Goal: Task Accomplishment & Management: Use online tool/utility

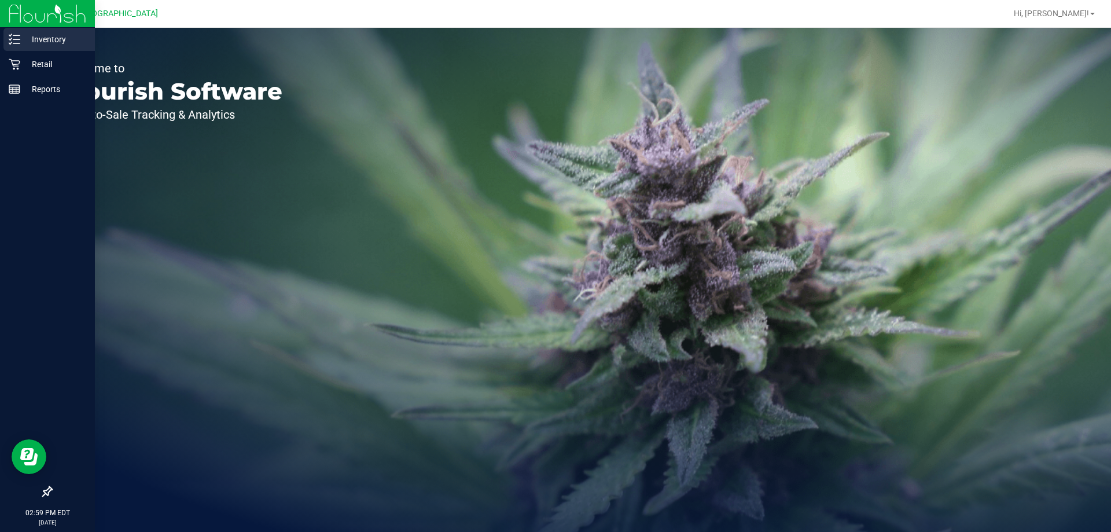
click at [30, 44] on p "Inventory" at bounding box center [54, 39] width 69 height 14
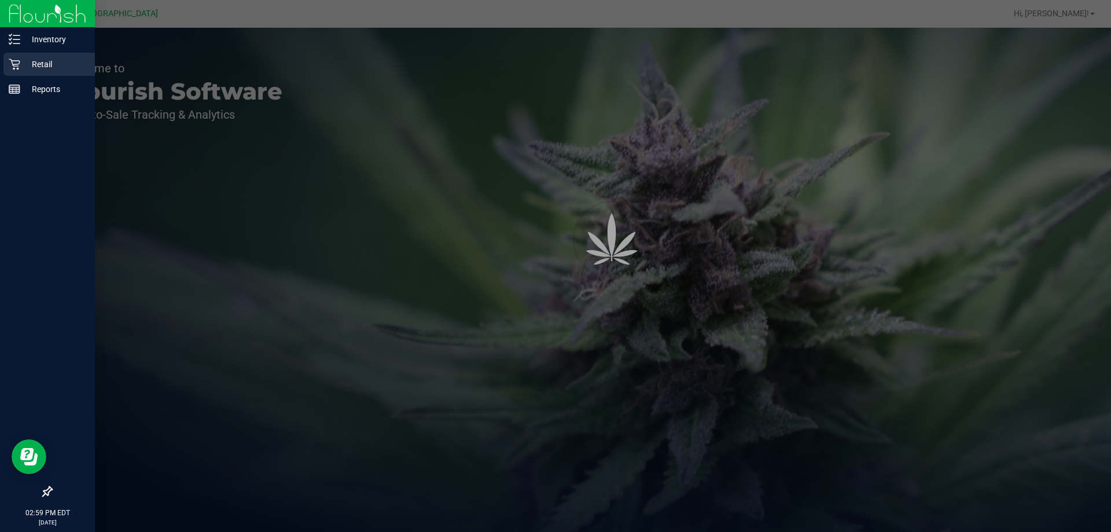
click at [39, 65] on p "Retail" at bounding box center [54, 64] width 69 height 14
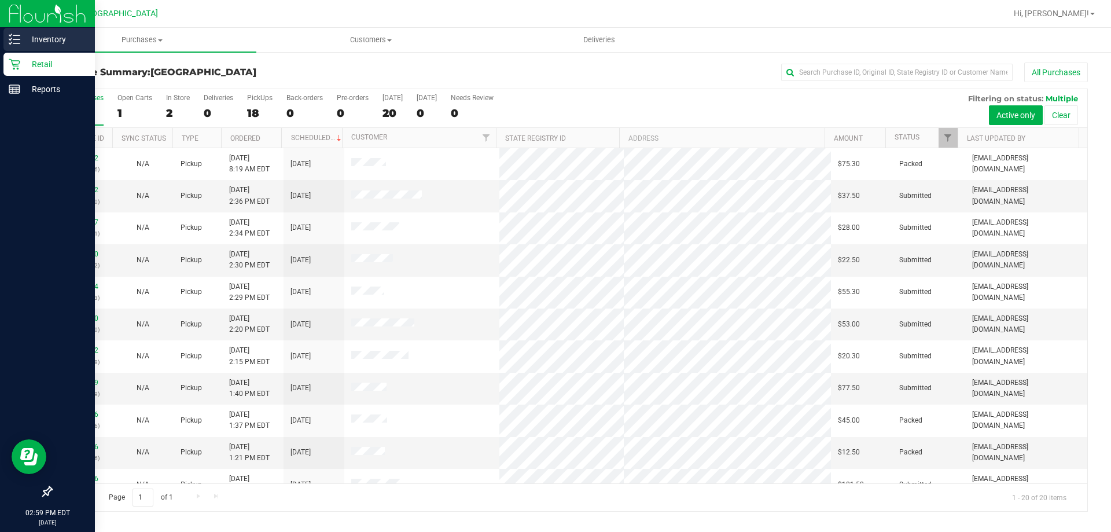
click at [45, 34] on p "Inventory" at bounding box center [54, 39] width 69 height 14
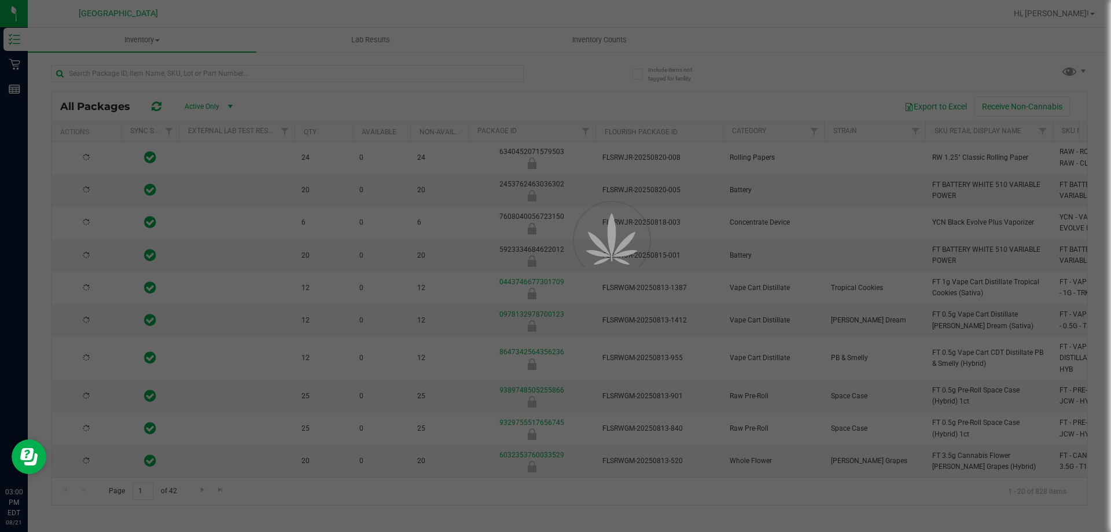
click at [149, 42] on div at bounding box center [555, 266] width 1111 height 532
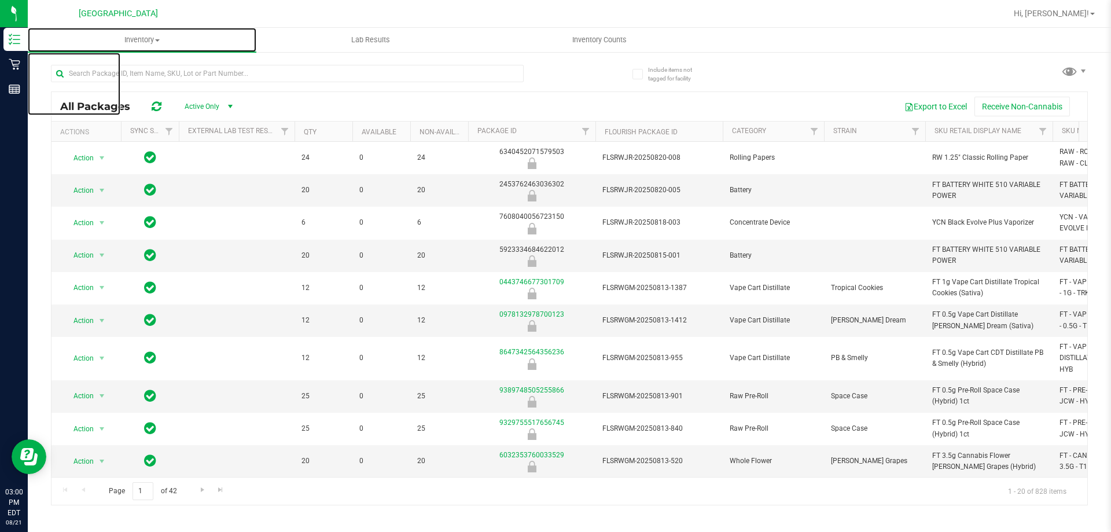
click at [149, 42] on span "Inventory" at bounding box center [142, 40] width 229 height 10
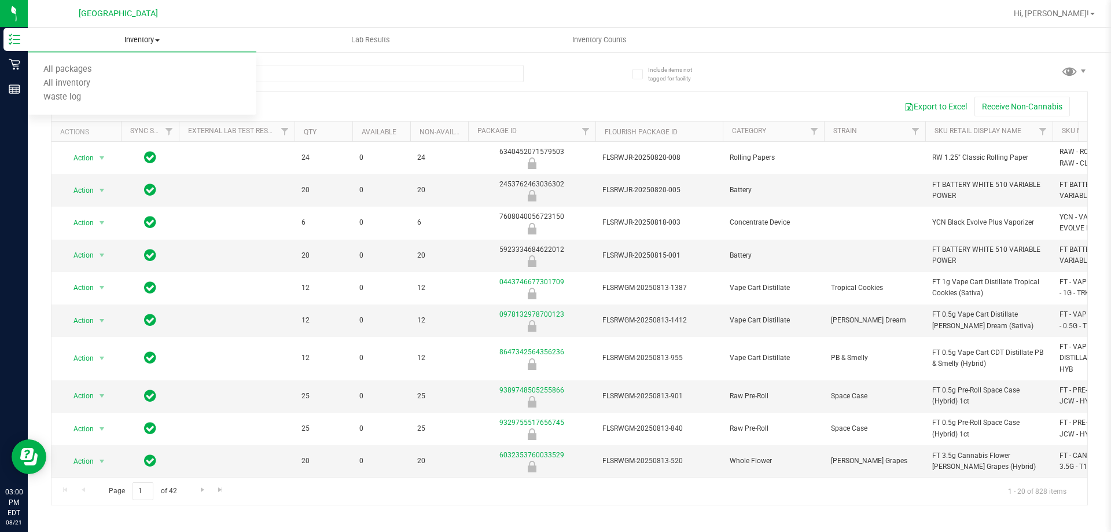
click at [104, 31] on uib-tab-heading "Inventory All packages All inventory Waste log" at bounding box center [142, 40] width 229 height 24
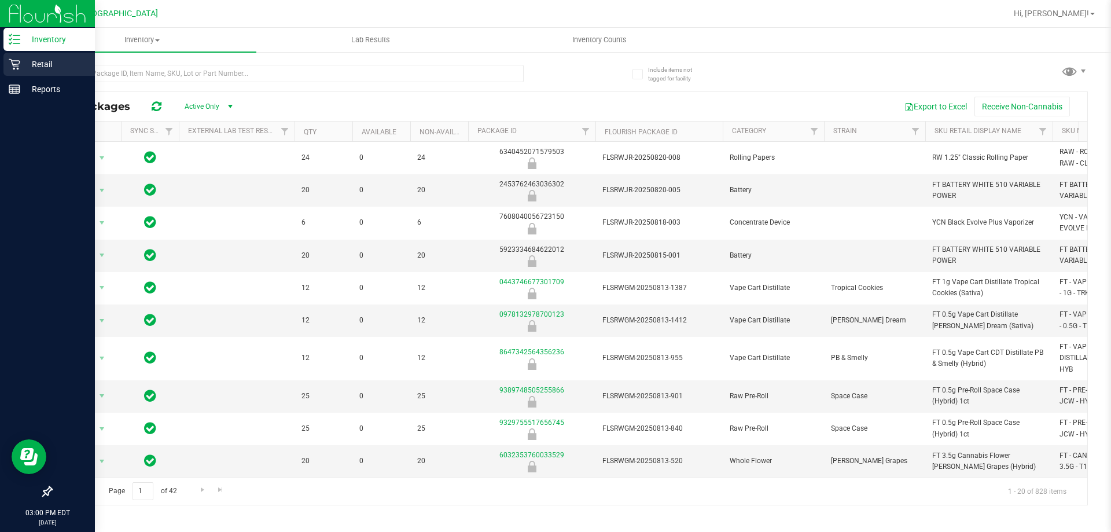
click at [17, 66] on icon at bounding box center [14, 64] width 11 height 11
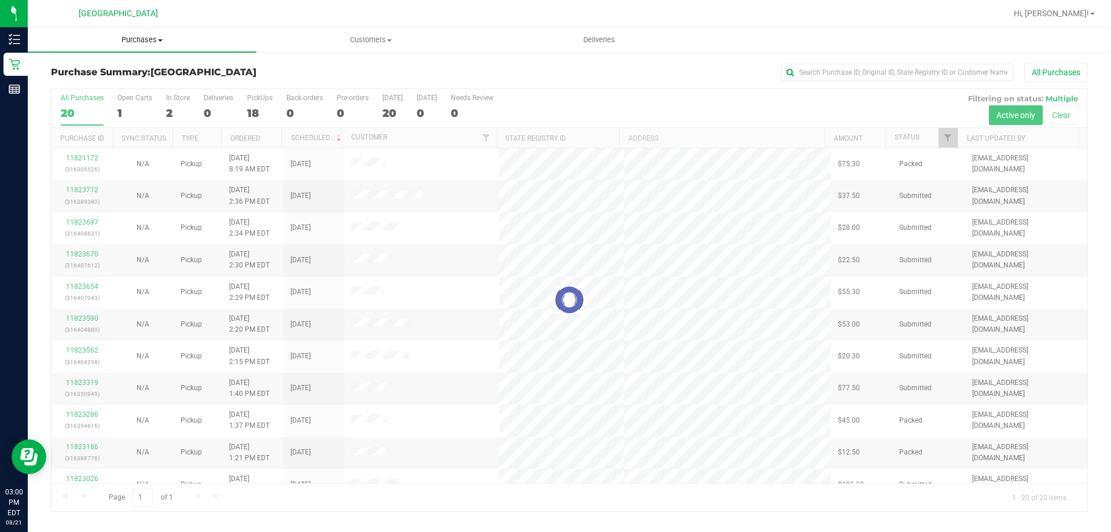
click at [158, 42] on span "Purchases" at bounding box center [142, 40] width 229 height 10
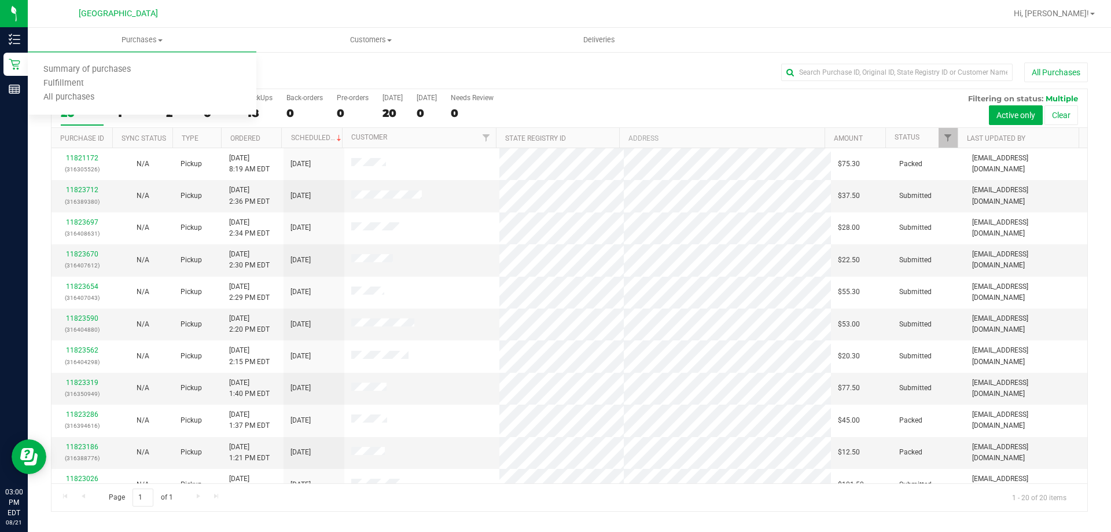
click at [668, 97] on div "All Purchases 20 Open Carts 1 In Store 2 Deliveries 0 PickUps 18 Back-orders 0 …" at bounding box center [569, 93] width 1036 height 9
click at [76, 189] on link "11823712" at bounding box center [82, 190] width 32 height 8
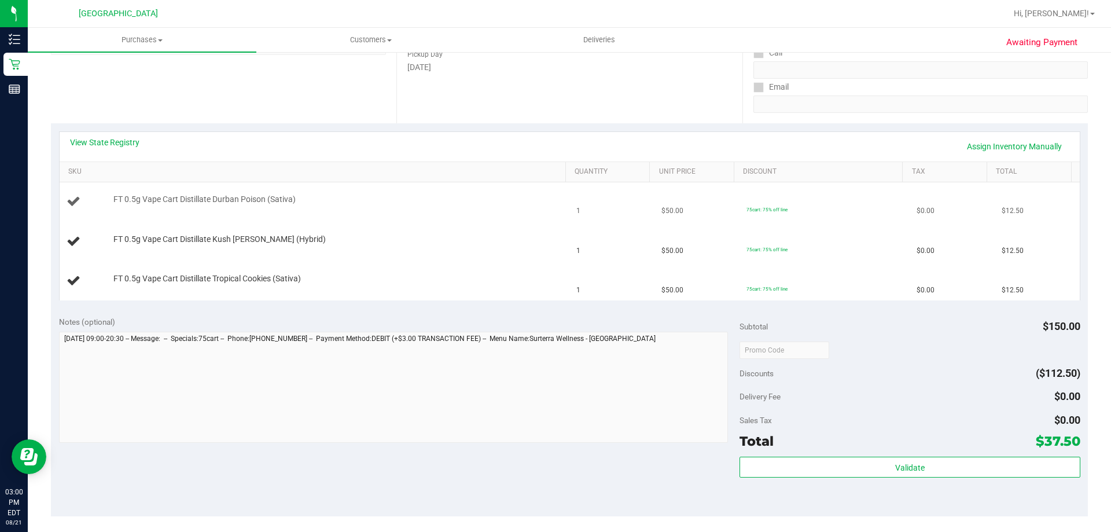
scroll to position [231, 0]
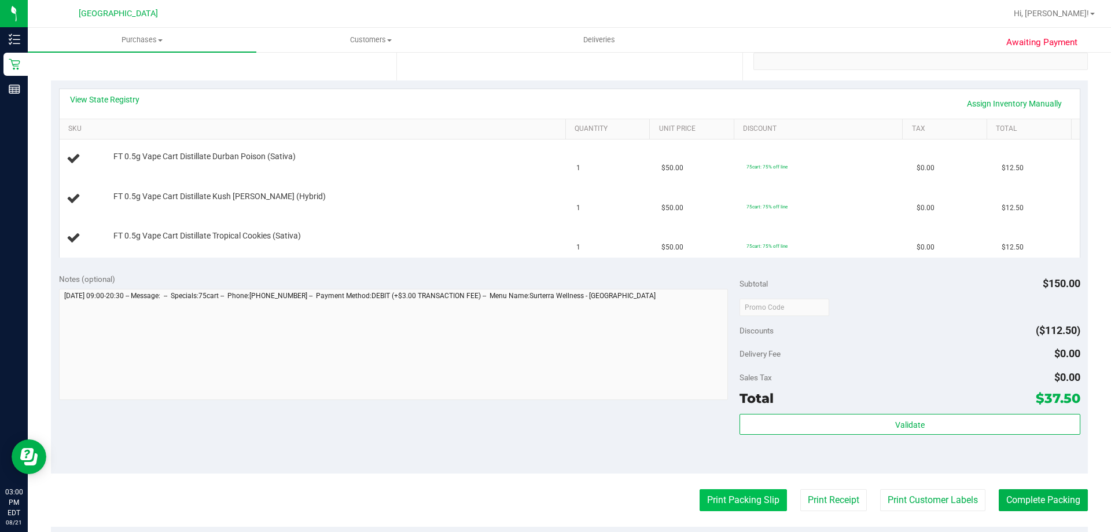
click at [710, 496] on button "Print Packing Slip" at bounding box center [742, 500] width 87 height 22
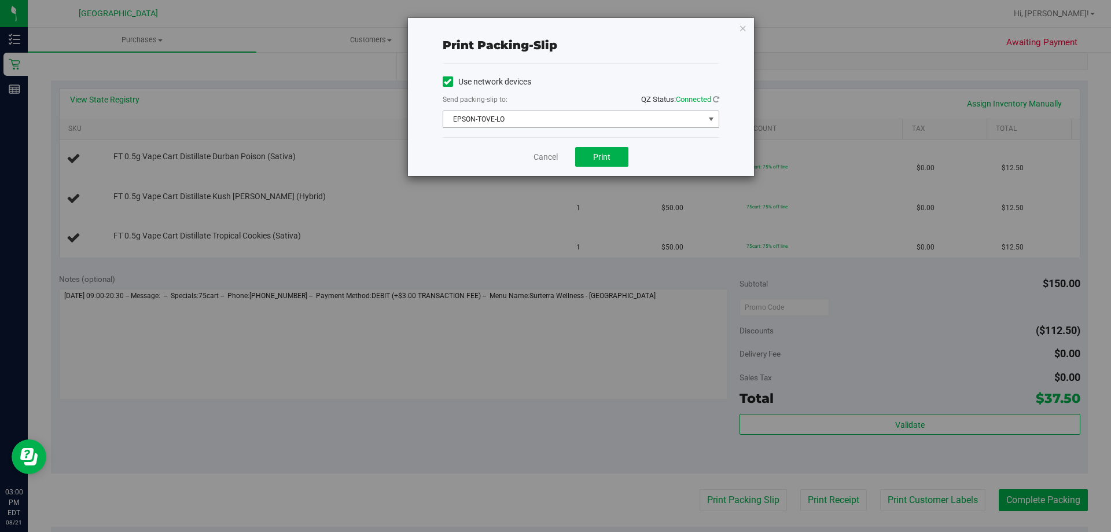
click at [608, 118] on span "EPSON-TOVE-LO" at bounding box center [573, 119] width 261 height 16
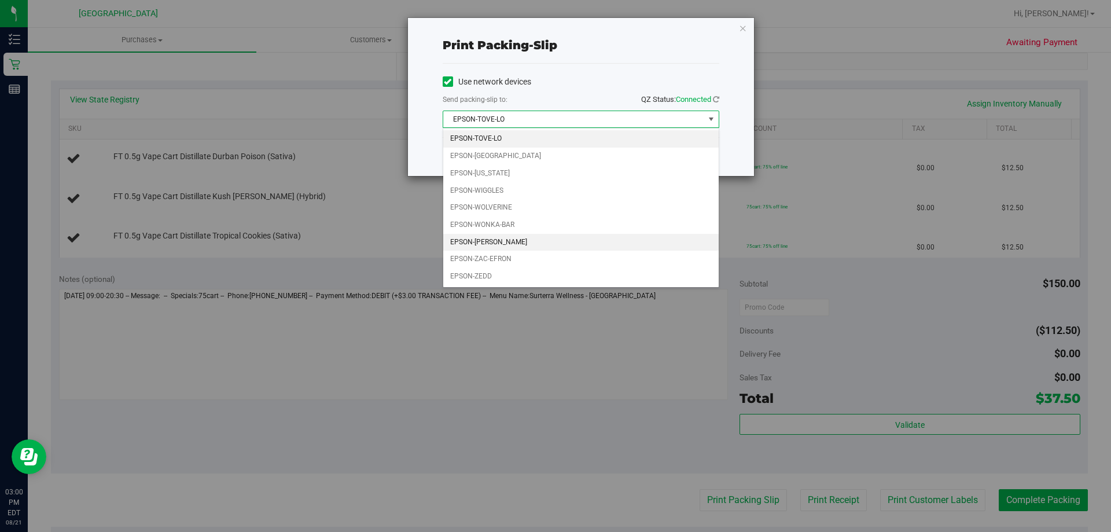
click at [515, 238] on li "EPSON-[PERSON_NAME]" at bounding box center [580, 242] width 275 height 17
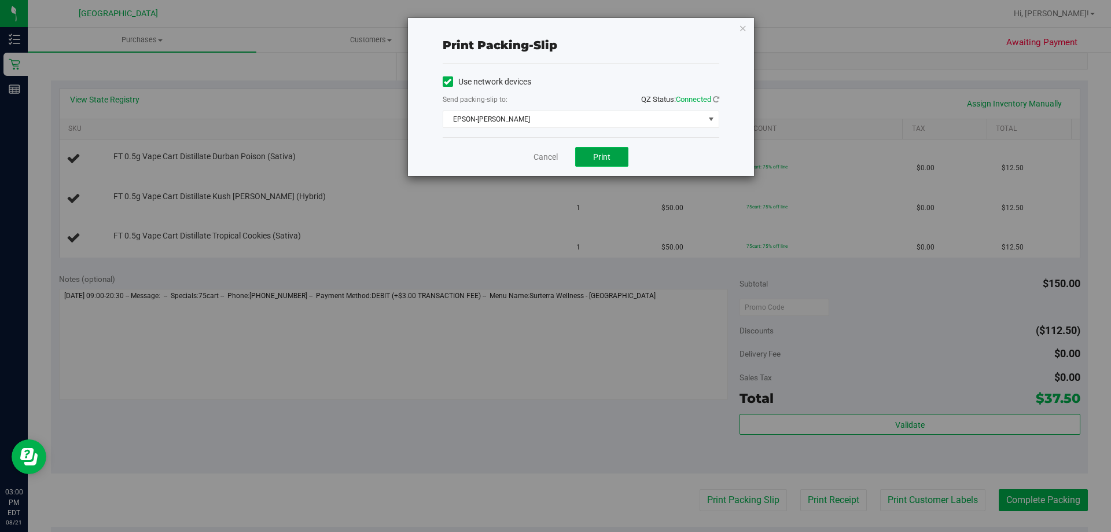
click at [609, 149] on button "Print" at bounding box center [601, 157] width 53 height 20
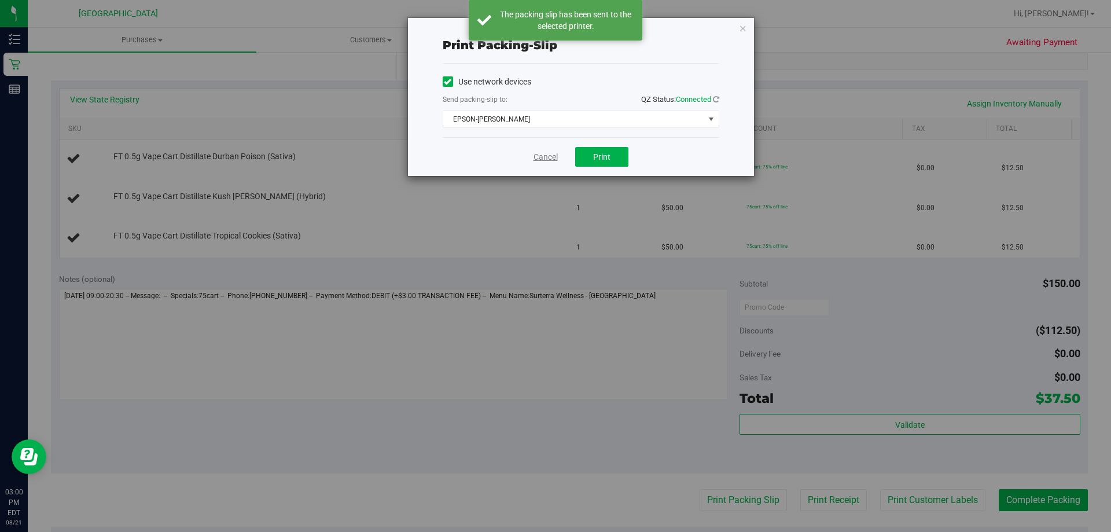
click at [542, 159] on link "Cancel" at bounding box center [545, 157] width 24 height 12
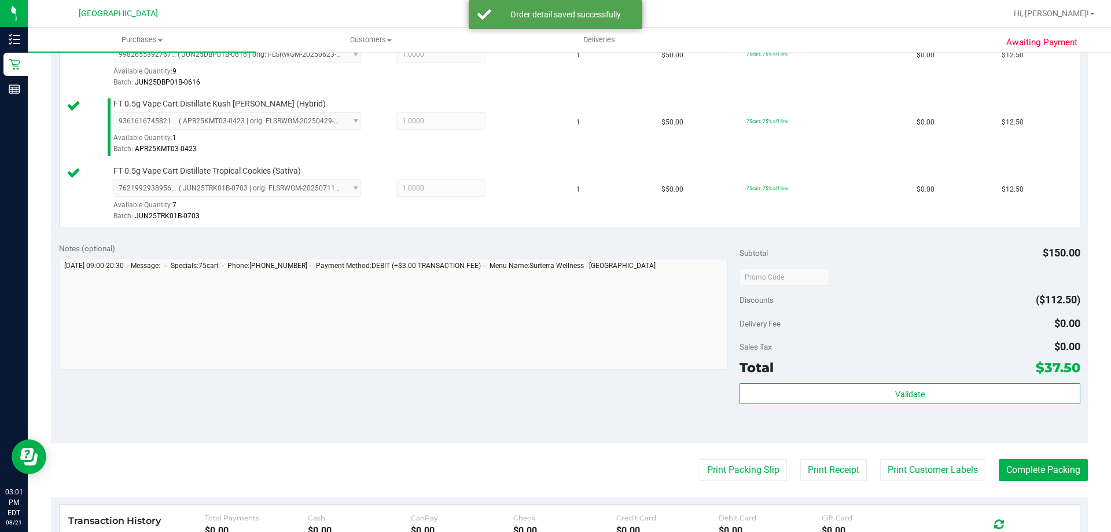
scroll to position [521, 0]
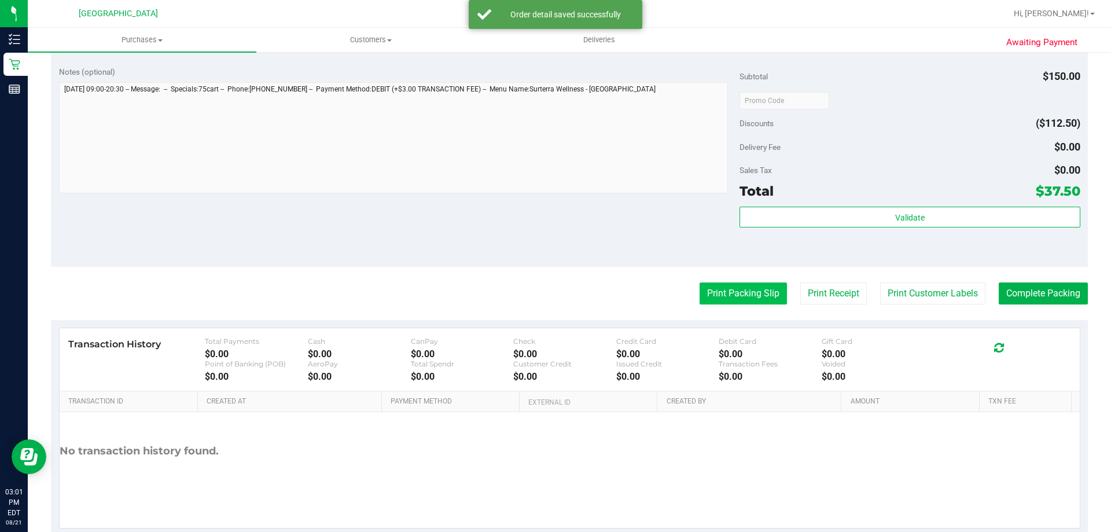
click at [729, 285] on button "Print Packing Slip" at bounding box center [742, 293] width 87 height 22
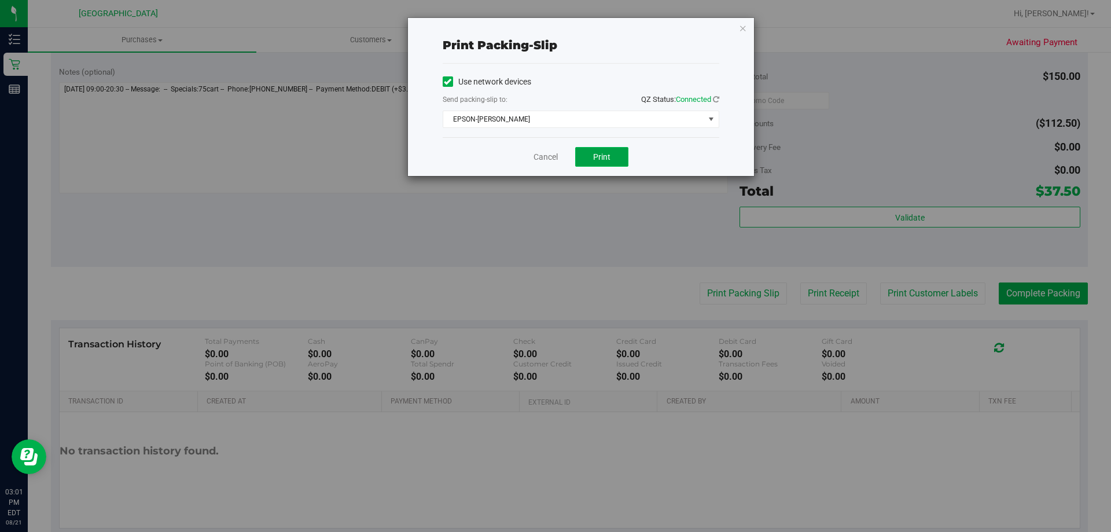
click at [598, 151] on button "Print" at bounding box center [601, 157] width 53 height 20
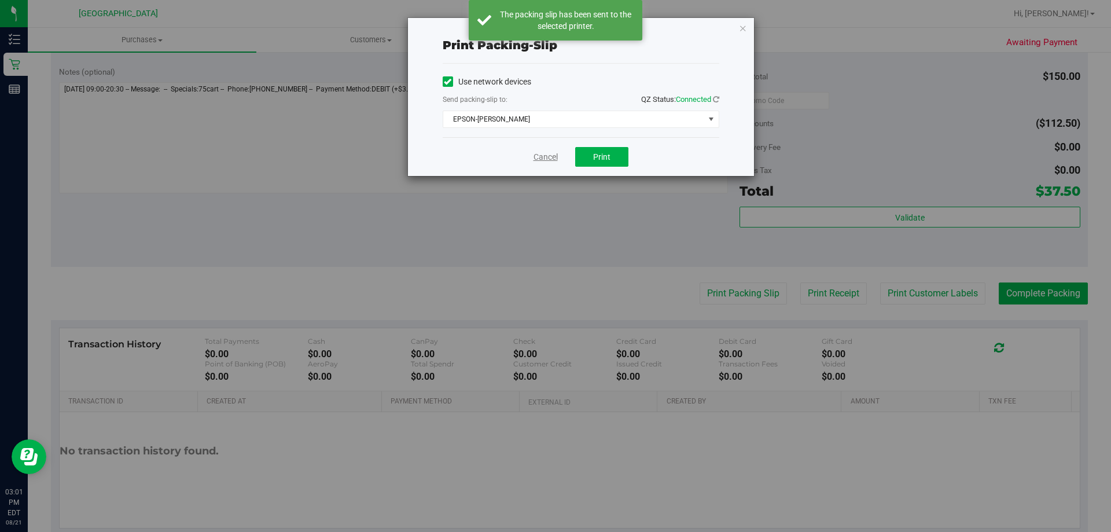
click at [557, 158] on link "Cancel" at bounding box center [545, 157] width 24 height 12
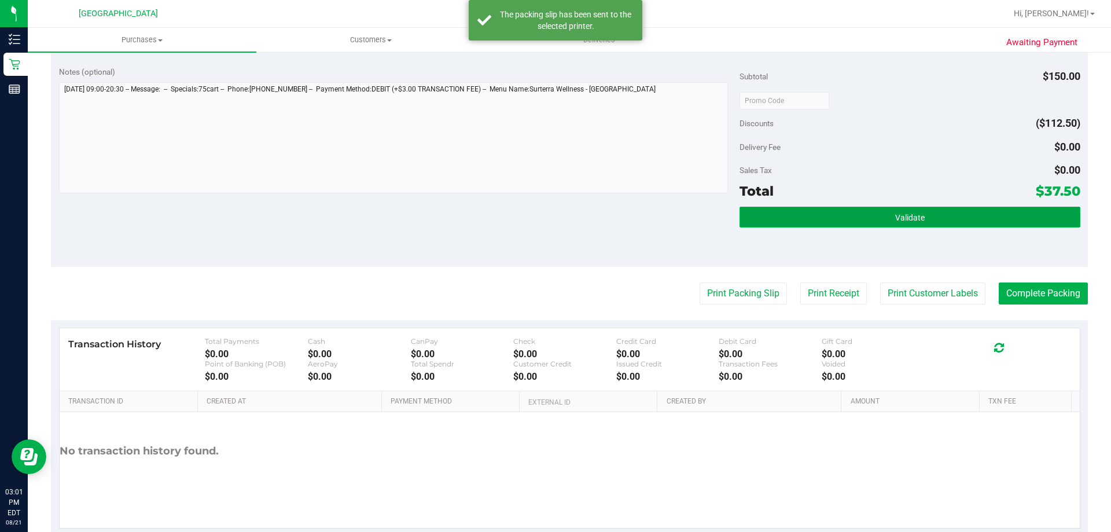
click at [948, 209] on button "Validate" at bounding box center [909, 217] width 340 height 21
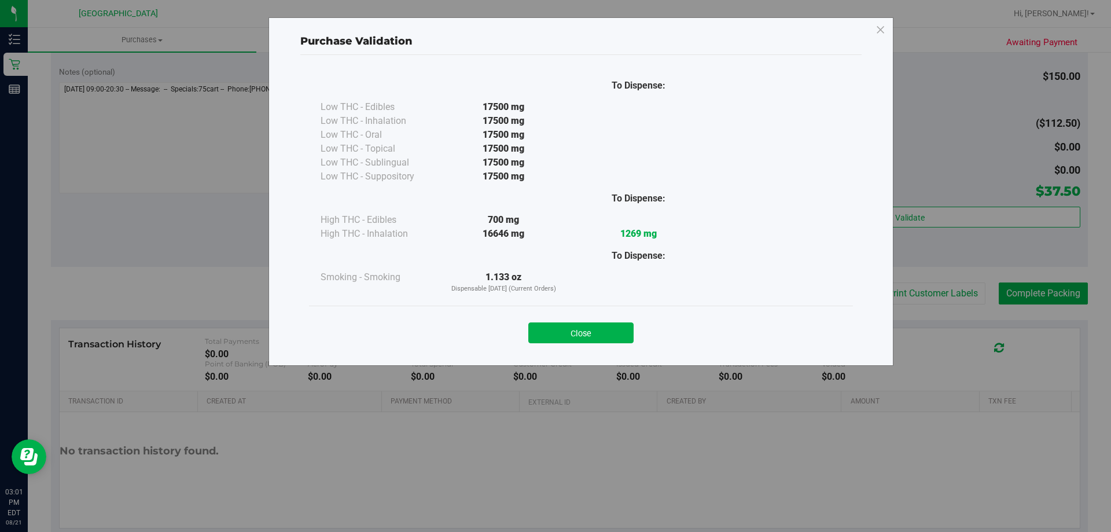
click at [617, 326] on button "Close" at bounding box center [580, 332] width 105 height 21
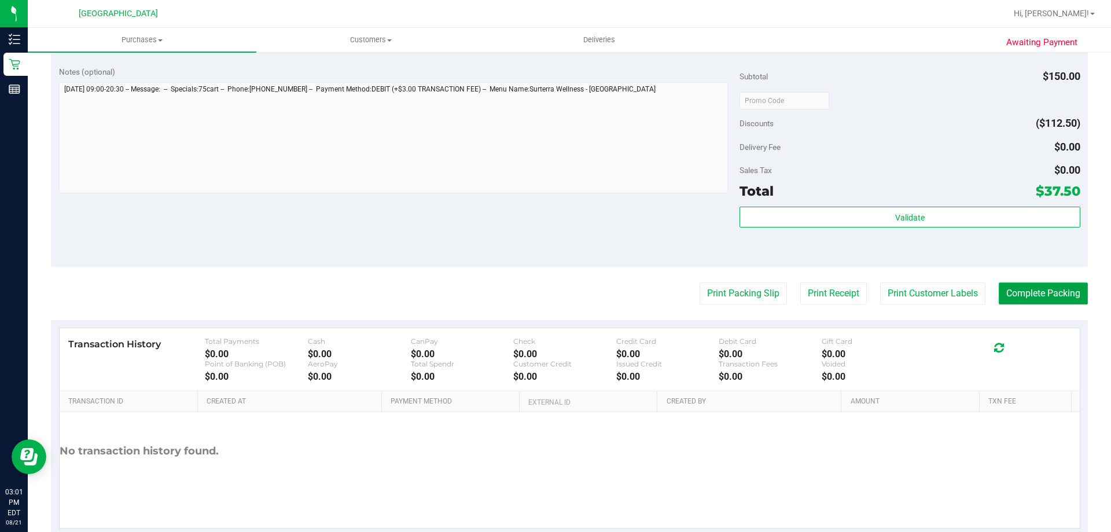
click at [1041, 293] on button "Complete Packing" at bounding box center [1043, 293] width 89 height 22
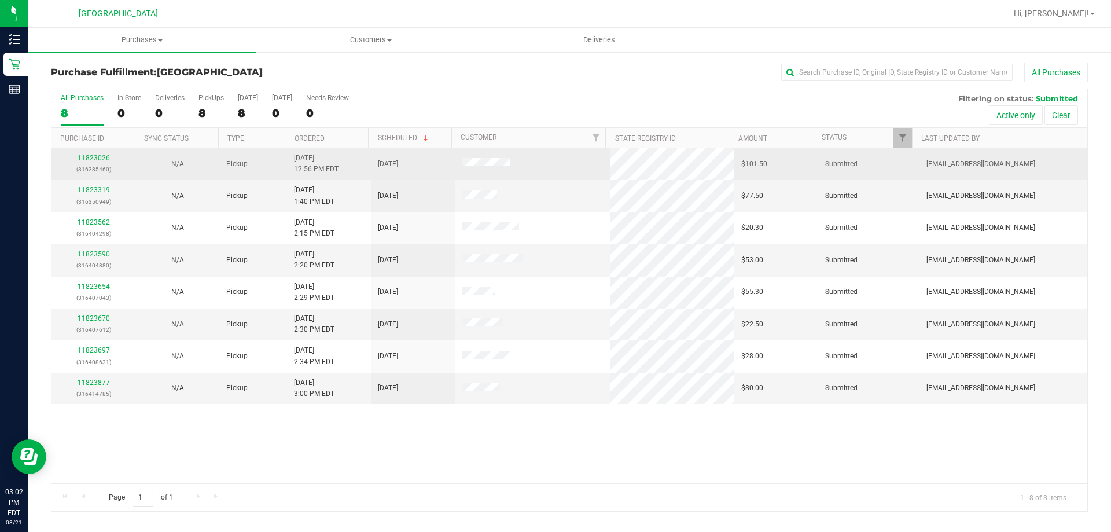
click at [101, 159] on link "11823026" at bounding box center [94, 158] width 32 height 8
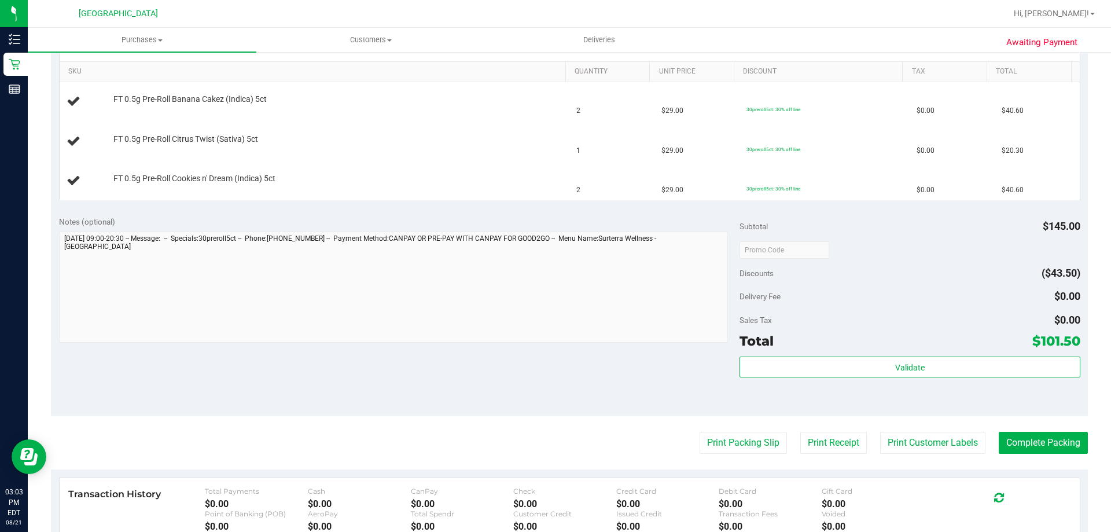
scroll to position [289, 0]
click at [738, 442] on button "Print Packing Slip" at bounding box center [742, 442] width 87 height 22
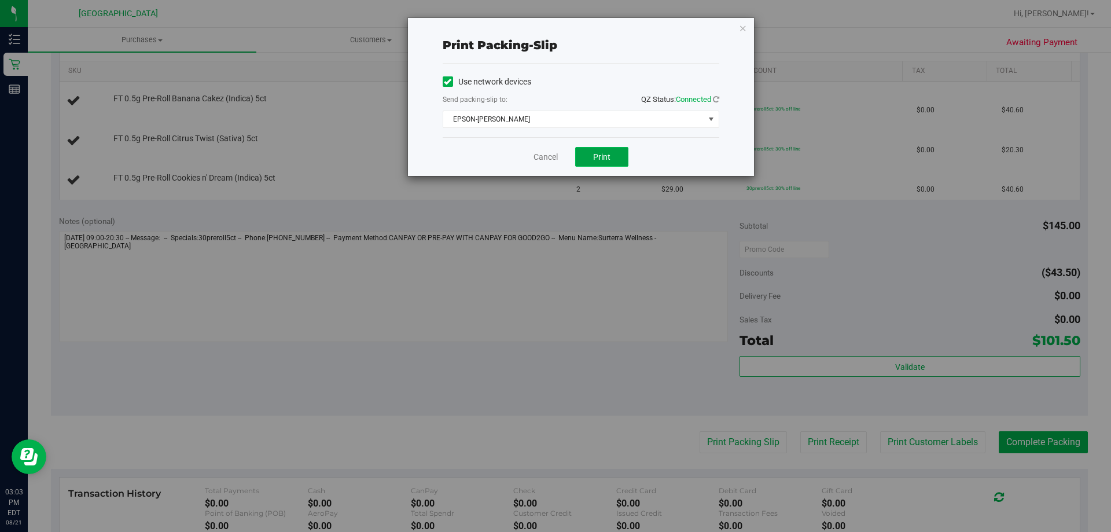
click at [595, 159] on span "Print" at bounding box center [601, 156] width 17 height 9
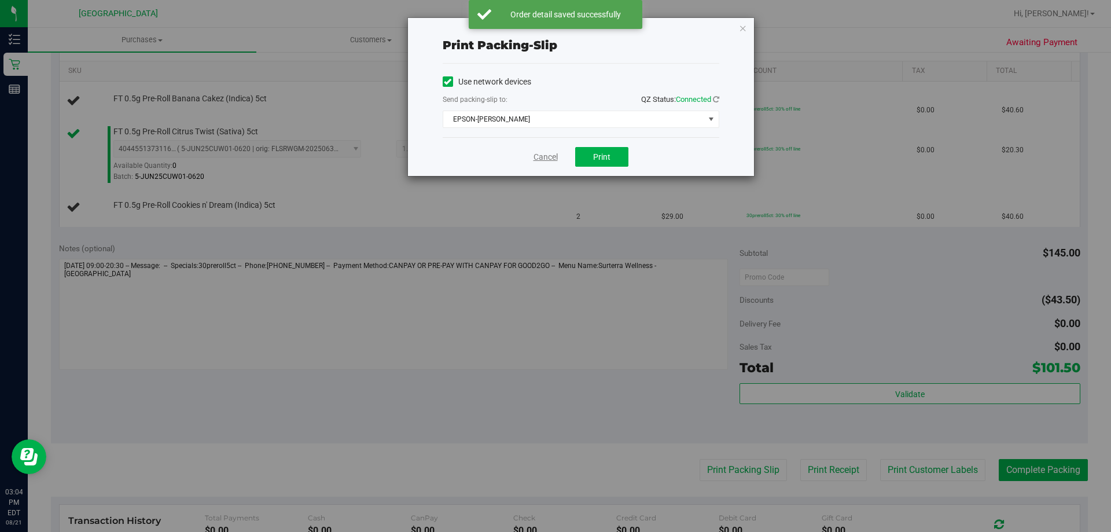
click at [555, 160] on link "Cancel" at bounding box center [545, 157] width 24 height 12
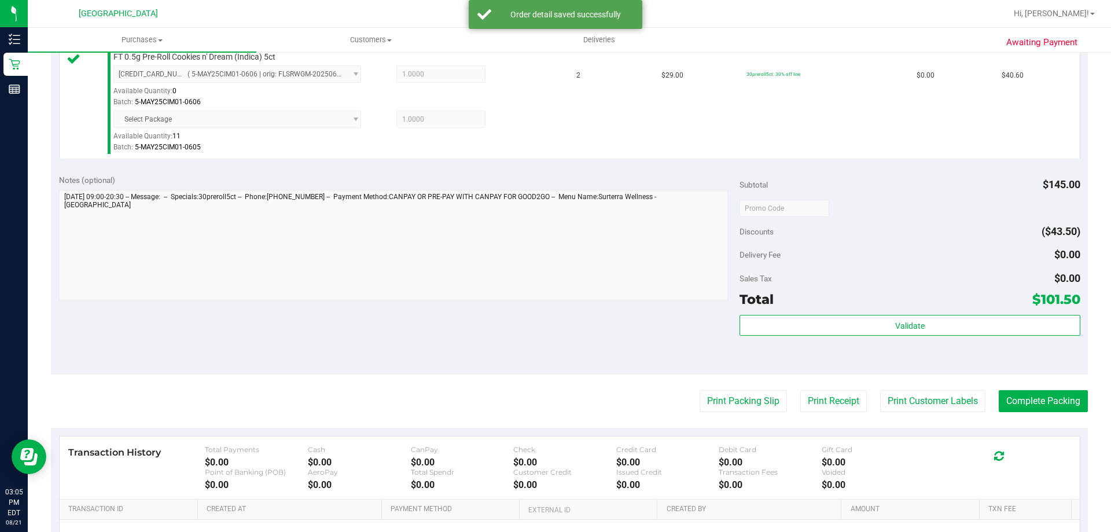
scroll to position [579, 0]
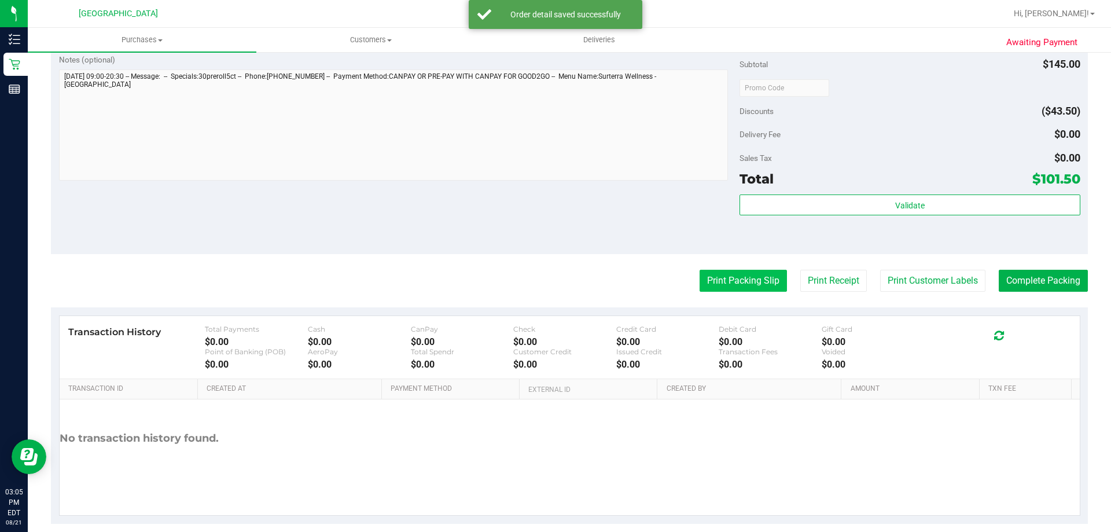
click at [737, 288] on button "Print Packing Slip" at bounding box center [742, 281] width 87 height 22
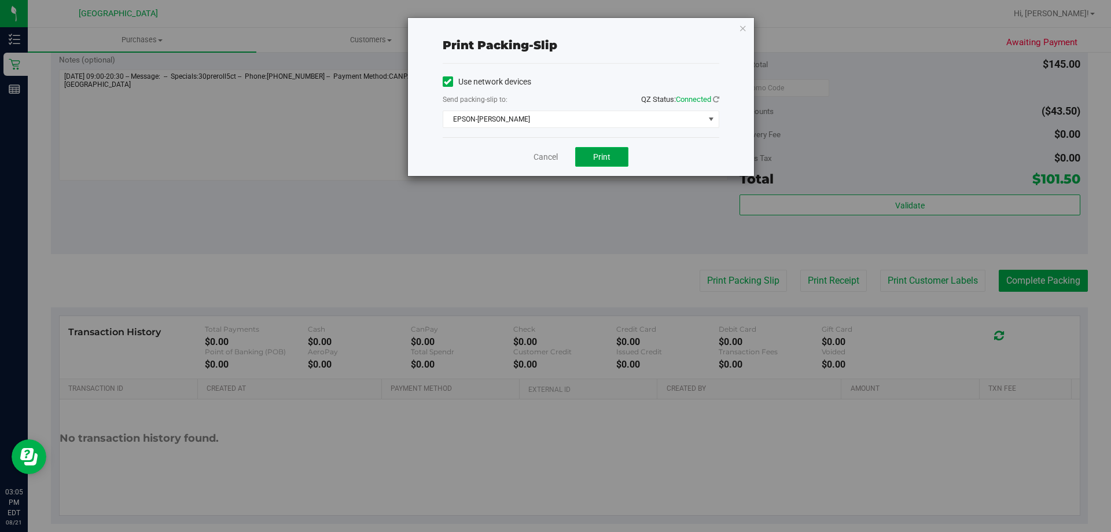
click at [606, 155] on span "Print" at bounding box center [601, 156] width 17 height 9
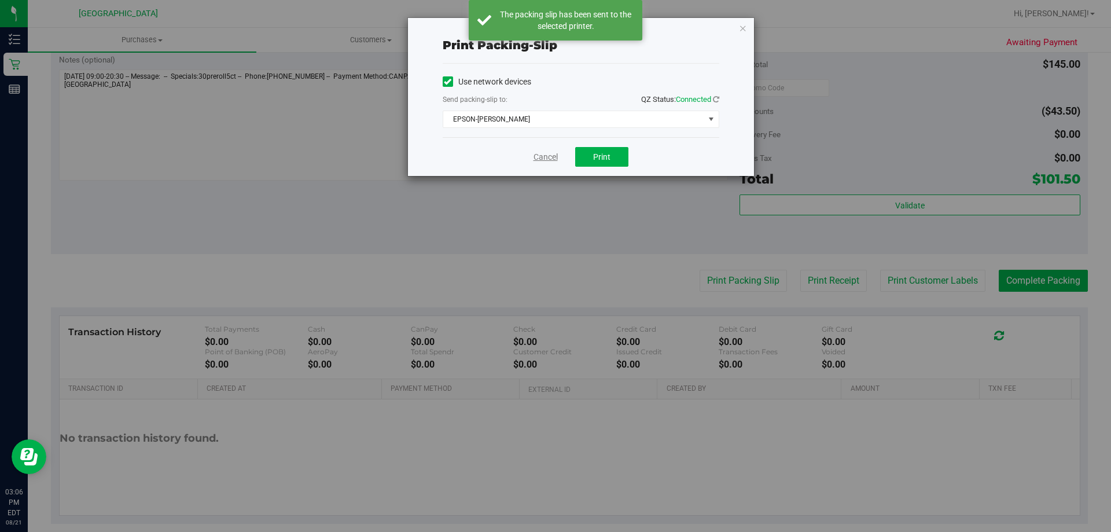
click at [551, 156] on link "Cancel" at bounding box center [545, 157] width 24 height 12
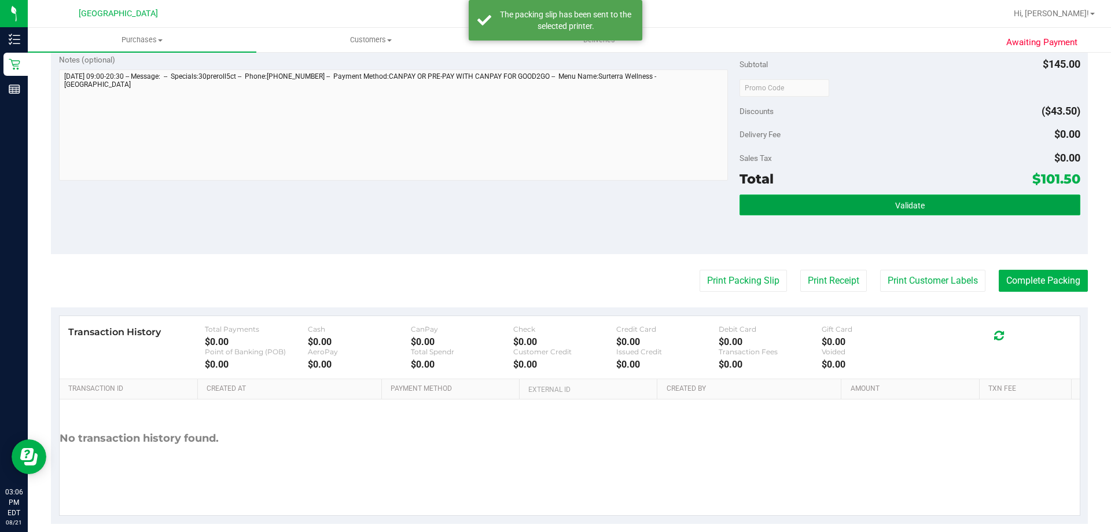
click at [883, 198] on button "Validate" at bounding box center [909, 204] width 340 height 21
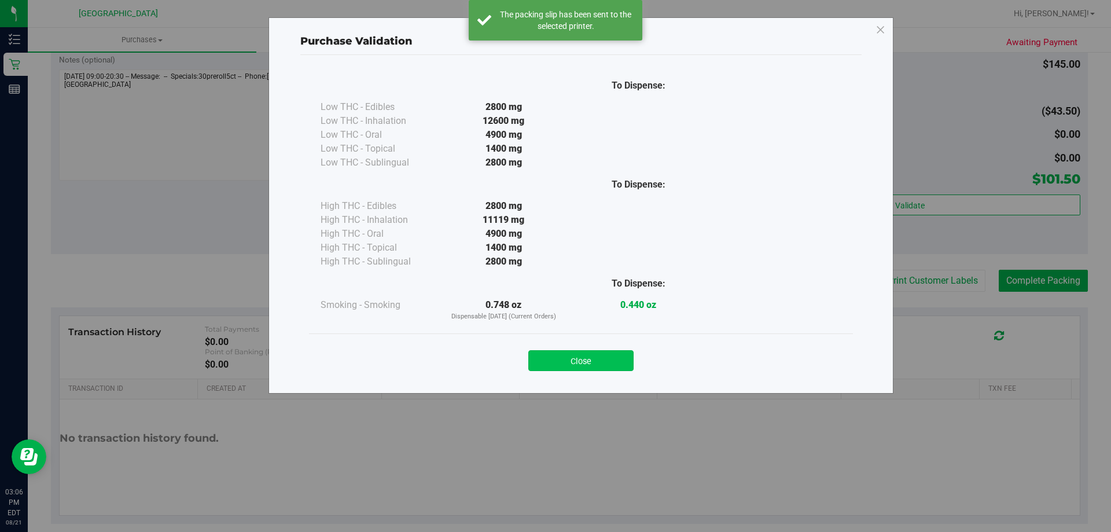
click at [604, 354] on button "Close" at bounding box center [580, 360] width 105 height 21
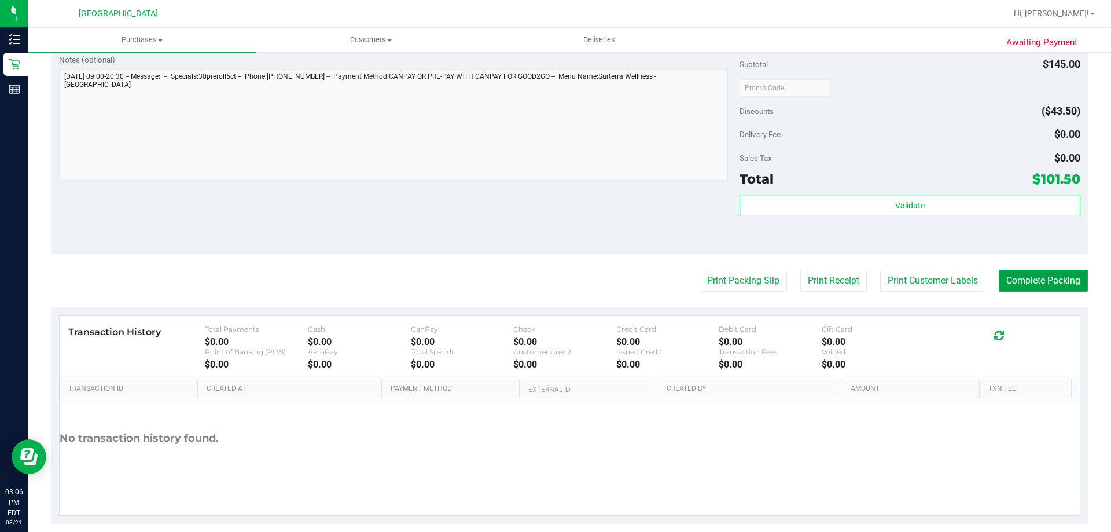
click at [1048, 271] on button "Complete Packing" at bounding box center [1043, 281] width 89 height 22
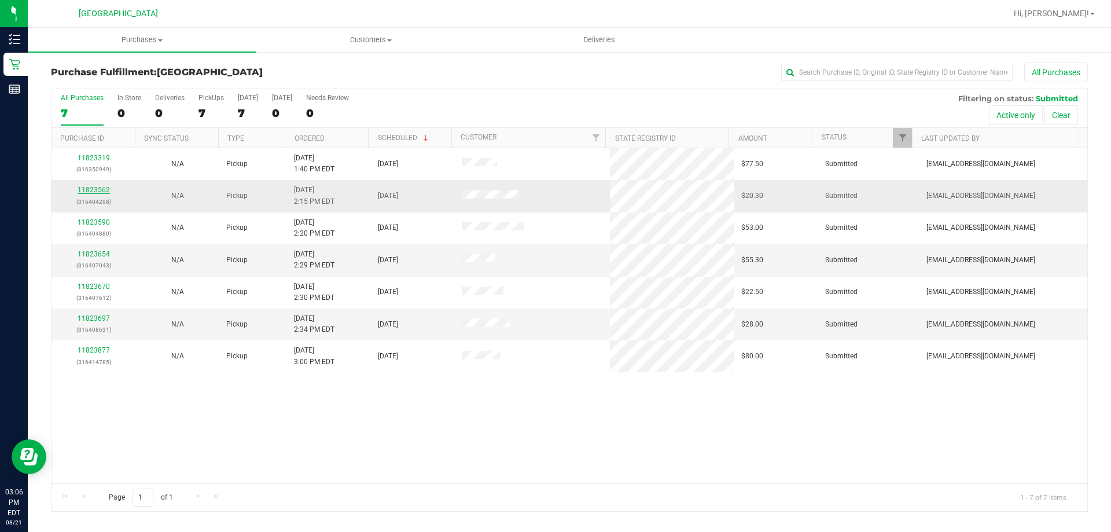
click at [98, 191] on link "11823562" at bounding box center [94, 190] width 32 height 8
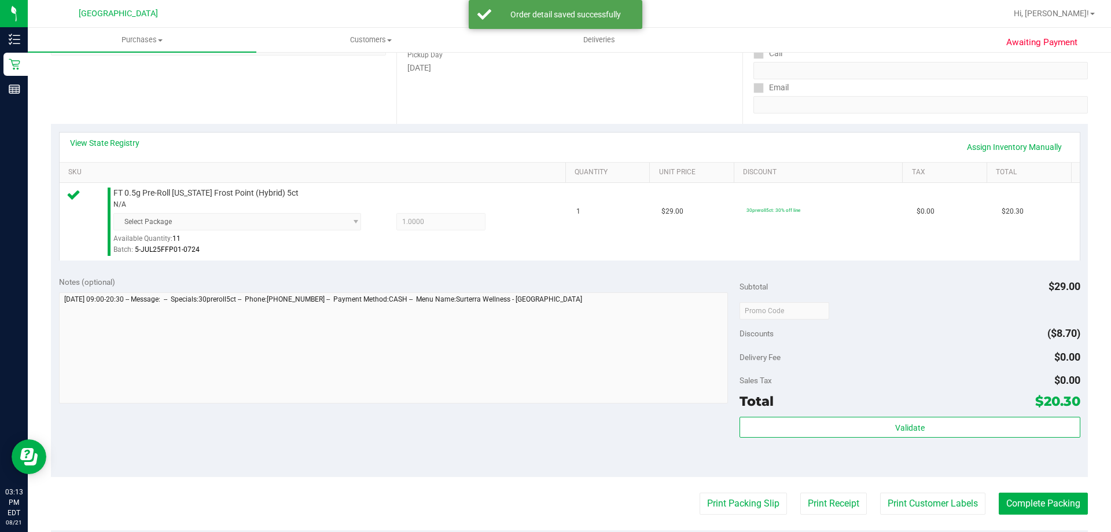
scroll to position [289, 0]
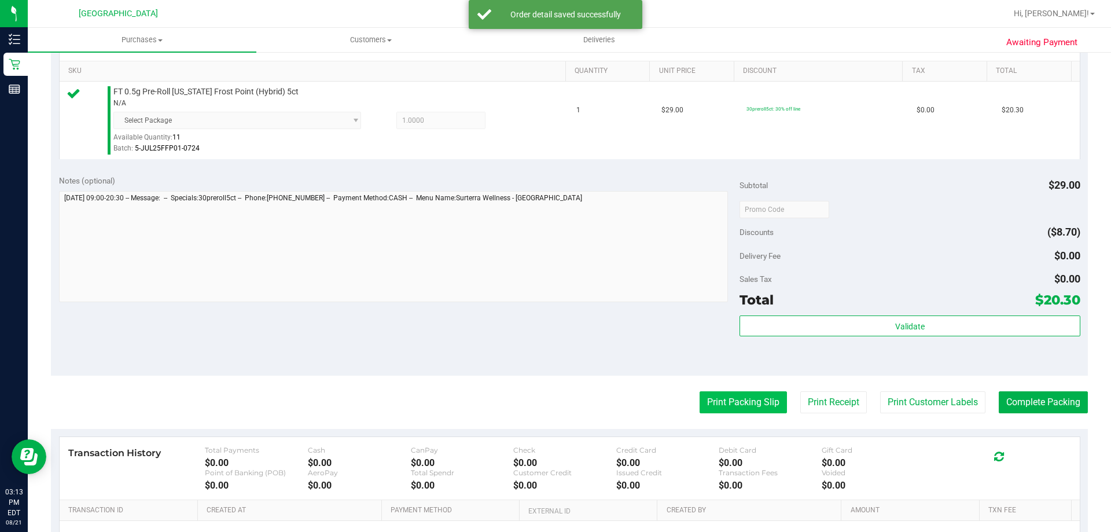
click at [723, 399] on button "Print Packing Slip" at bounding box center [742, 402] width 87 height 22
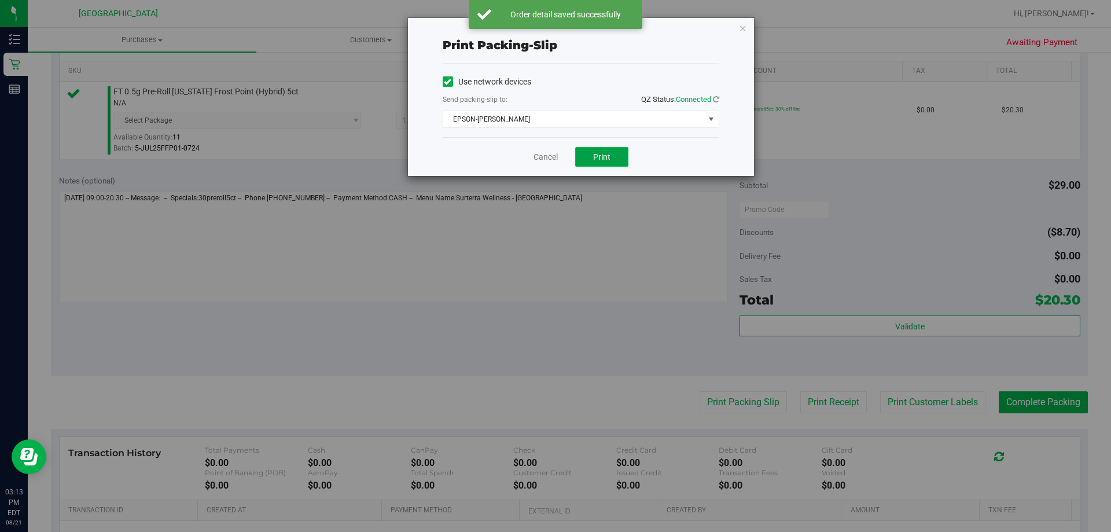
click at [592, 157] on button "Print" at bounding box center [601, 157] width 53 height 20
click at [546, 154] on link "Cancel" at bounding box center [545, 157] width 24 height 12
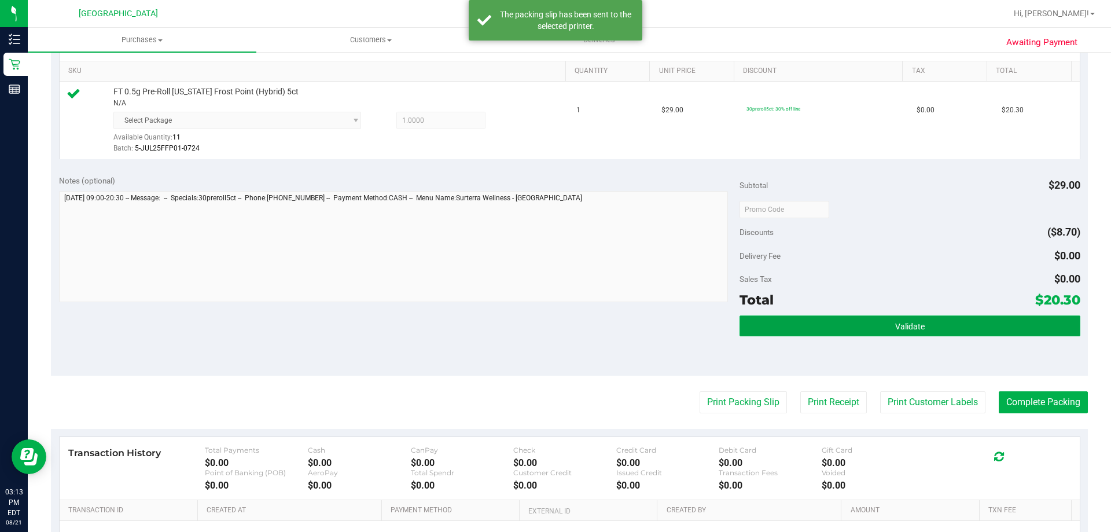
drag, startPoint x: 898, startPoint y: 323, endPoint x: 890, endPoint y: 323, distance: 8.7
click at [896, 323] on span "Validate" at bounding box center [910, 326] width 30 height 9
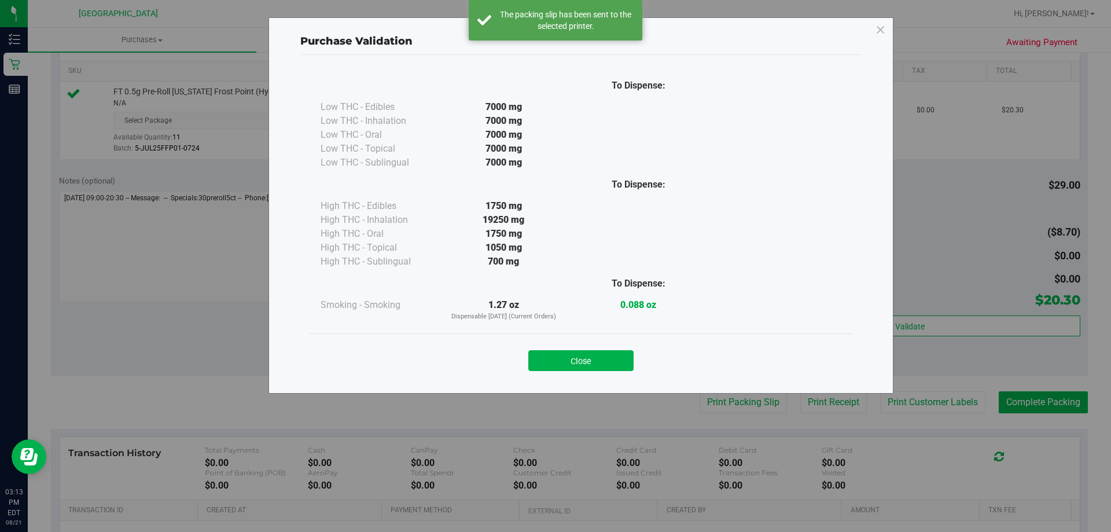
click at [597, 356] on button "Close" at bounding box center [580, 360] width 105 height 21
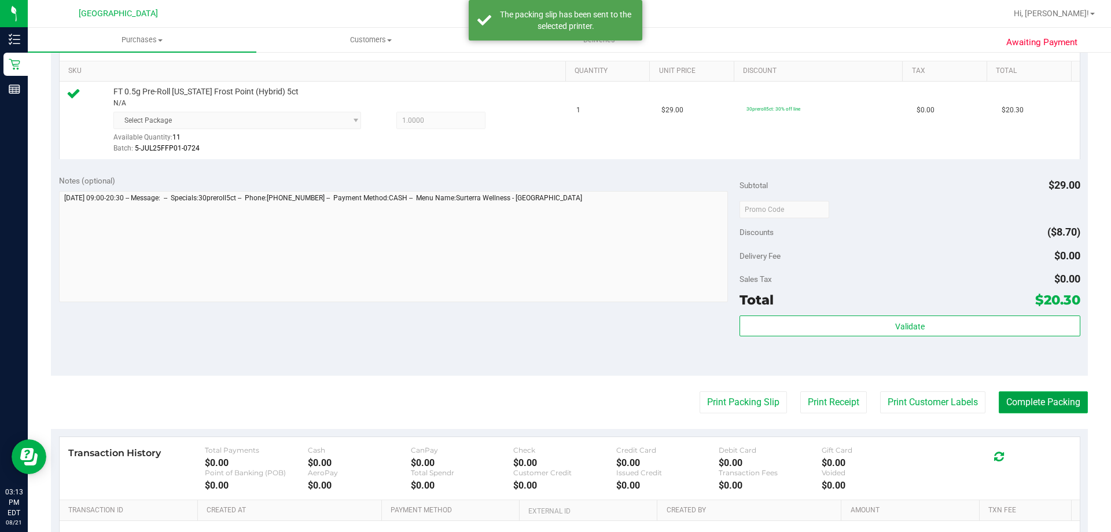
click at [1038, 403] on button "Complete Packing" at bounding box center [1043, 402] width 89 height 22
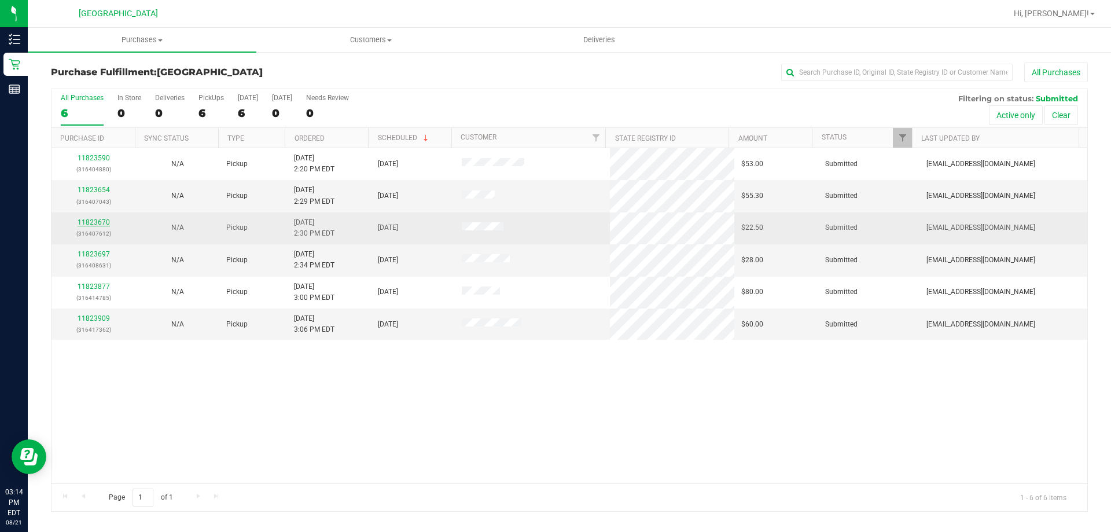
click at [100, 221] on link "11823670" at bounding box center [94, 222] width 32 height 8
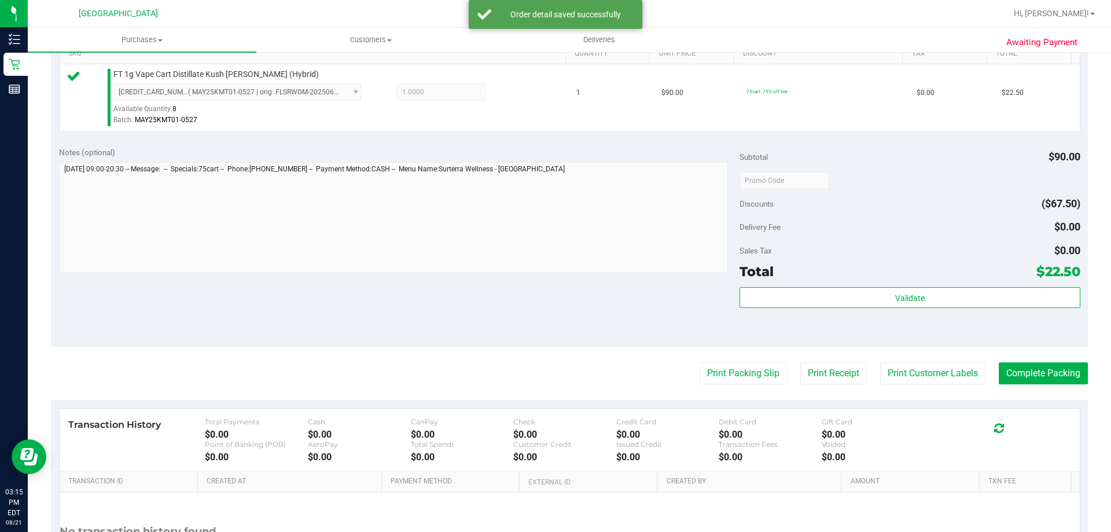
scroll to position [347, 0]
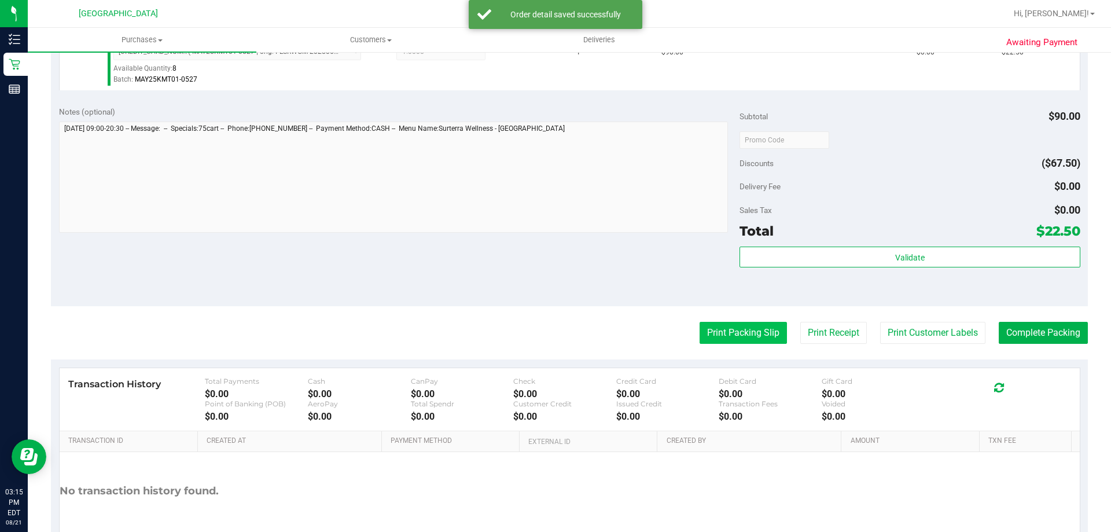
click at [737, 340] on button "Print Packing Slip" at bounding box center [742, 333] width 87 height 22
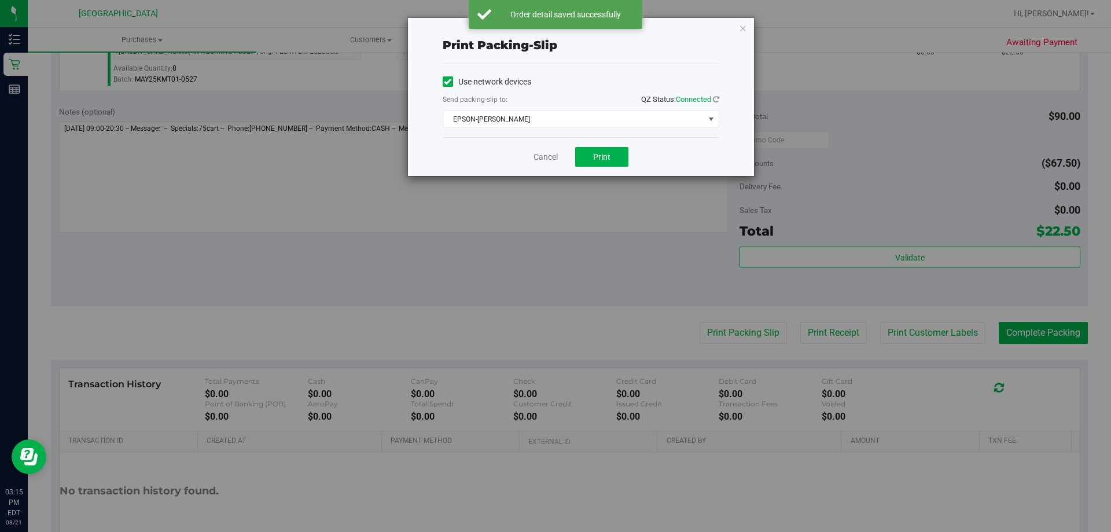
click at [605, 167] on div "Cancel Print" at bounding box center [581, 156] width 277 height 39
click at [614, 160] on button "Print" at bounding box center [601, 157] width 53 height 20
click at [541, 159] on link "Cancel" at bounding box center [545, 157] width 24 height 12
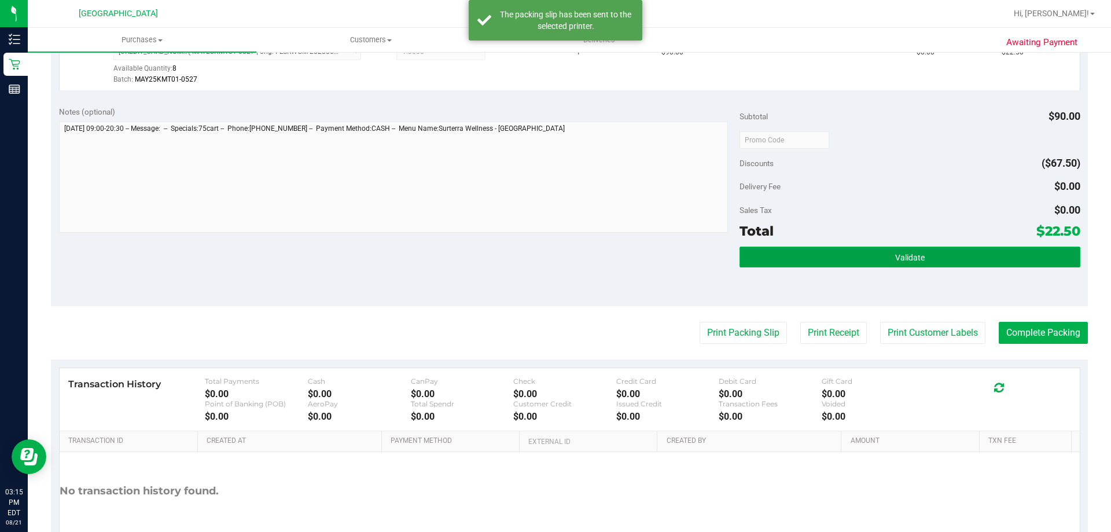
click at [908, 253] on span "Validate" at bounding box center [910, 257] width 30 height 9
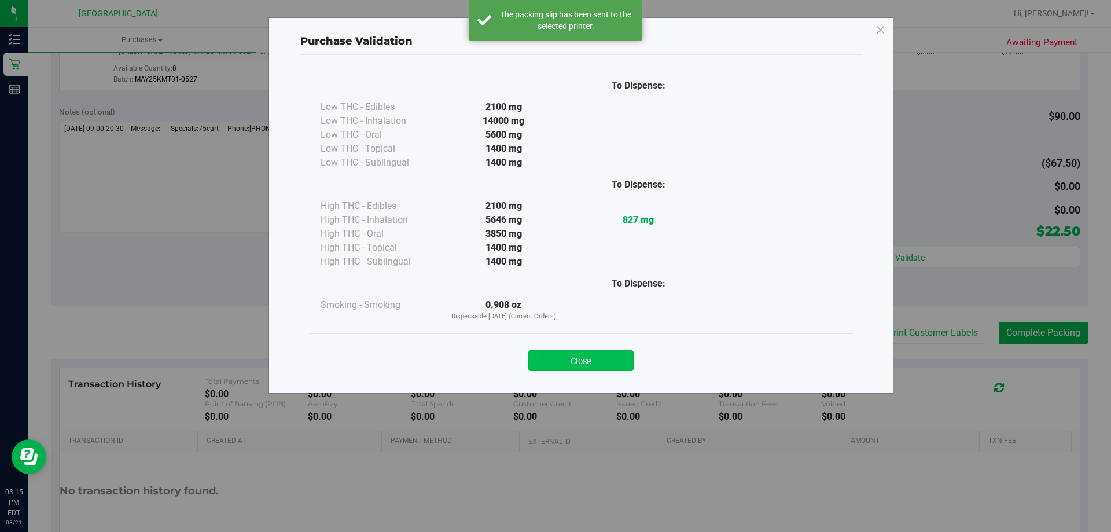
click at [610, 364] on button "Close" at bounding box center [580, 360] width 105 height 21
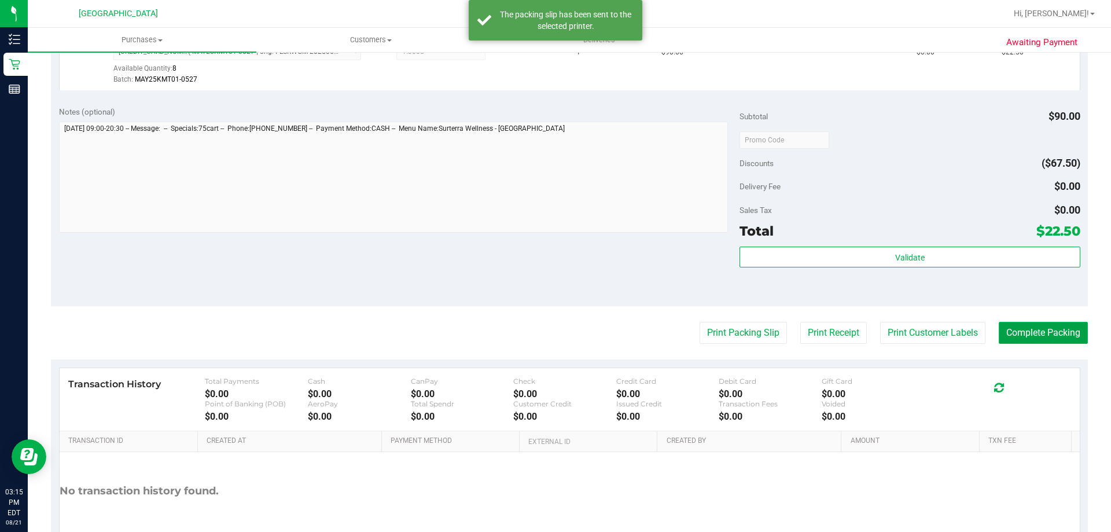
click at [1044, 334] on button "Complete Packing" at bounding box center [1043, 333] width 89 height 22
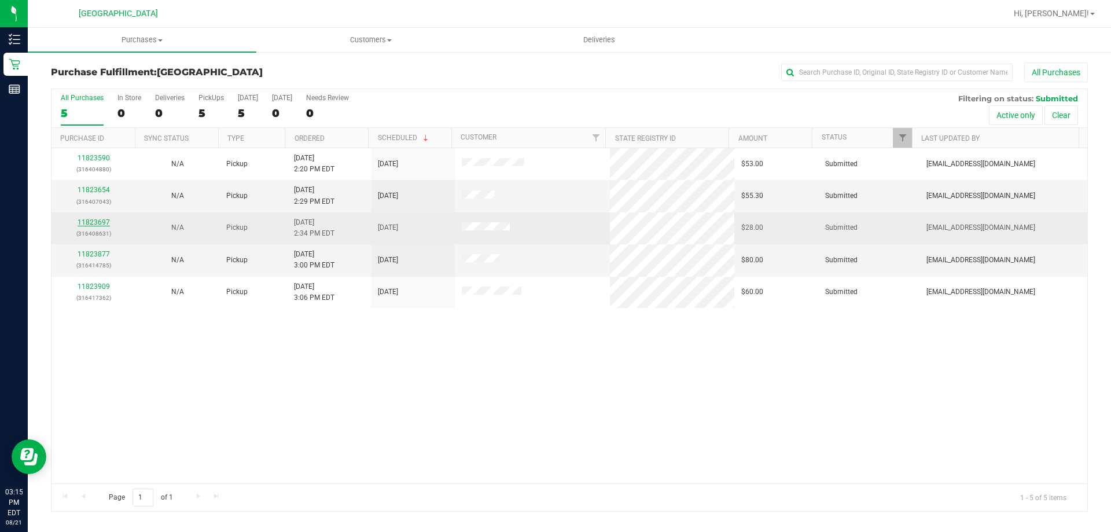
click at [97, 221] on link "11823697" at bounding box center [94, 222] width 32 height 8
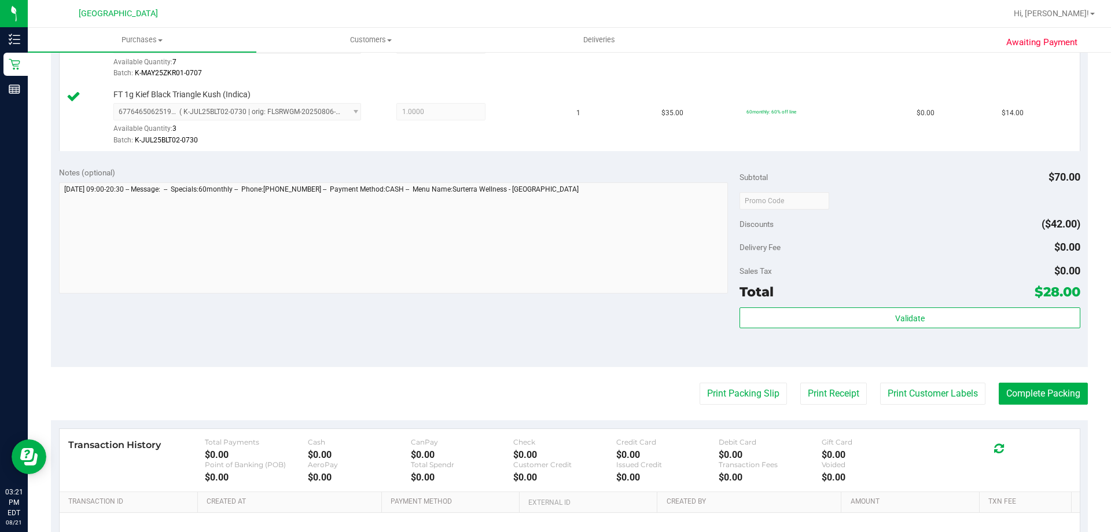
scroll to position [405, 0]
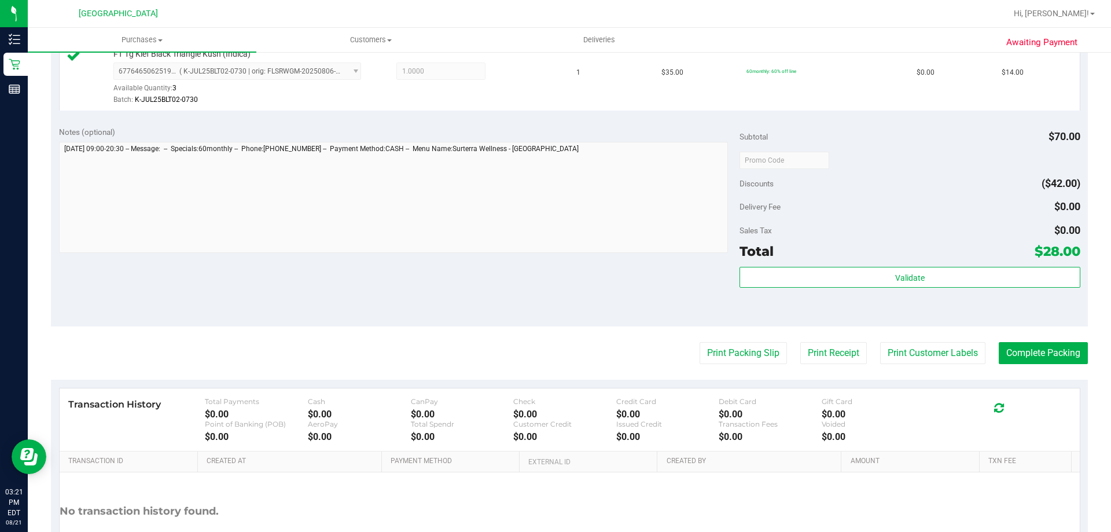
click at [852, 264] on div "Subtotal $70.00 Discounts ($42.00) Delivery Fee $0.00 Sales Tax $0.00 Total $28…" at bounding box center [909, 222] width 340 height 193
click at [751, 351] on button "Print Packing Slip" at bounding box center [742, 353] width 87 height 22
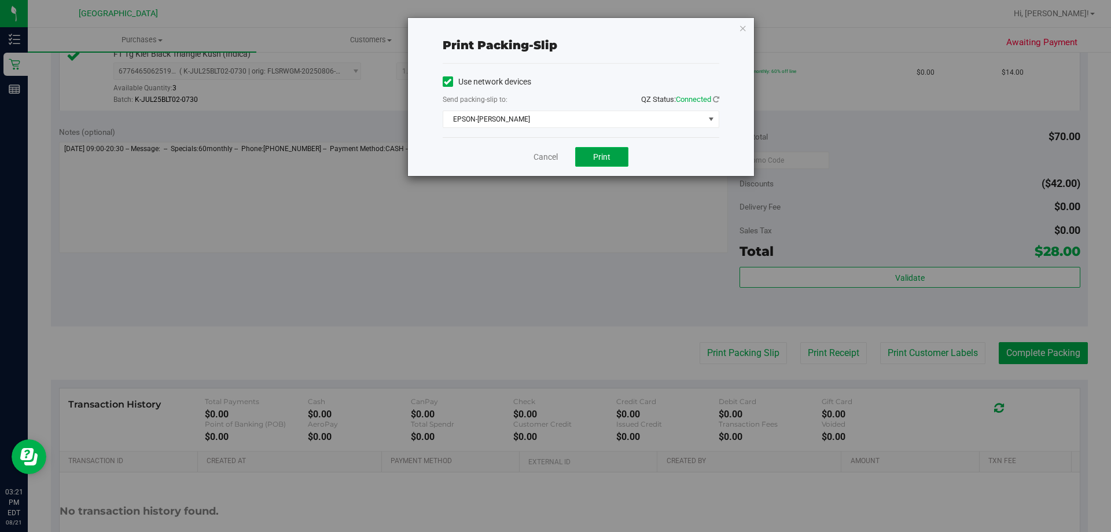
click at [613, 159] on button "Print" at bounding box center [601, 157] width 53 height 20
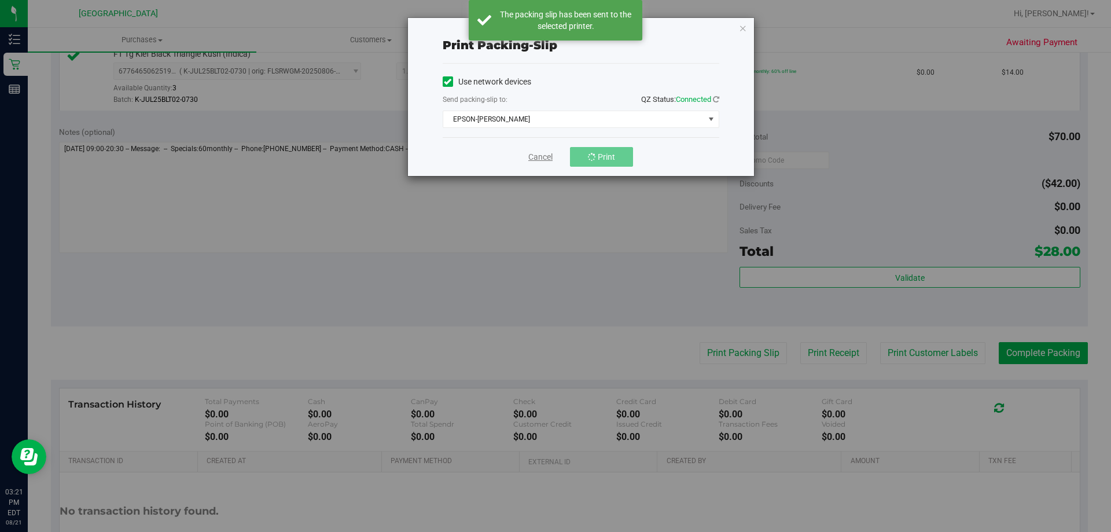
click at [540, 157] on link "Cancel" at bounding box center [540, 157] width 24 height 12
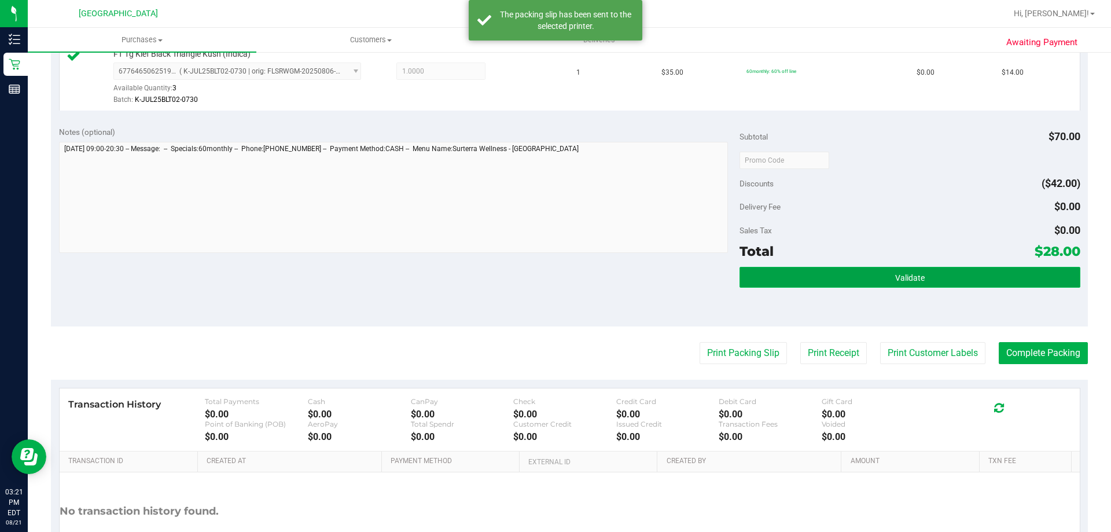
click at [885, 268] on button "Validate" at bounding box center [909, 277] width 340 height 21
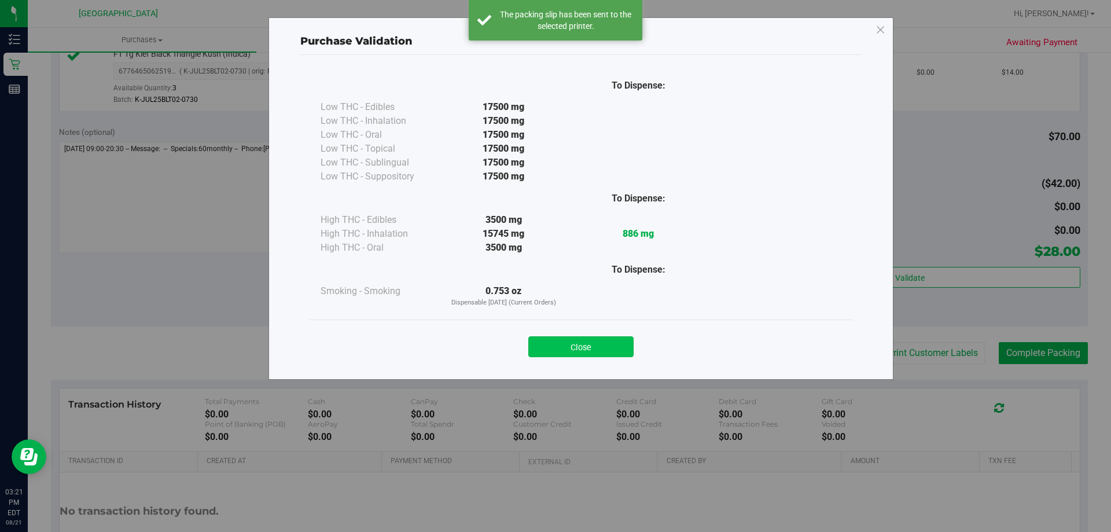
click at [614, 353] on button "Close" at bounding box center [580, 346] width 105 height 21
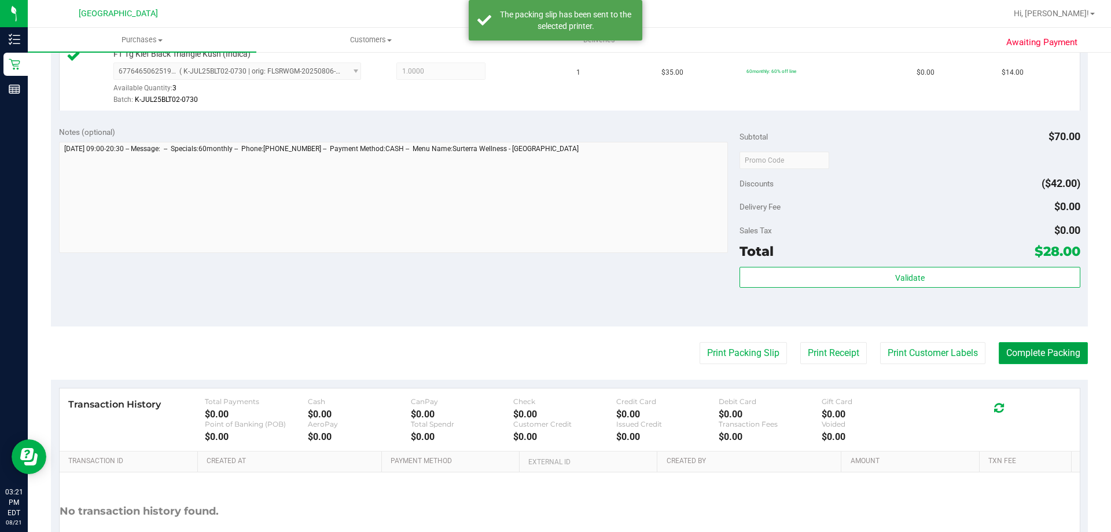
click at [1045, 348] on button "Complete Packing" at bounding box center [1043, 353] width 89 height 22
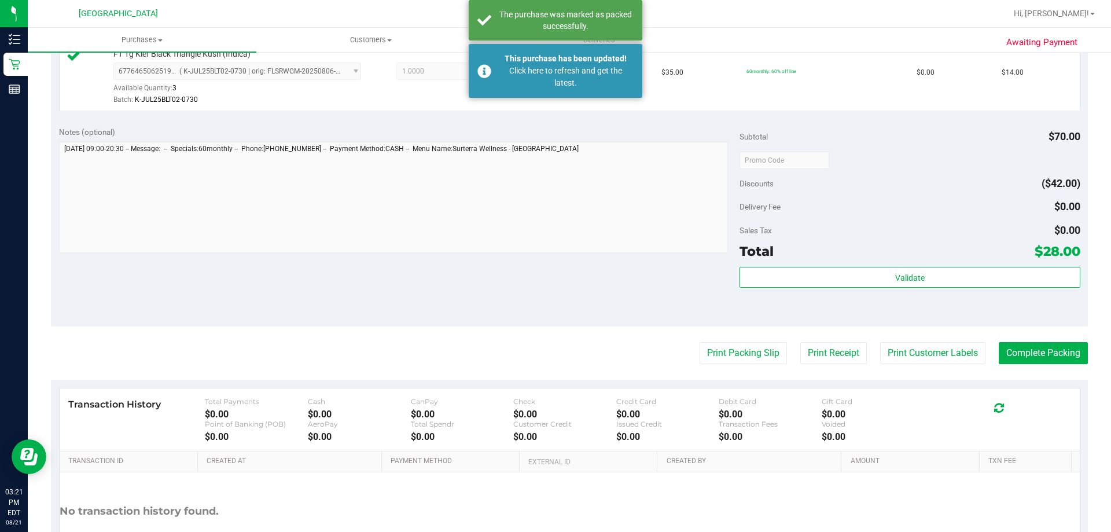
click at [877, 178] on div "Discounts ($42.00)" at bounding box center [909, 183] width 340 height 21
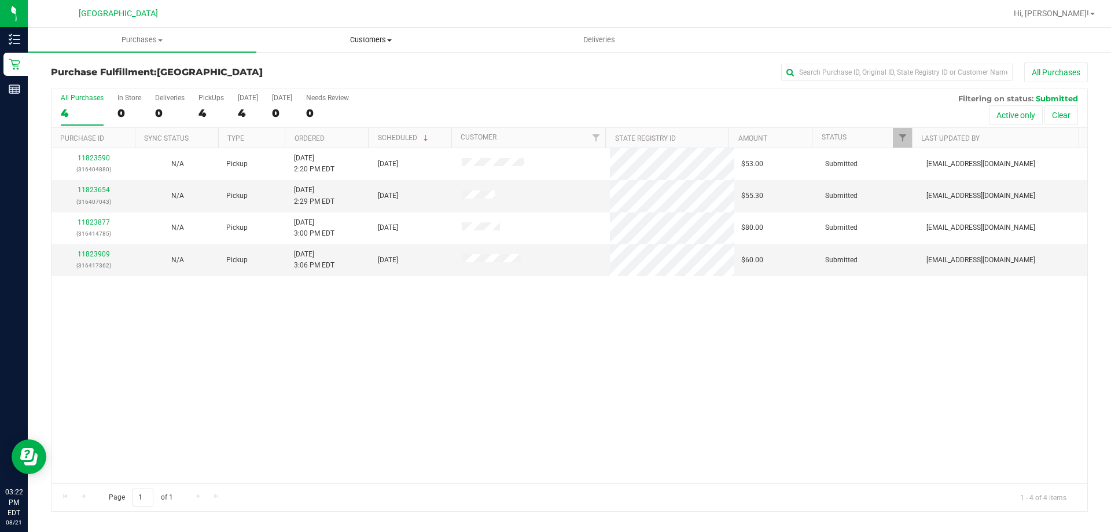
click at [375, 39] on span "Customers" at bounding box center [370, 40] width 227 height 10
click at [285, 28] on uib-tab-heading "Customers All customers Add a new customer All physicians" at bounding box center [370, 40] width 229 height 24
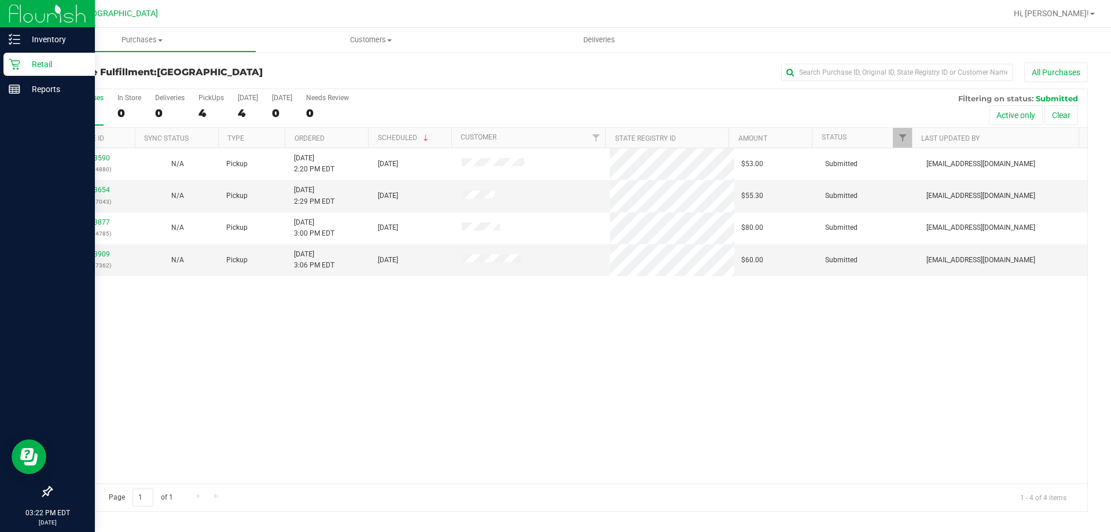
click at [59, 58] on p "Retail" at bounding box center [54, 64] width 69 height 14
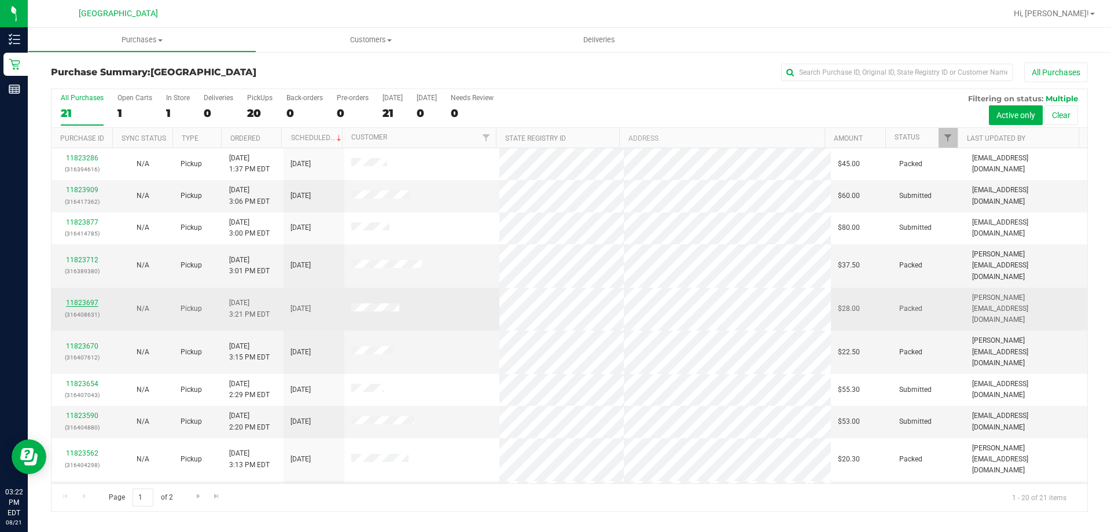
click at [78, 299] on link "11823697" at bounding box center [82, 303] width 32 height 8
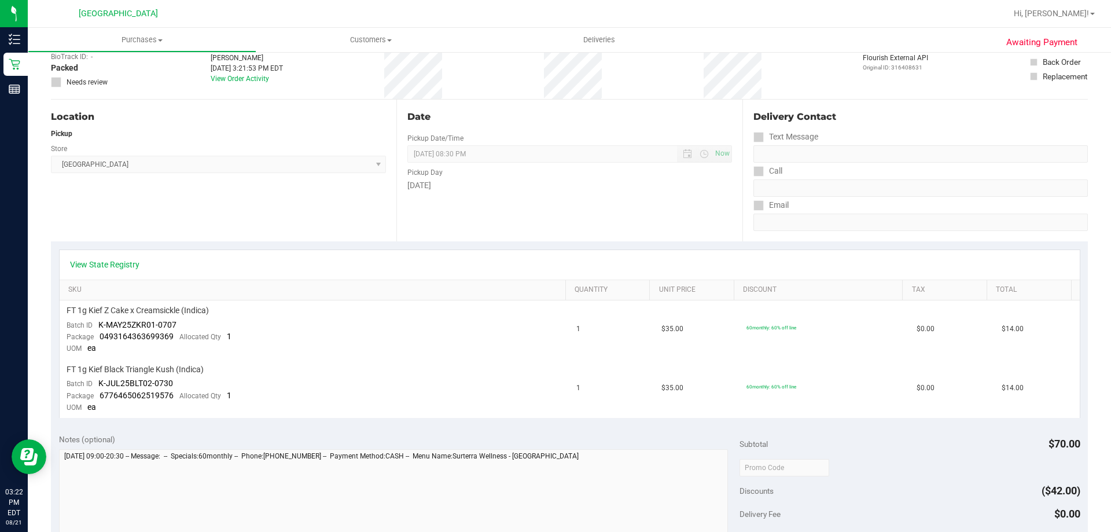
scroll to position [289, 0]
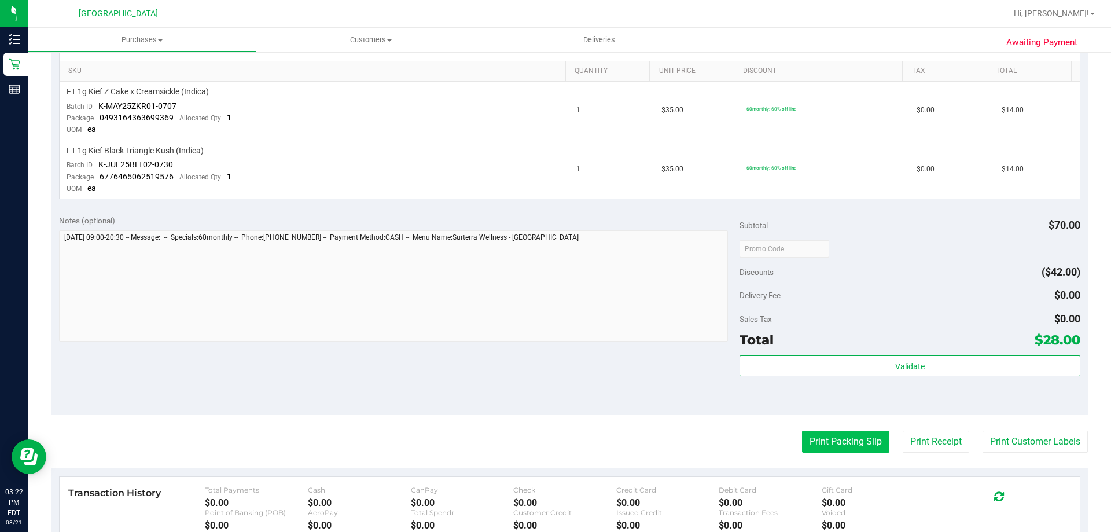
click at [861, 436] on button "Print Packing Slip" at bounding box center [845, 441] width 87 height 22
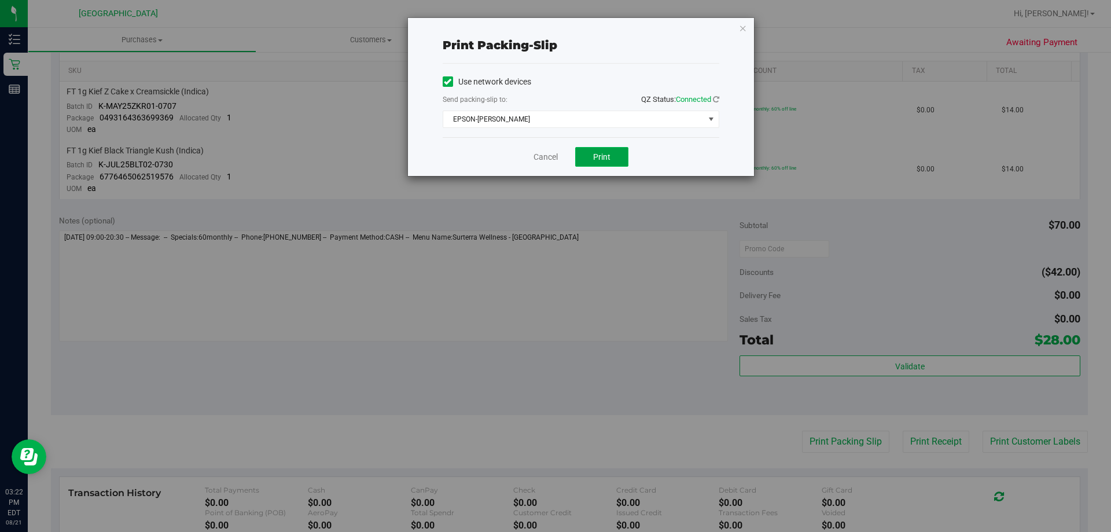
click at [600, 150] on button "Print" at bounding box center [601, 157] width 53 height 20
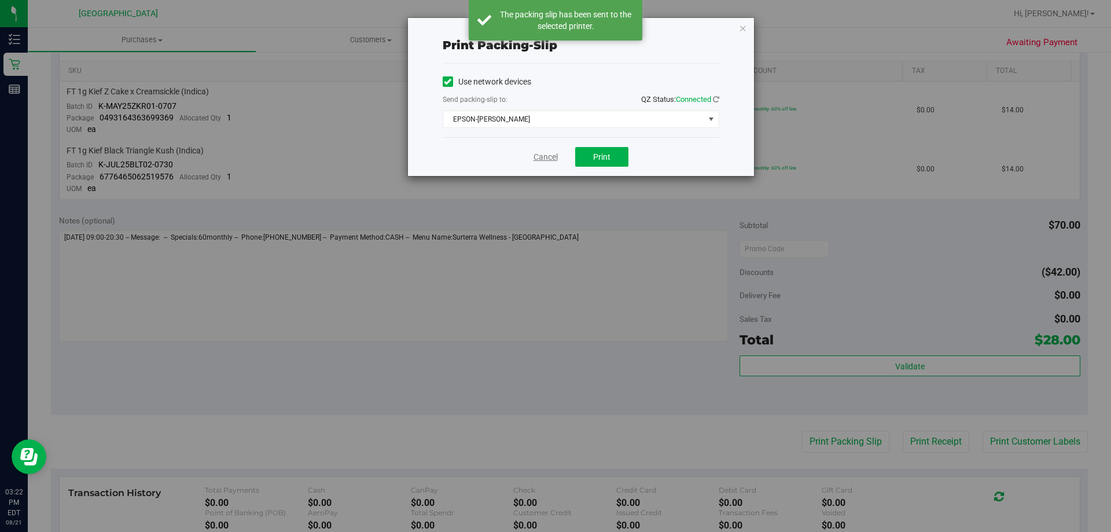
click at [540, 156] on link "Cancel" at bounding box center [545, 157] width 24 height 12
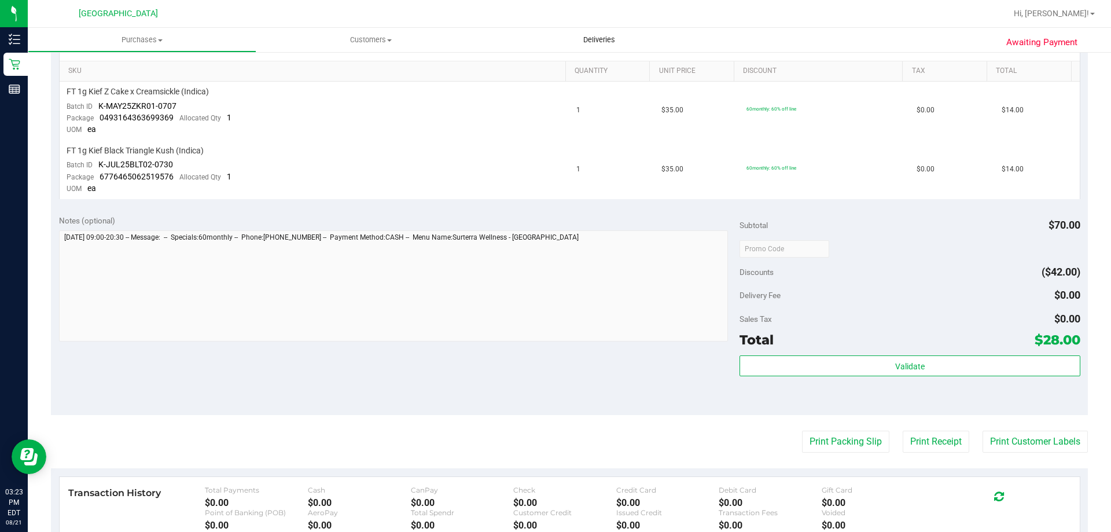
scroll to position [0, 0]
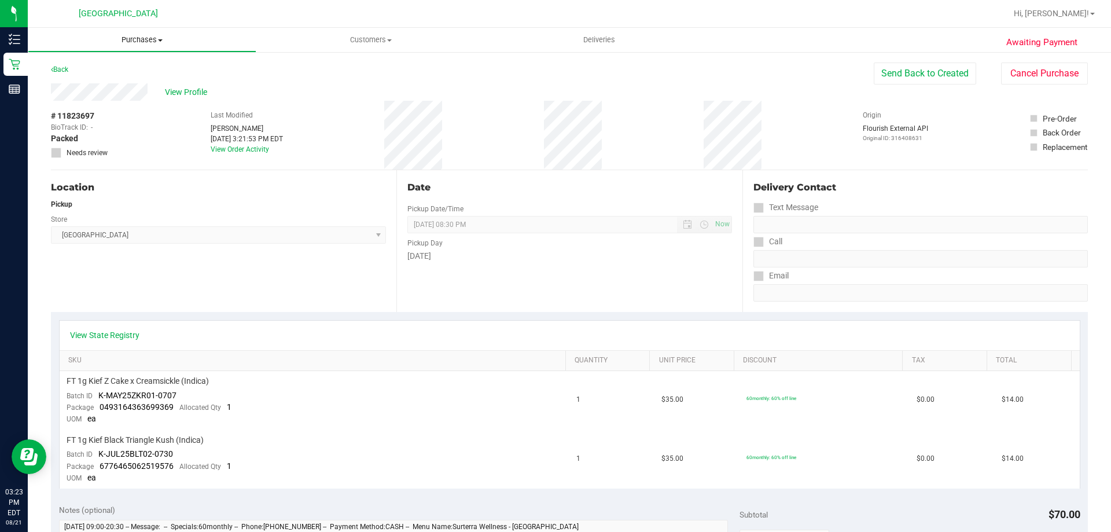
click at [164, 43] on span "Purchases" at bounding box center [141, 40] width 227 height 10
click at [57, 80] on span "Fulfillment" at bounding box center [64, 84] width 72 height 10
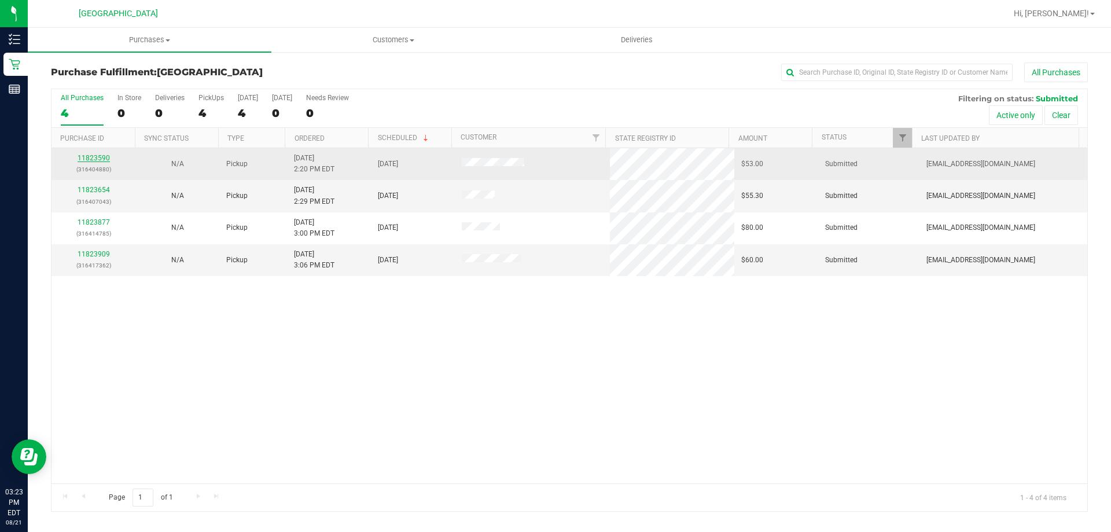
click at [85, 156] on link "11823590" at bounding box center [94, 158] width 32 height 8
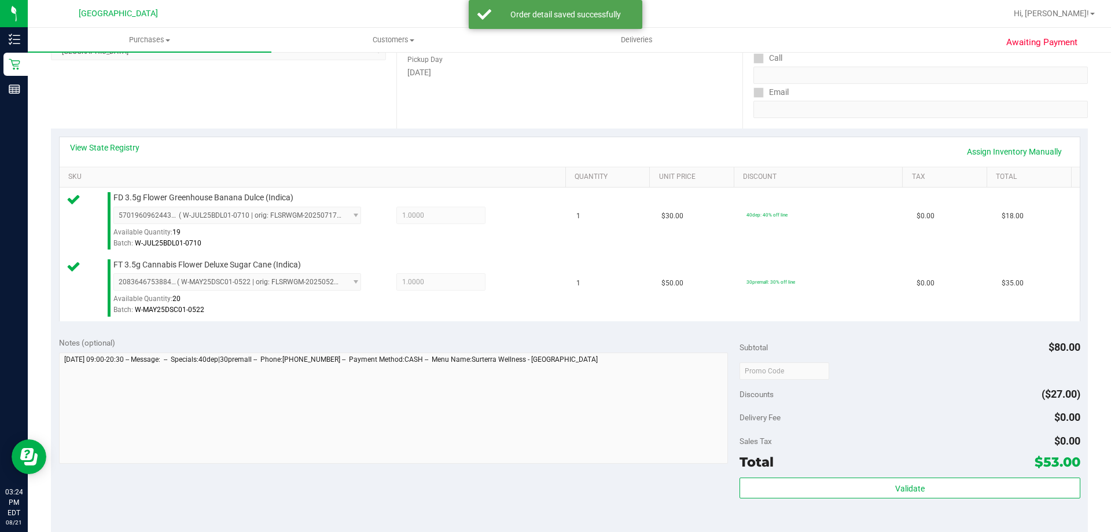
scroll to position [405, 0]
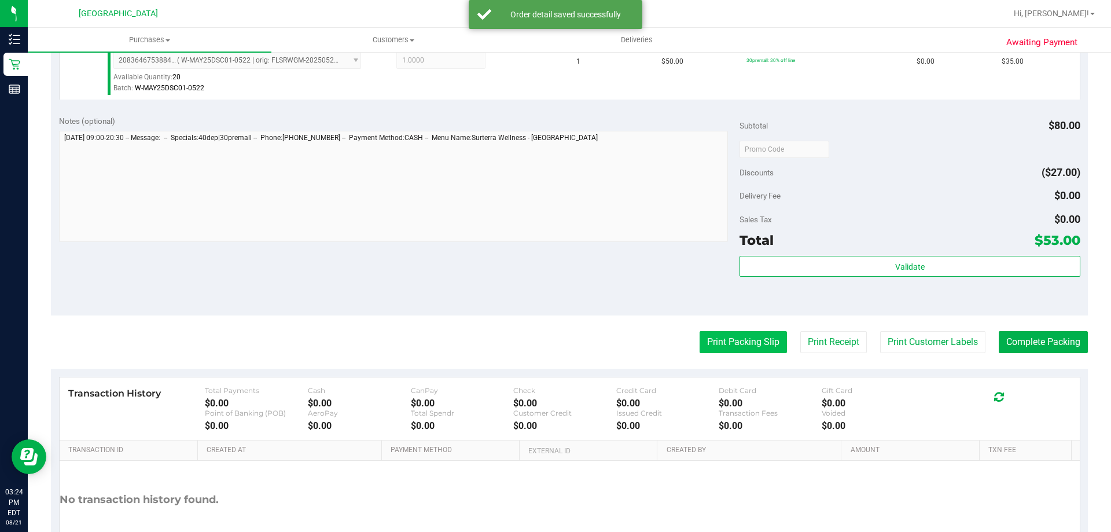
click at [727, 339] on button "Print Packing Slip" at bounding box center [742, 342] width 87 height 22
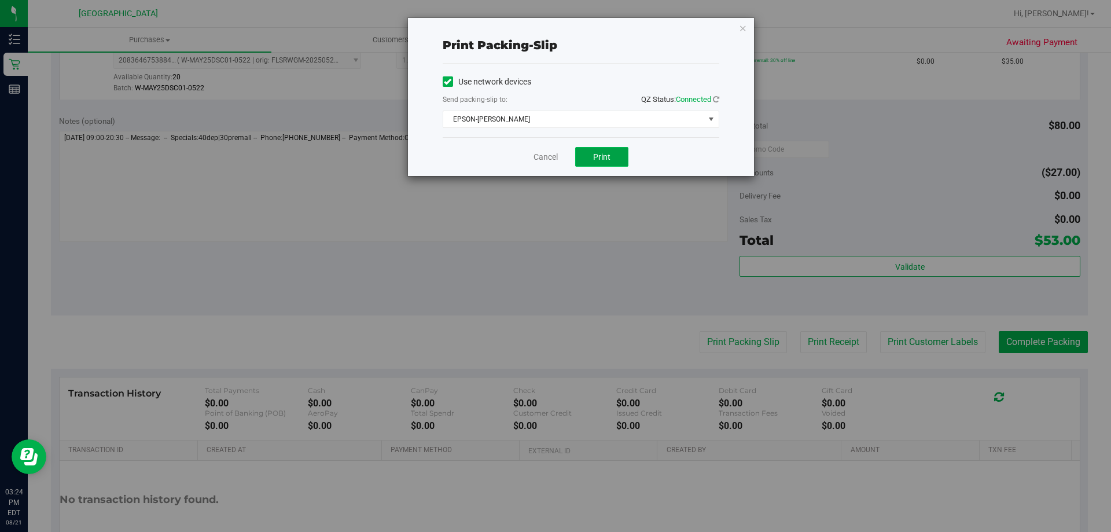
click at [599, 157] on span "Print" at bounding box center [601, 156] width 17 height 9
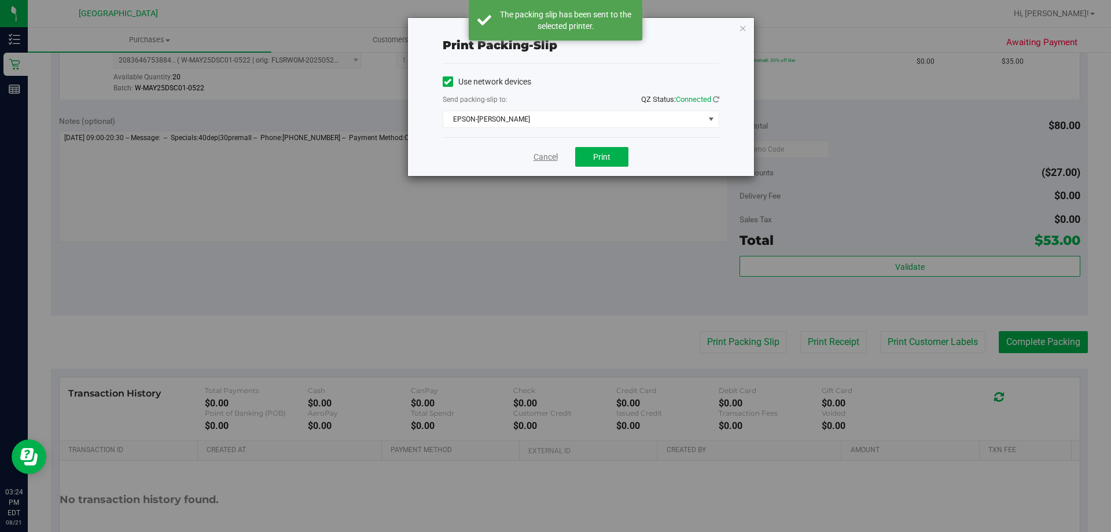
click at [546, 156] on link "Cancel" at bounding box center [545, 157] width 24 height 12
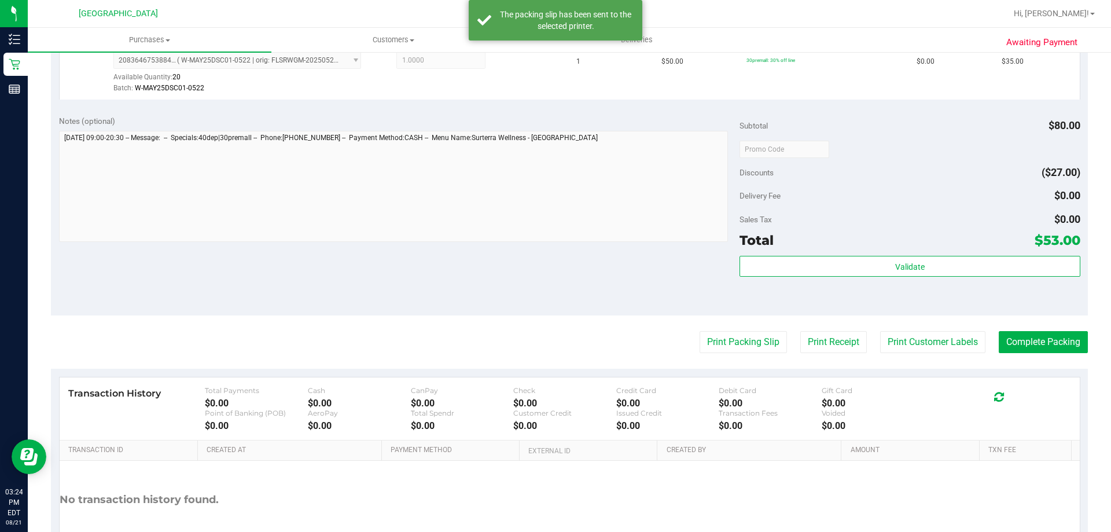
click at [934, 254] on div "Subtotal $80.00 Discounts ($27.00) Delivery Fee $0.00 Sales Tax $0.00 Total $53…" at bounding box center [909, 211] width 340 height 193
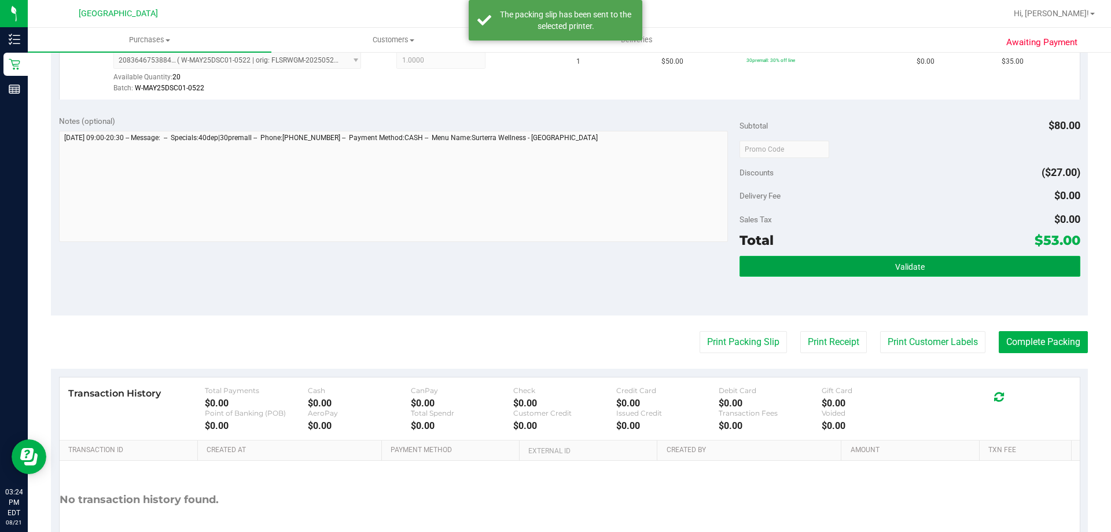
click at [924, 270] on button "Validate" at bounding box center [909, 266] width 340 height 21
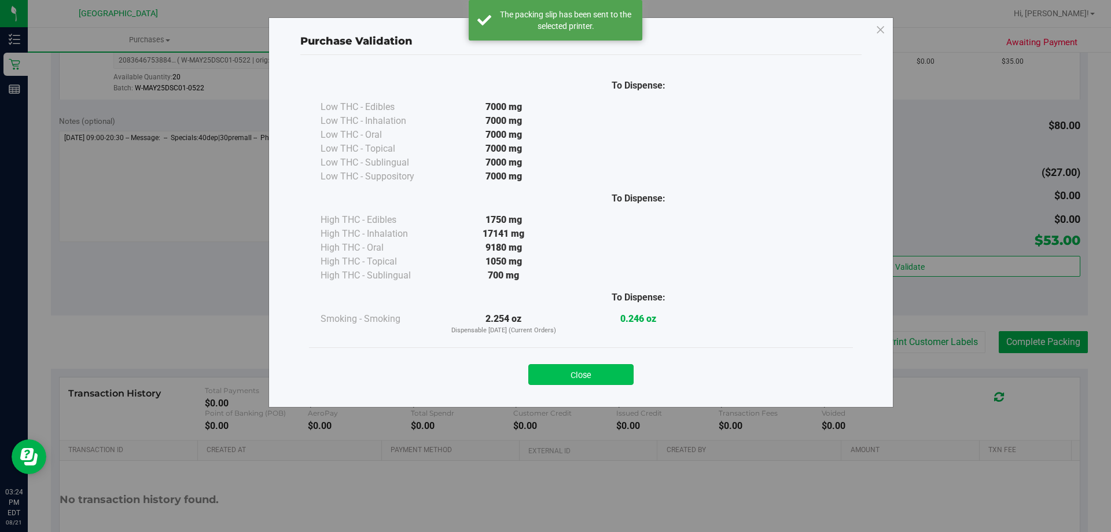
click at [598, 364] on button "Close" at bounding box center [580, 374] width 105 height 21
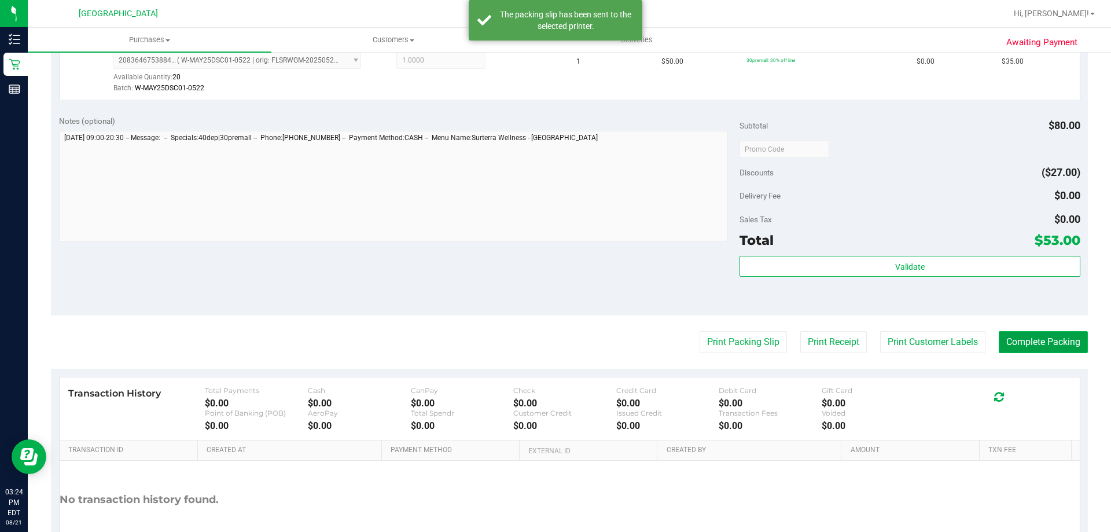
click at [1045, 335] on button "Complete Packing" at bounding box center [1043, 342] width 89 height 22
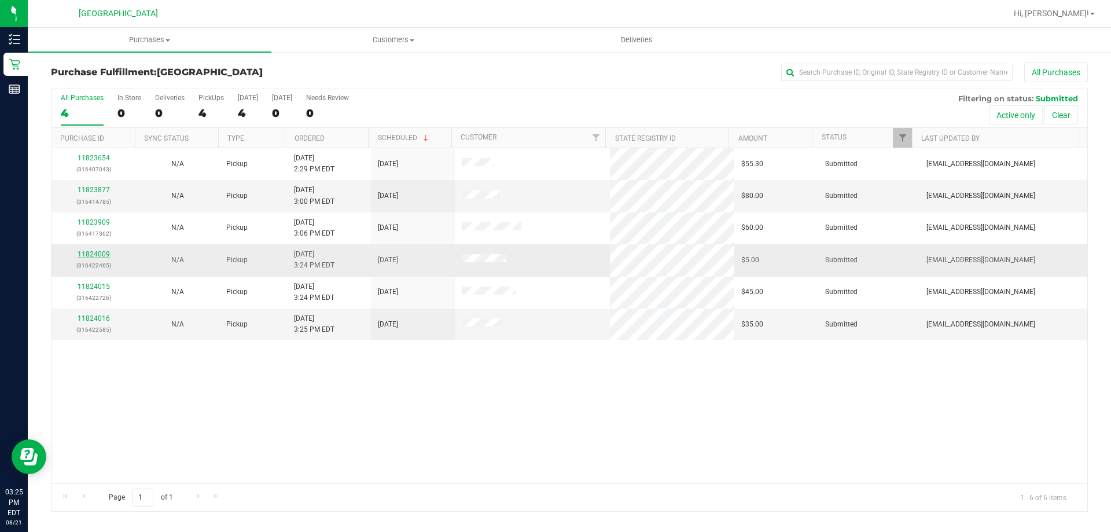
click at [95, 253] on link "11824009" at bounding box center [94, 254] width 32 height 8
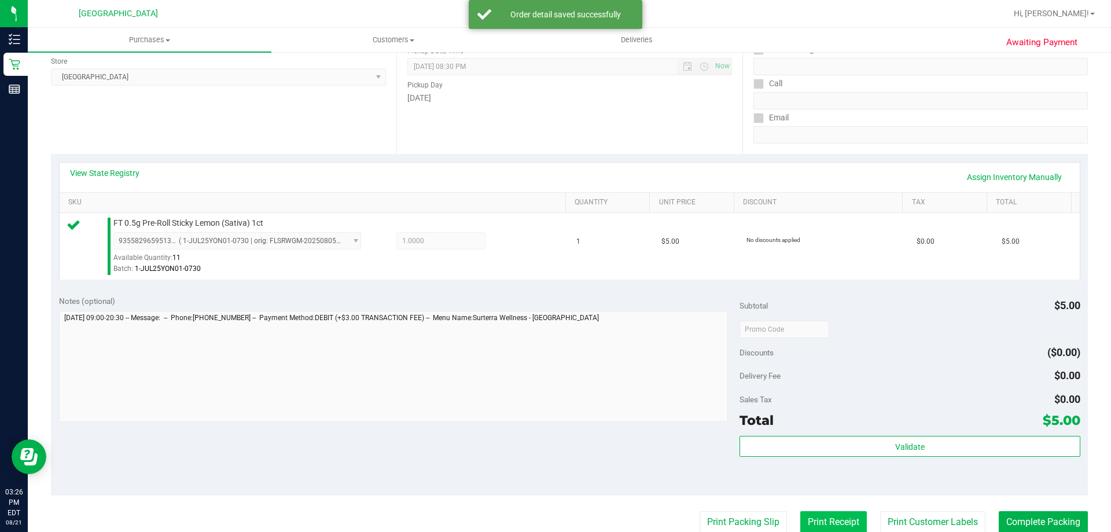
scroll to position [347, 0]
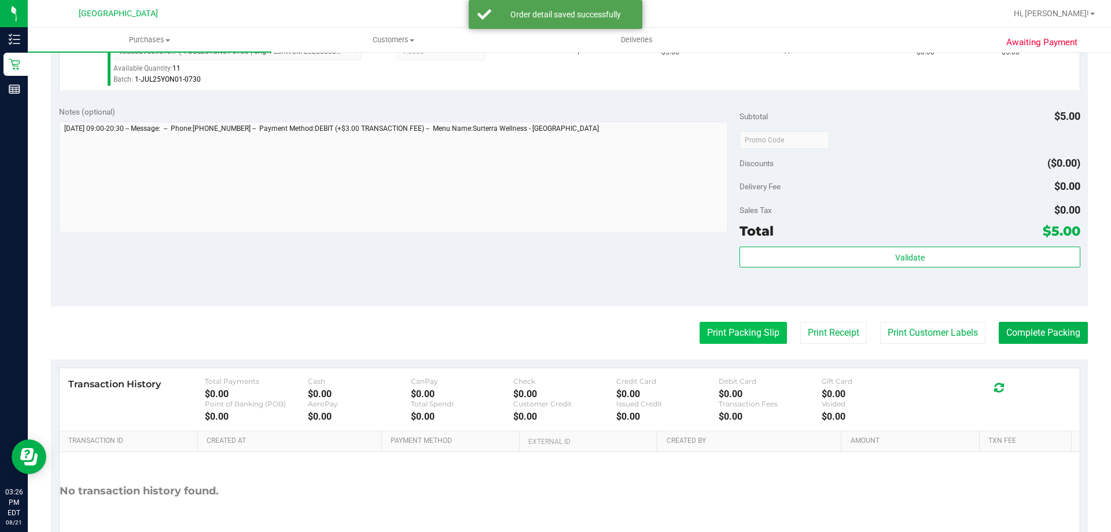
click at [743, 331] on button "Print Packing Slip" at bounding box center [742, 333] width 87 height 22
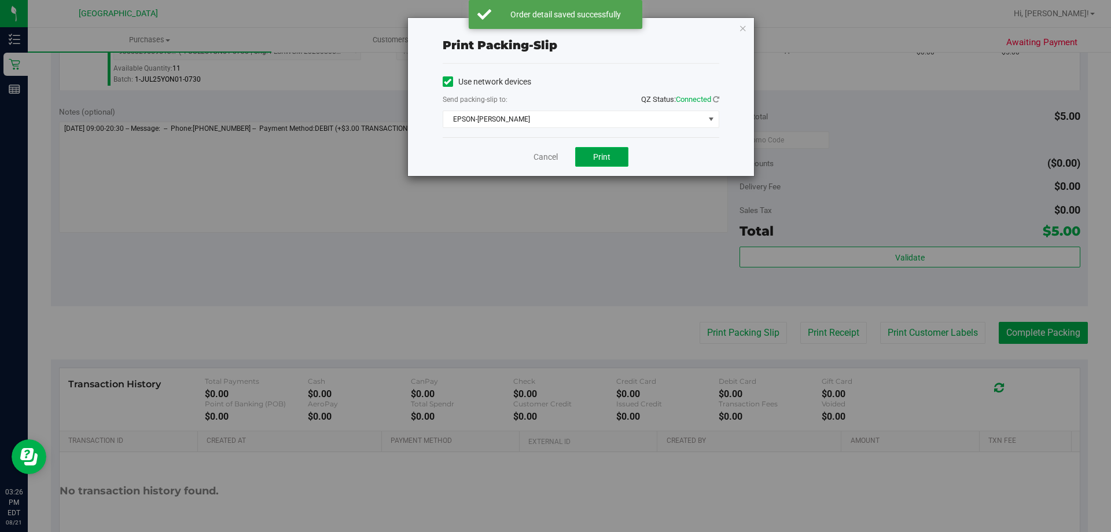
click at [602, 153] on span "Print" at bounding box center [601, 156] width 17 height 9
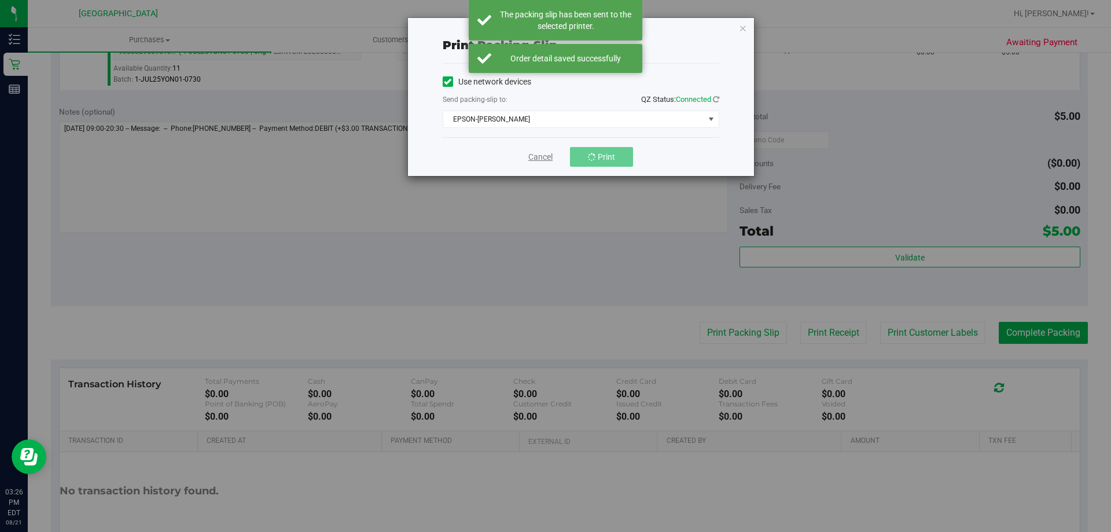
click at [537, 160] on link "Cancel" at bounding box center [540, 157] width 24 height 12
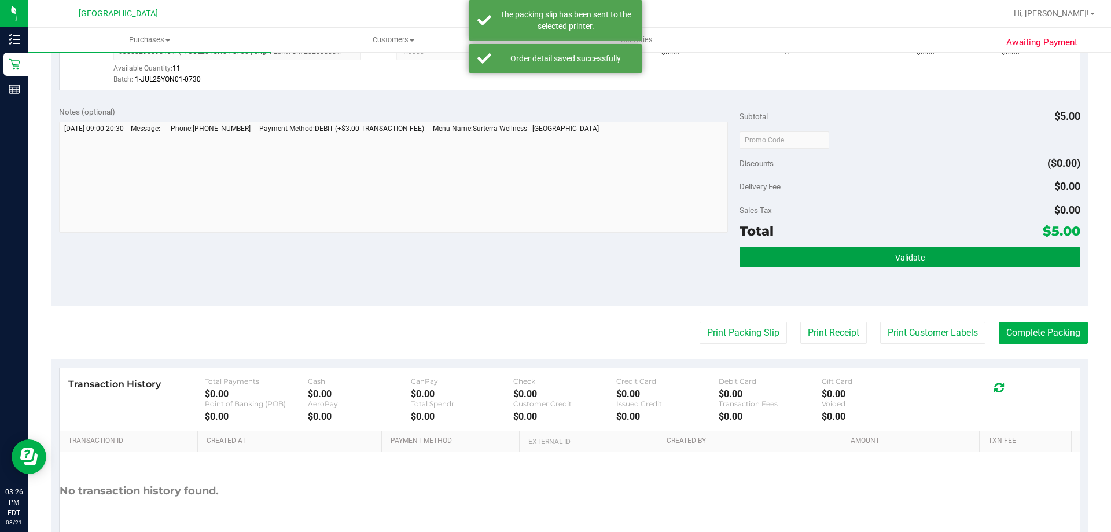
click at [931, 261] on button "Validate" at bounding box center [909, 256] width 340 height 21
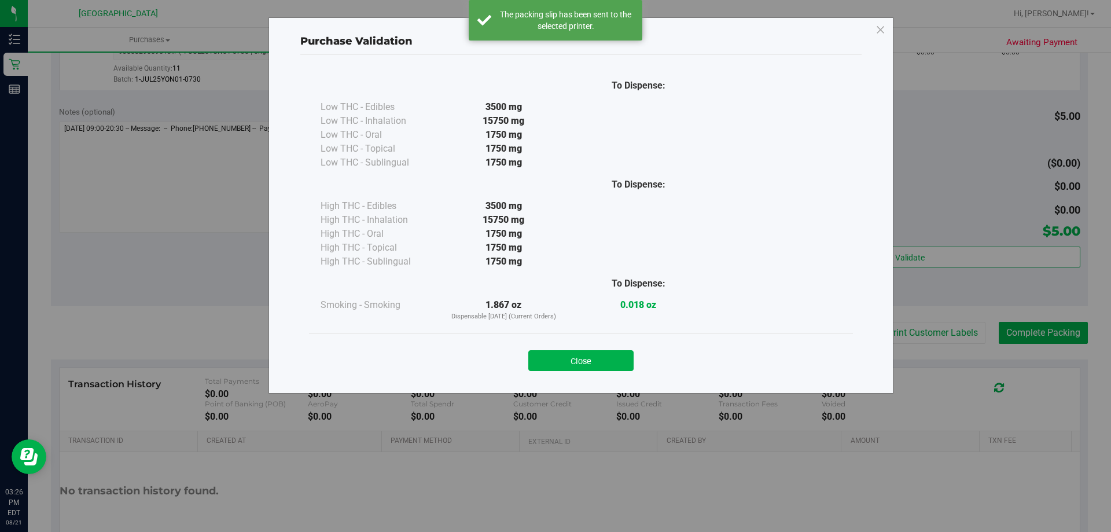
click at [565, 347] on div "Close" at bounding box center [581, 356] width 526 height 29
click at [588, 350] on div "Close" at bounding box center [581, 356] width 526 height 29
click at [588, 355] on button "Close" at bounding box center [580, 360] width 105 height 21
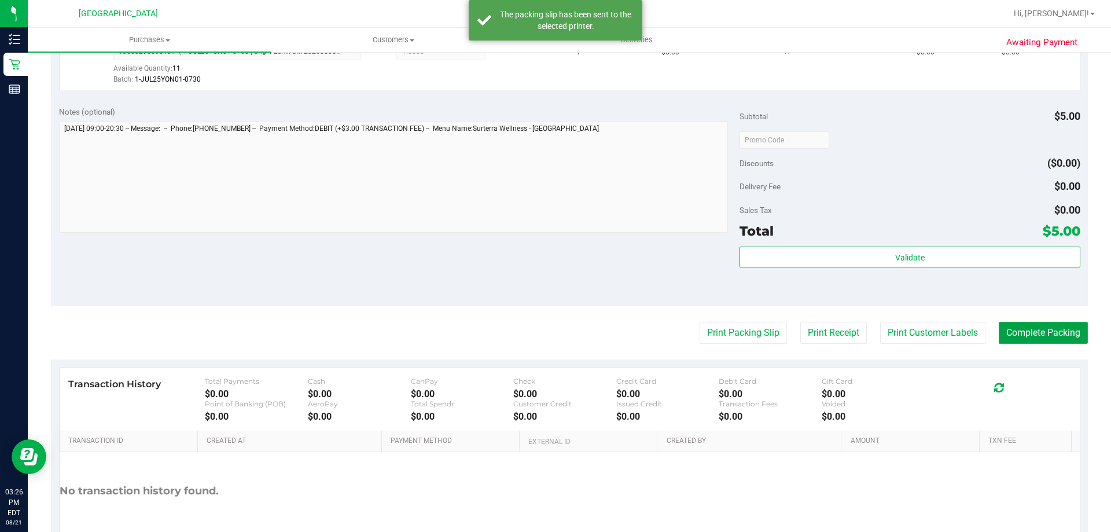
click at [1034, 326] on button "Complete Packing" at bounding box center [1043, 333] width 89 height 22
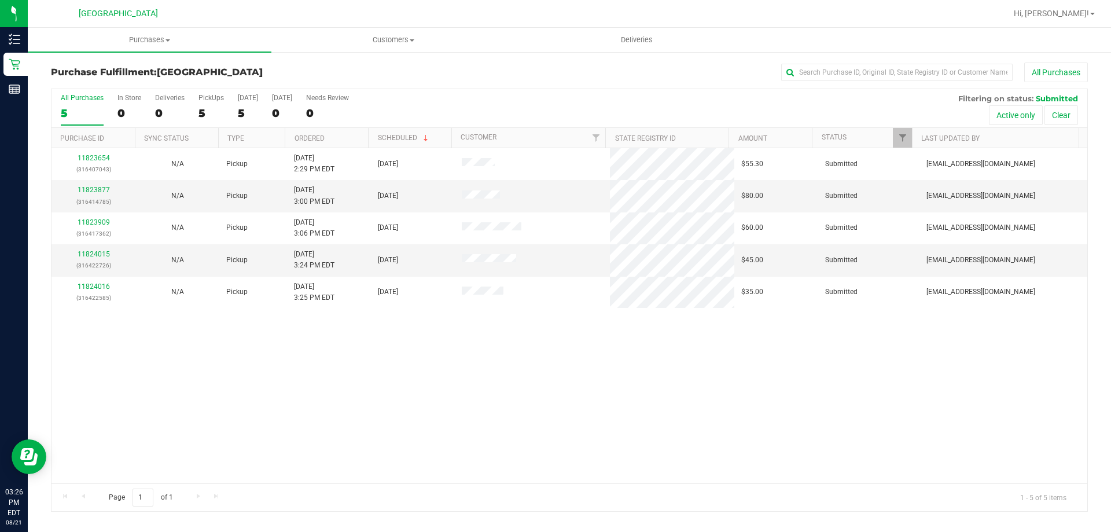
click at [71, 105] on label "All Purchases 5" at bounding box center [82, 110] width 43 height 32
click at [0, 0] on input "All Purchases 5" at bounding box center [0, 0] width 0 height 0
click at [73, 117] on div "5" at bounding box center [82, 112] width 43 height 13
click at [0, 0] on input "All Purchases 5" at bounding box center [0, 0] width 0 height 0
click at [89, 104] on label "All Purchases 5" at bounding box center [82, 110] width 43 height 32
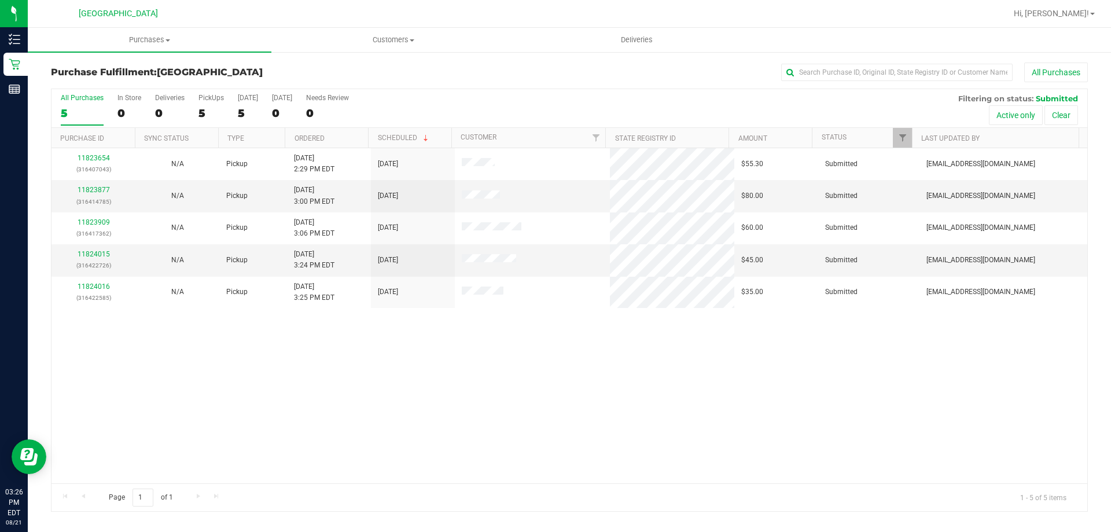
click at [0, 0] on input "All Purchases 5" at bounding box center [0, 0] width 0 height 0
click at [82, 100] on div "All Purchases" at bounding box center [82, 98] width 43 height 8
click at [0, 0] on input "All Purchases 5" at bounding box center [0, 0] width 0 height 0
click at [152, 42] on span "Purchases" at bounding box center [150, 40] width 244 height 10
click at [94, 100] on span "All purchases" at bounding box center [69, 98] width 82 height 10
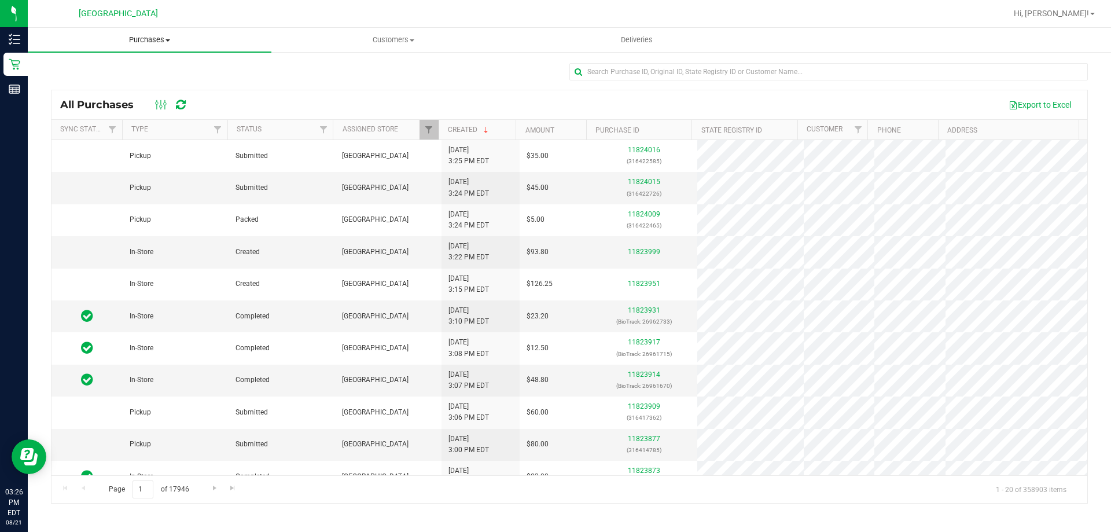
click at [155, 44] on span "Purchases" at bounding box center [150, 40] width 244 height 10
click at [79, 86] on span "Fulfillment" at bounding box center [64, 84] width 72 height 10
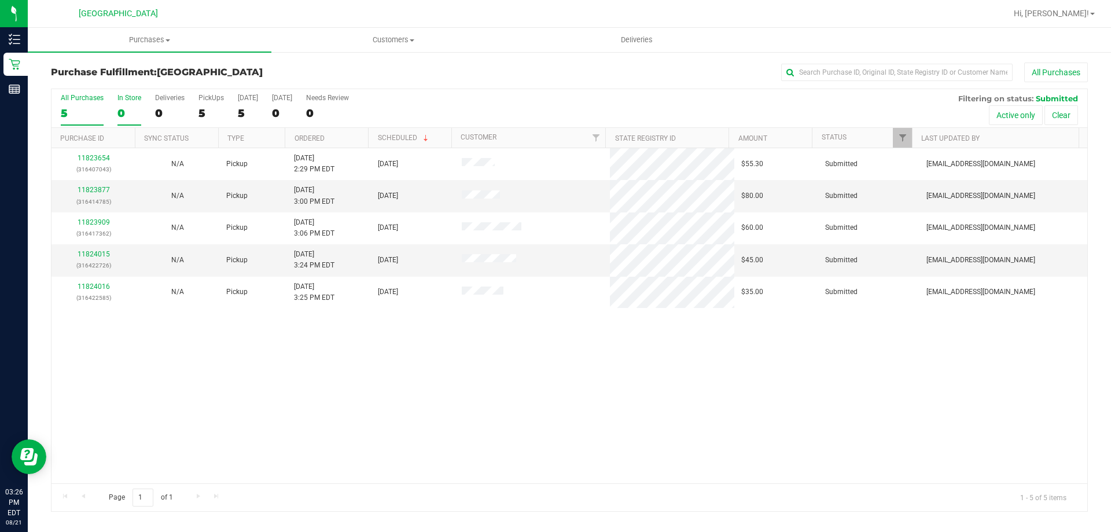
click at [119, 112] on div "0" at bounding box center [129, 112] width 24 height 13
click at [0, 0] on input "In Store 0" at bounding box center [0, 0] width 0 height 0
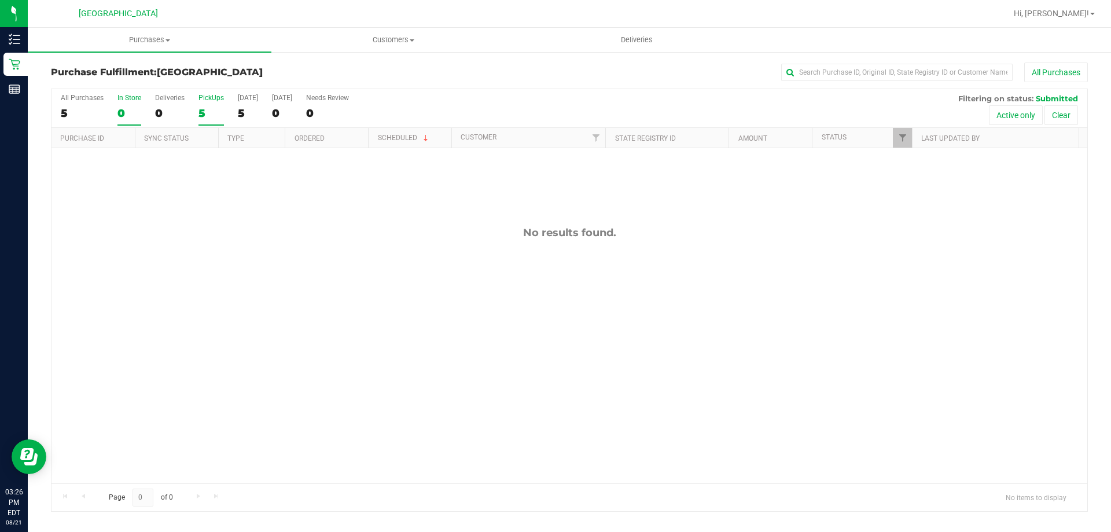
click at [217, 109] on div "5" at bounding box center [210, 112] width 25 height 13
click at [0, 0] on input "PickUps 5" at bounding box center [0, 0] width 0 height 0
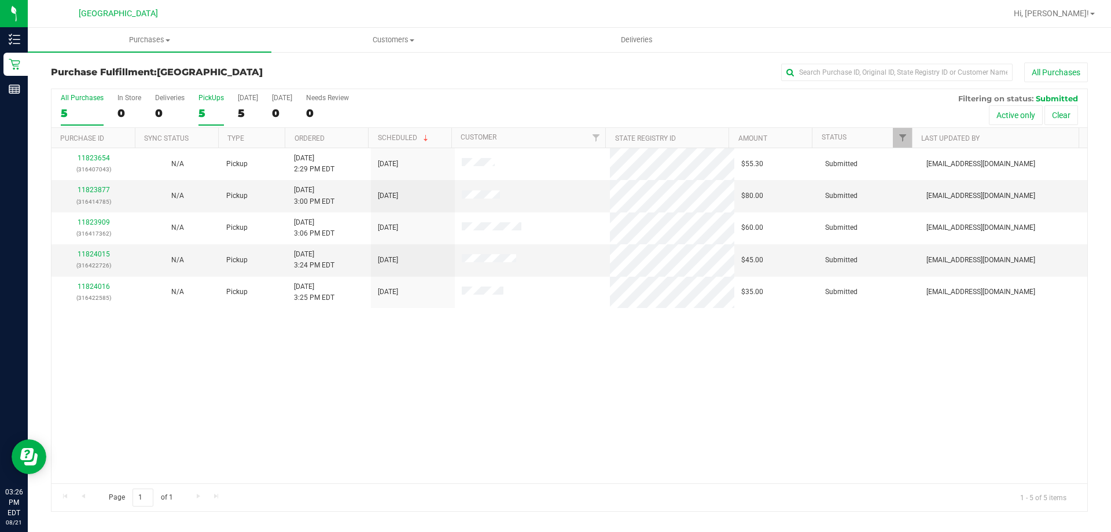
click at [82, 119] on div "5" at bounding box center [82, 112] width 43 height 13
click at [0, 0] on input "All Purchases 5" at bounding box center [0, 0] width 0 height 0
click at [1058, 68] on button "All Purchases" at bounding box center [1056, 72] width 64 height 20
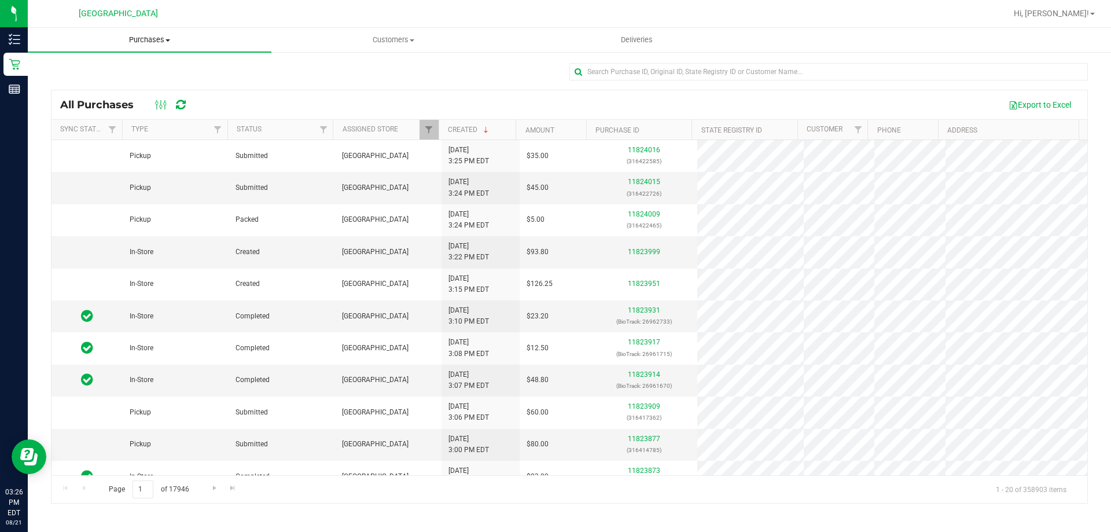
click at [143, 40] on span "Purchases" at bounding box center [150, 40] width 244 height 10
click at [102, 89] on li "Fulfillment" at bounding box center [150, 84] width 244 height 14
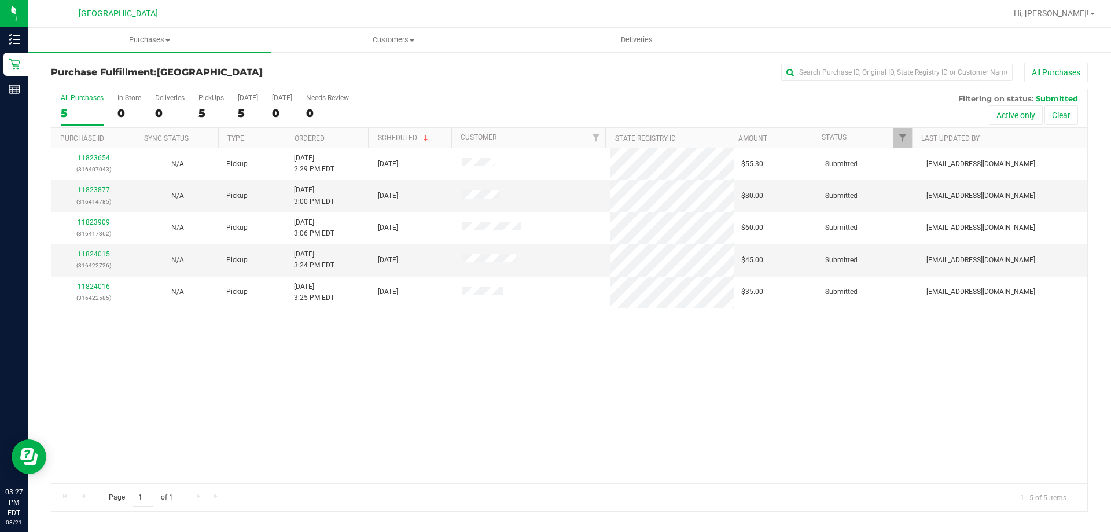
click at [89, 101] on div "All Purchases" at bounding box center [82, 98] width 43 height 8
click at [0, 0] on input "All Purchases 5" at bounding box center [0, 0] width 0 height 0
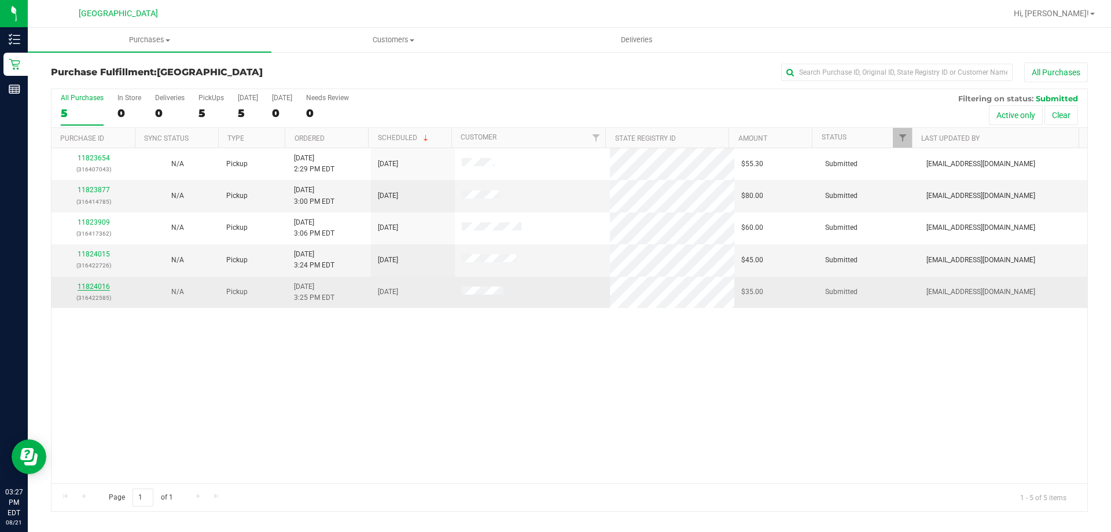
click at [105, 285] on link "11824016" at bounding box center [94, 286] width 32 height 8
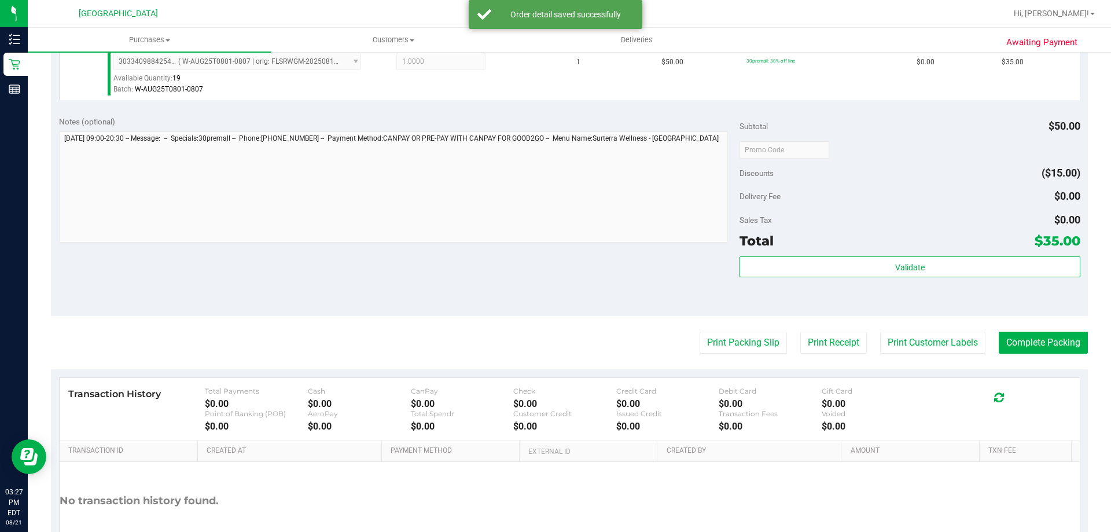
scroll to position [347, 0]
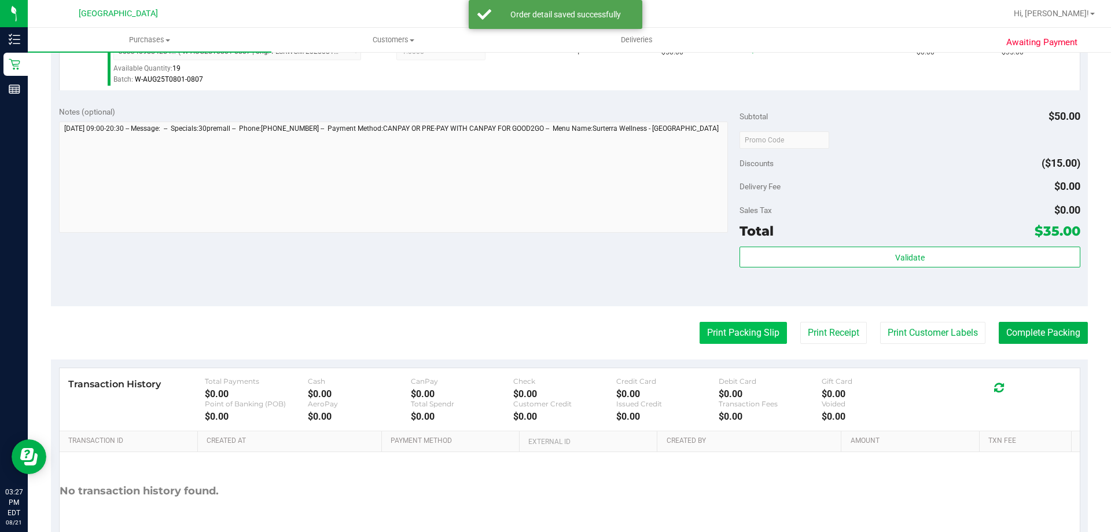
click at [738, 343] on button "Print Packing Slip" at bounding box center [742, 333] width 87 height 22
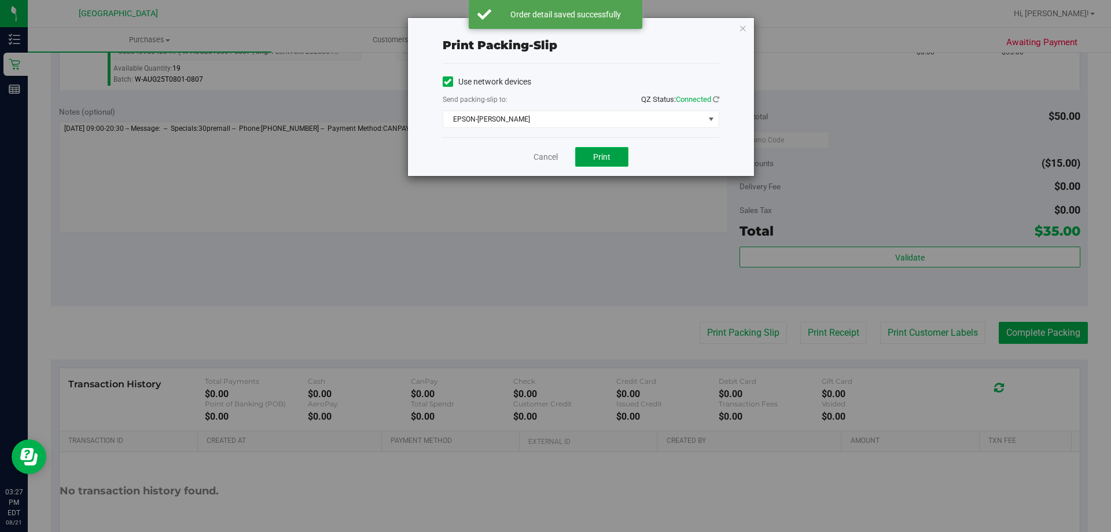
click at [590, 152] on button "Print" at bounding box center [601, 157] width 53 height 20
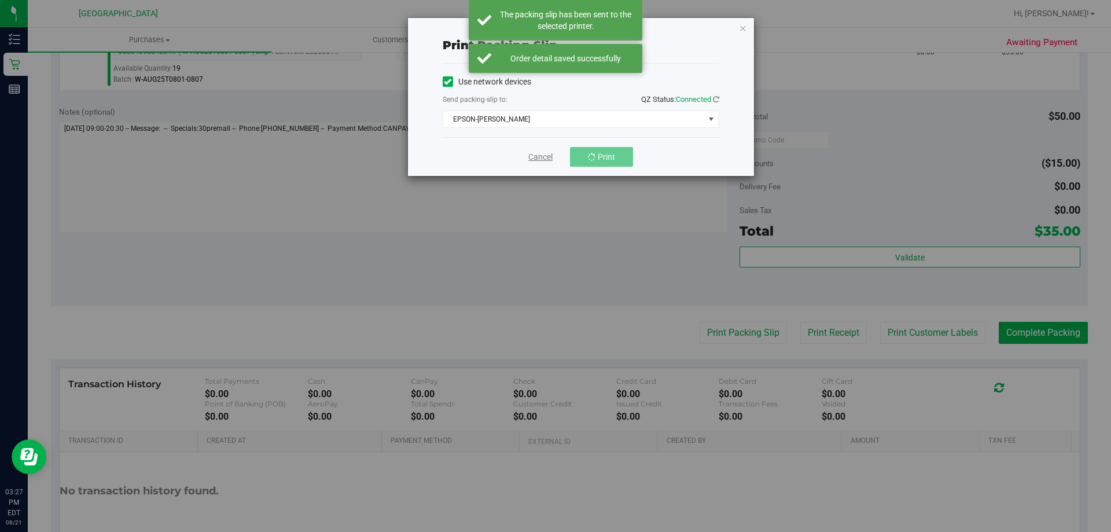
click at [547, 154] on link "Cancel" at bounding box center [540, 157] width 24 height 12
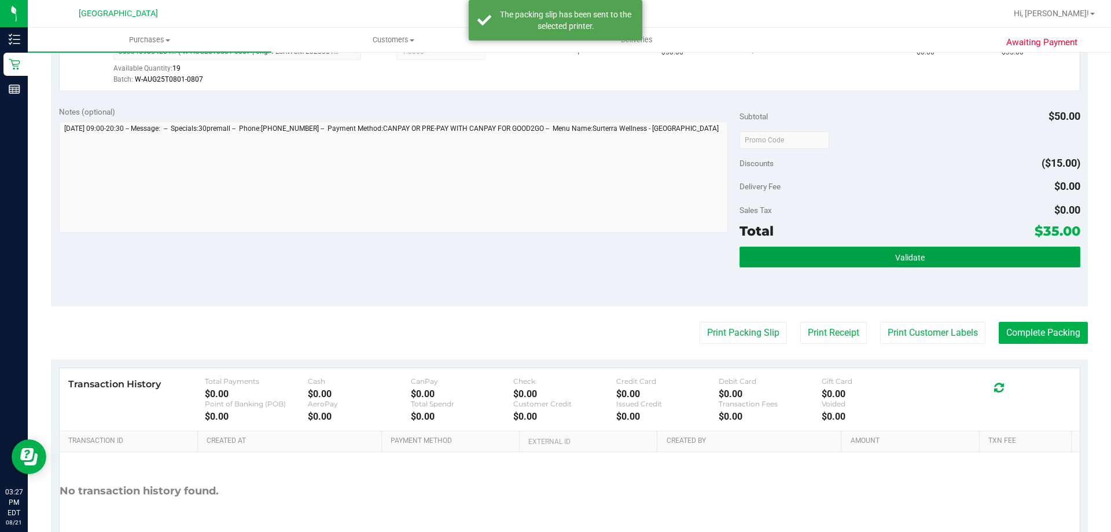
click at [976, 260] on button "Validate" at bounding box center [909, 256] width 340 height 21
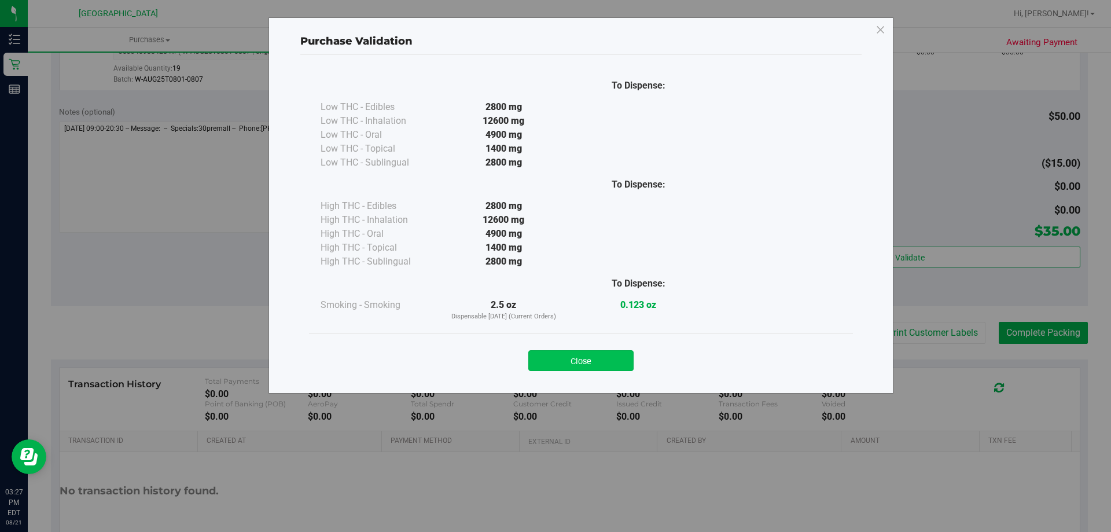
click at [599, 367] on button "Close" at bounding box center [580, 360] width 105 height 21
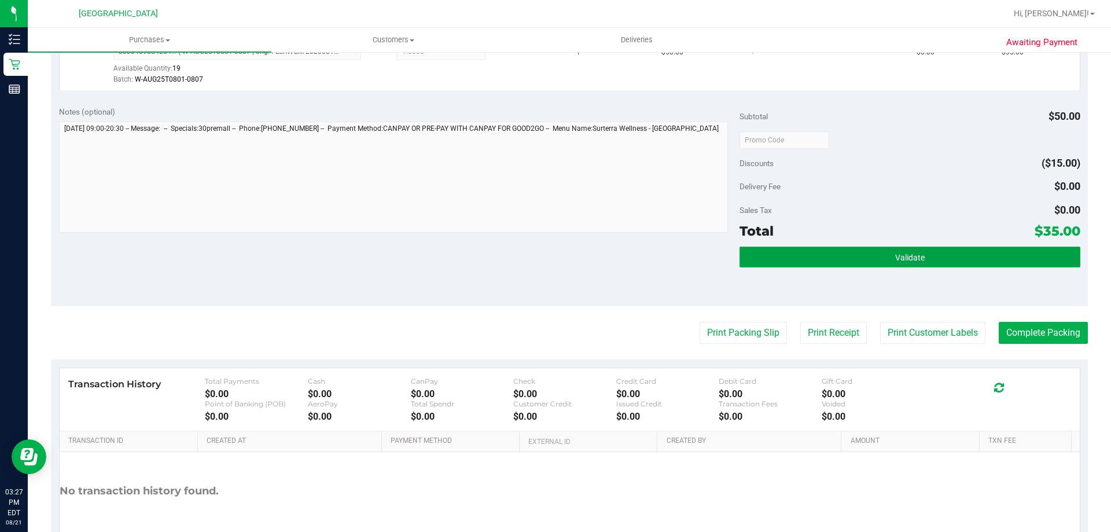
click at [956, 264] on button "Validate" at bounding box center [909, 256] width 340 height 21
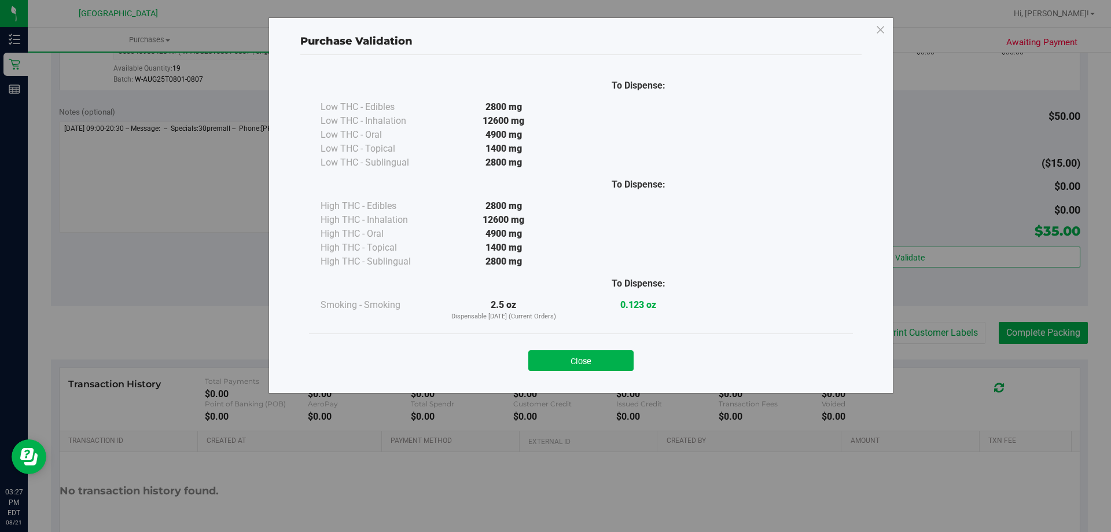
click at [605, 349] on div "Close" at bounding box center [581, 356] width 526 height 29
click at [605, 363] on button "Close" at bounding box center [580, 360] width 105 height 21
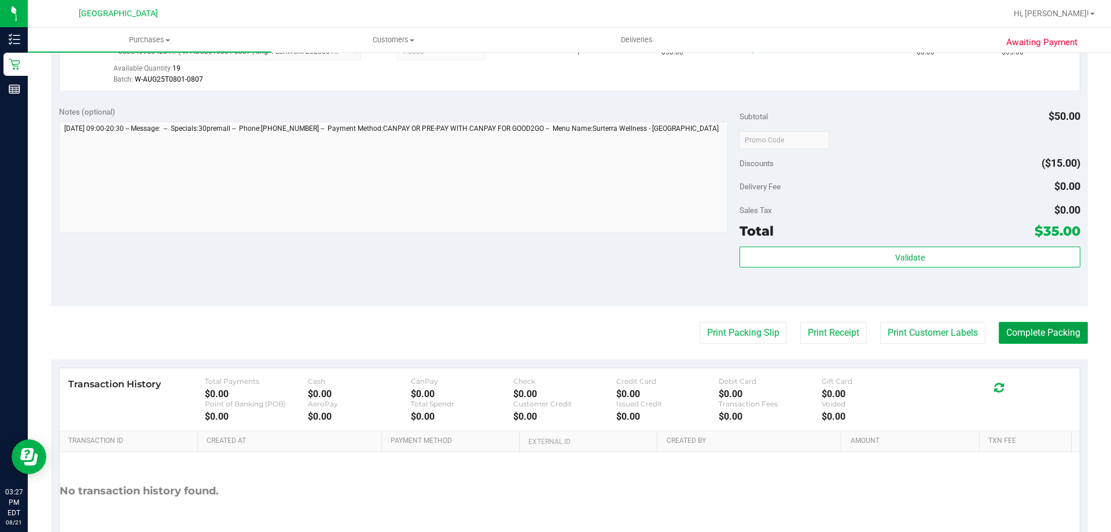
click at [1058, 337] on button "Complete Packing" at bounding box center [1043, 333] width 89 height 22
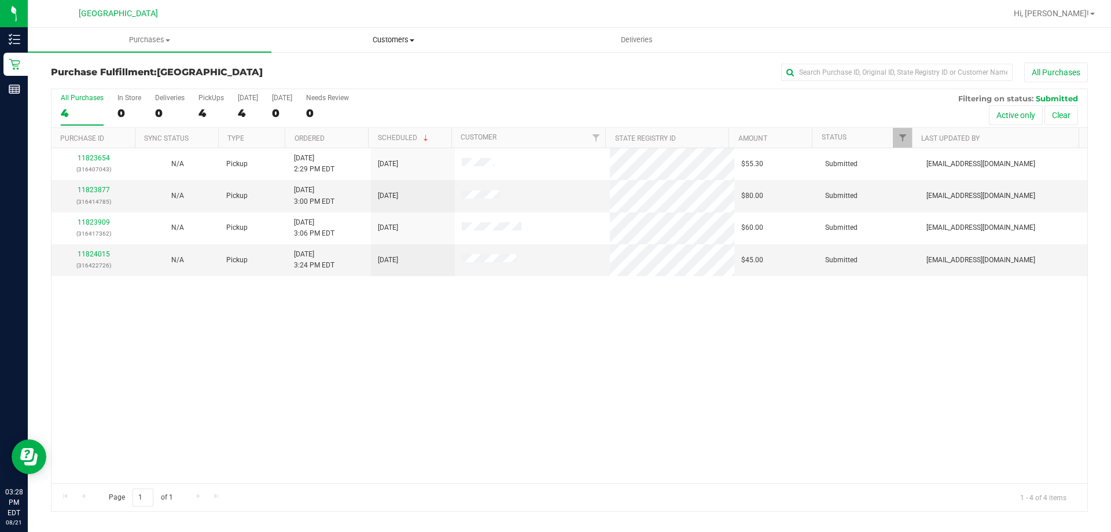
click at [375, 40] on span "Customers" at bounding box center [393, 40] width 242 height 10
click at [309, 70] on span "All customers" at bounding box center [312, 70] width 83 height 10
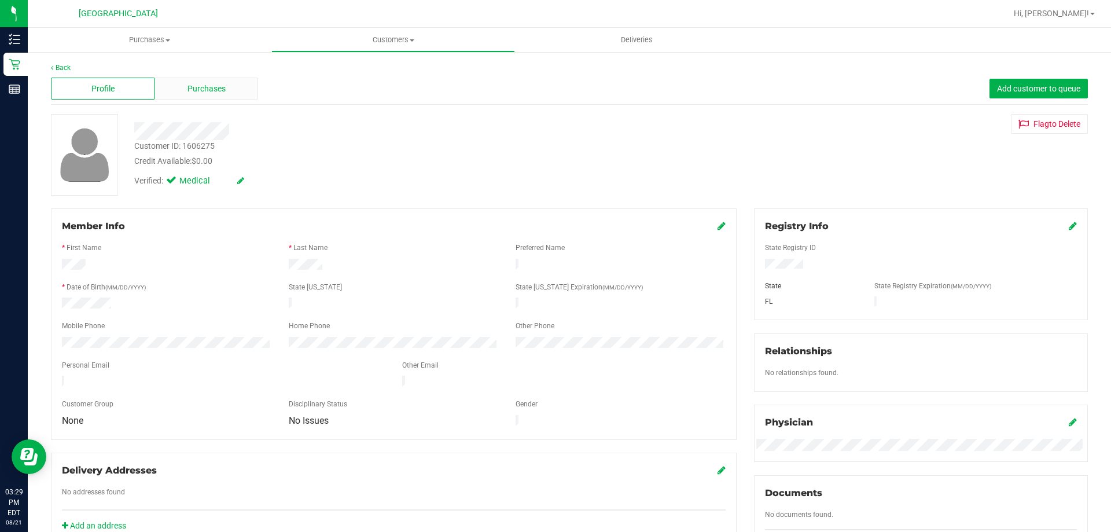
click at [223, 89] on span "Purchases" at bounding box center [206, 89] width 38 height 12
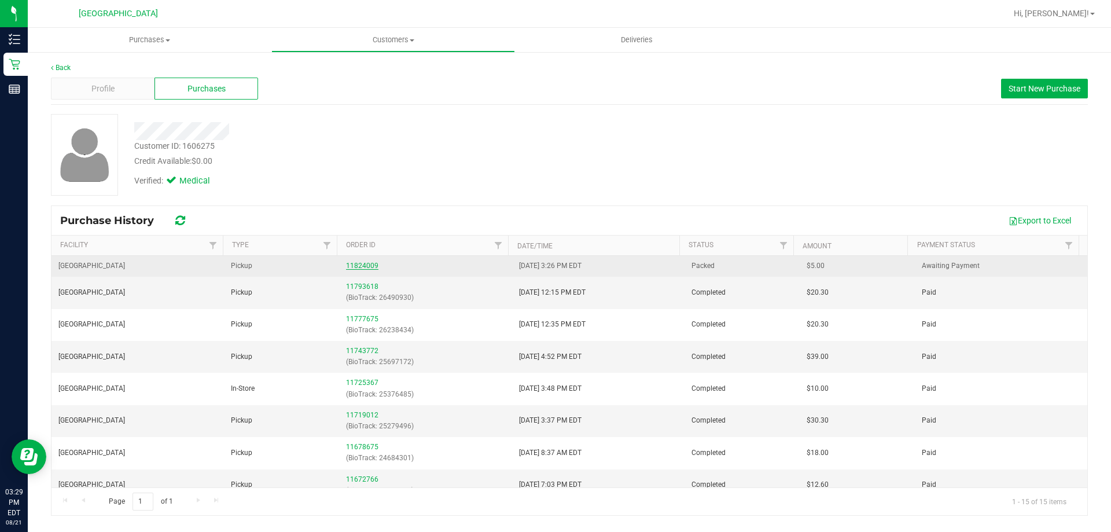
click at [367, 268] on link "11824009" at bounding box center [362, 265] width 32 height 8
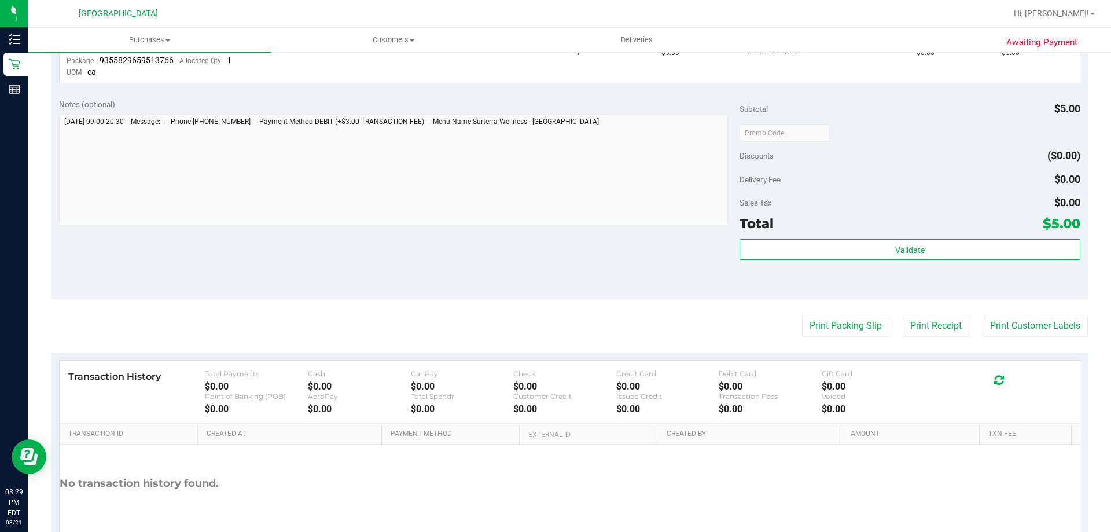
scroll to position [347, 0]
click at [826, 324] on button "Print Packing Slip" at bounding box center [845, 325] width 87 height 22
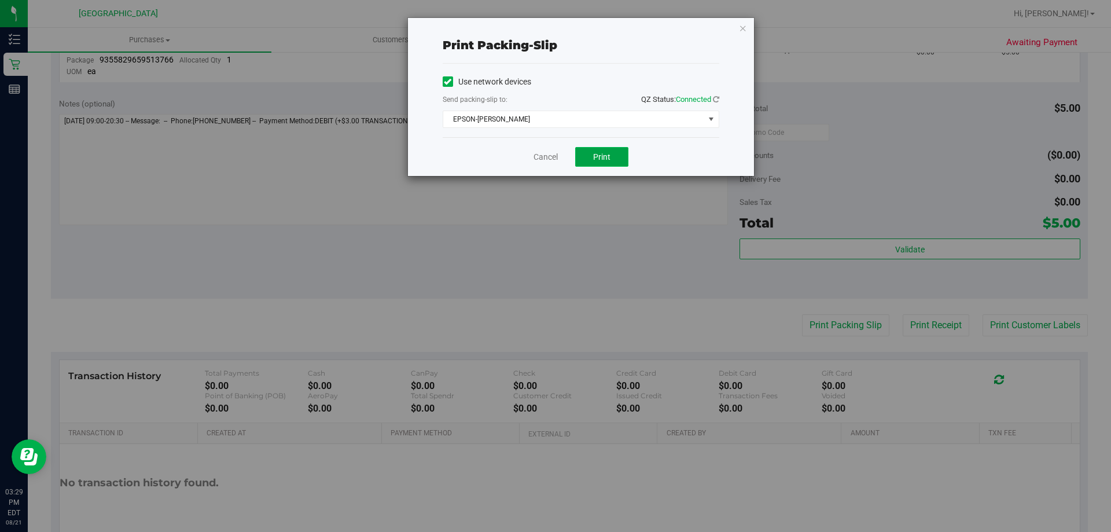
click at [620, 158] on button "Print" at bounding box center [601, 157] width 53 height 20
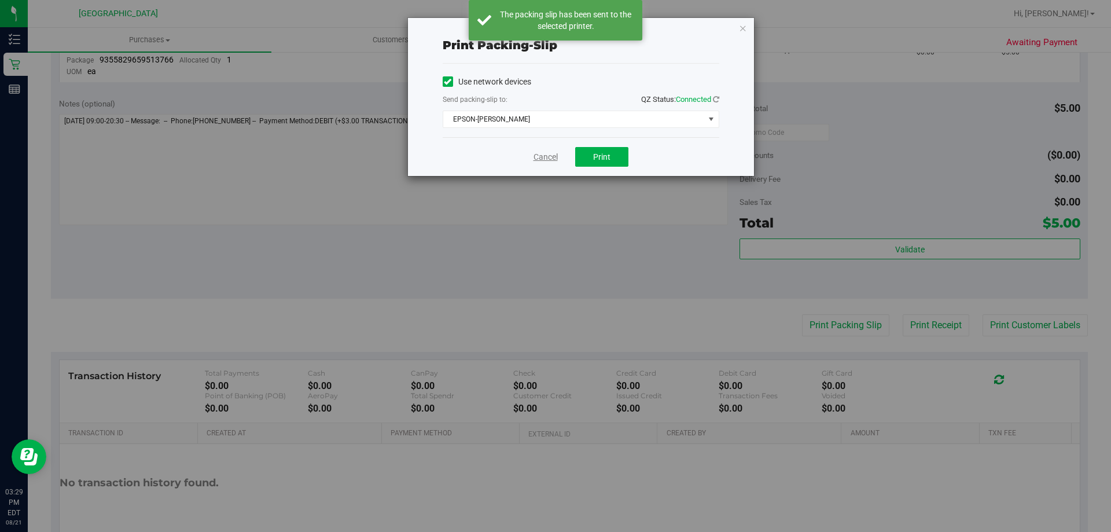
click at [540, 163] on link "Cancel" at bounding box center [545, 157] width 24 height 12
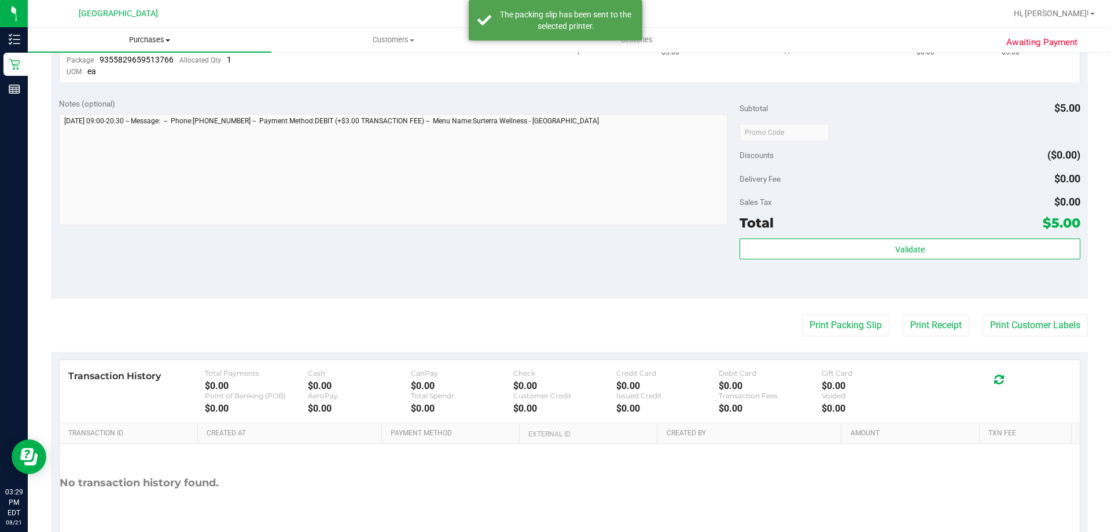
click at [175, 42] on span "Purchases" at bounding box center [150, 40] width 244 height 10
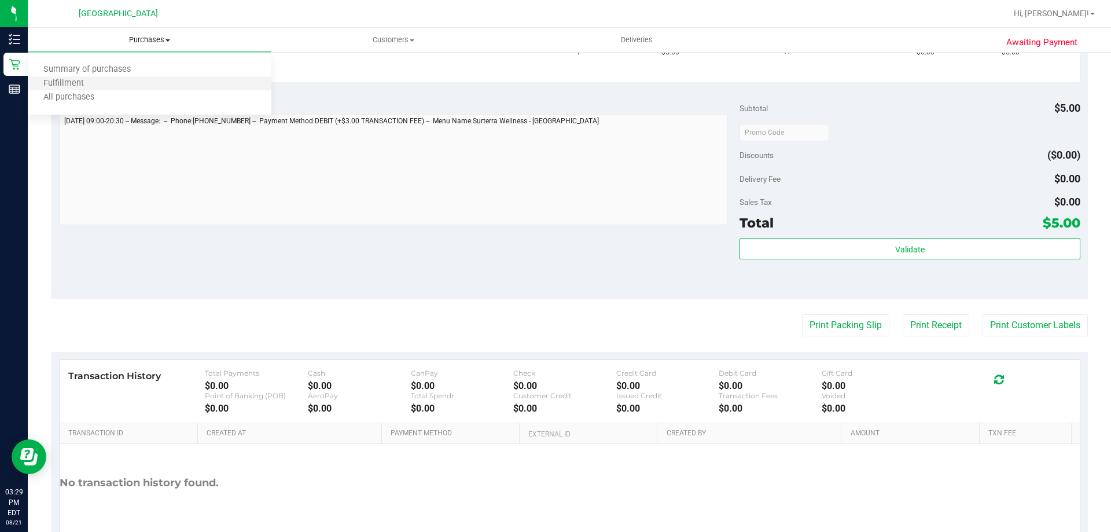
click at [102, 89] on li "Fulfillment" at bounding box center [150, 84] width 244 height 14
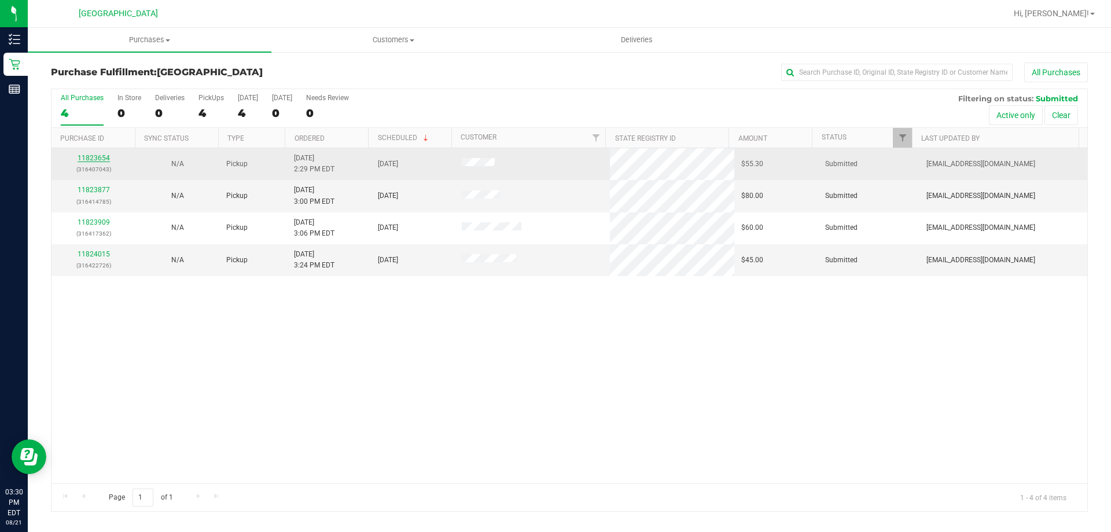
click at [89, 155] on link "11823654" at bounding box center [94, 158] width 32 height 8
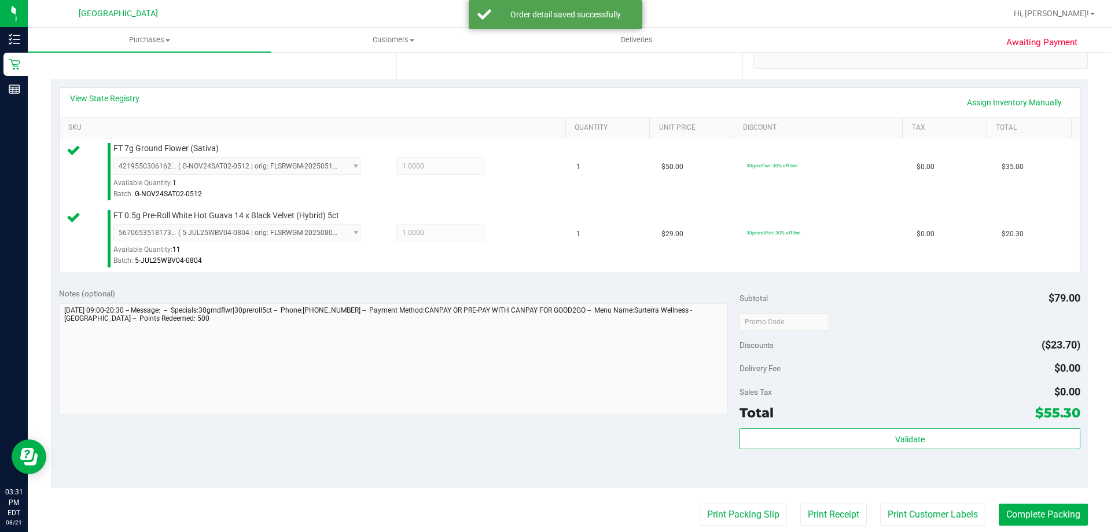
scroll to position [347, 0]
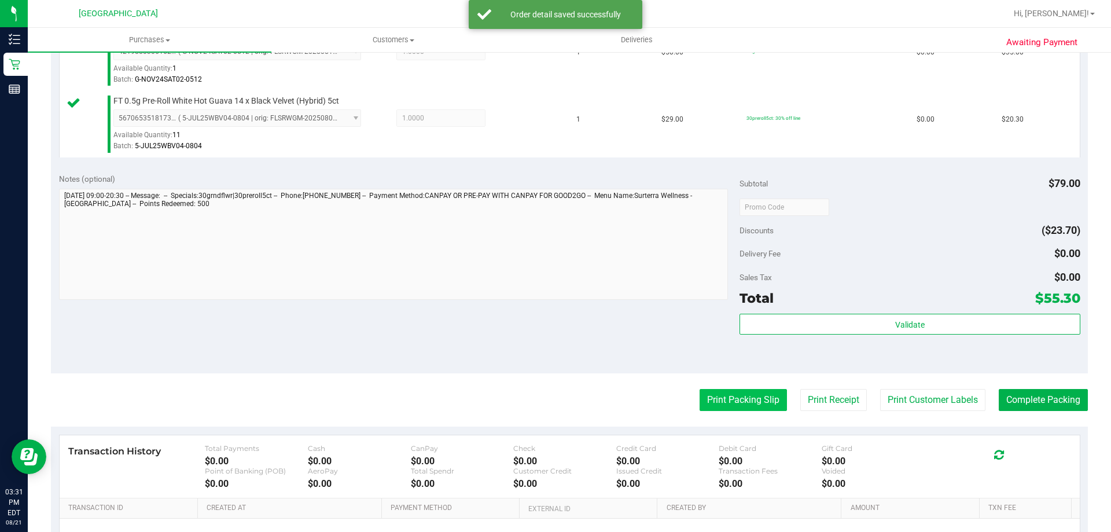
click at [741, 405] on button "Print Packing Slip" at bounding box center [742, 400] width 87 height 22
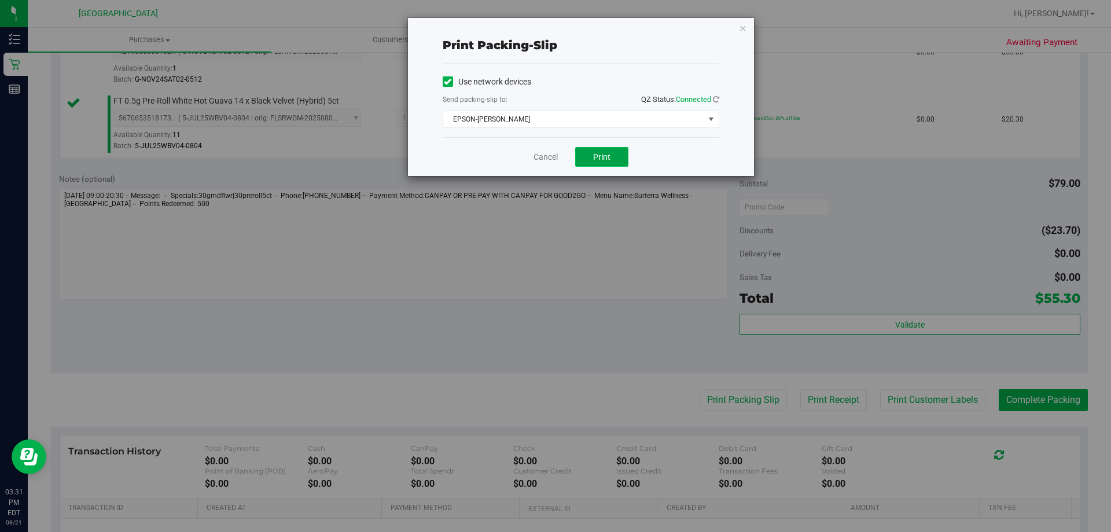
click at [605, 153] on span "Print" at bounding box center [601, 156] width 17 height 9
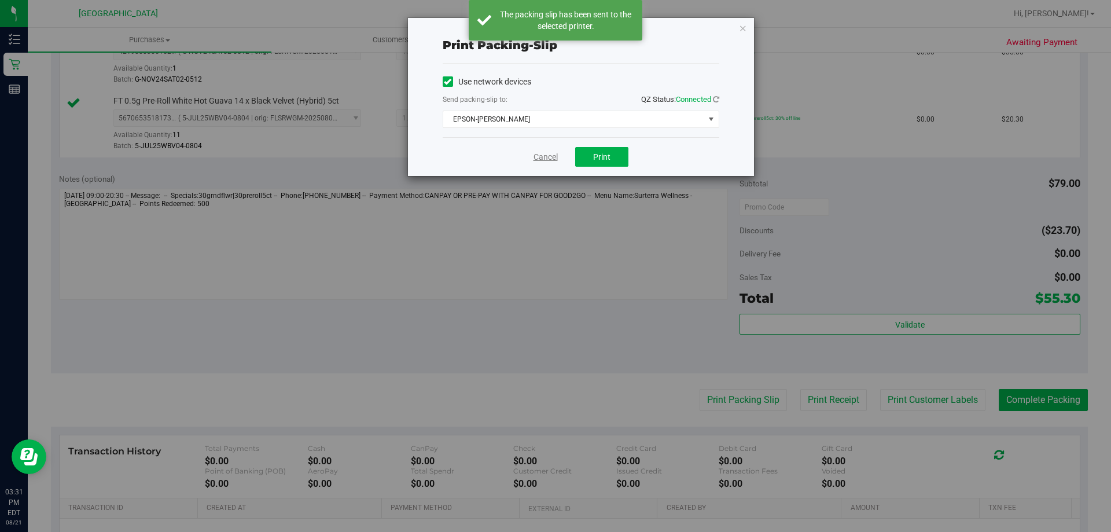
click at [549, 157] on link "Cancel" at bounding box center [545, 157] width 24 height 12
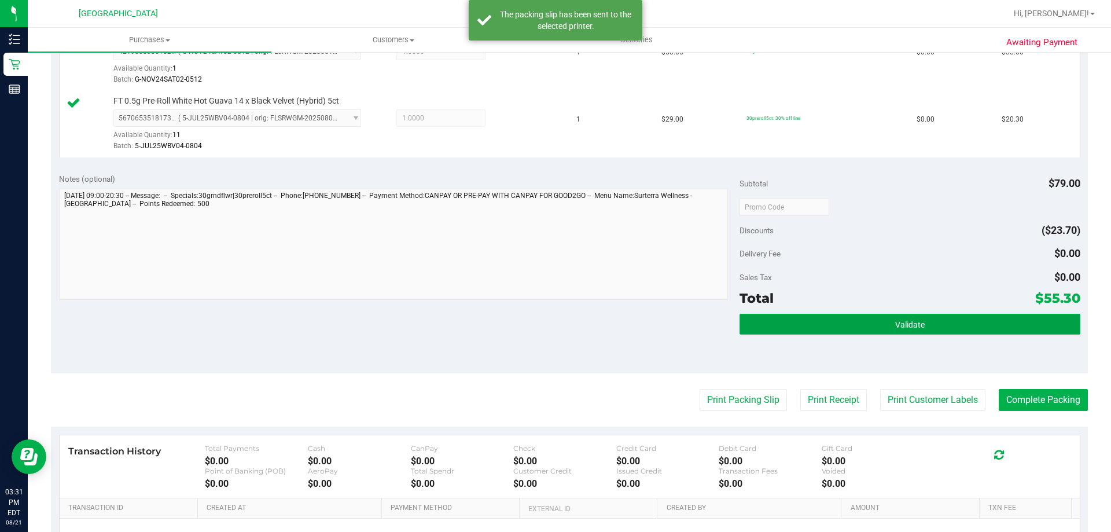
click at [895, 325] on span "Validate" at bounding box center [910, 324] width 30 height 9
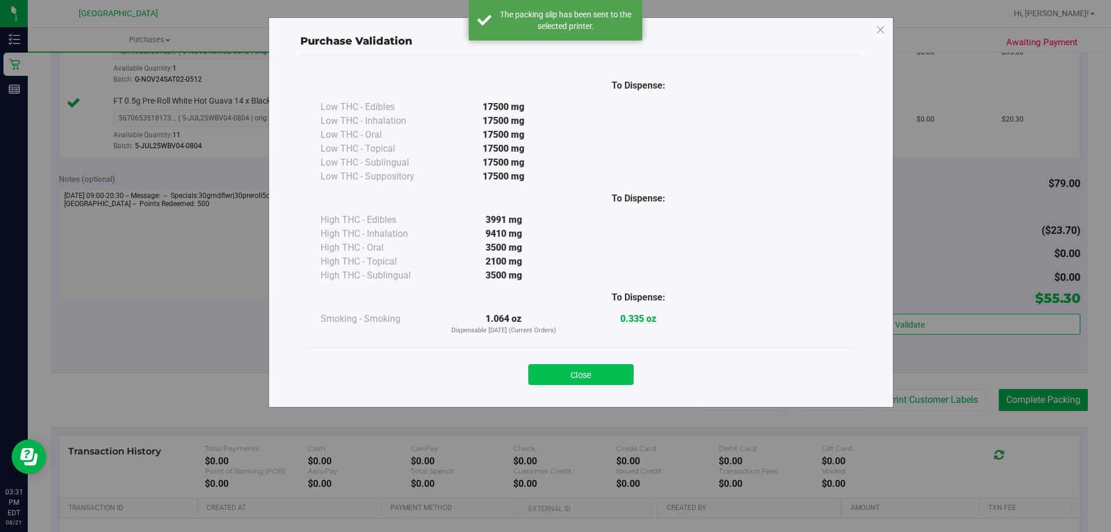
click at [564, 379] on button "Close" at bounding box center [580, 374] width 105 height 21
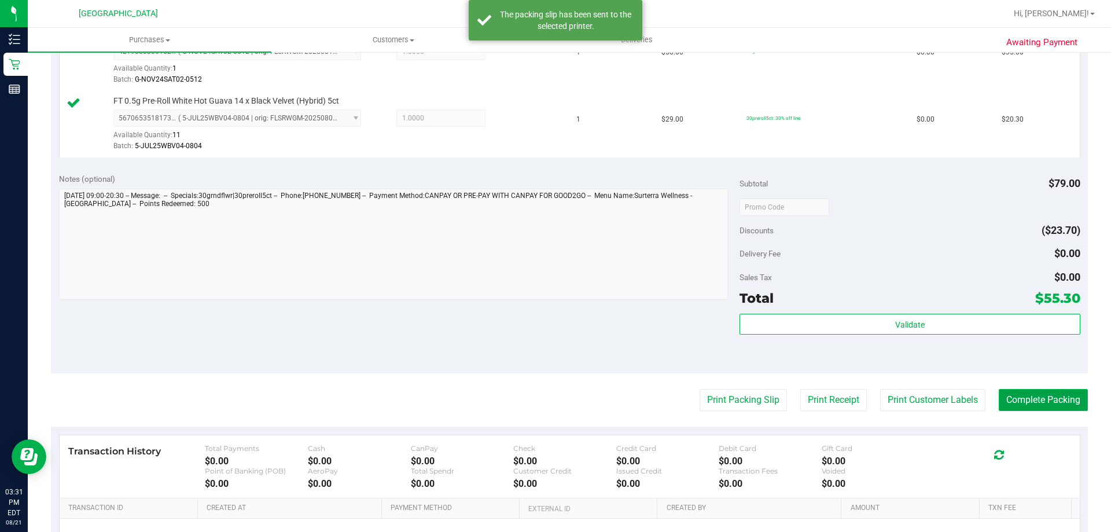
click at [1060, 400] on button "Complete Packing" at bounding box center [1043, 400] width 89 height 22
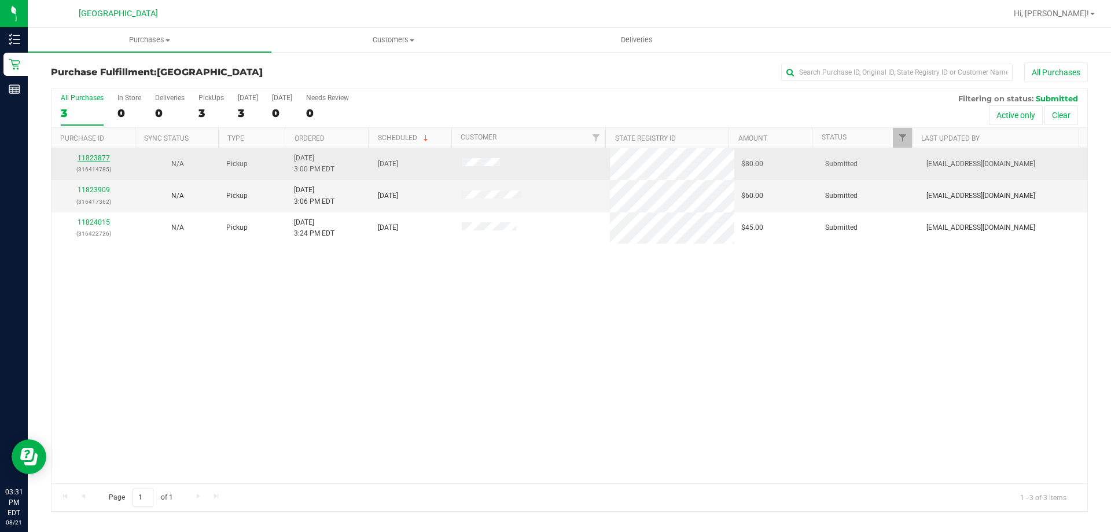
click at [101, 156] on link "11823877" at bounding box center [94, 158] width 32 height 8
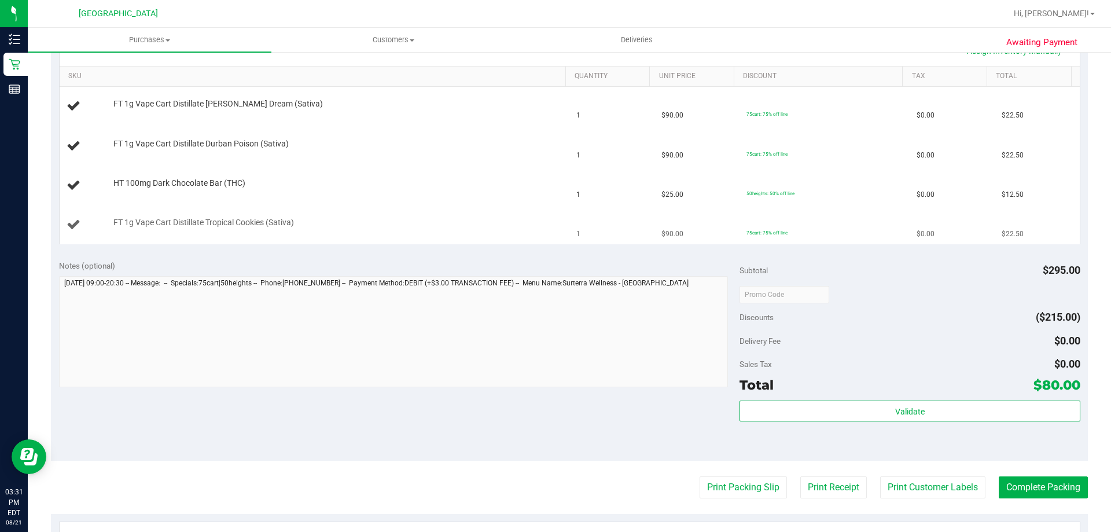
scroll to position [289, 0]
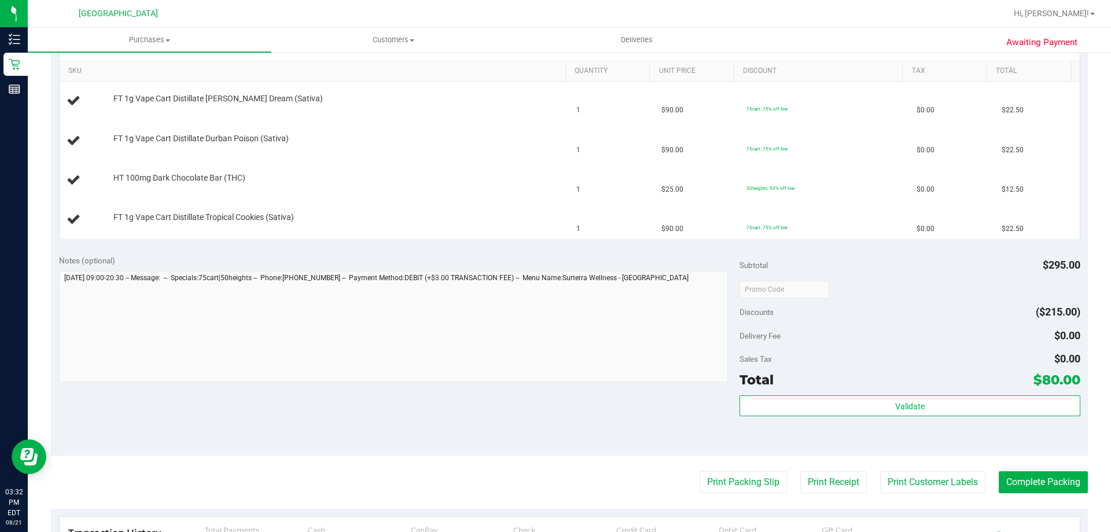
click at [740, 493] on purchase-details "Back Edit Purchase Cancel Purchase View Profile # 11823877 BioTrack ID: - Submi…" at bounding box center [569, 249] width 1037 height 952
click at [740, 485] on button "Print Packing Slip" at bounding box center [742, 482] width 87 height 22
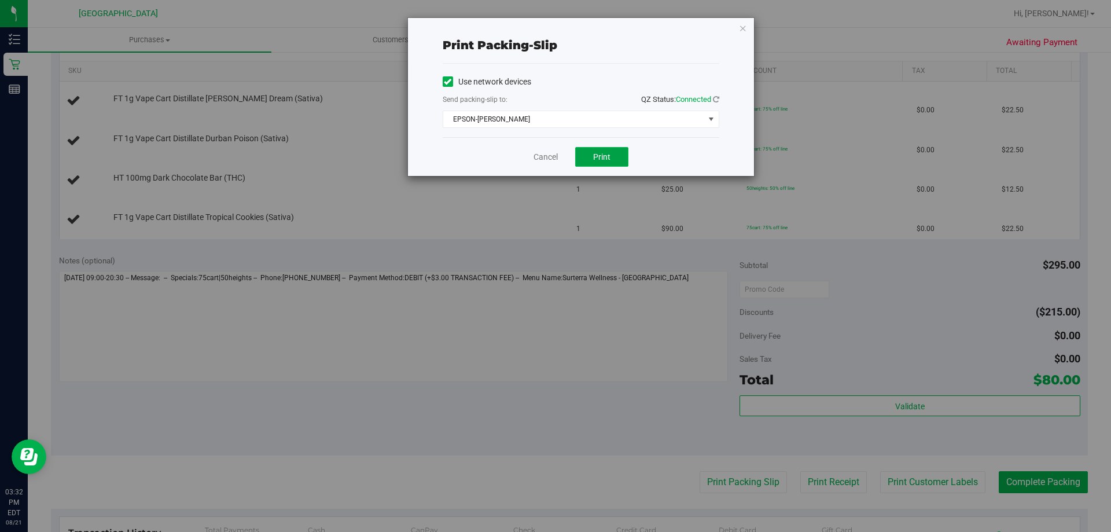
click at [594, 148] on button "Print" at bounding box center [601, 157] width 53 height 20
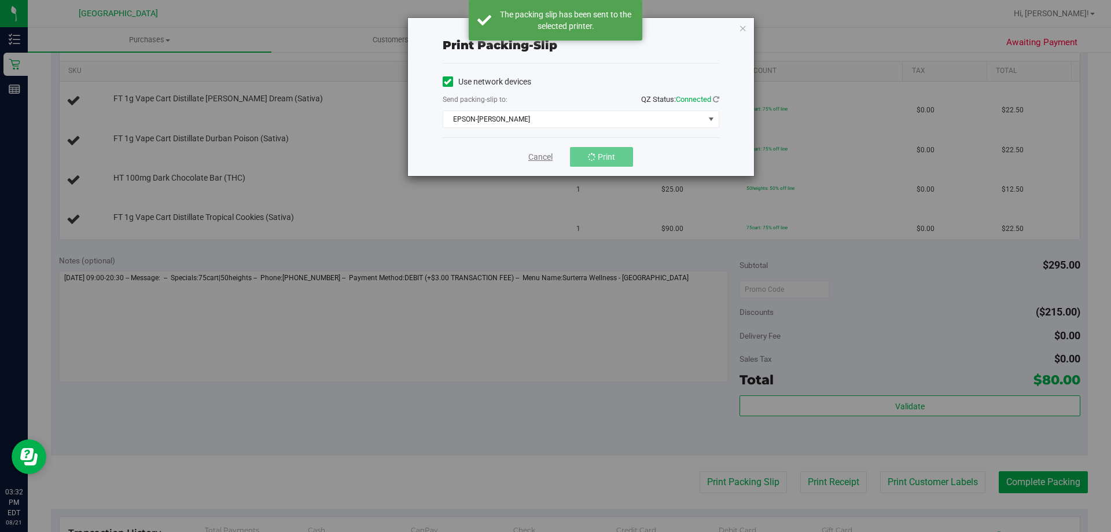
click at [539, 158] on link "Cancel" at bounding box center [540, 157] width 24 height 12
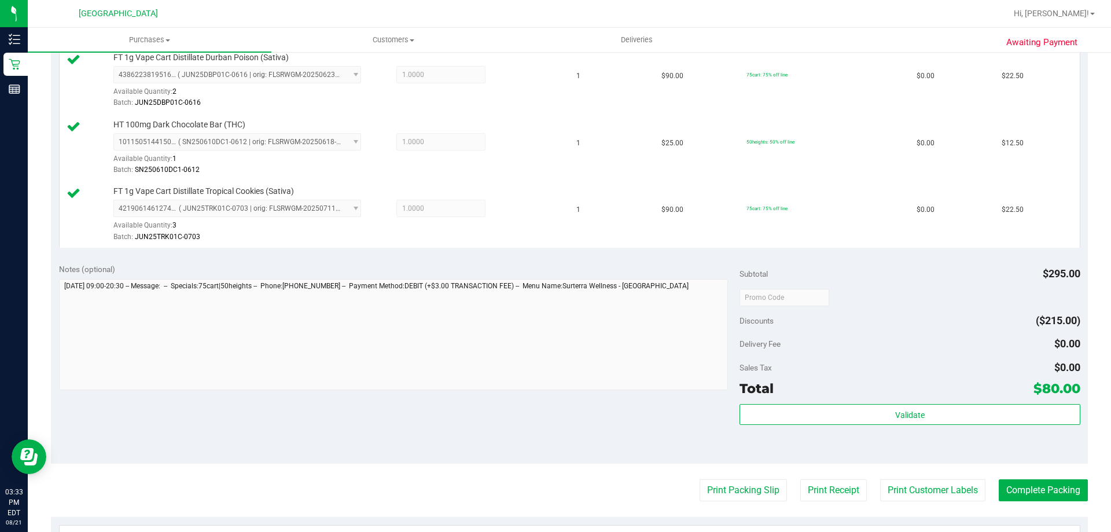
scroll to position [393, 0]
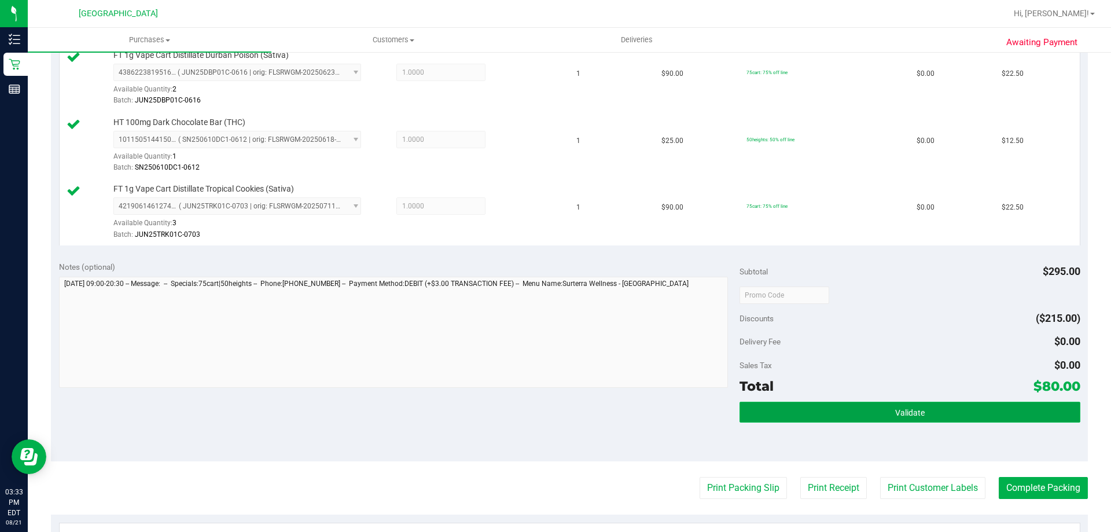
drag, startPoint x: 842, startPoint y: 417, endPoint x: 841, endPoint y: 406, distance: 11.0
click at [842, 406] on button "Validate" at bounding box center [909, 411] width 340 height 21
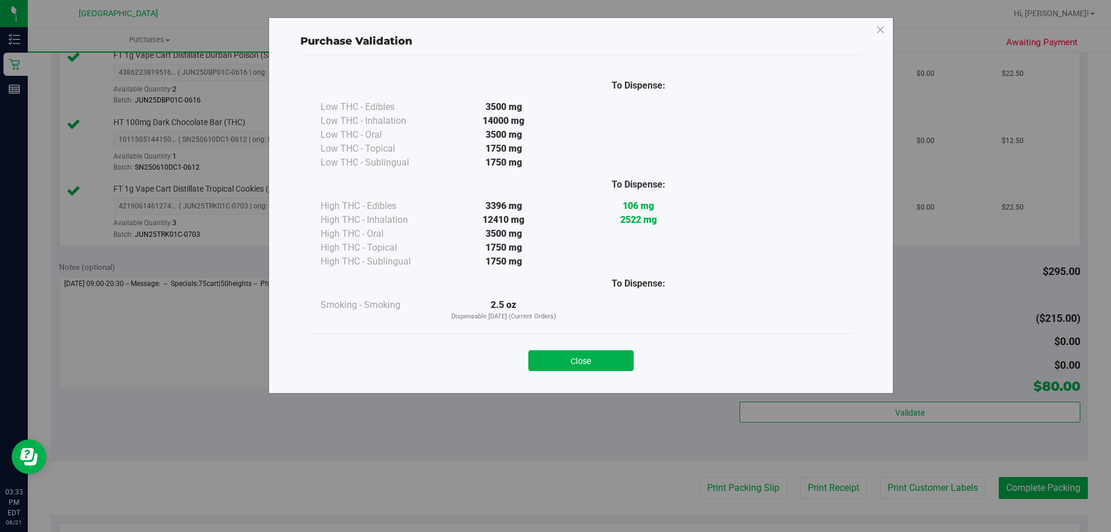
click at [590, 359] on button "Close" at bounding box center [580, 360] width 105 height 21
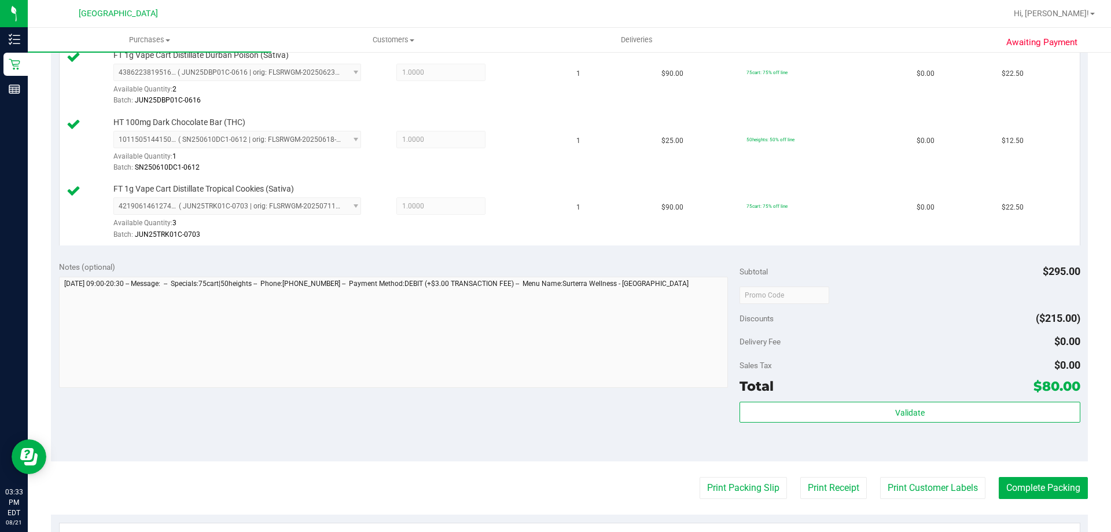
scroll to position [509, 0]
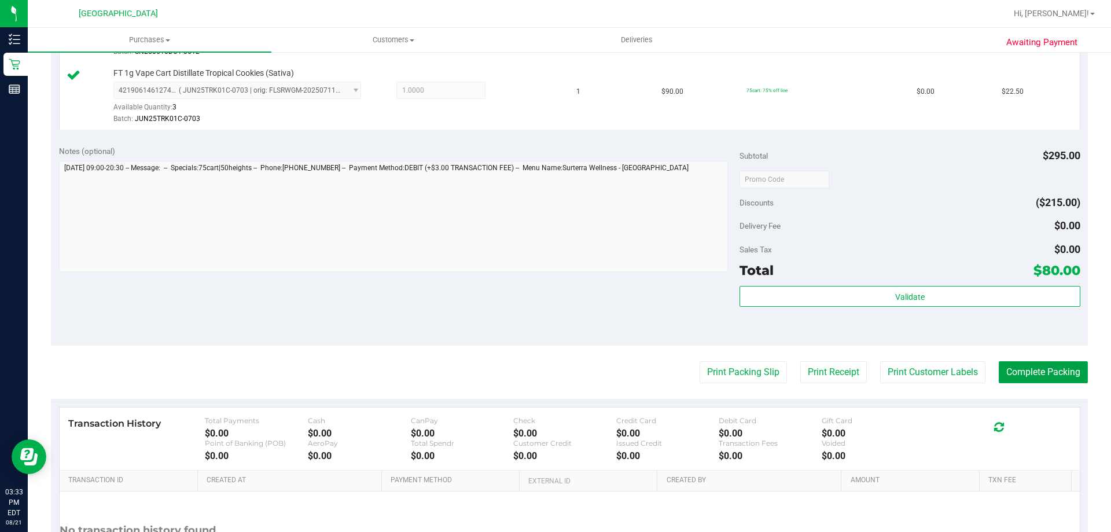
drag, startPoint x: 1041, startPoint y: 383, endPoint x: 1036, endPoint y: 390, distance: 9.5
click at [1041, 382] on button "Complete Packing" at bounding box center [1043, 372] width 89 height 22
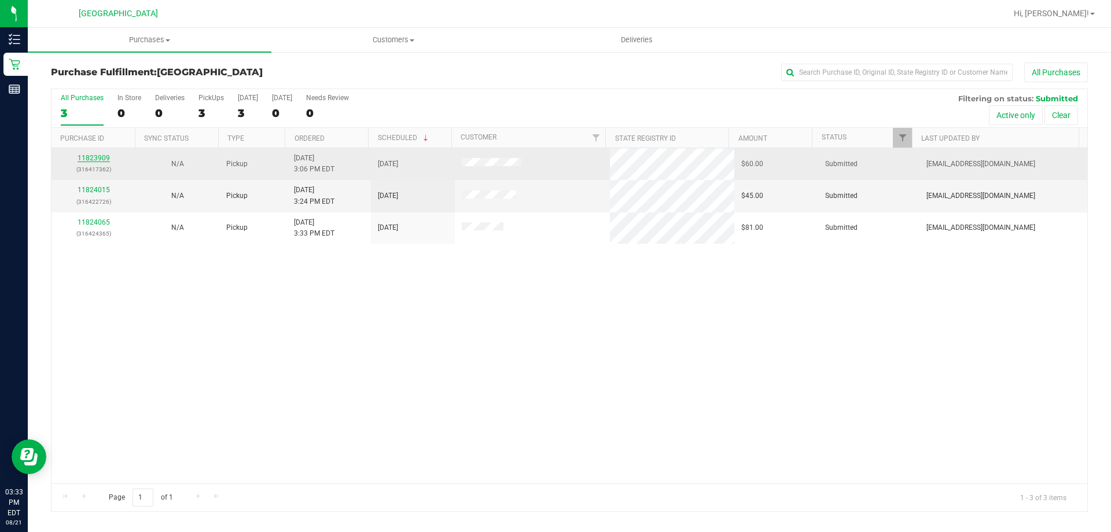
click at [90, 157] on link "11823909" at bounding box center [94, 158] width 32 height 8
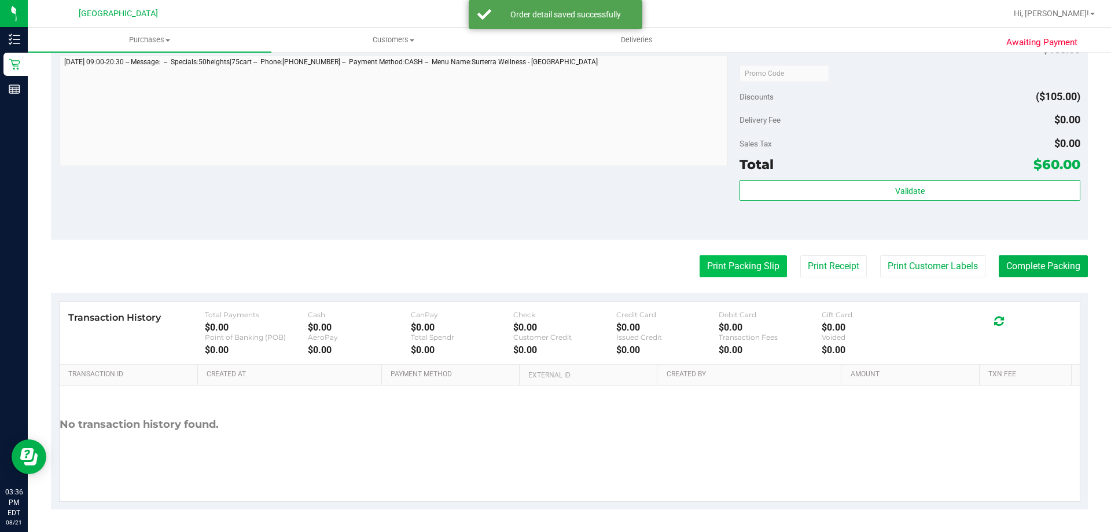
scroll to position [526, 0]
click at [740, 262] on button "Print Packing Slip" at bounding box center [742, 266] width 87 height 22
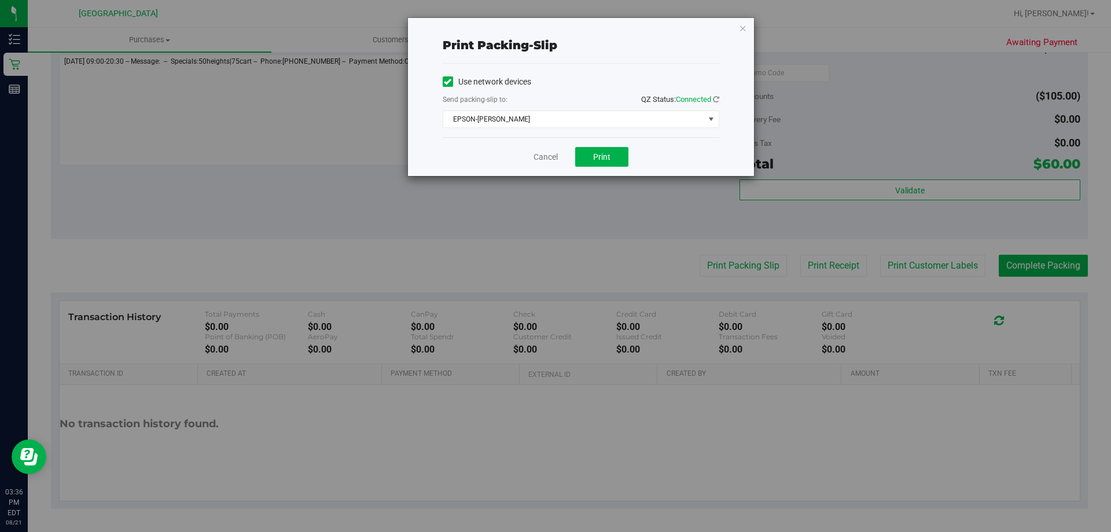
click at [599, 137] on div "Cancel Print" at bounding box center [581, 156] width 277 height 39
click at [599, 147] on button "Print" at bounding box center [601, 157] width 53 height 20
click at [540, 156] on link "Cancel" at bounding box center [545, 157] width 24 height 12
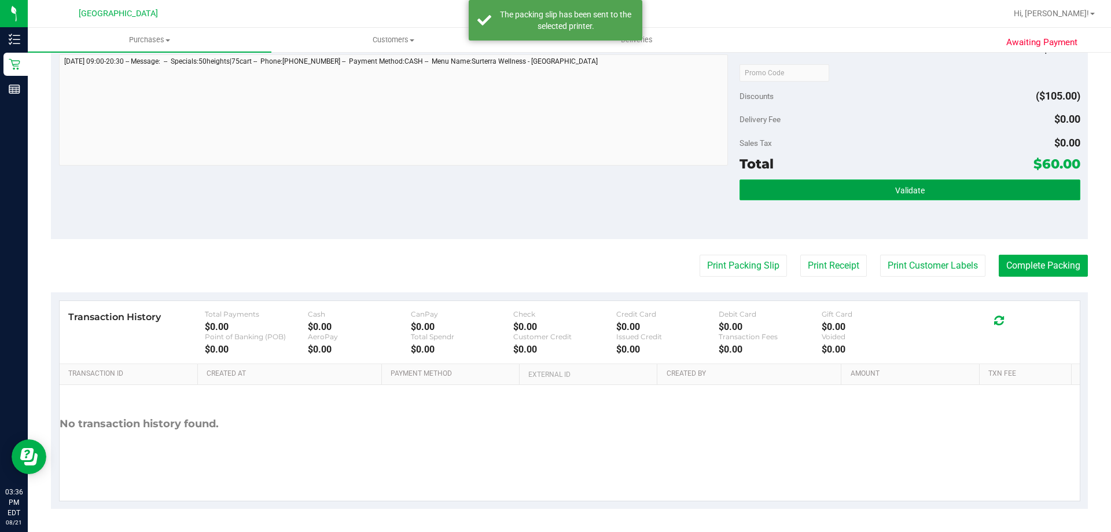
click at [940, 196] on button "Validate" at bounding box center [909, 189] width 340 height 21
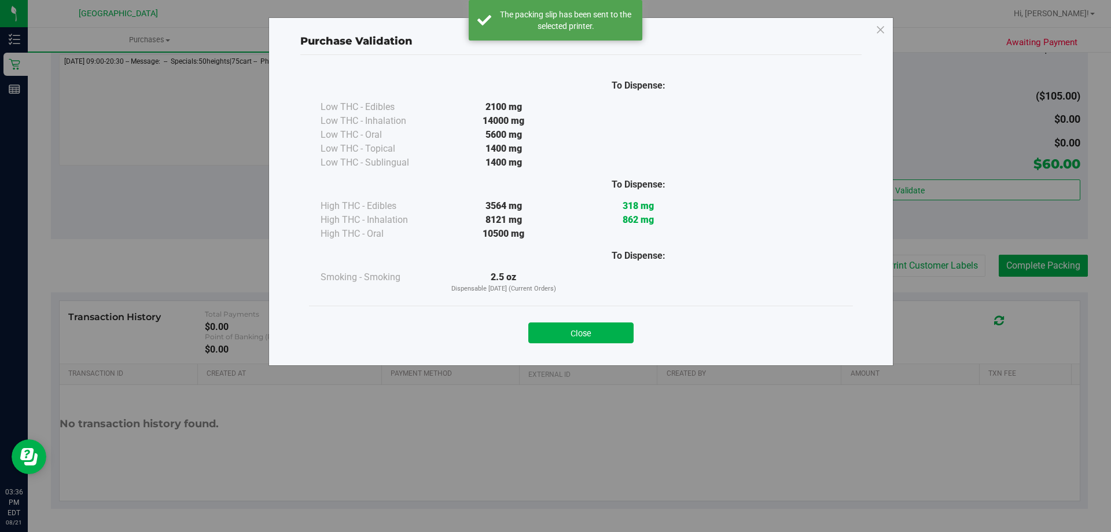
click at [574, 320] on div "Close" at bounding box center [581, 329] width 526 height 29
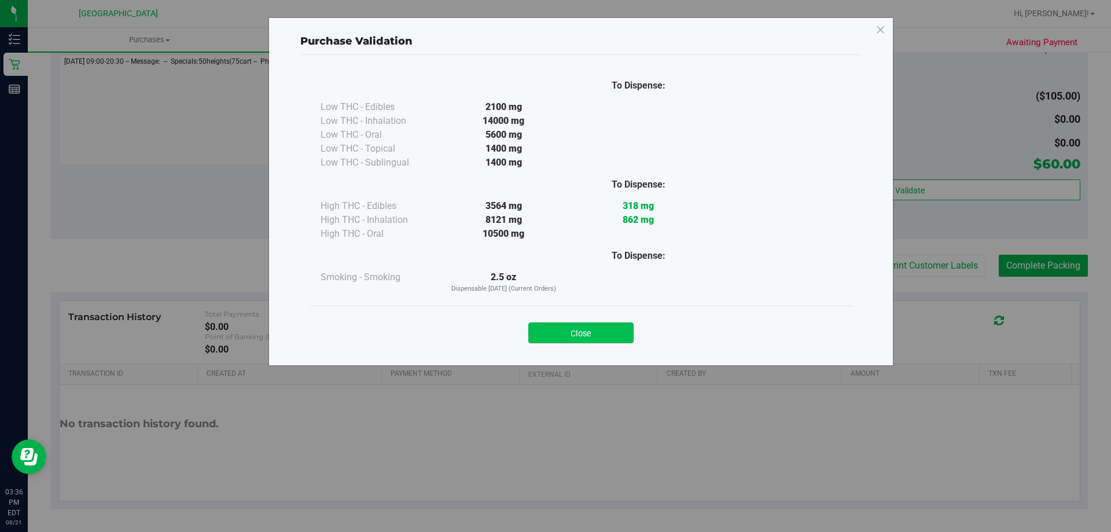
click at [607, 340] on button "Close" at bounding box center [580, 332] width 105 height 21
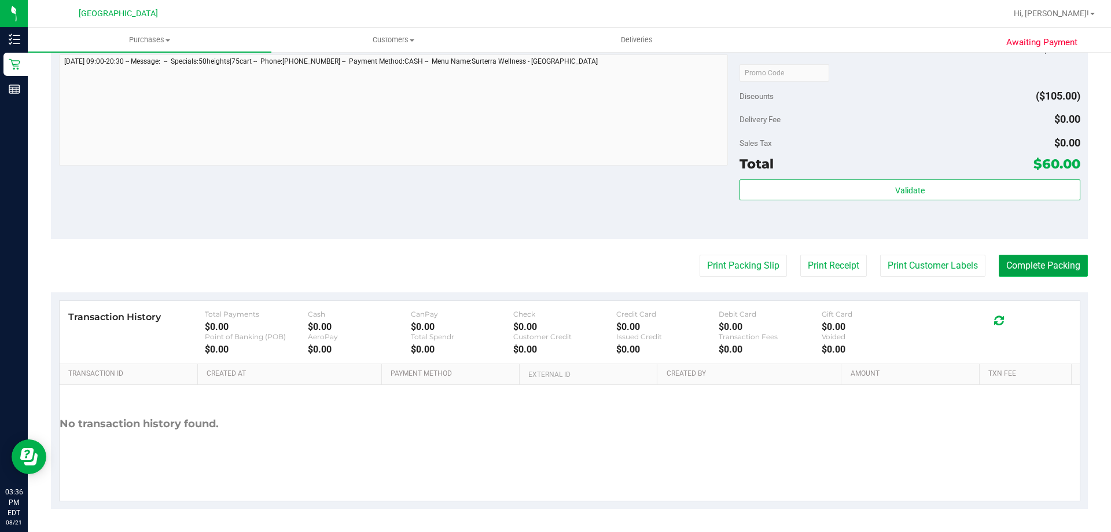
click at [1030, 270] on button "Complete Packing" at bounding box center [1043, 266] width 89 height 22
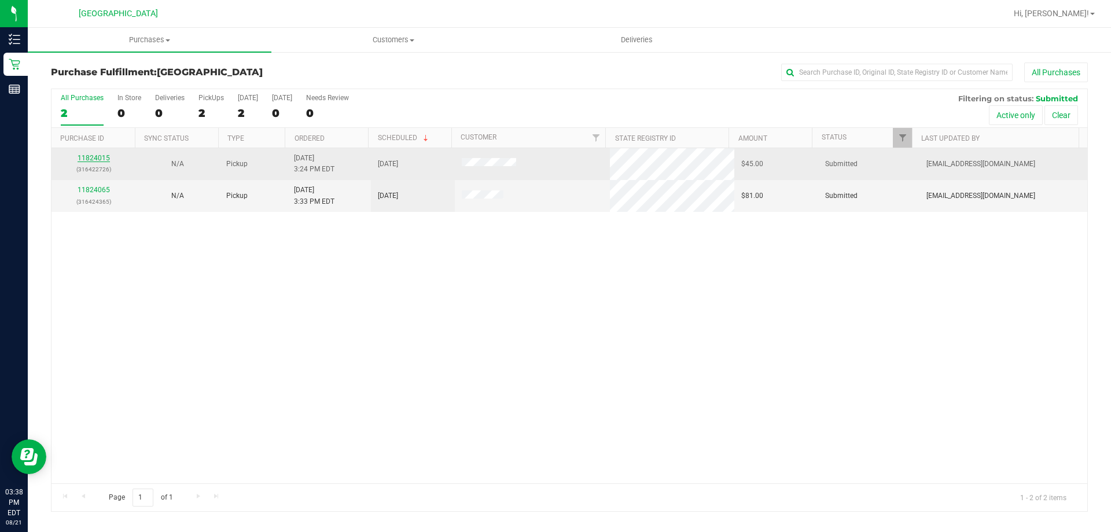
click at [102, 154] on link "11824015" at bounding box center [94, 158] width 32 height 8
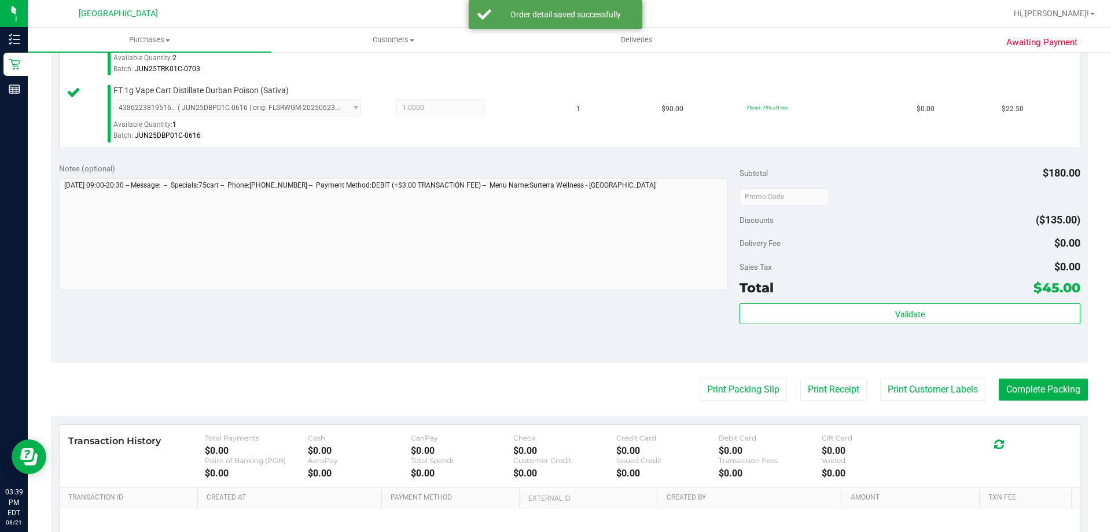
scroll to position [463, 0]
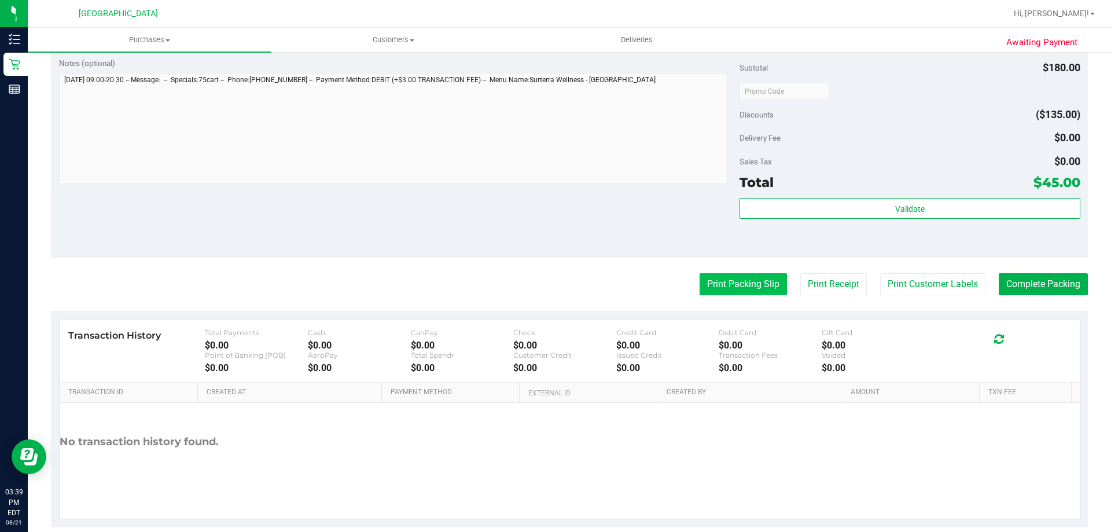
click at [743, 288] on button "Print Packing Slip" at bounding box center [742, 284] width 87 height 22
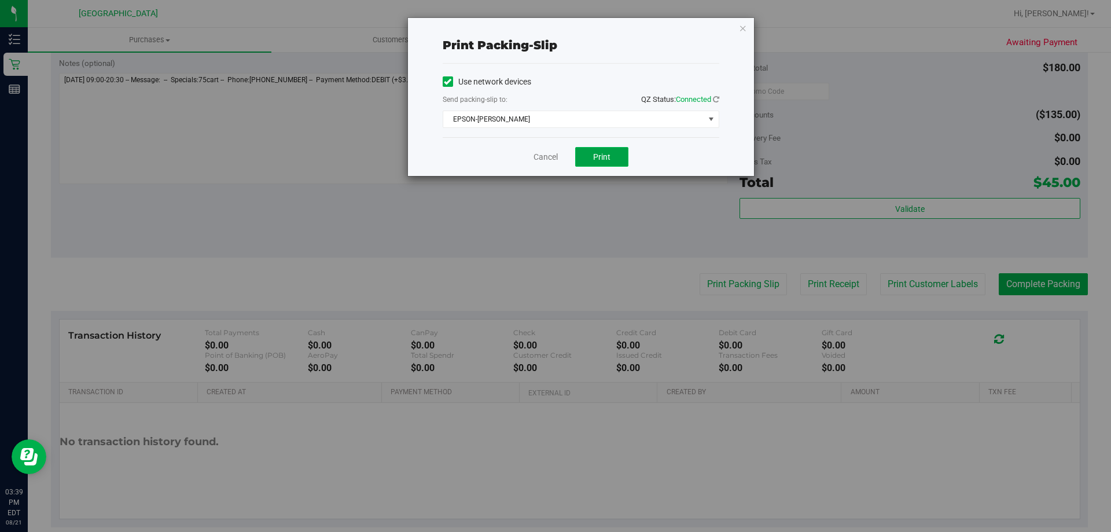
click at [592, 154] on button "Print" at bounding box center [601, 157] width 53 height 20
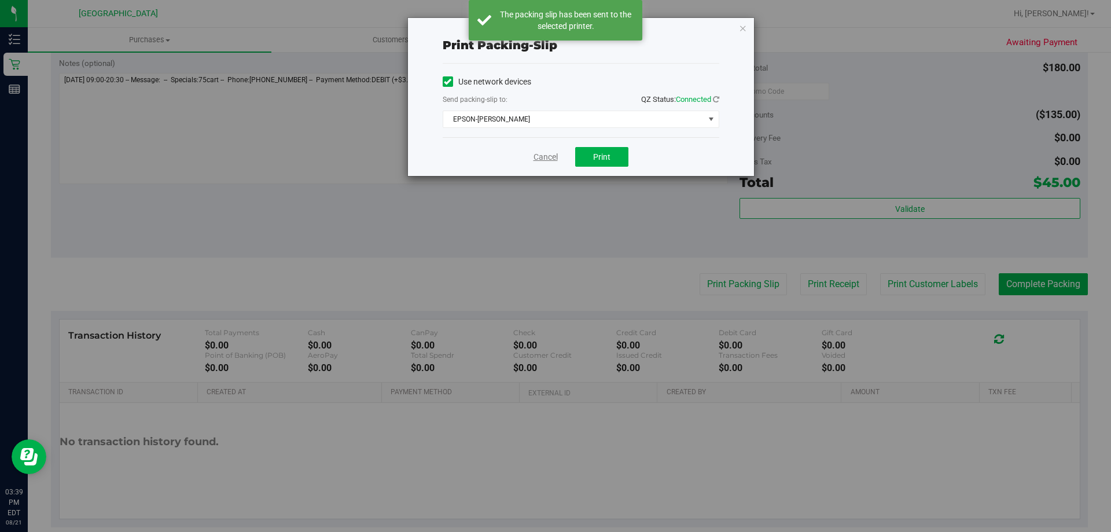
click at [535, 153] on link "Cancel" at bounding box center [545, 157] width 24 height 12
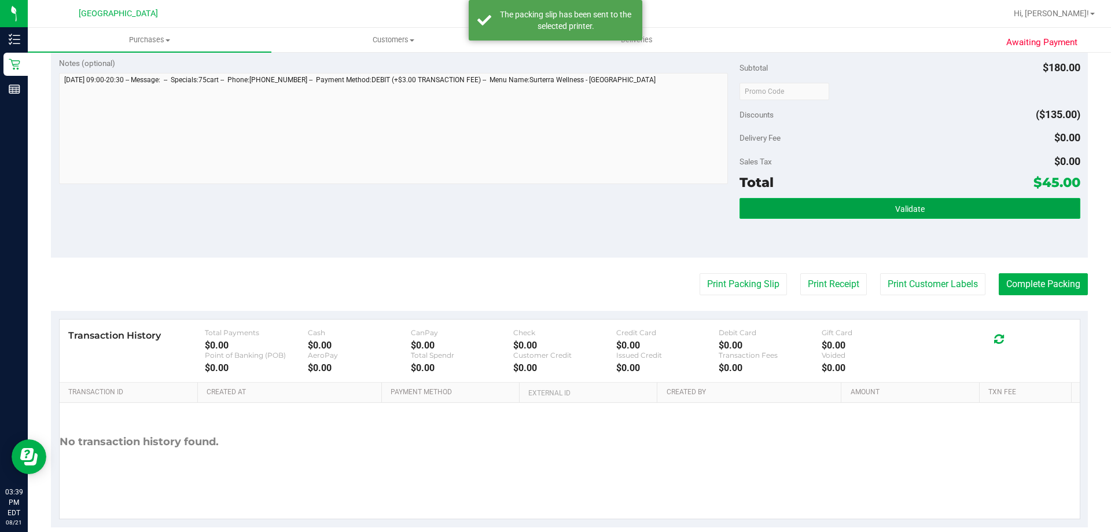
click at [871, 207] on button "Validate" at bounding box center [909, 208] width 340 height 21
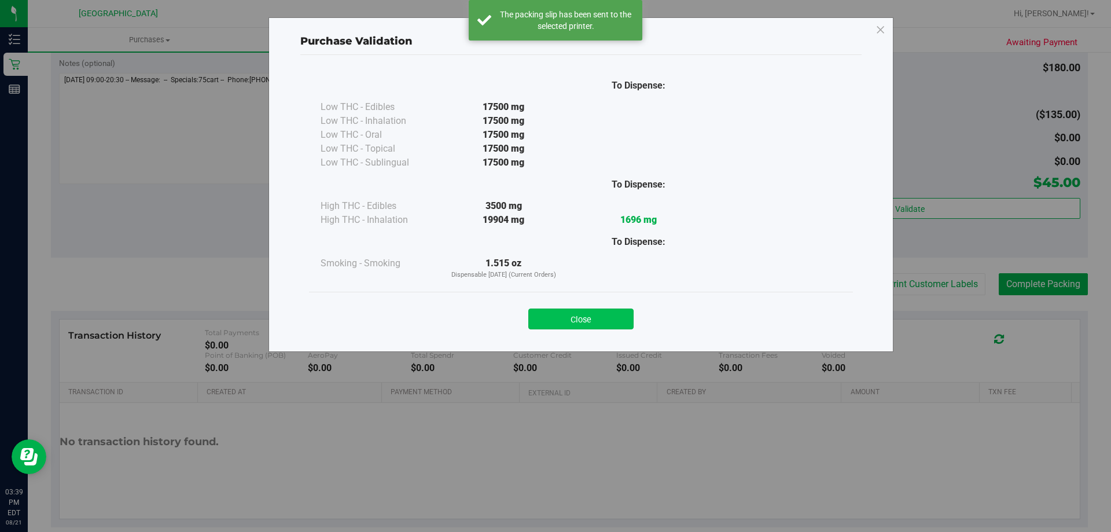
click at [607, 320] on button "Close" at bounding box center [580, 318] width 105 height 21
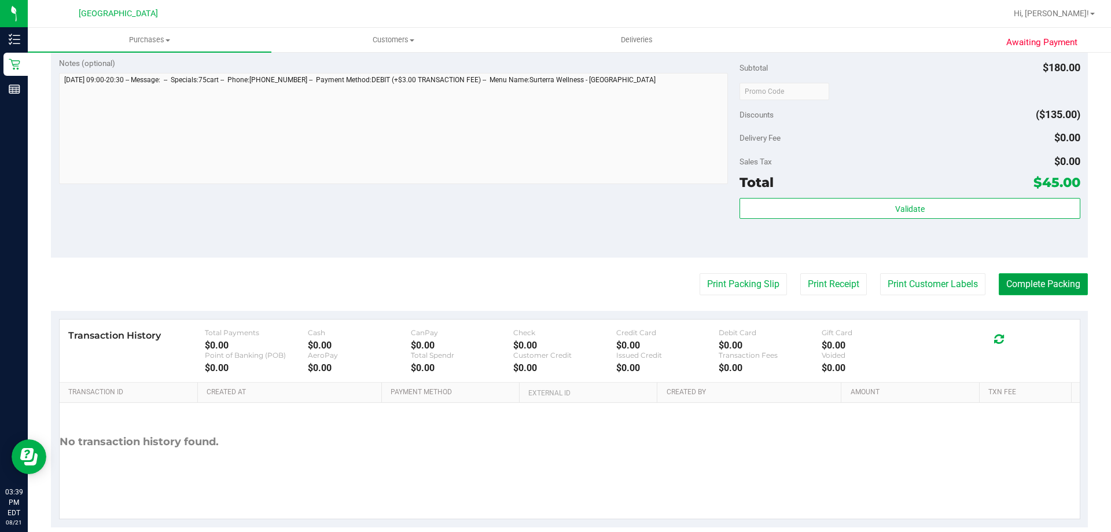
click at [1051, 291] on button "Complete Packing" at bounding box center [1043, 284] width 89 height 22
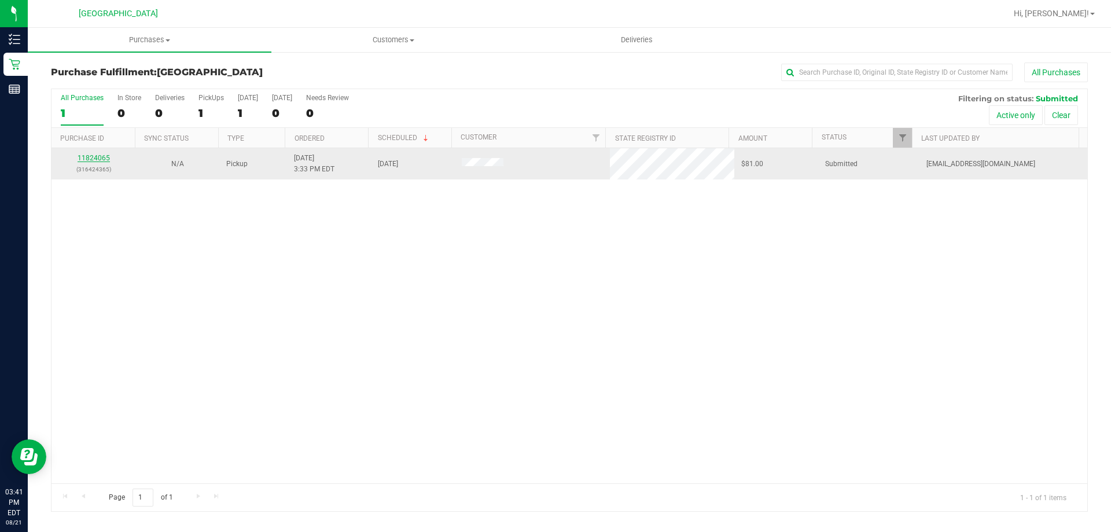
click at [95, 159] on link "11824065" at bounding box center [94, 158] width 32 height 8
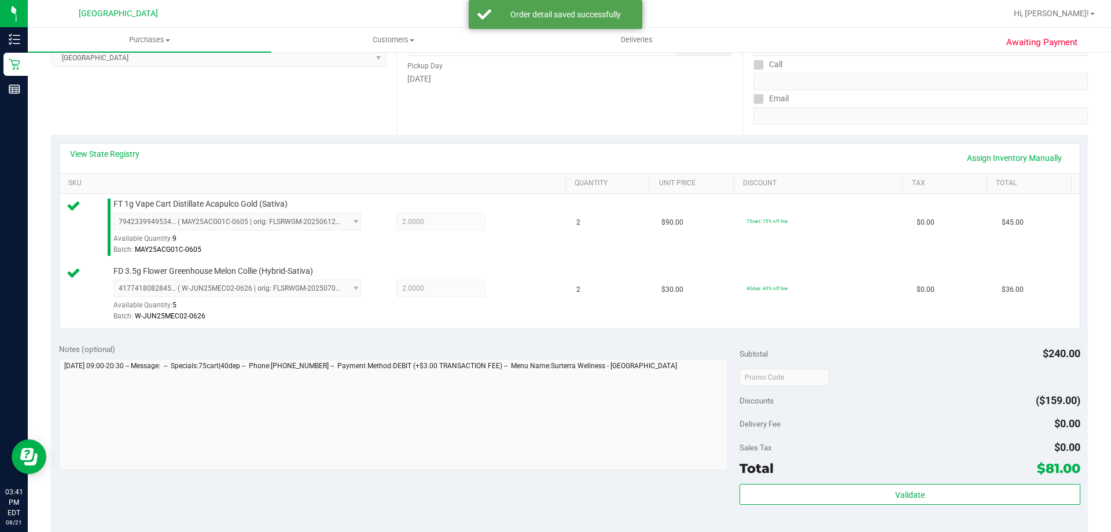
scroll to position [481, 0]
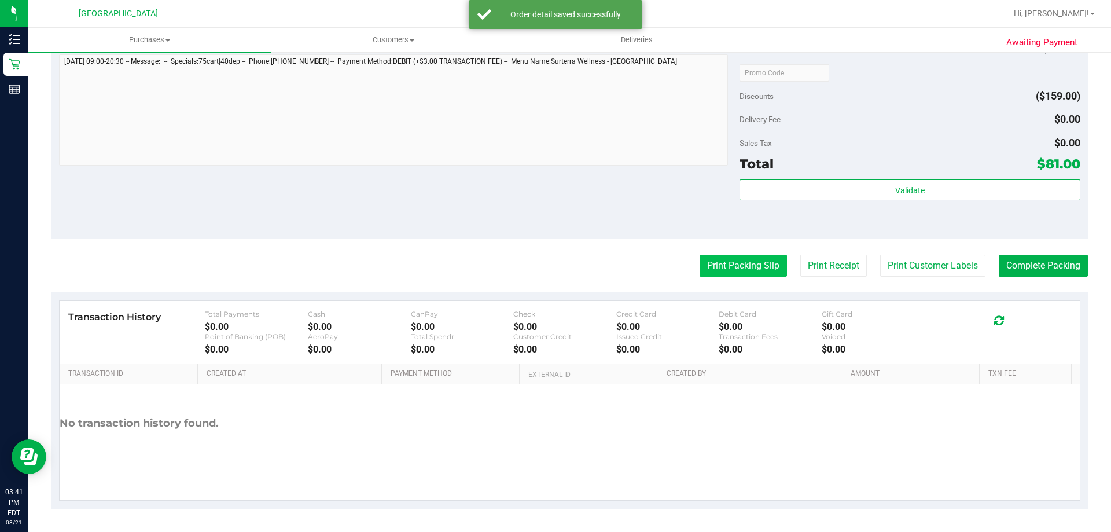
click at [725, 262] on button "Print Packing Slip" at bounding box center [742, 266] width 87 height 22
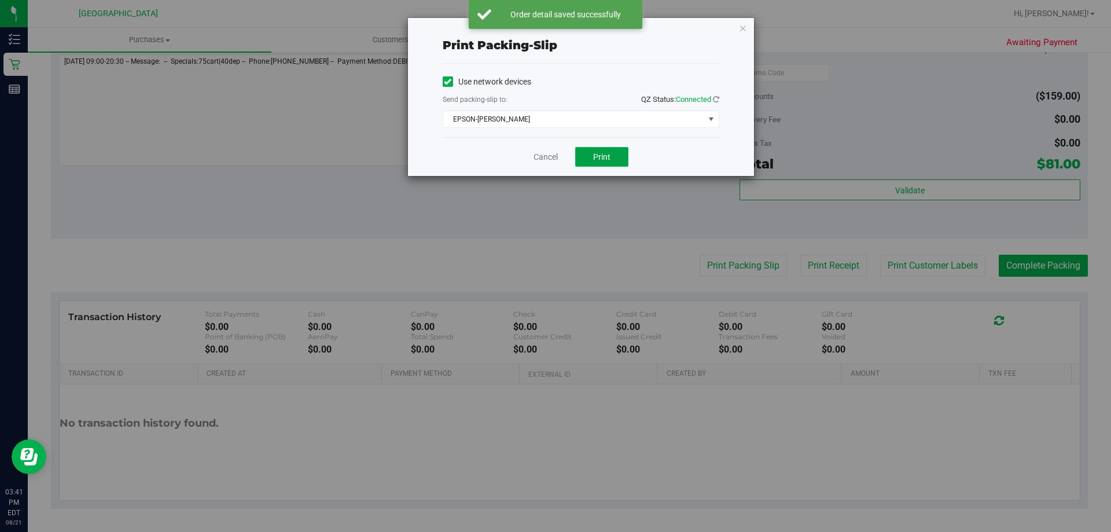
click at [605, 163] on button "Print" at bounding box center [601, 157] width 53 height 20
click at [546, 156] on link "Cancel" at bounding box center [540, 157] width 24 height 12
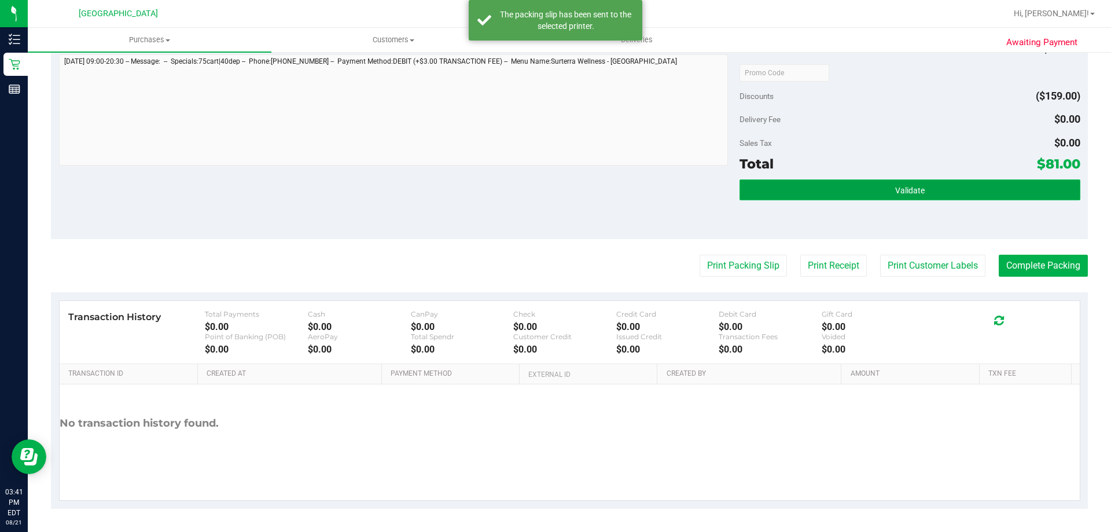
click at [927, 190] on button "Validate" at bounding box center [909, 189] width 340 height 21
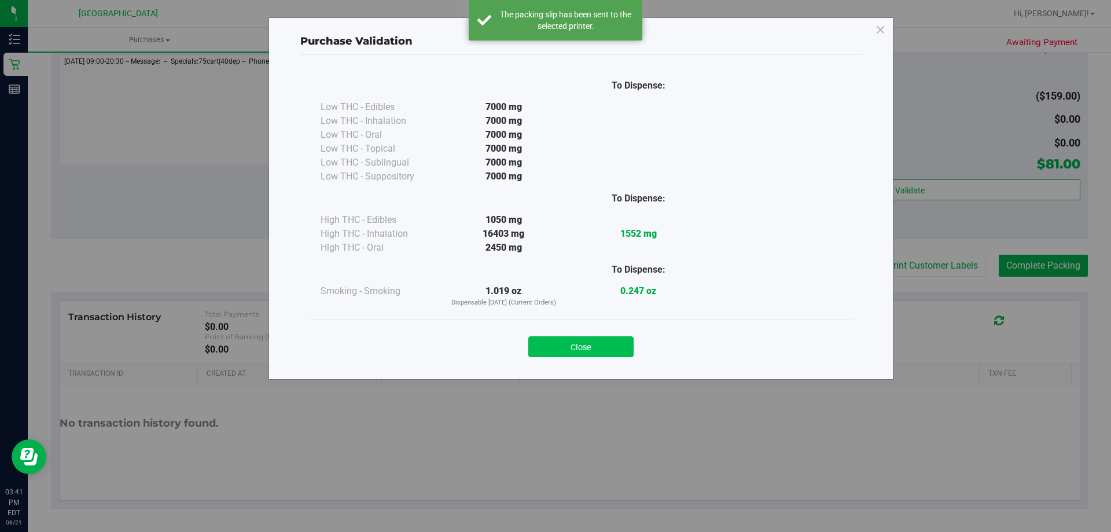
click at [605, 337] on button "Close" at bounding box center [580, 346] width 105 height 21
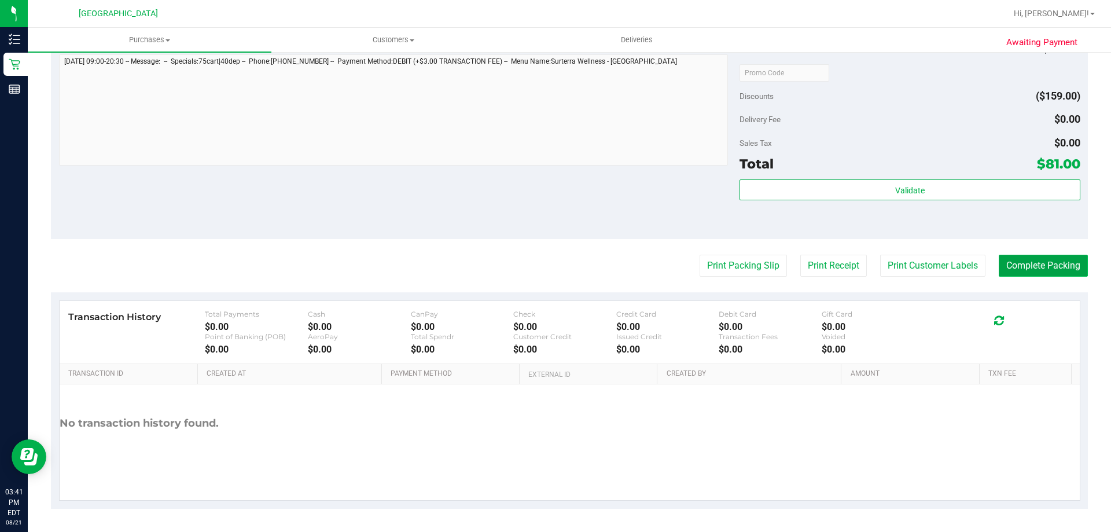
click at [1040, 271] on button "Complete Packing" at bounding box center [1043, 266] width 89 height 22
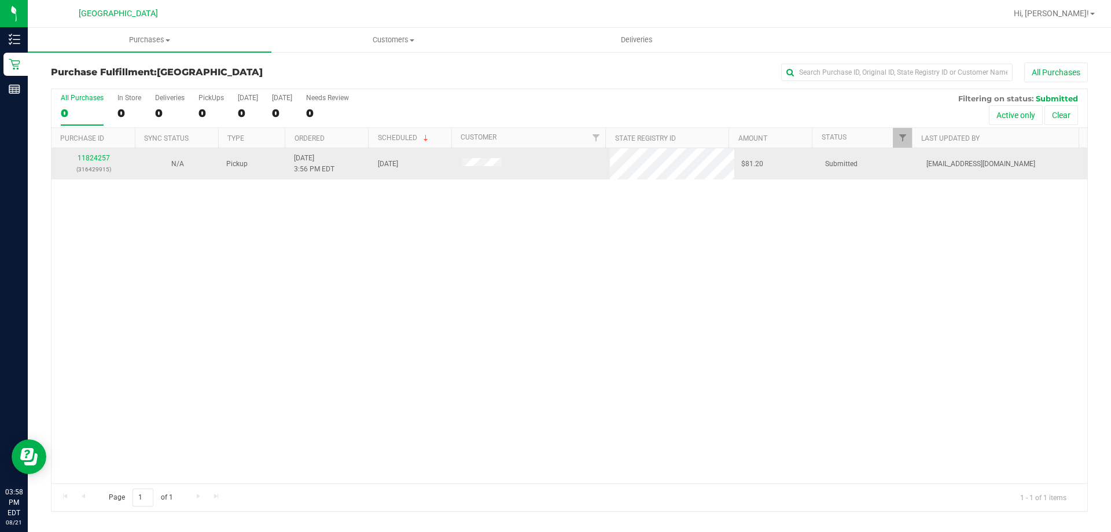
click at [95, 153] on div "11824257 (316429915)" at bounding box center [93, 164] width 70 height 22
click at [93, 158] on link "11824257" at bounding box center [94, 158] width 32 height 8
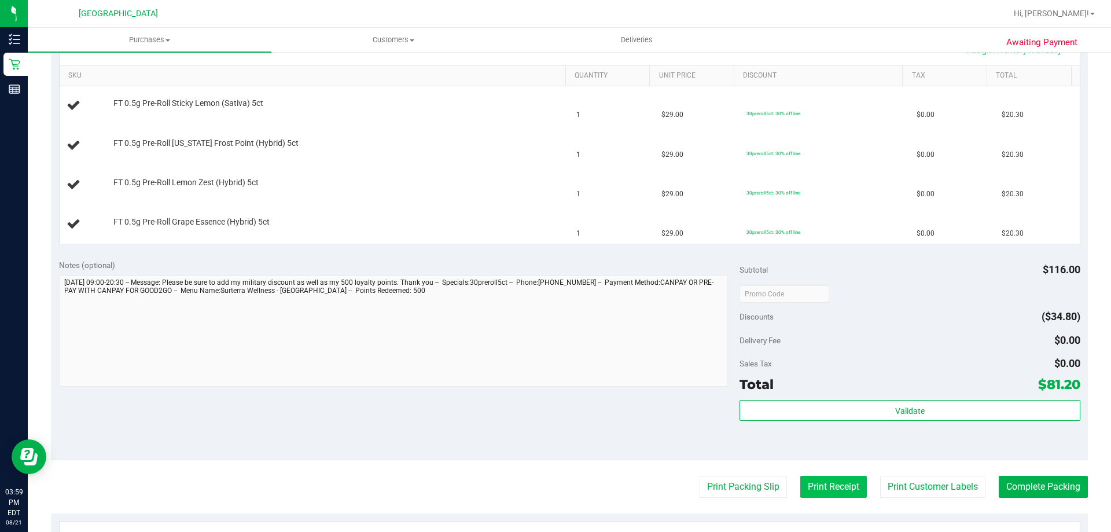
scroll to position [289, 0]
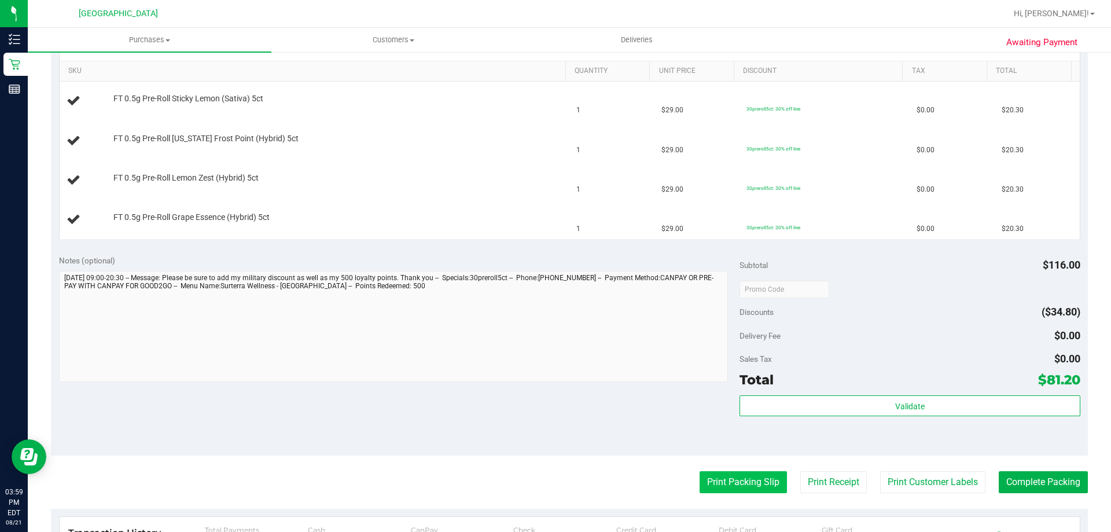
click at [757, 487] on button "Print Packing Slip" at bounding box center [742, 482] width 87 height 22
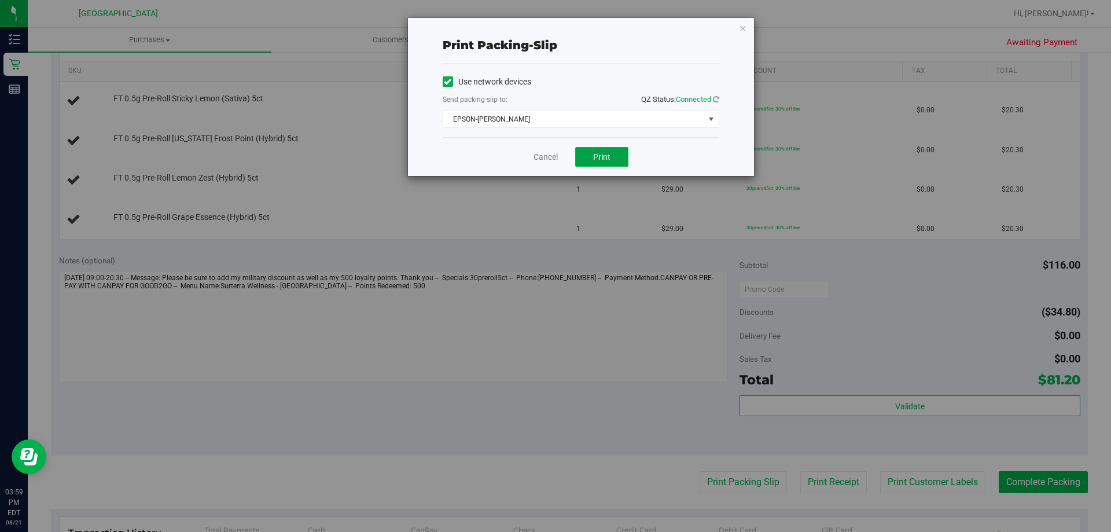
click at [619, 164] on button "Print" at bounding box center [601, 157] width 53 height 20
click at [551, 161] on link "Cancel" at bounding box center [545, 157] width 24 height 12
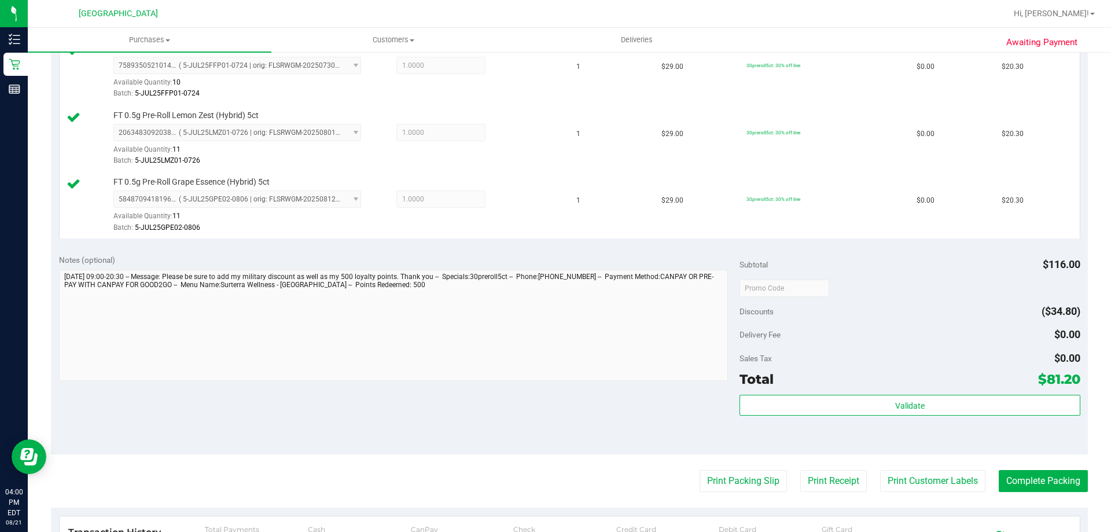
scroll to position [615, 0]
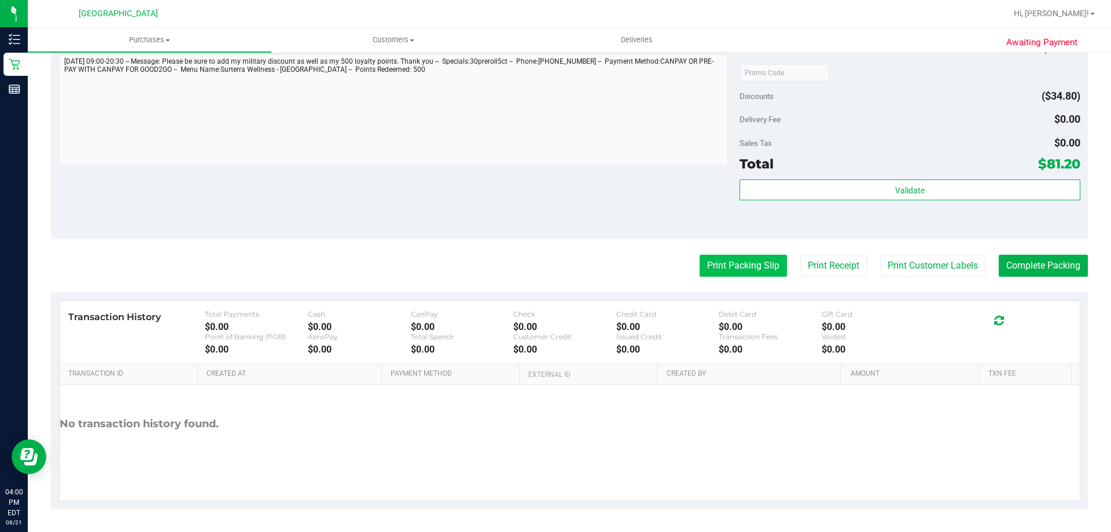
click at [751, 266] on button "Print Packing Slip" at bounding box center [742, 266] width 87 height 22
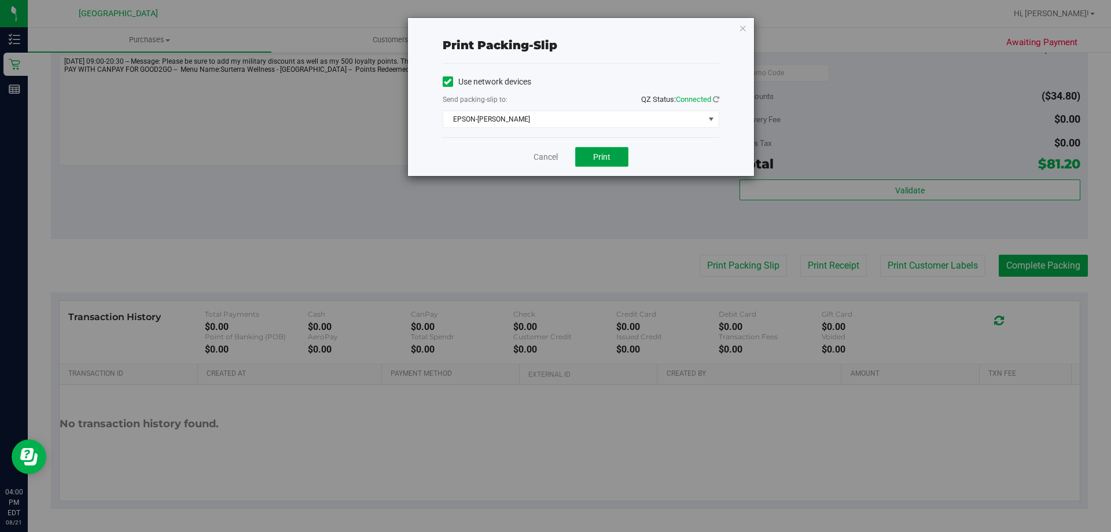
click at [606, 159] on span "Print" at bounding box center [601, 156] width 17 height 9
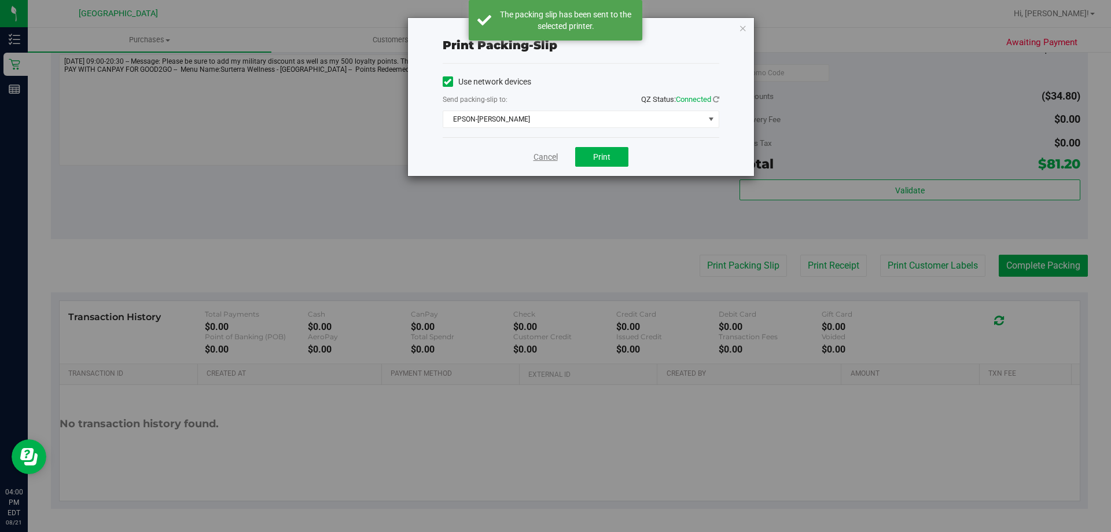
click at [544, 156] on link "Cancel" at bounding box center [545, 157] width 24 height 12
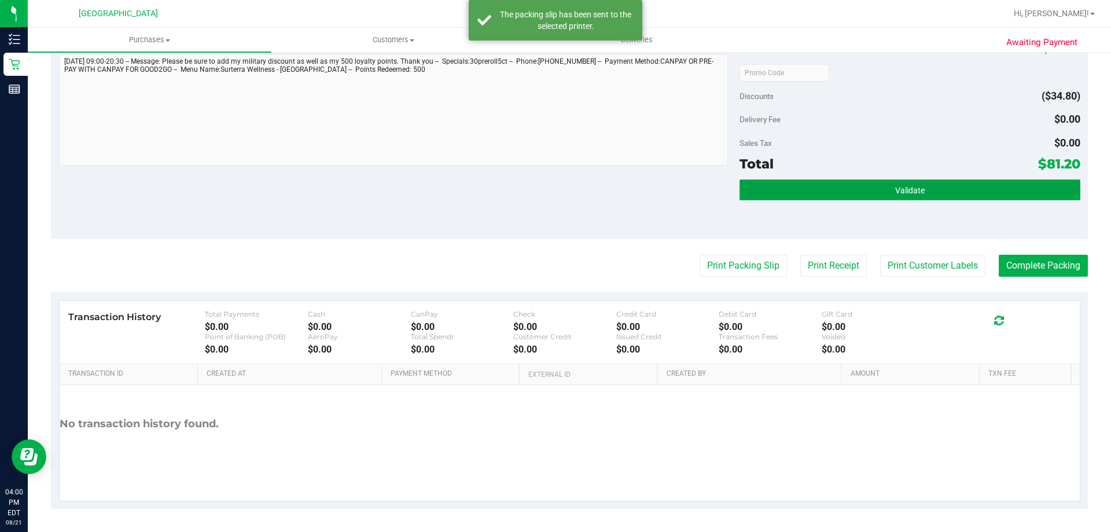
click at [920, 191] on button "Validate" at bounding box center [909, 189] width 340 height 21
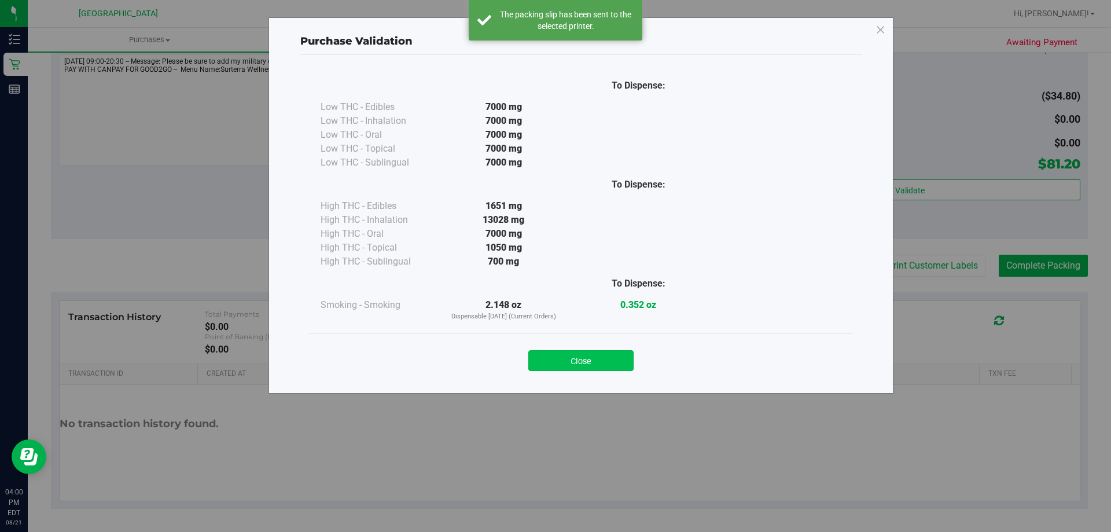
click at [602, 360] on button "Close" at bounding box center [580, 360] width 105 height 21
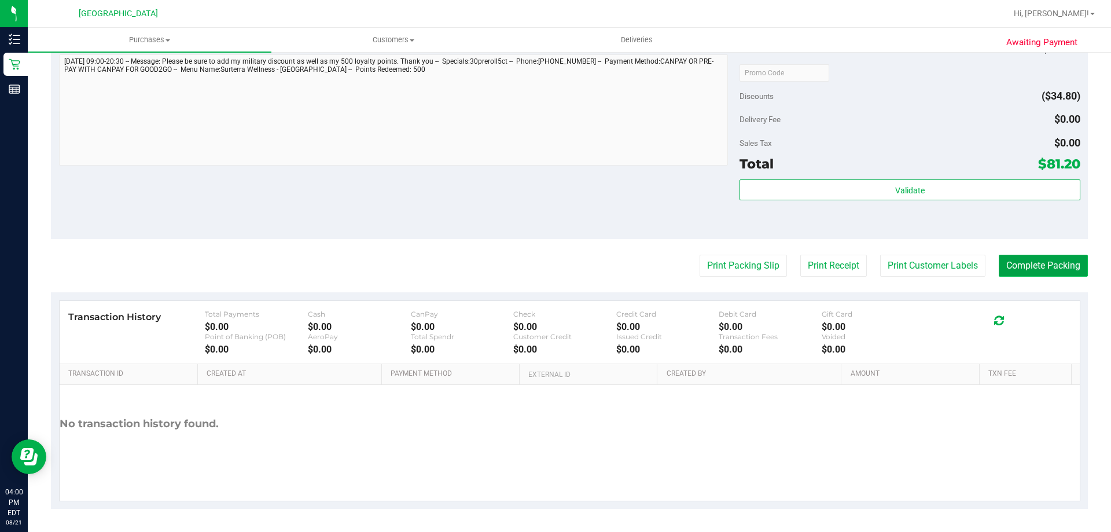
click at [1047, 268] on button "Complete Packing" at bounding box center [1043, 266] width 89 height 22
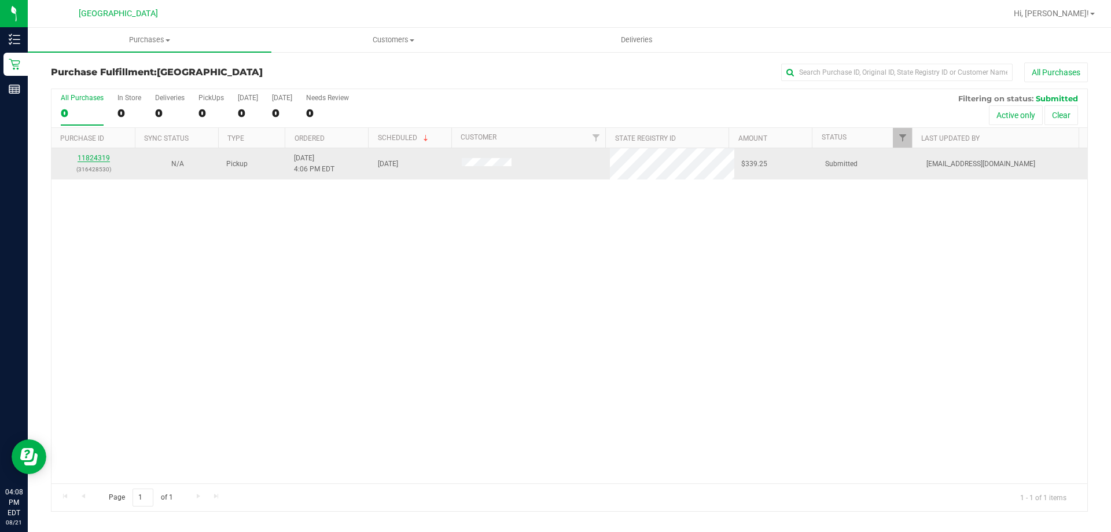
click at [81, 154] on link "11824319" at bounding box center [94, 158] width 32 height 8
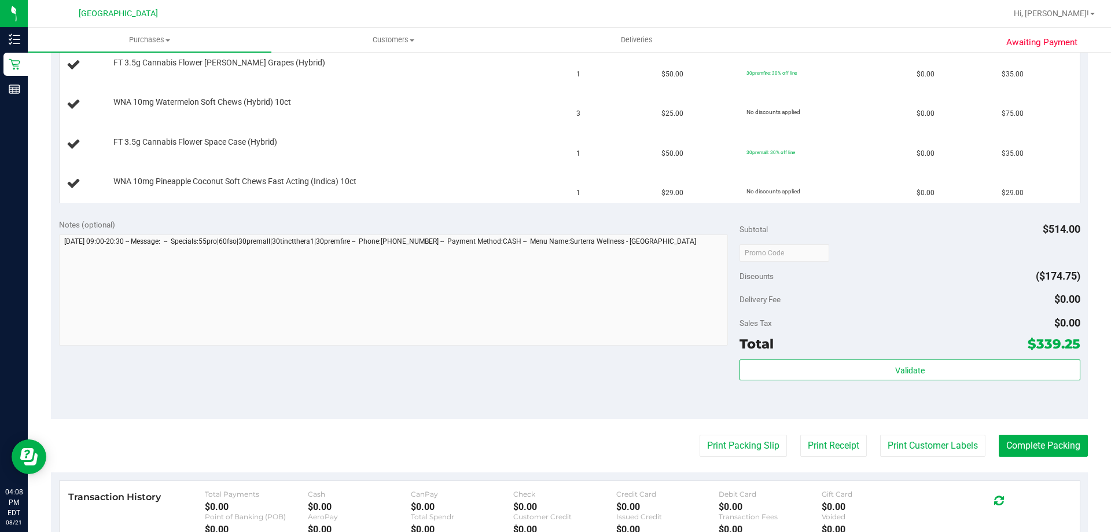
scroll to position [521, 0]
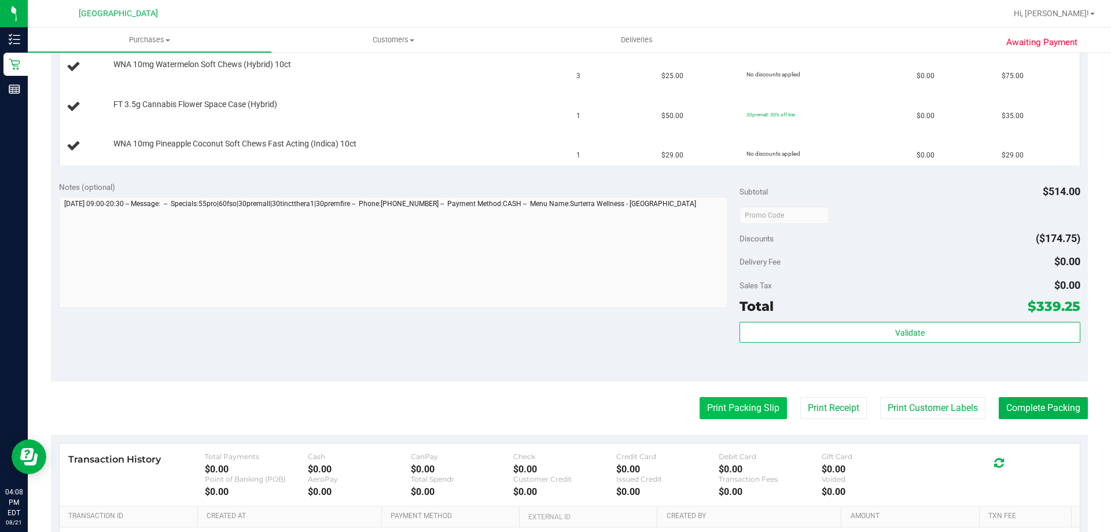
click at [740, 404] on button "Print Packing Slip" at bounding box center [742, 408] width 87 height 22
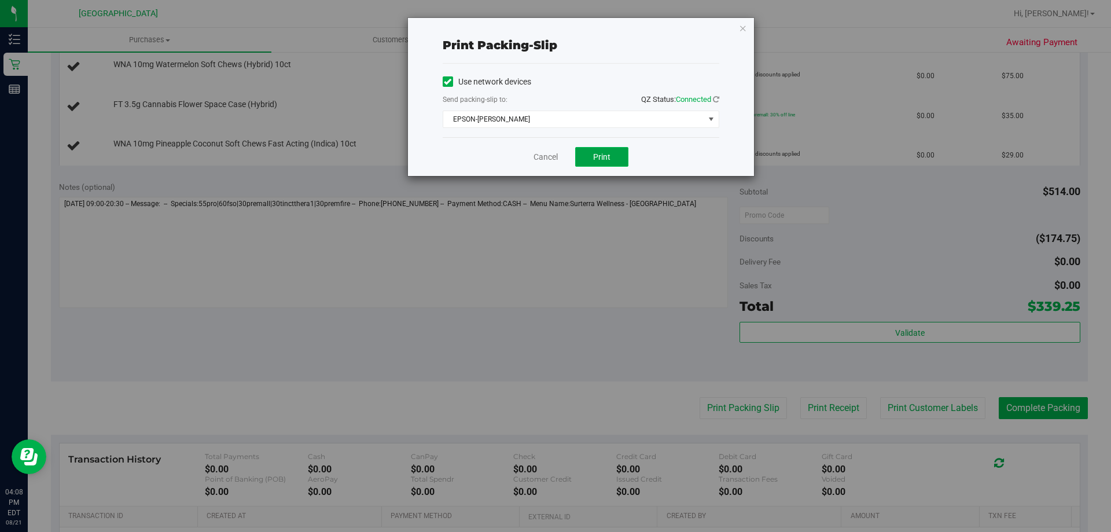
click at [614, 156] on button "Print" at bounding box center [601, 157] width 53 height 20
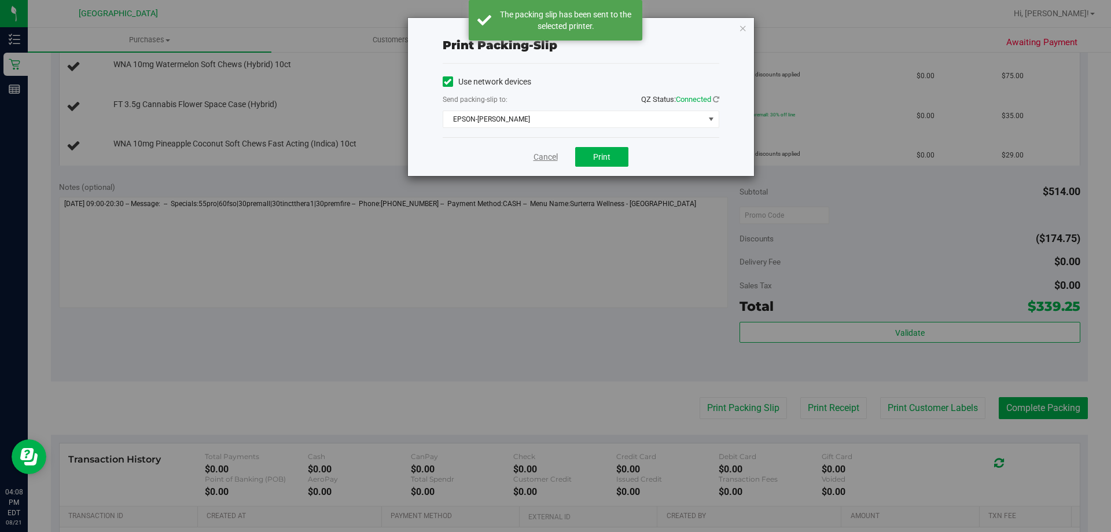
click at [535, 154] on link "Cancel" at bounding box center [545, 157] width 24 height 12
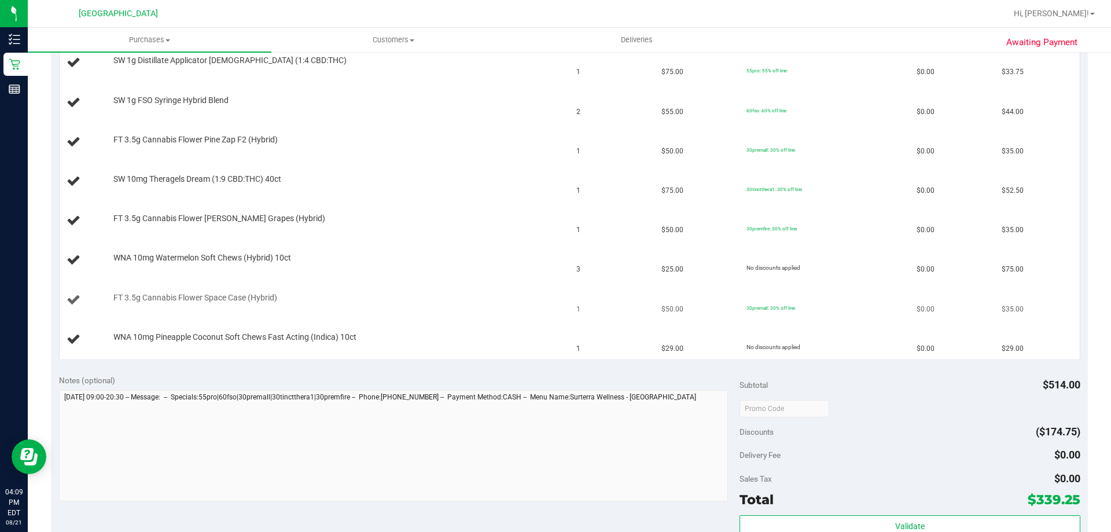
scroll to position [327, 0]
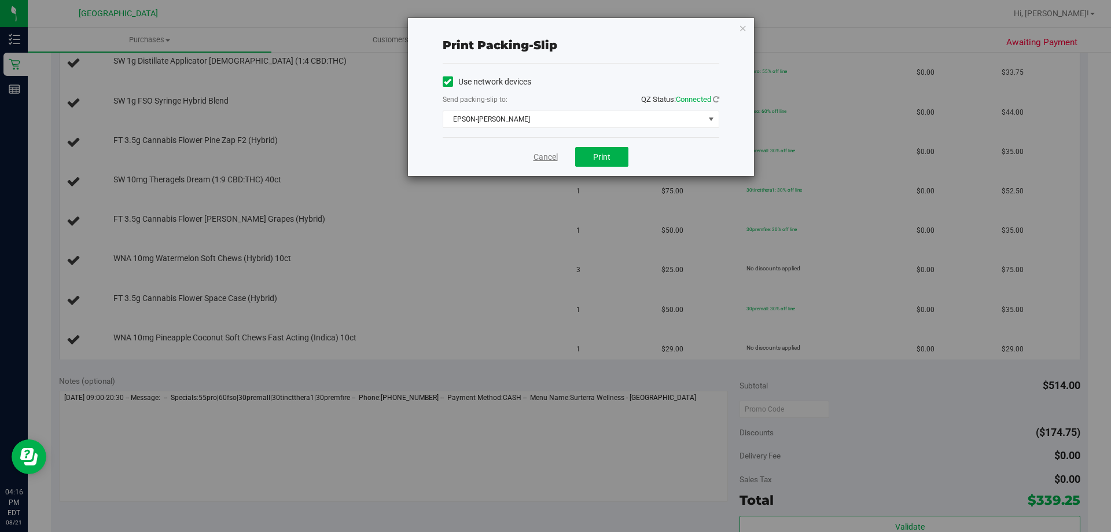
click at [534, 157] on link "Cancel" at bounding box center [545, 157] width 24 height 12
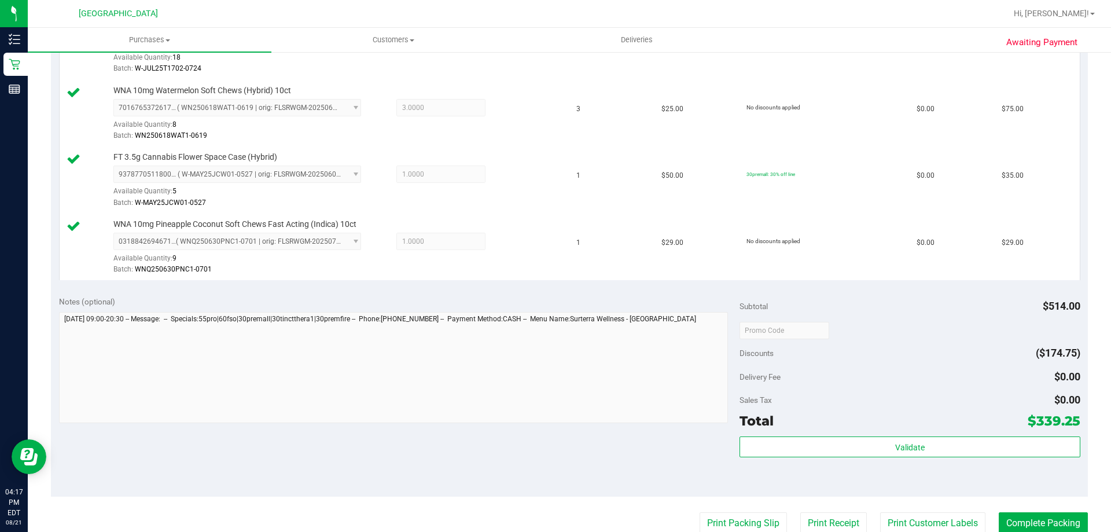
scroll to position [692, 0]
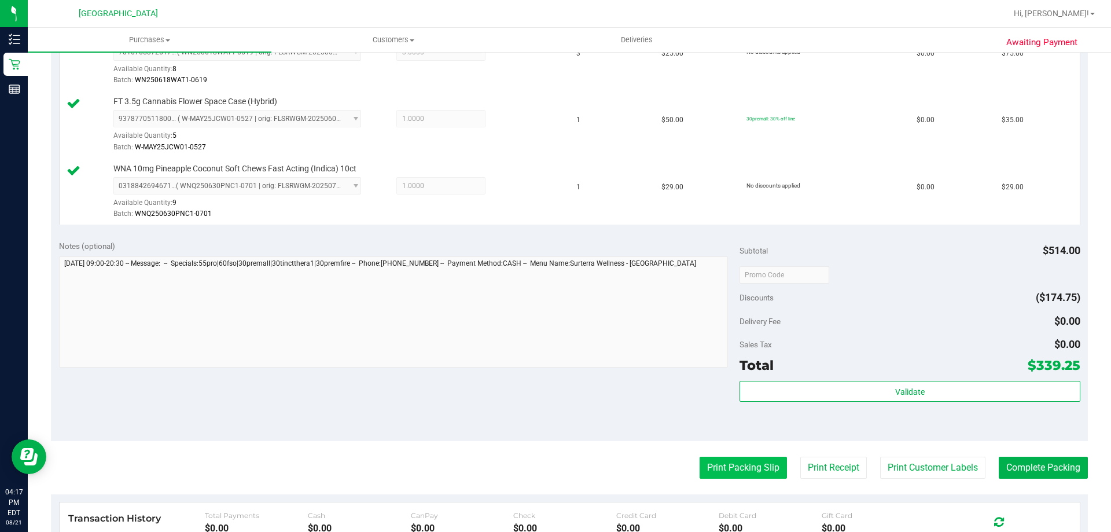
click at [755, 473] on button "Print Packing Slip" at bounding box center [742, 467] width 87 height 22
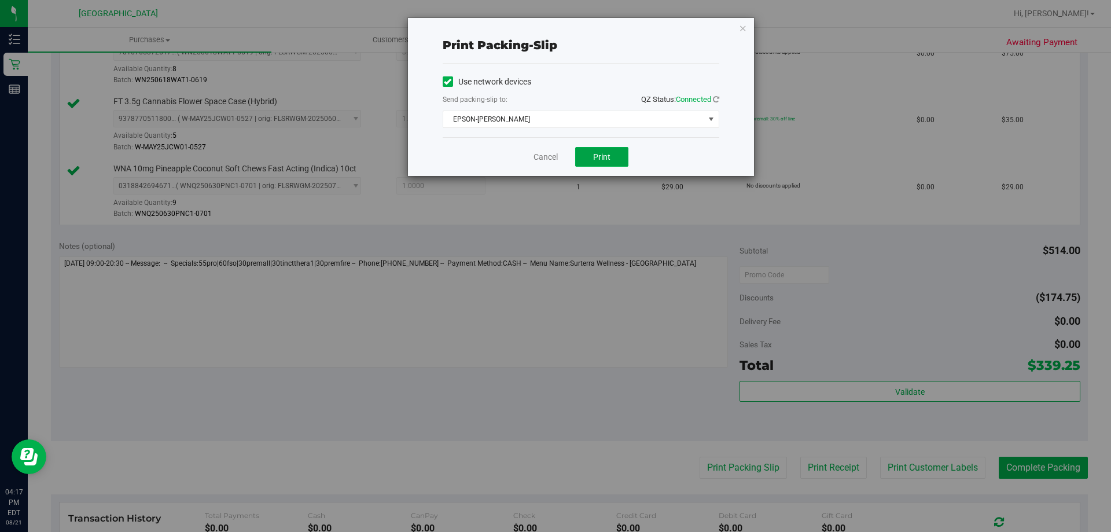
drag, startPoint x: 598, startPoint y: 150, endPoint x: 734, endPoint y: 168, distance: 136.6
click at [599, 150] on button "Print" at bounding box center [601, 157] width 53 height 20
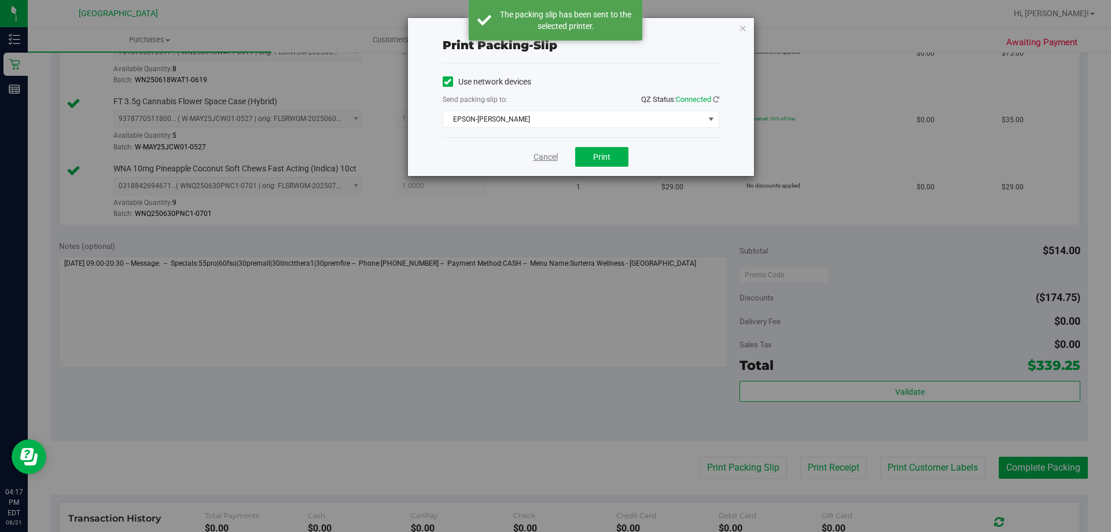
click at [541, 156] on link "Cancel" at bounding box center [545, 157] width 24 height 12
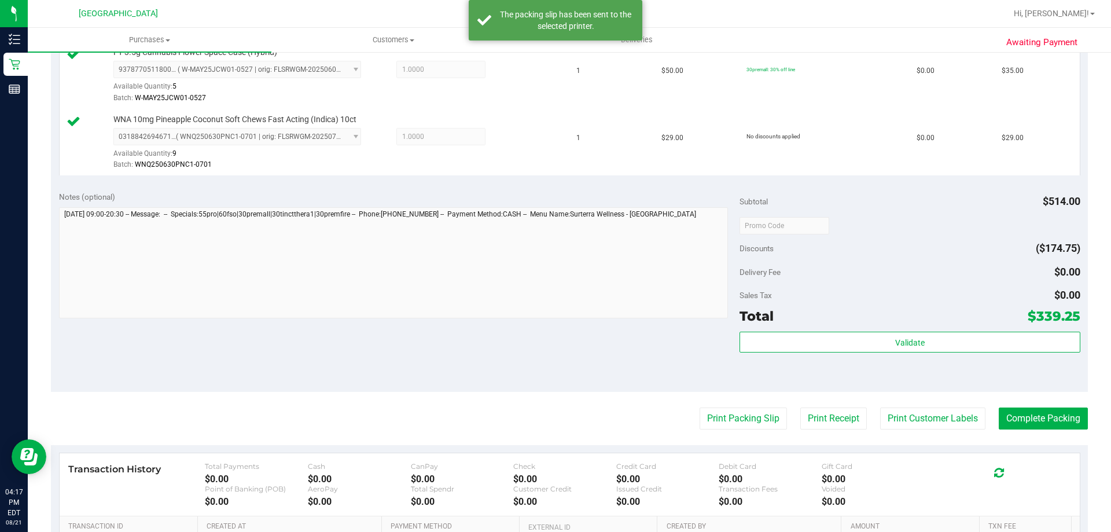
scroll to position [865, 0]
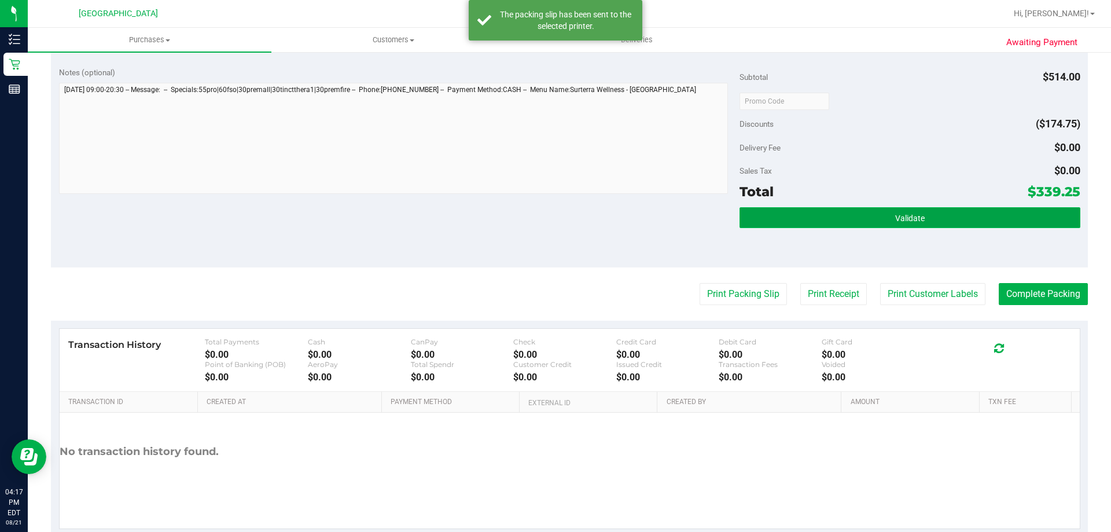
click at [928, 216] on button "Validate" at bounding box center [909, 217] width 340 height 21
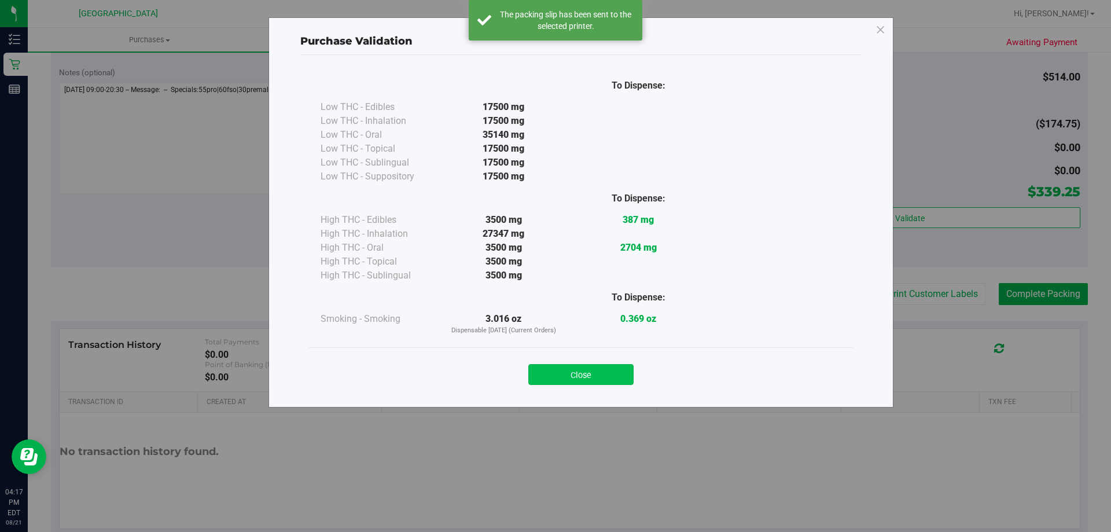
click at [597, 384] on button "Close" at bounding box center [580, 374] width 105 height 21
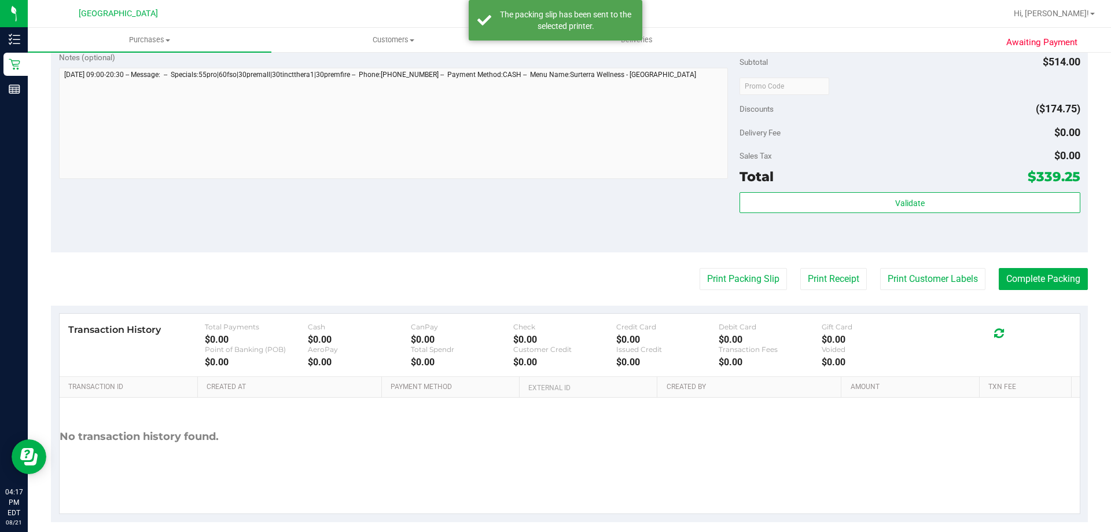
scroll to position [894, 0]
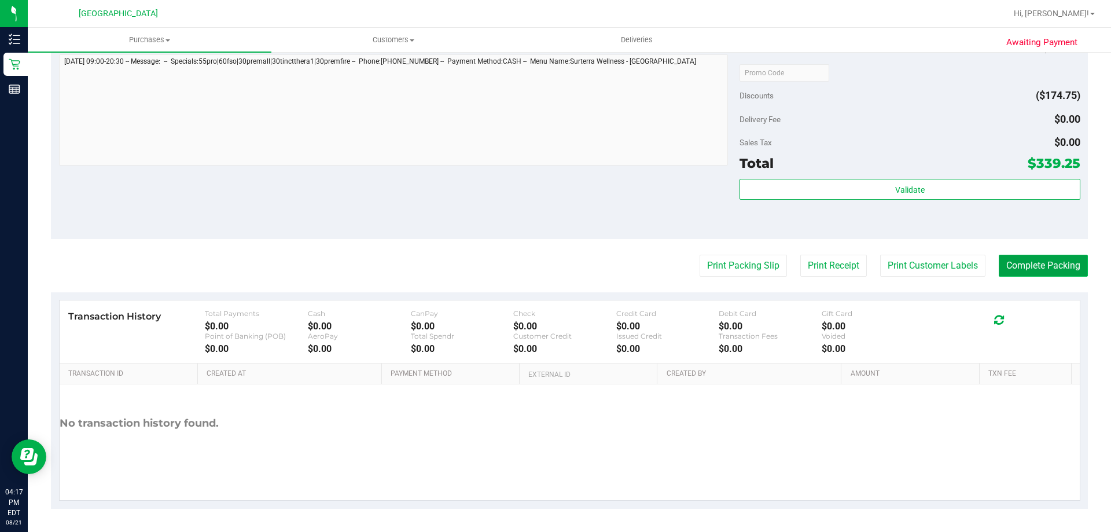
click at [1037, 267] on button "Complete Packing" at bounding box center [1043, 266] width 89 height 22
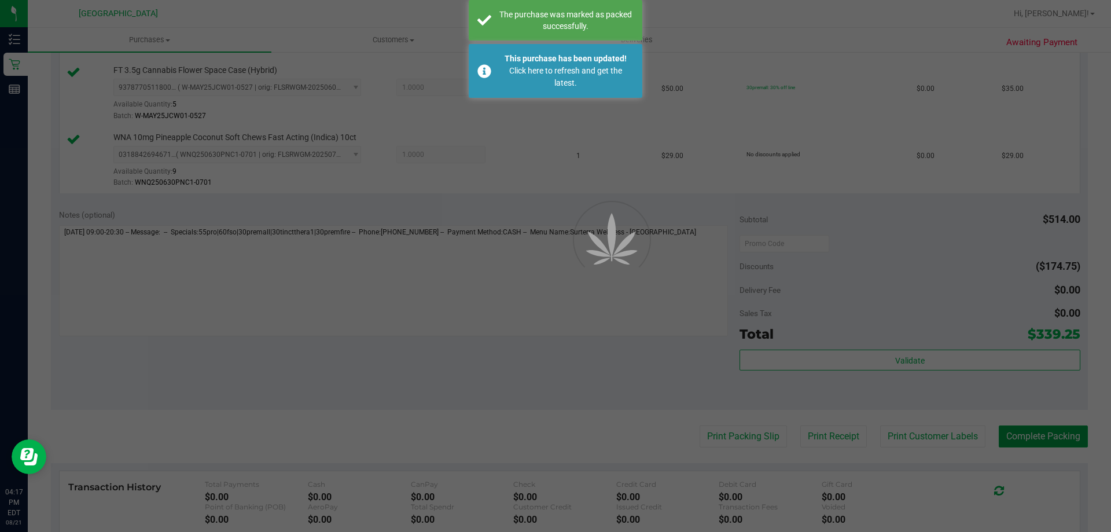
scroll to position [720, 0]
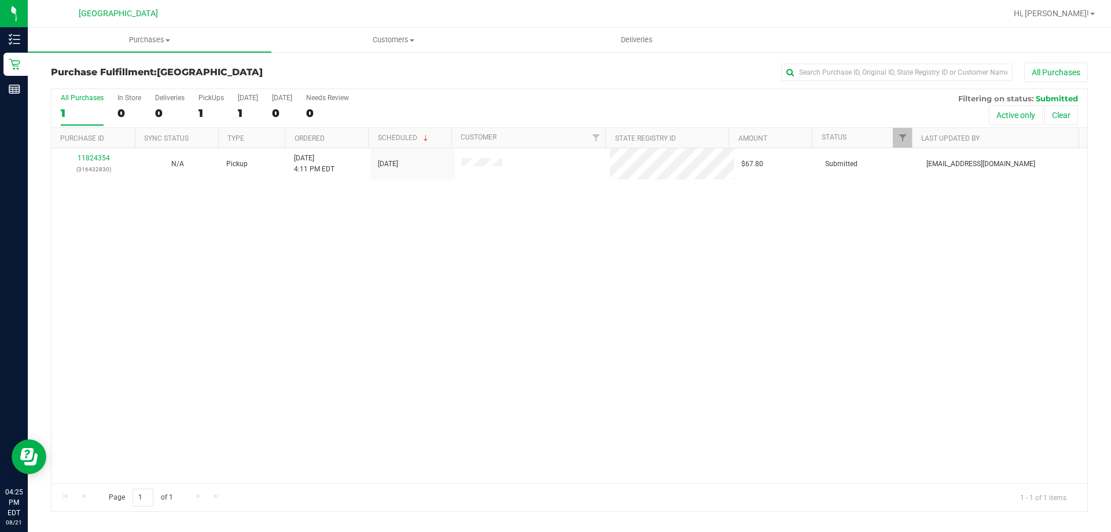
drag, startPoint x: 451, startPoint y: 323, endPoint x: 451, endPoint y: 306, distance: 17.4
click at [452, 315] on div "11824354 (316432830) N/A Pickup [DATE] 4:11 PM EDT 8/21/2025 $67.80 Submitted […" at bounding box center [569, 315] width 1036 height 335
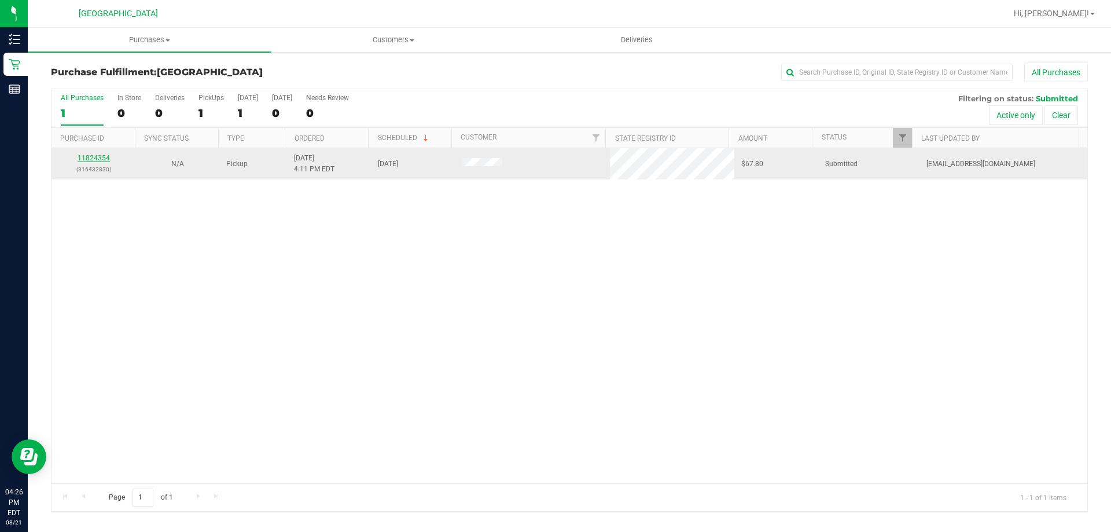
click at [102, 156] on link "11824354" at bounding box center [94, 158] width 32 height 8
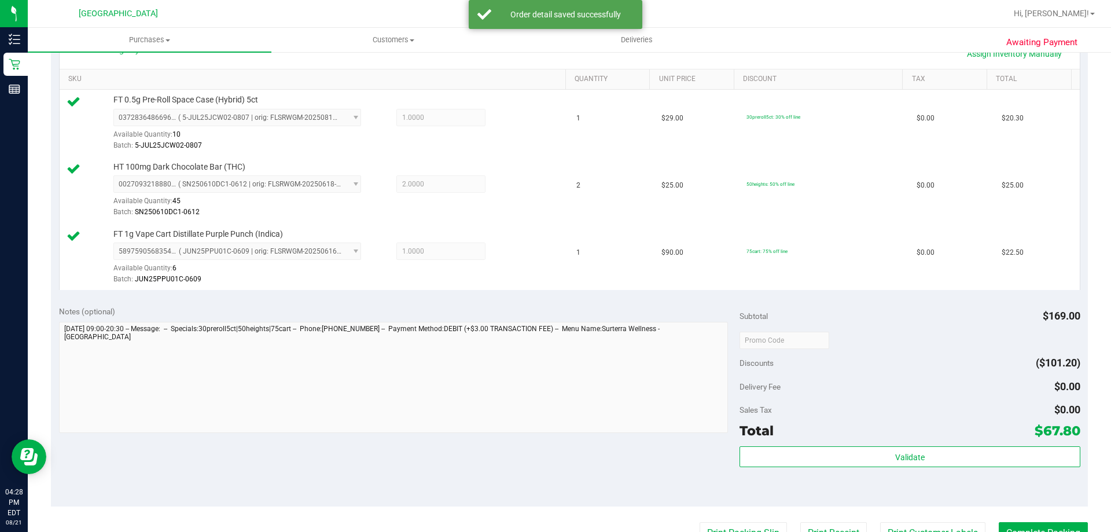
scroll to position [463, 0]
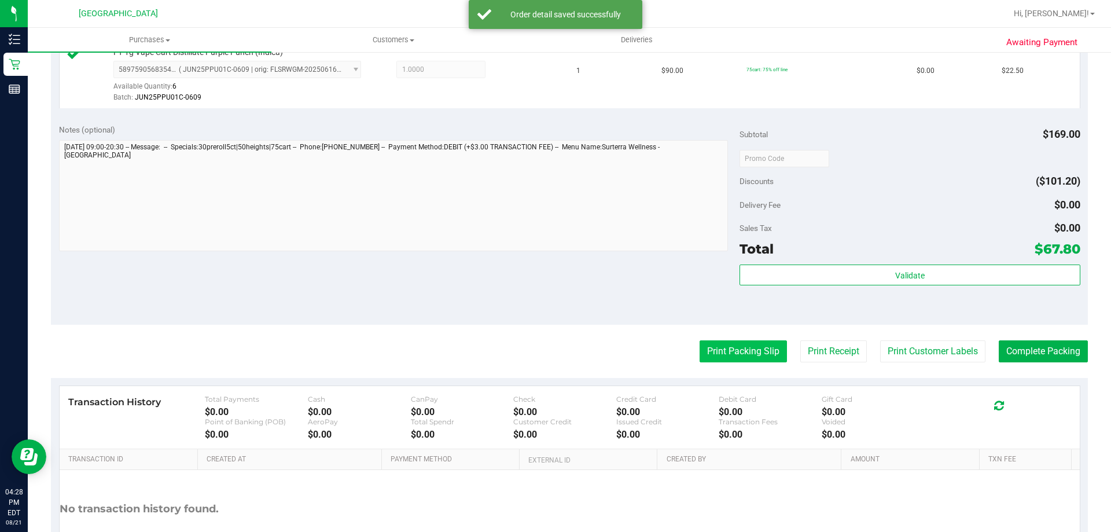
click at [746, 352] on button "Print Packing Slip" at bounding box center [742, 351] width 87 height 22
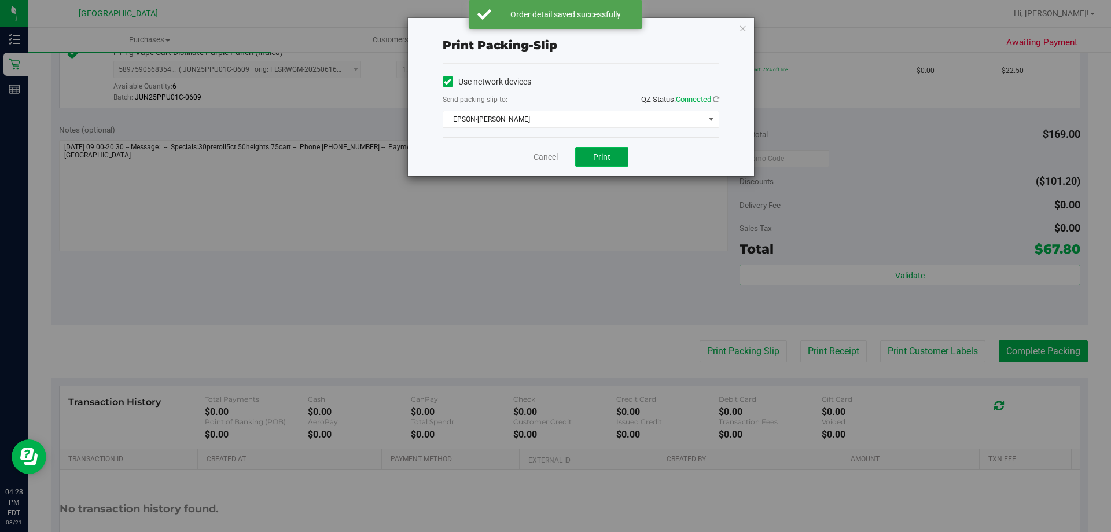
click at [613, 155] on button "Print" at bounding box center [601, 157] width 53 height 20
click at [551, 161] on link "Cancel" at bounding box center [545, 157] width 24 height 12
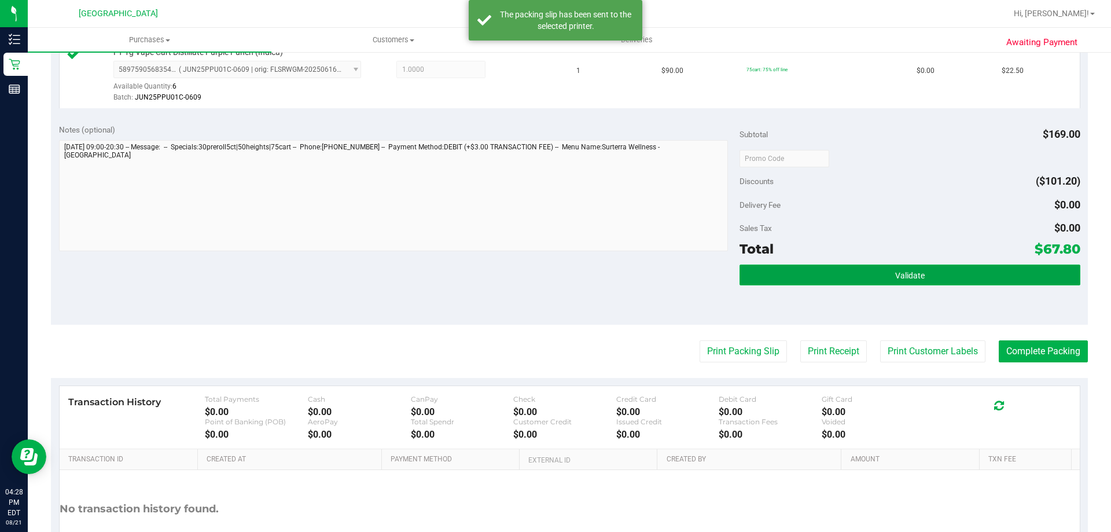
click at [895, 279] on span "Validate" at bounding box center [910, 275] width 30 height 9
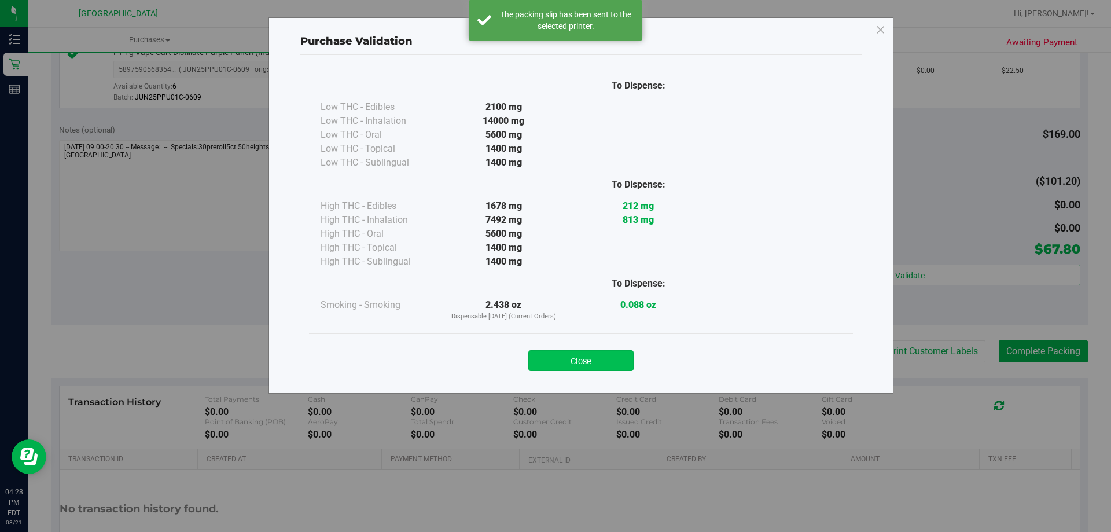
click at [605, 363] on button "Close" at bounding box center [580, 360] width 105 height 21
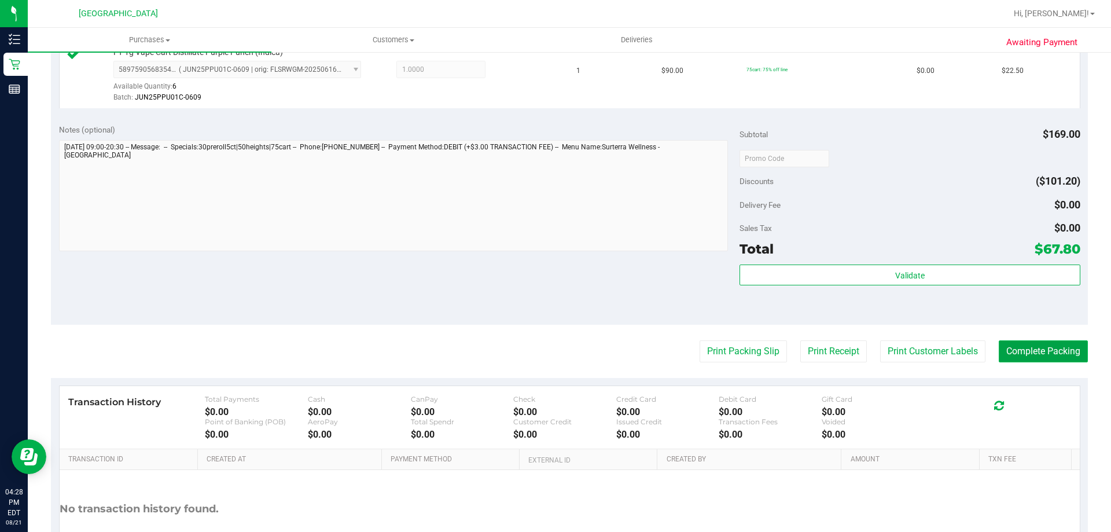
click at [1038, 348] on button "Complete Packing" at bounding box center [1043, 351] width 89 height 22
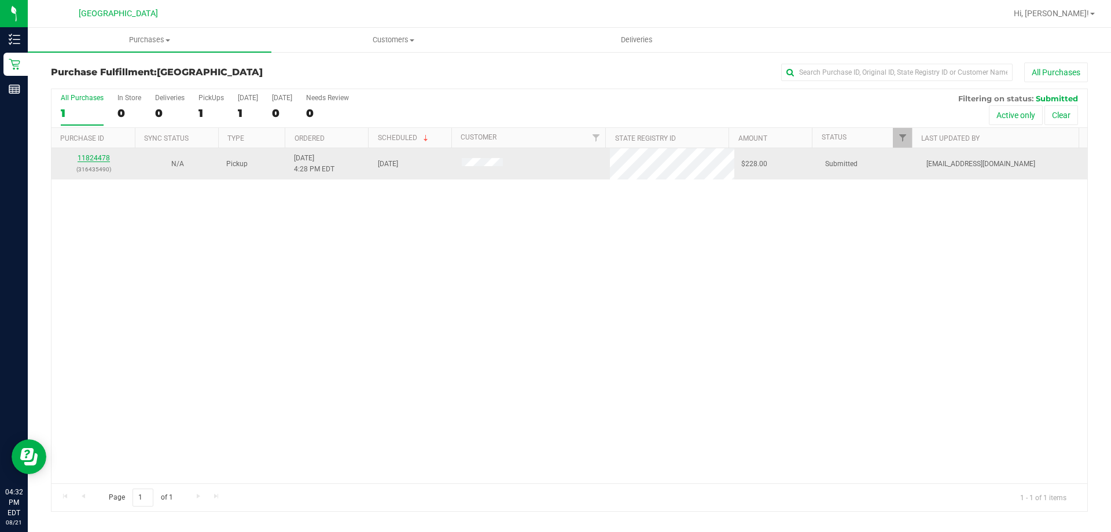
click at [107, 159] on link "11824478" at bounding box center [94, 158] width 32 height 8
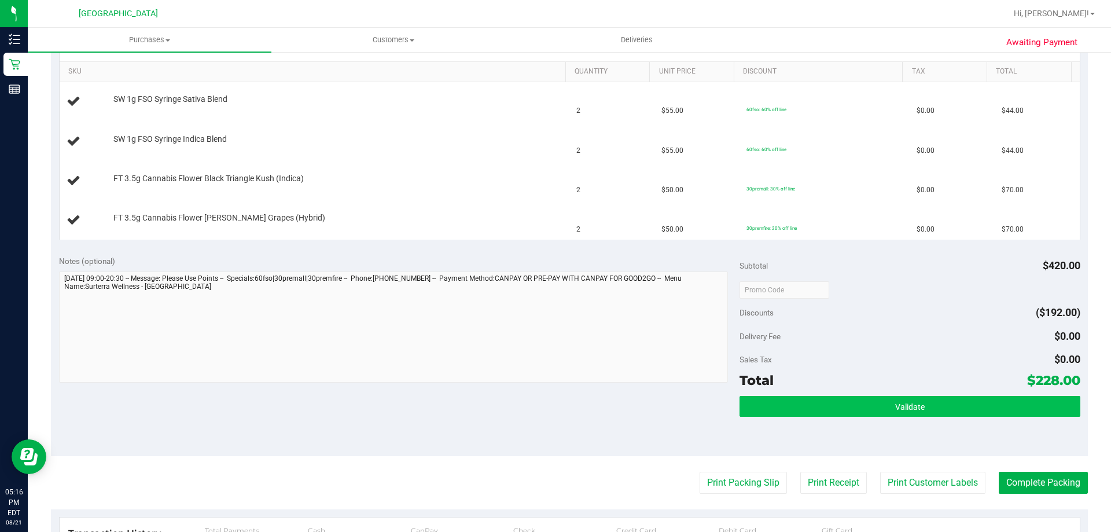
scroll to position [289, 0]
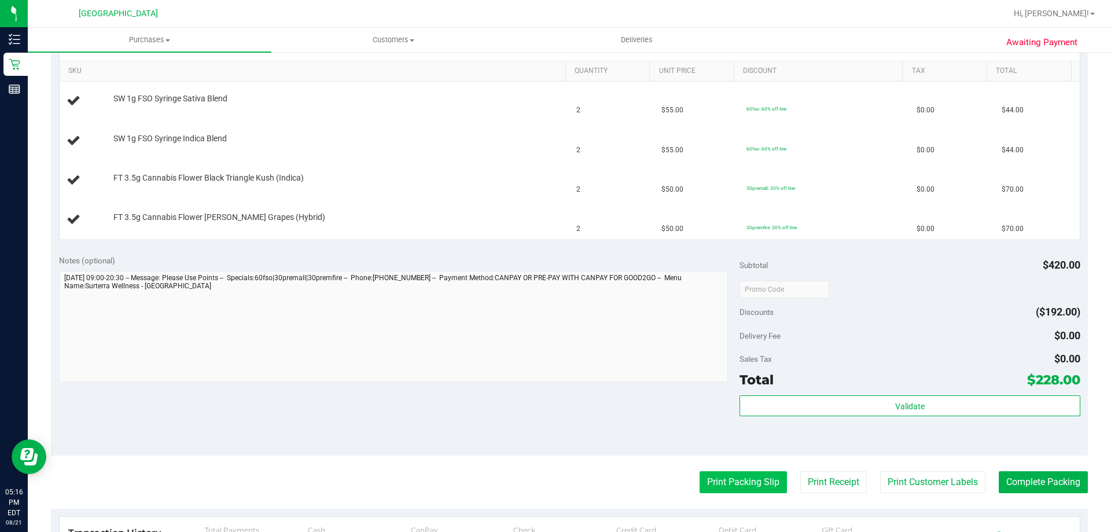
click at [741, 487] on button "Print Packing Slip" at bounding box center [742, 482] width 87 height 22
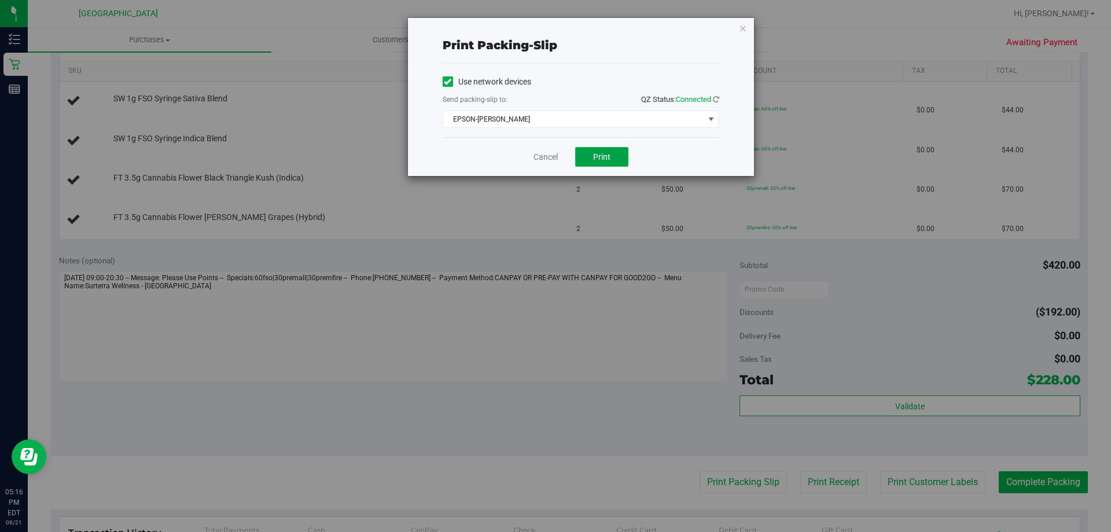
drag, startPoint x: 616, startPoint y: 155, endPoint x: 622, endPoint y: 158, distance: 7.0
click at [617, 154] on button "Print" at bounding box center [601, 157] width 53 height 20
click at [598, 150] on button "Print" at bounding box center [601, 157] width 53 height 20
click at [535, 162] on link "Cancel" at bounding box center [545, 157] width 24 height 12
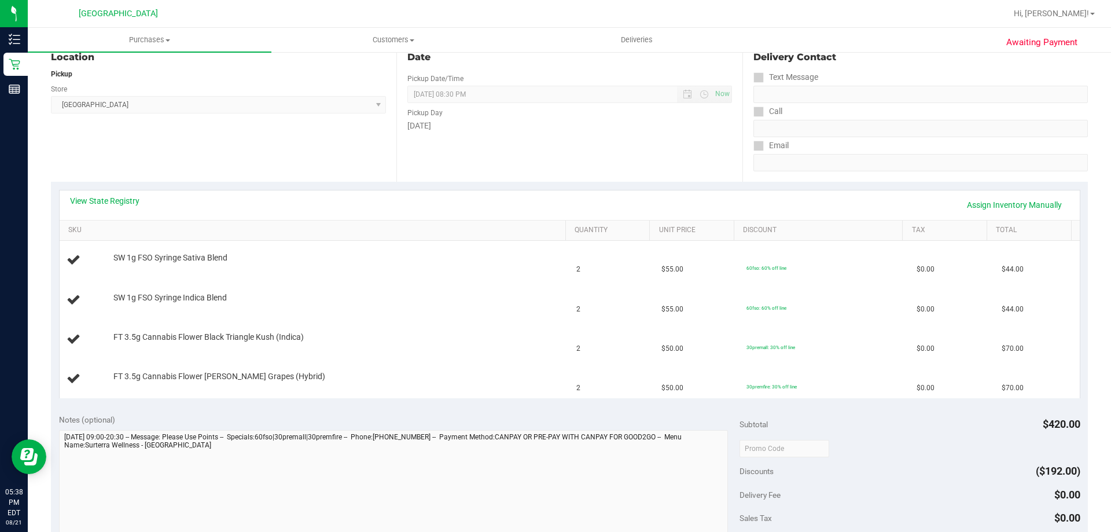
scroll to position [116, 0]
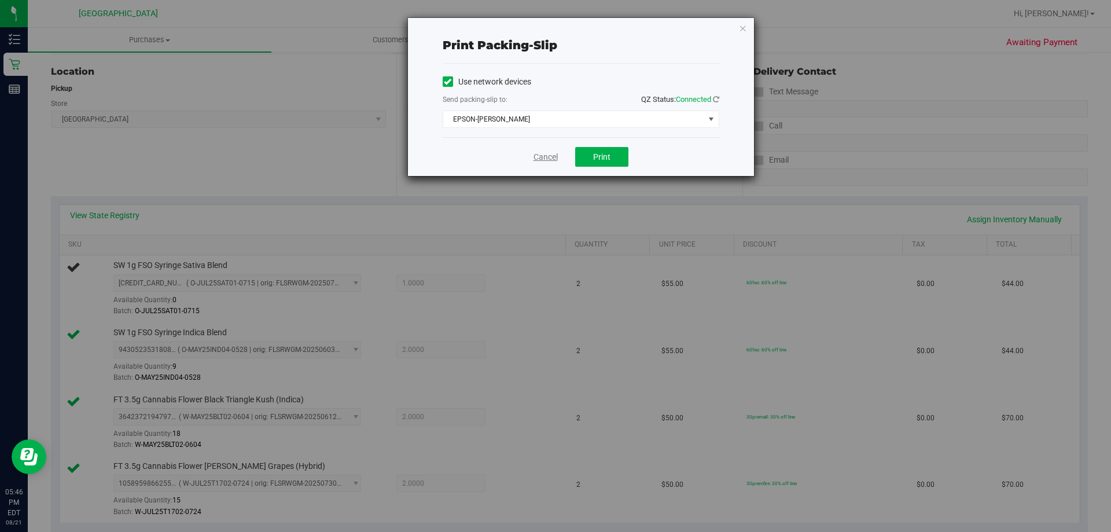
click at [556, 161] on link "Cancel" at bounding box center [545, 157] width 24 height 12
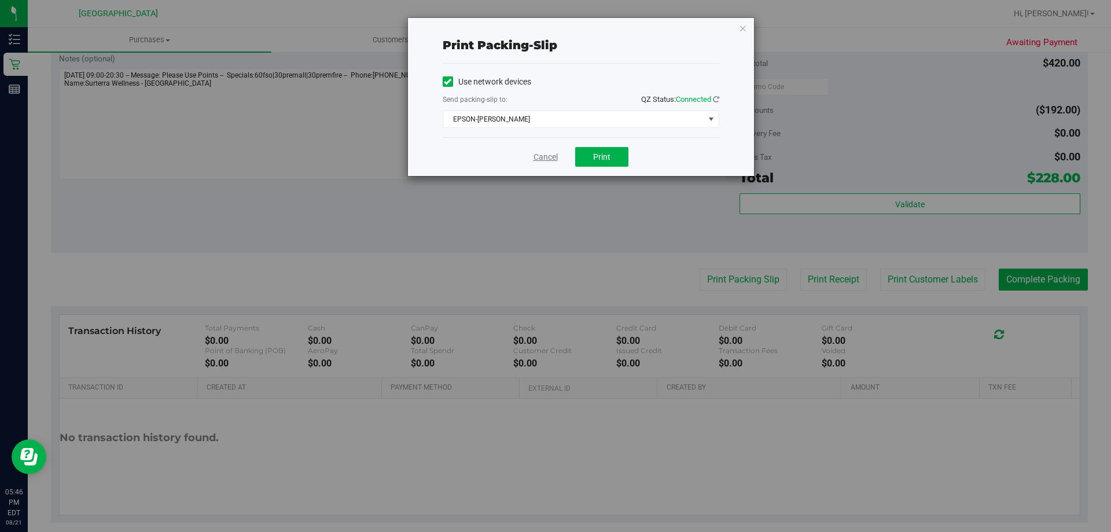
click at [548, 157] on link "Cancel" at bounding box center [545, 157] width 24 height 12
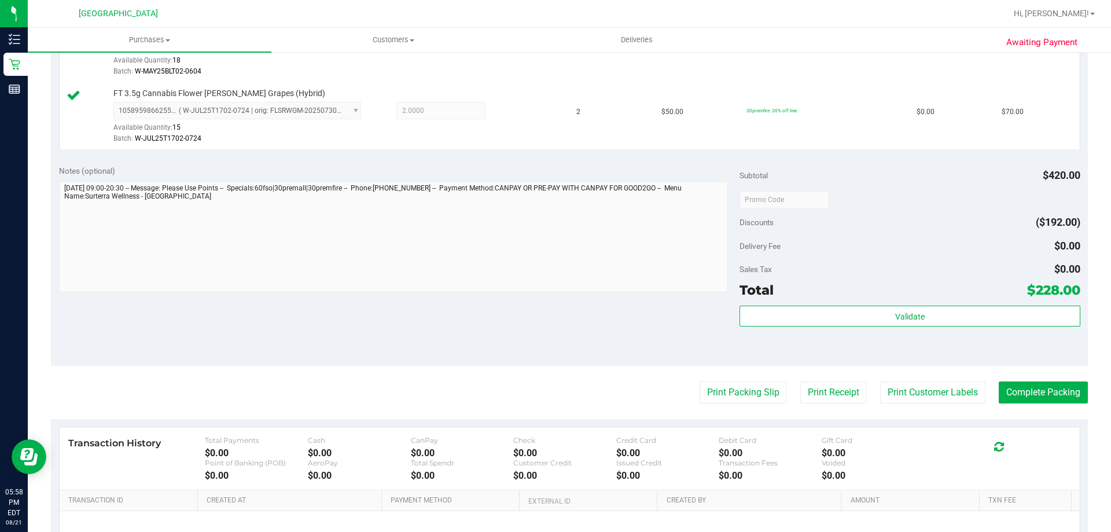
scroll to position [543, 0]
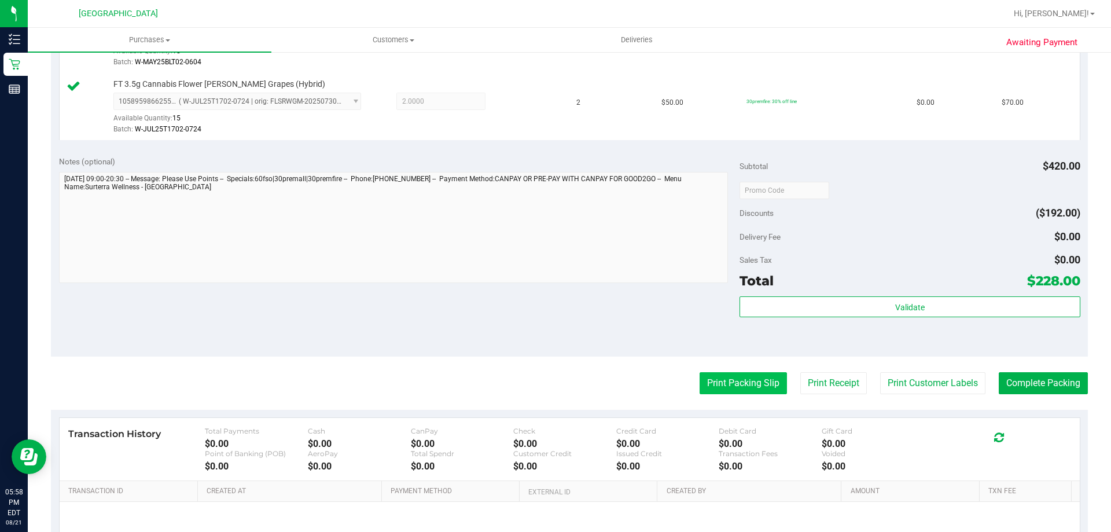
click at [719, 385] on button "Print Packing Slip" at bounding box center [742, 383] width 87 height 22
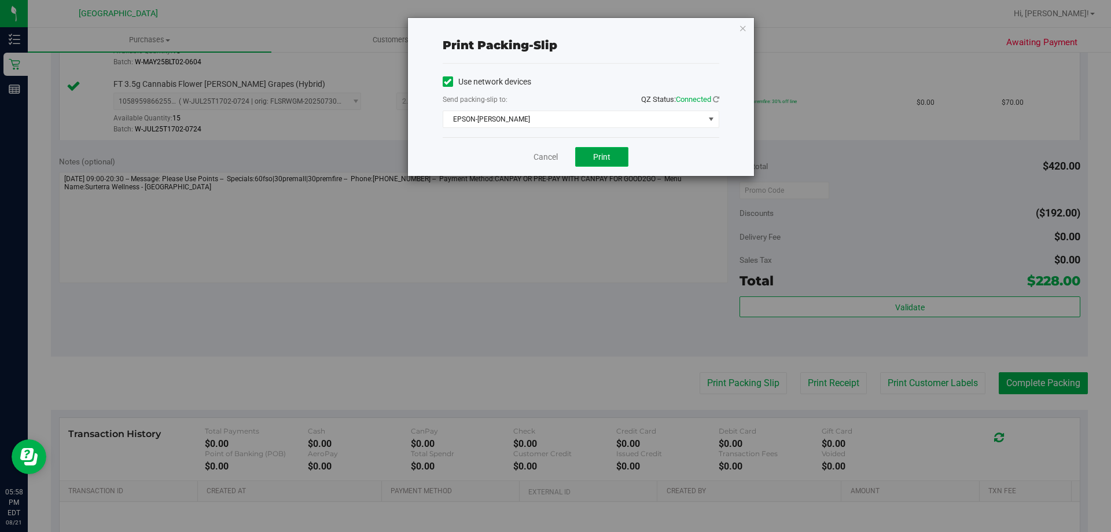
click at [595, 154] on span "Print" at bounding box center [601, 156] width 17 height 9
click at [542, 151] on link "Cancel" at bounding box center [545, 157] width 24 height 12
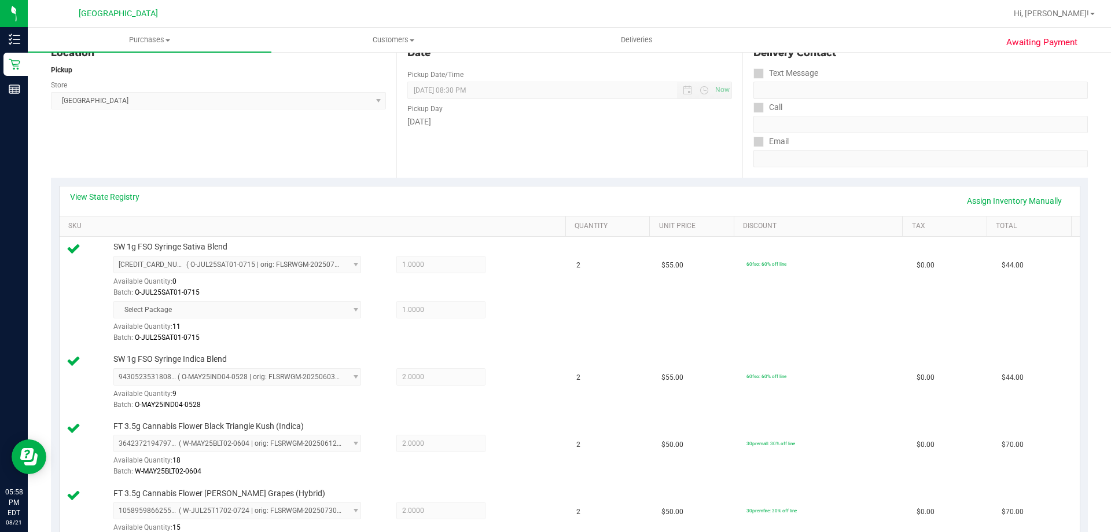
scroll to position [0, 0]
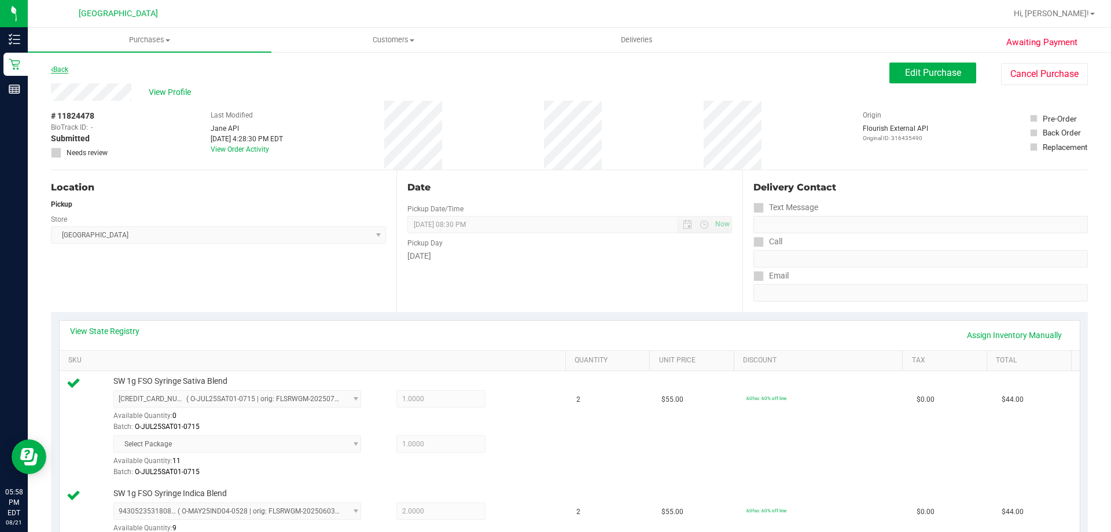
click at [62, 70] on link "Back" at bounding box center [59, 69] width 17 height 8
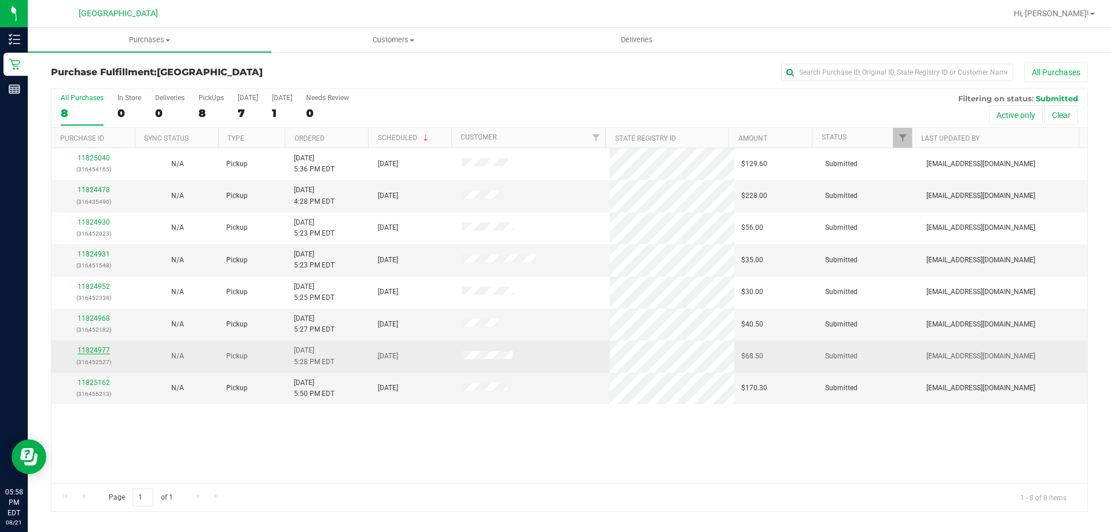
click at [106, 351] on link "11824977" at bounding box center [94, 350] width 32 height 8
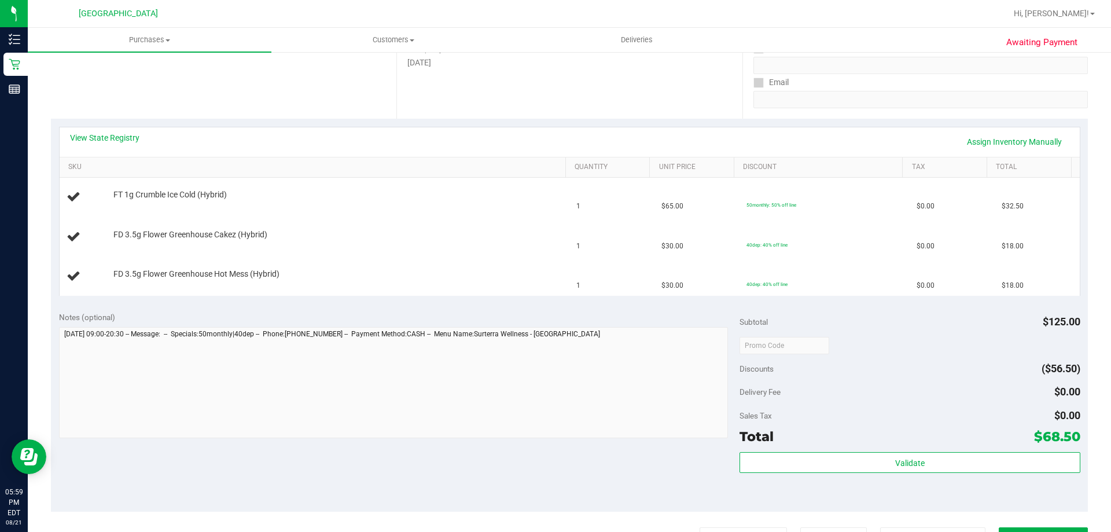
scroll to position [405, 0]
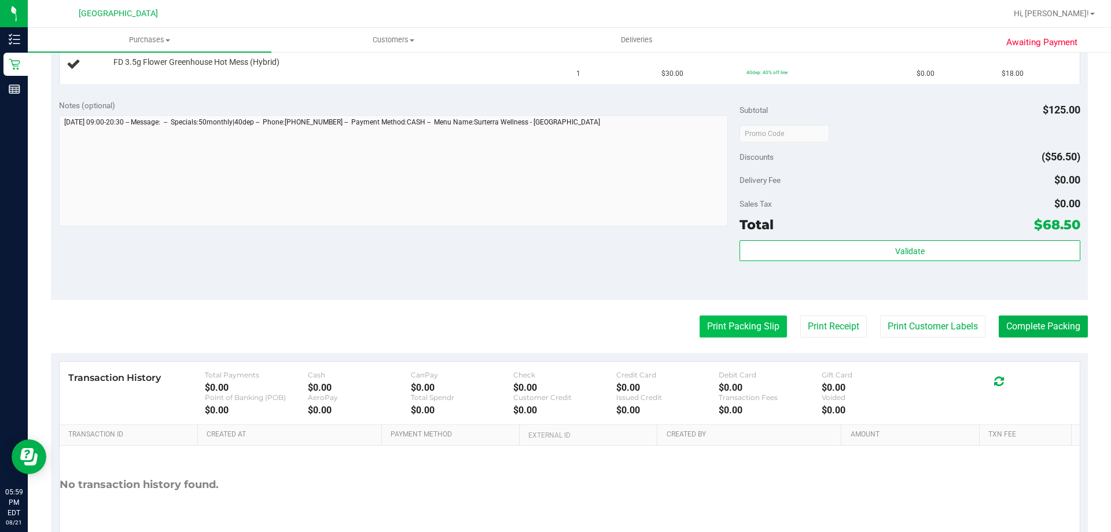
click at [724, 329] on button "Print Packing Slip" at bounding box center [742, 326] width 87 height 22
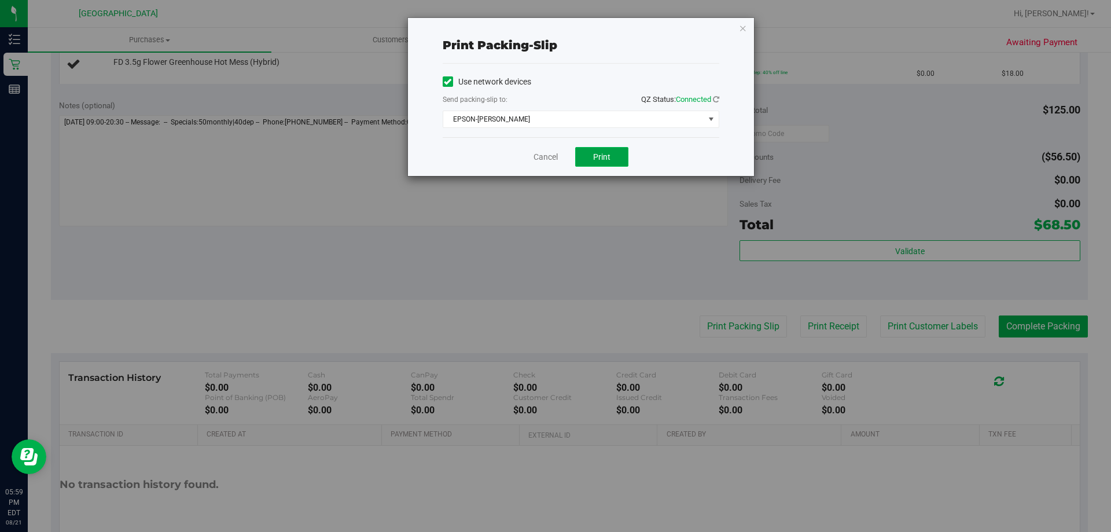
click at [596, 156] on span "Print" at bounding box center [601, 156] width 17 height 9
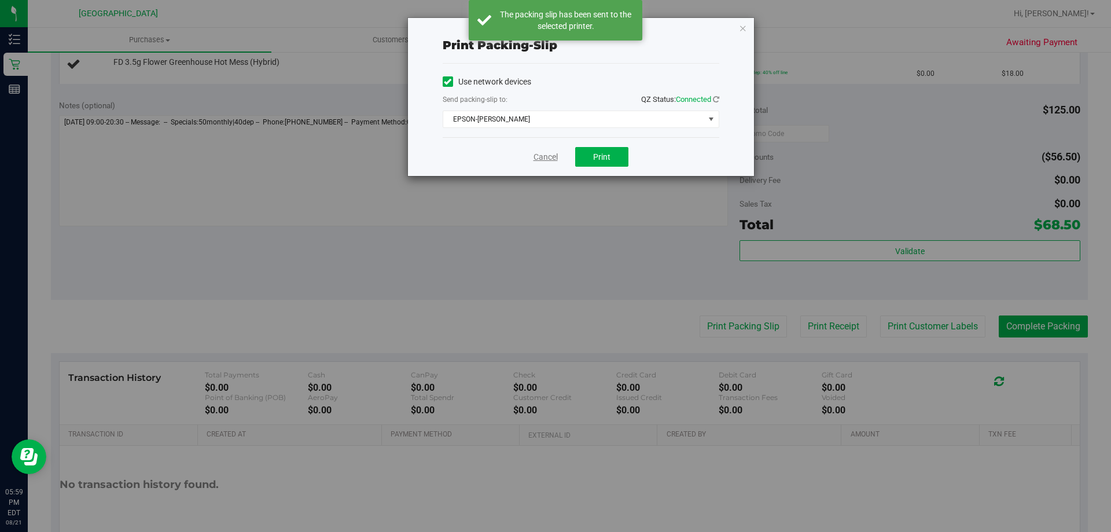
click at [540, 156] on link "Cancel" at bounding box center [545, 157] width 24 height 12
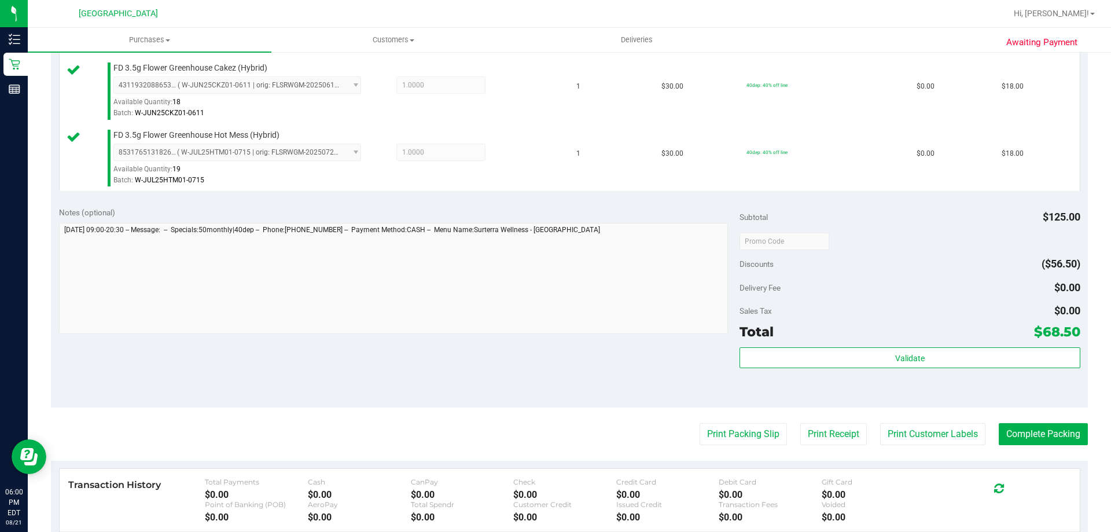
scroll to position [548, 0]
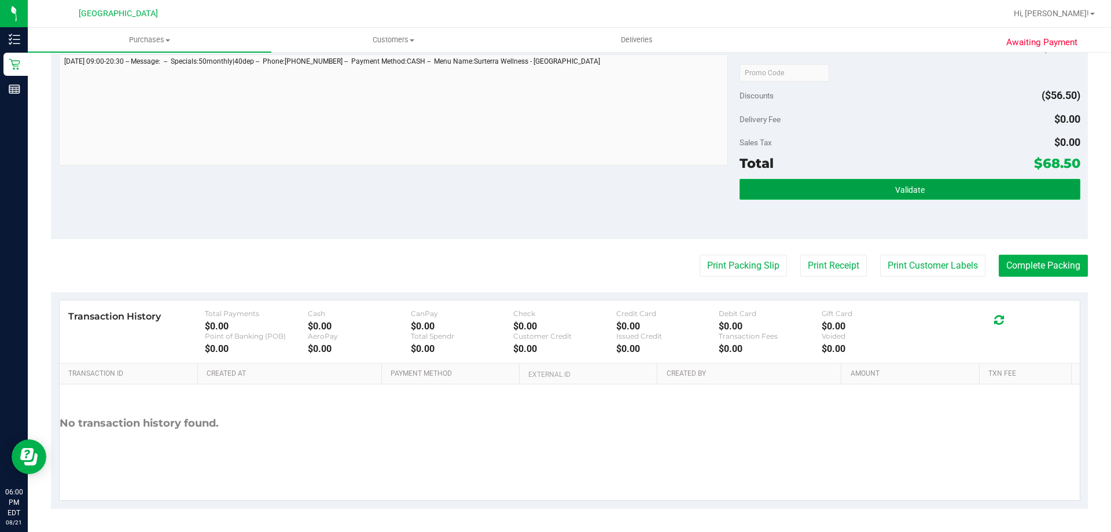
click at [837, 186] on button "Validate" at bounding box center [909, 189] width 340 height 21
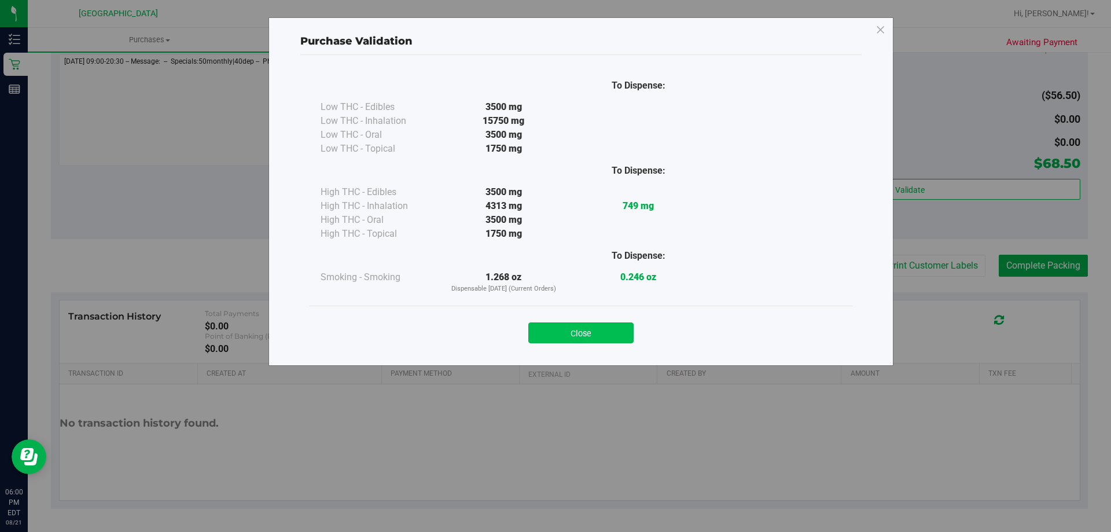
click at [583, 331] on button "Close" at bounding box center [580, 332] width 105 height 21
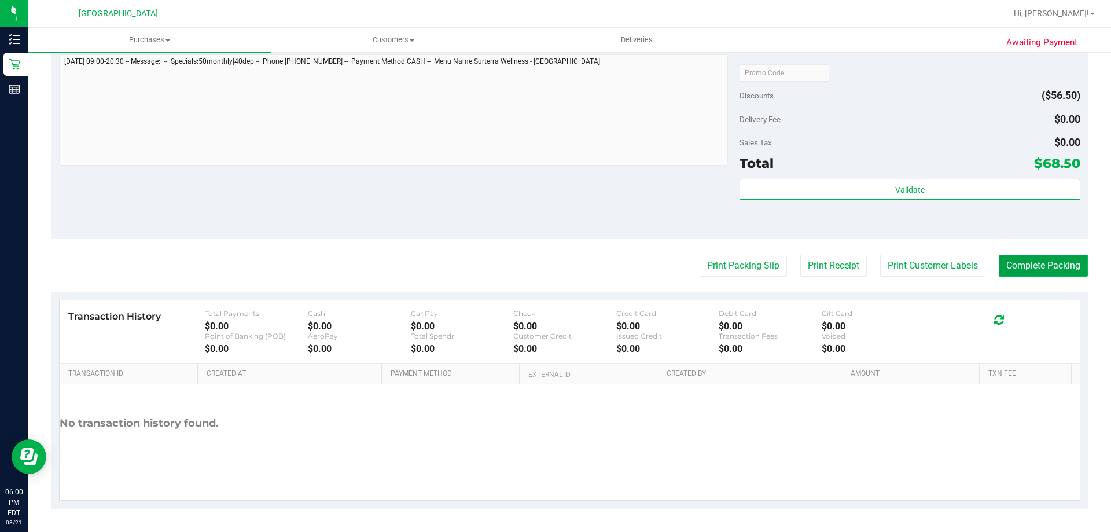
click at [1033, 271] on button "Complete Packing" at bounding box center [1043, 266] width 89 height 22
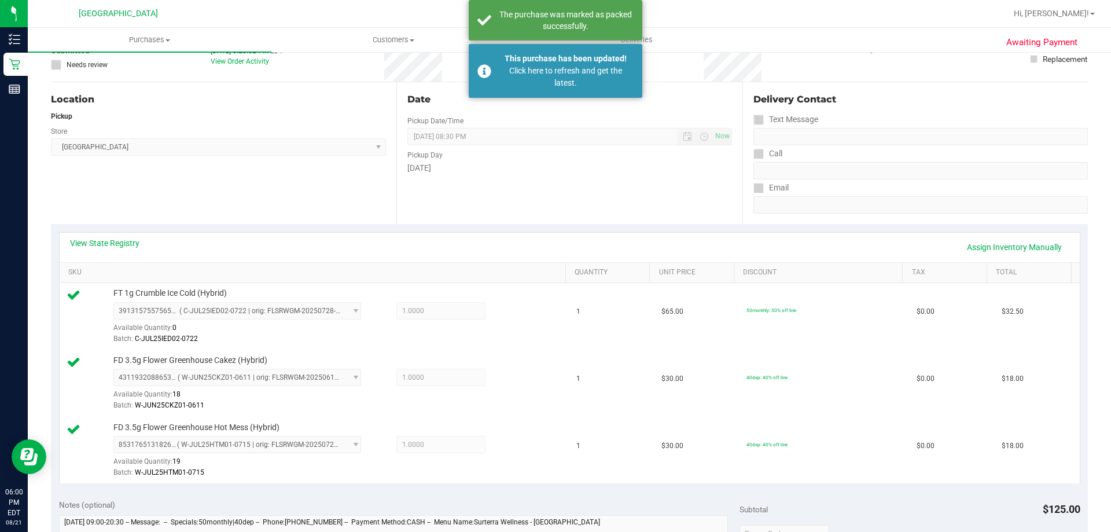
scroll to position [0, 0]
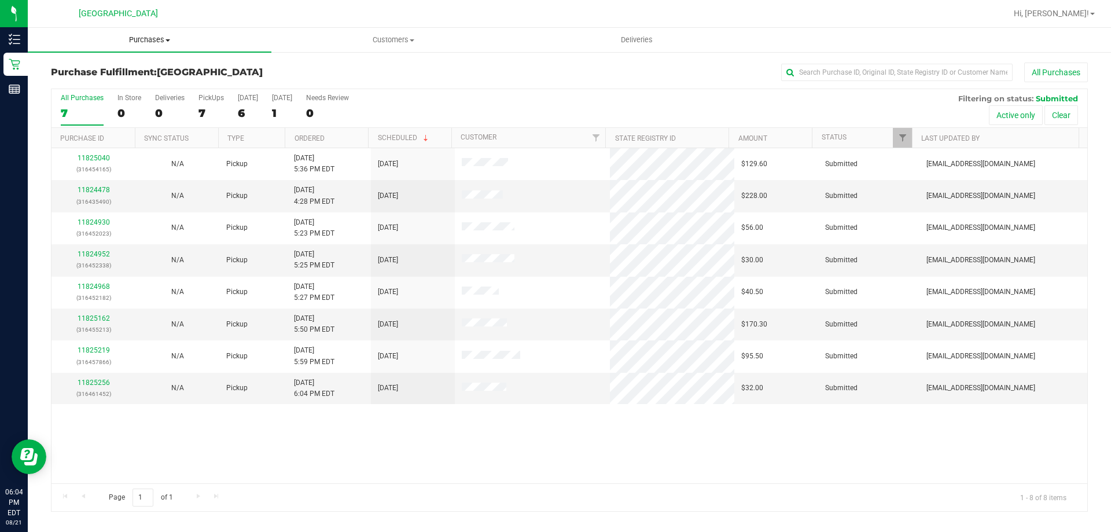
click at [156, 39] on span "Purchases" at bounding box center [150, 40] width 244 height 10
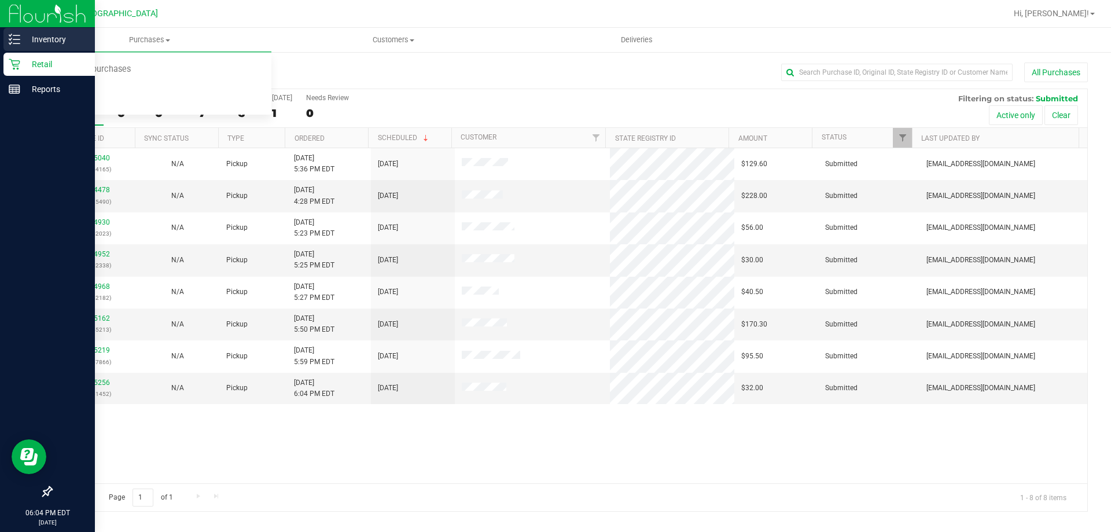
click at [42, 34] on p "Inventory" at bounding box center [54, 39] width 69 height 14
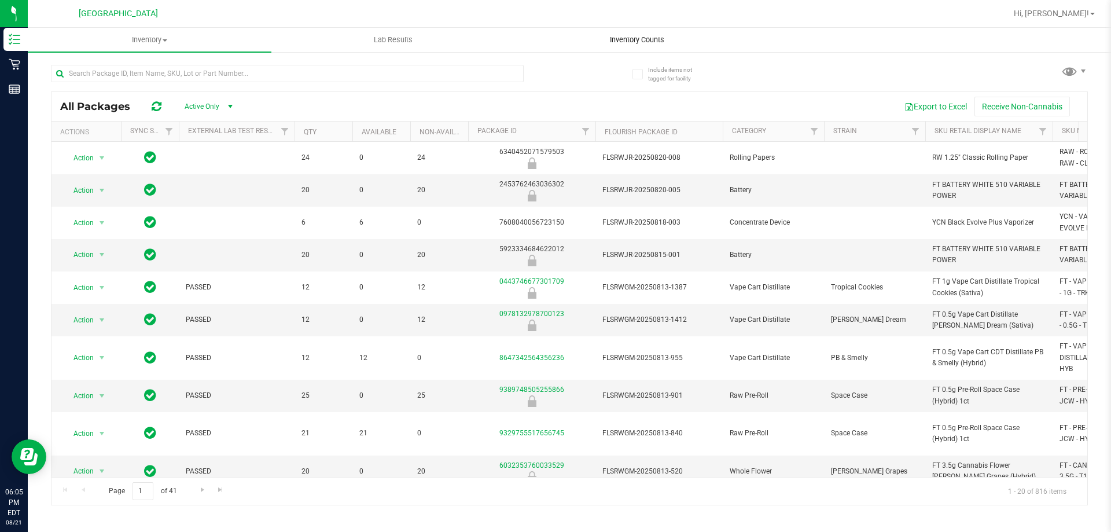
click at [643, 44] on span "Inventory Counts" at bounding box center [637, 40] width 86 height 10
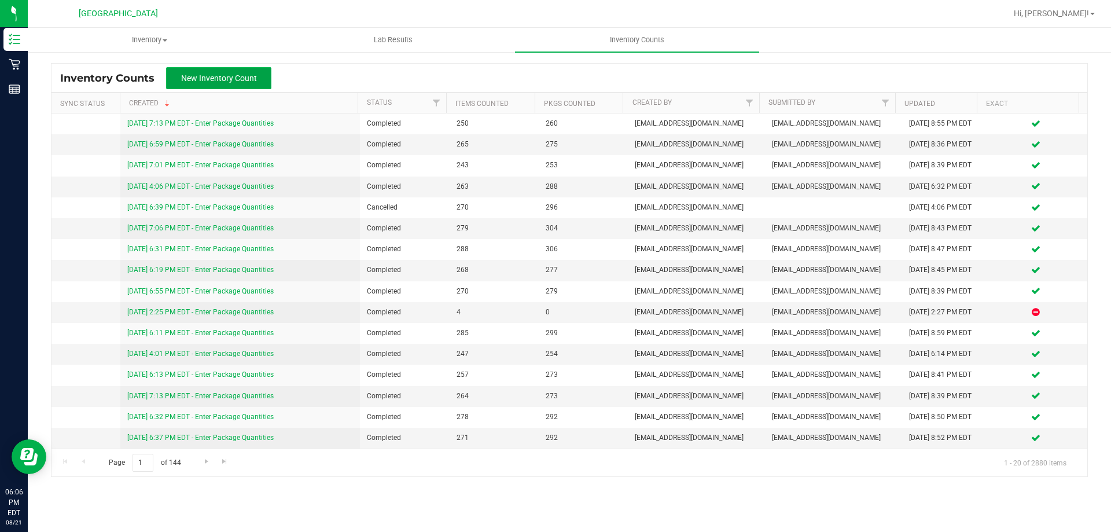
click at [229, 75] on span "New Inventory Count" at bounding box center [219, 77] width 76 height 9
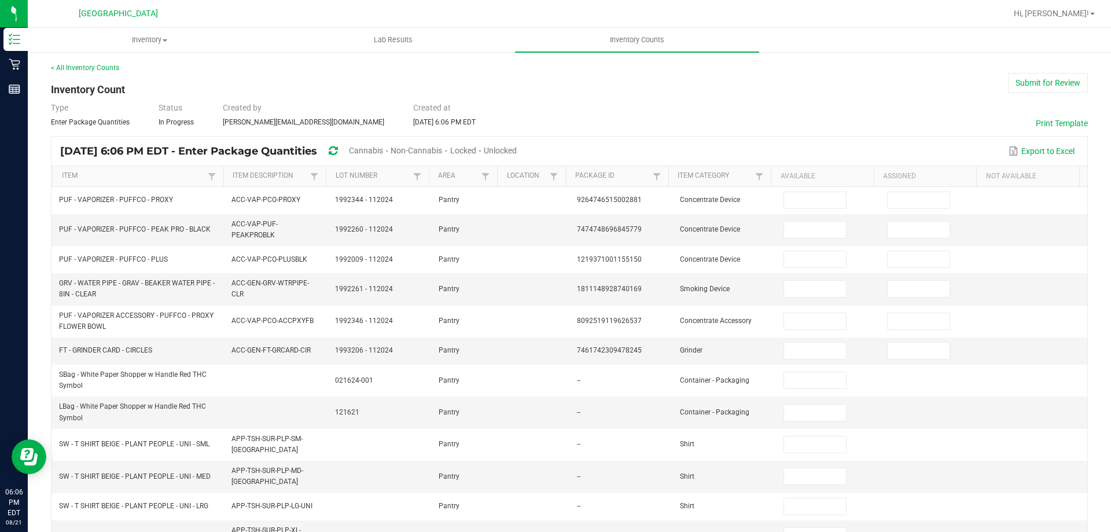
click at [388, 144] on div "Cannabis" at bounding box center [370, 151] width 42 height 21
click at [381, 142] on div "Cannabis" at bounding box center [370, 151] width 42 height 21
click at [381, 150] on span "Cannabis" at bounding box center [366, 150] width 34 height 9
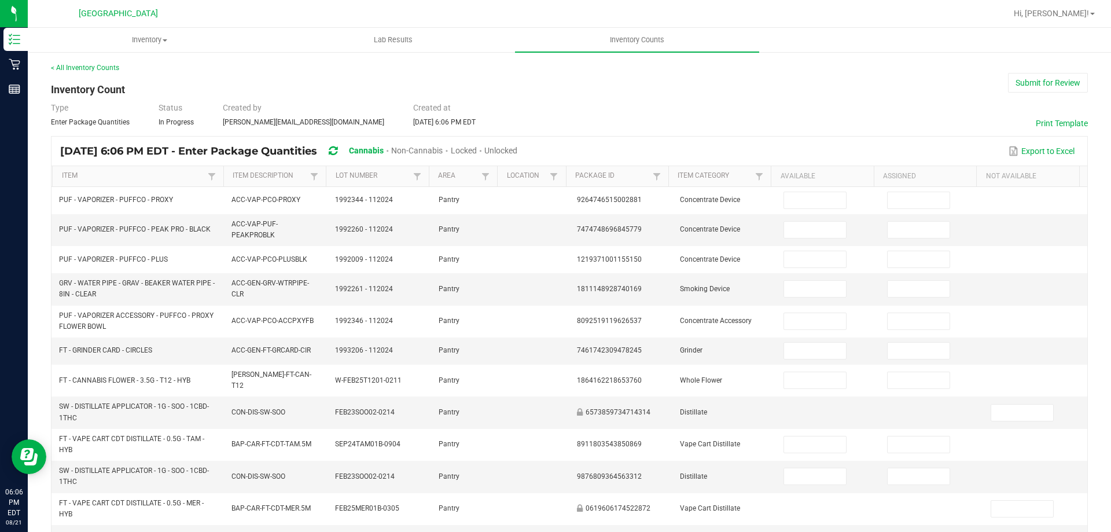
click at [517, 153] on span "Unlocked" at bounding box center [500, 150] width 33 height 9
click at [200, 175] on link "Item" at bounding box center [133, 175] width 143 height 9
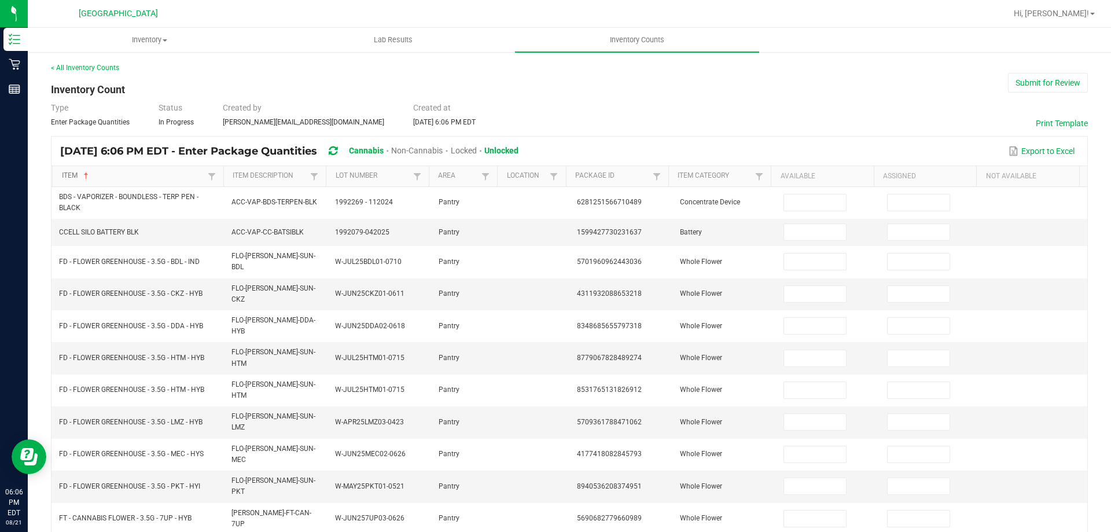
click at [200, 175] on link "Item" at bounding box center [133, 175] width 143 height 9
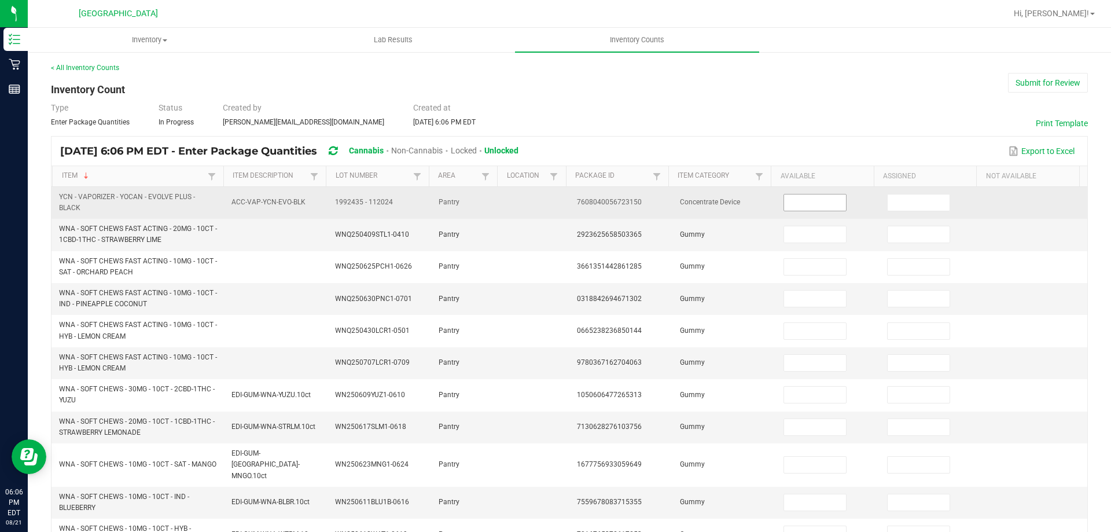
click at [824, 201] on input at bounding box center [814, 202] width 61 height 16
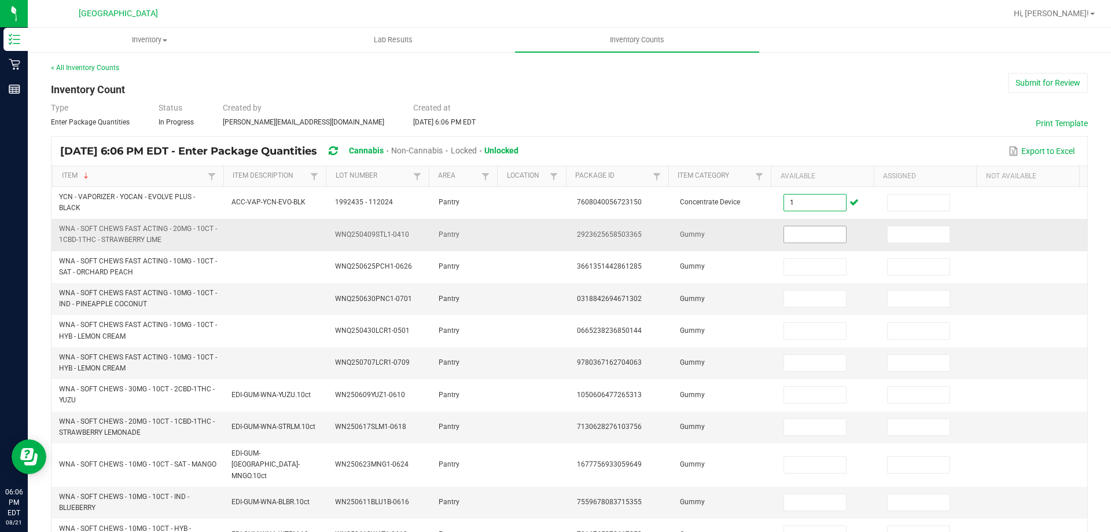
type input "1"
click at [810, 236] on input at bounding box center [814, 234] width 61 height 16
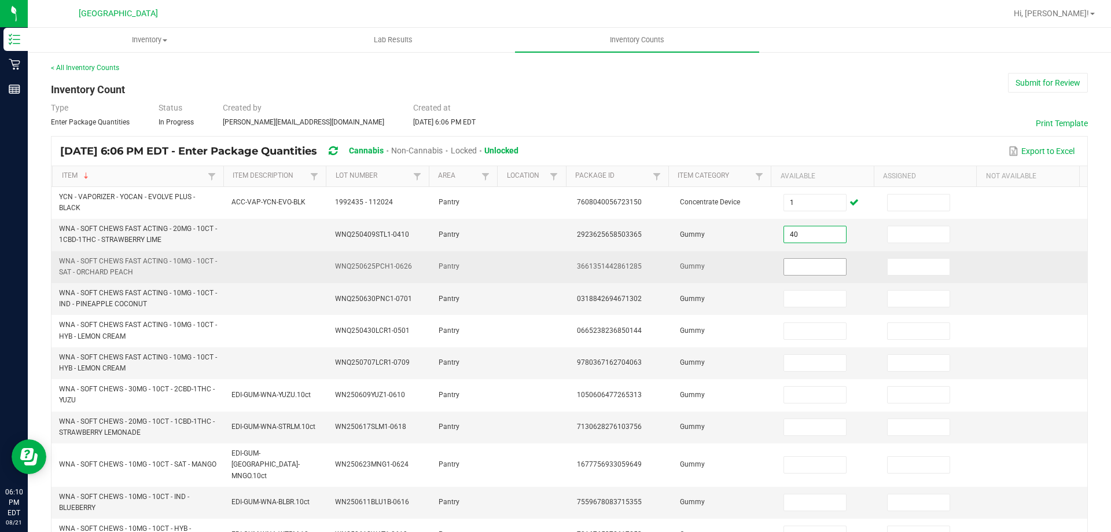
type input "40"
click at [800, 259] on input at bounding box center [814, 267] width 61 height 16
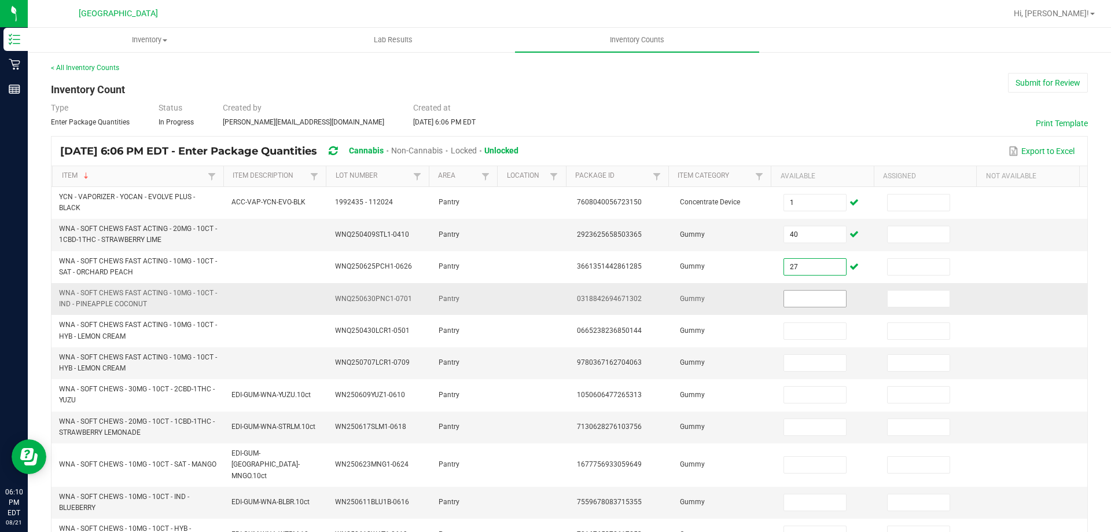
type input "27"
click at [817, 293] on input at bounding box center [814, 298] width 61 height 16
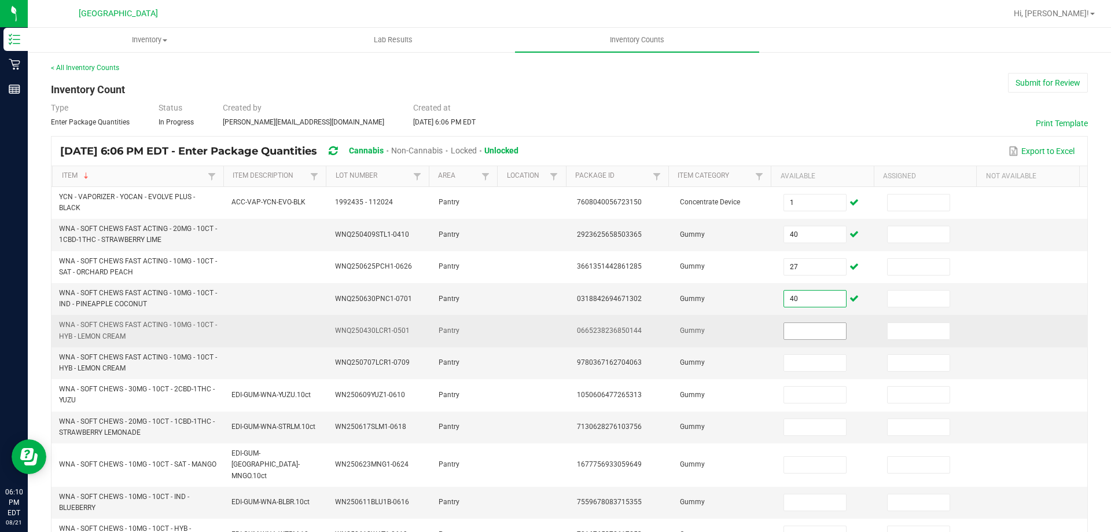
type input "40"
click at [813, 338] on input at bounding box center [814, 331] width 61 height 16
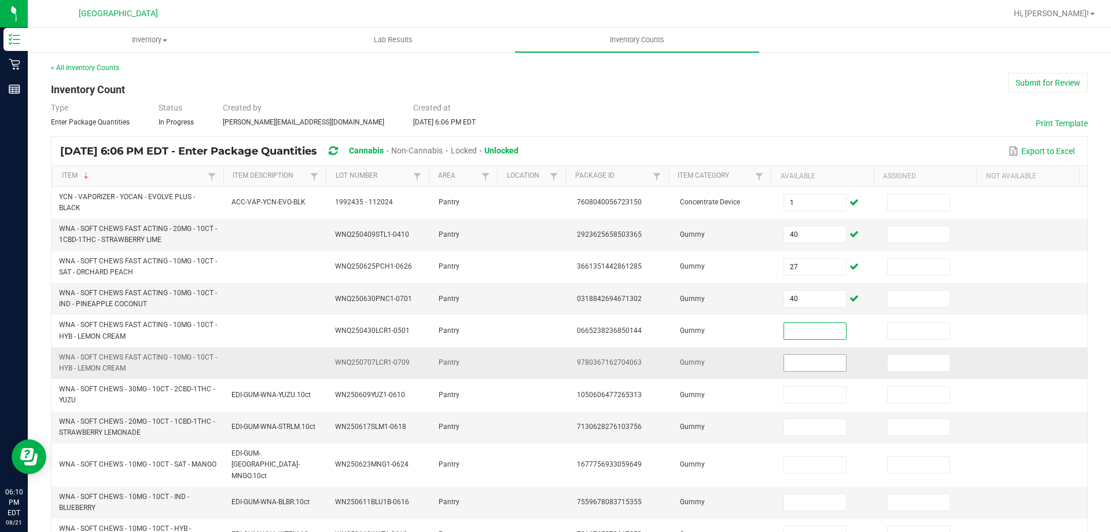
click at [809, 362] on input at bounding box center [814, 363] width 61 height 16
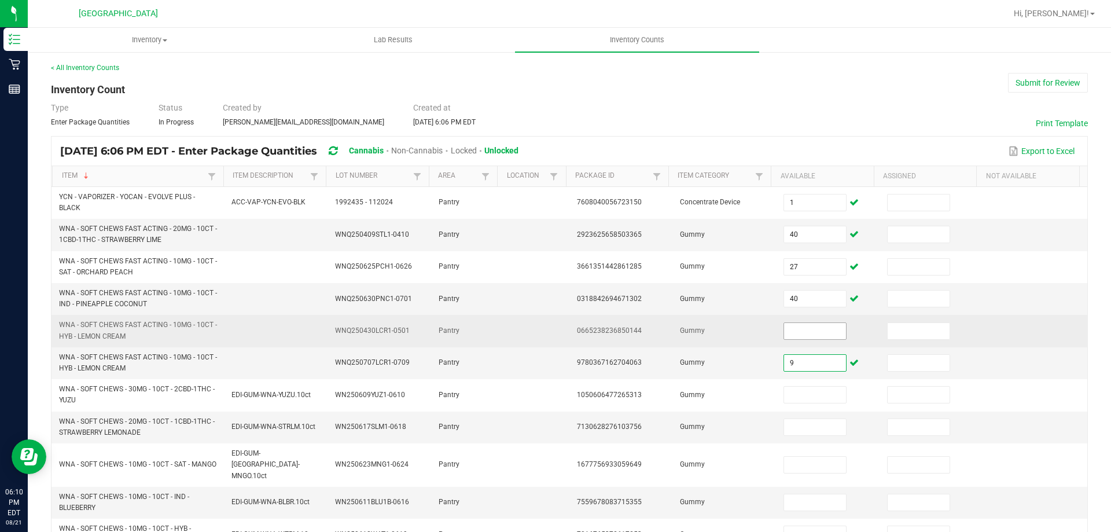
type input "9"
click at [791, 336] on input at bounding box center [814, 331] width 61 height 16
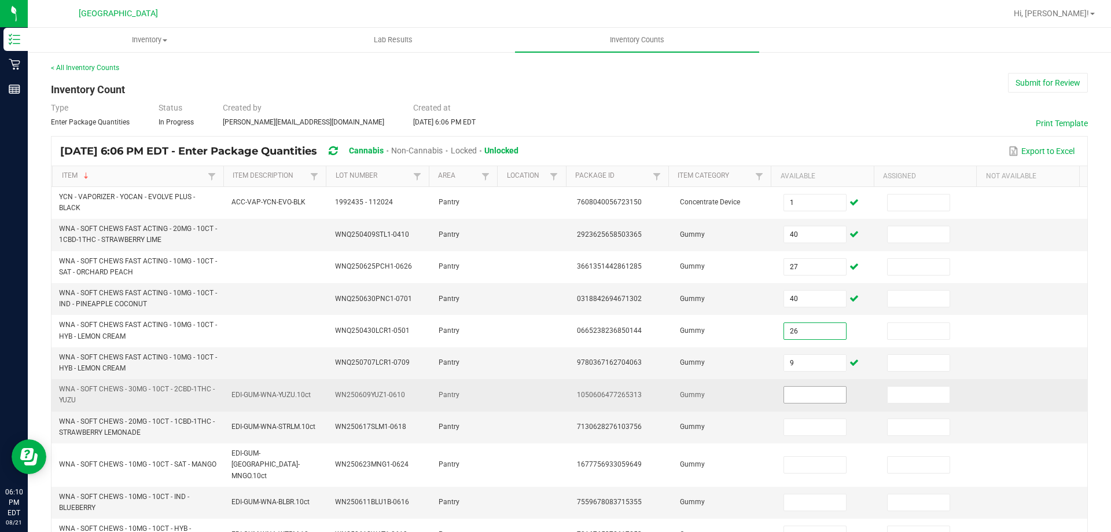
type input "26"
click at [800, 387] on input at bounding box center [814, 394] width 61 height 16
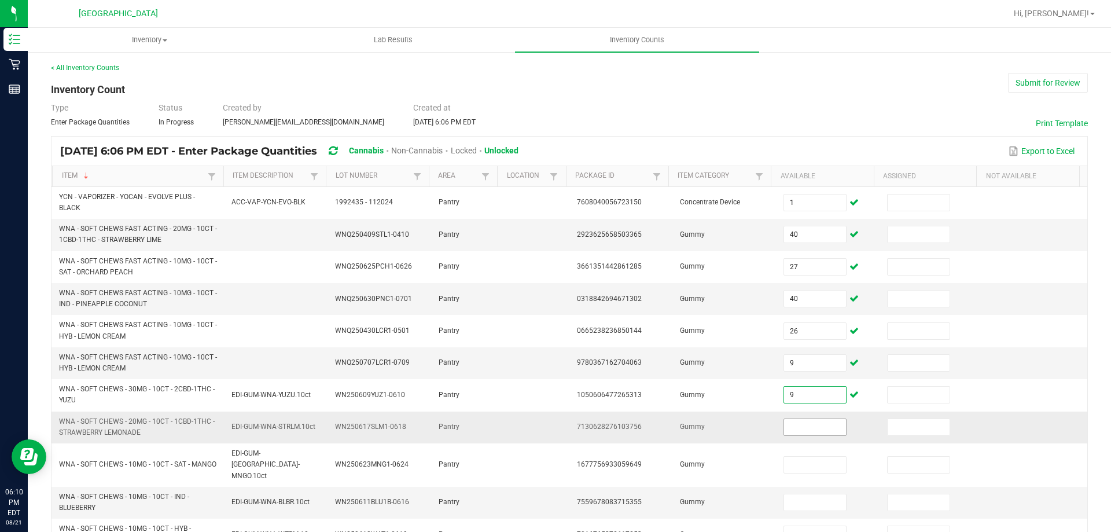
type input "9"
click at [800, 425] on input at bounding box center [814, 427] width 61 height 16
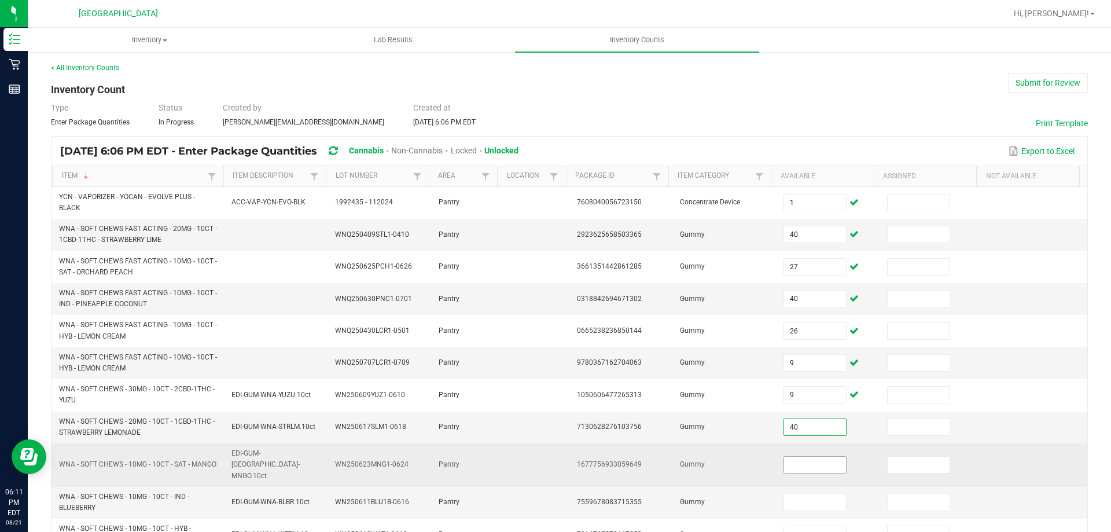
type input "40"
click at [795, 460] on input at bounding box center [814, 464] width 61 height 16
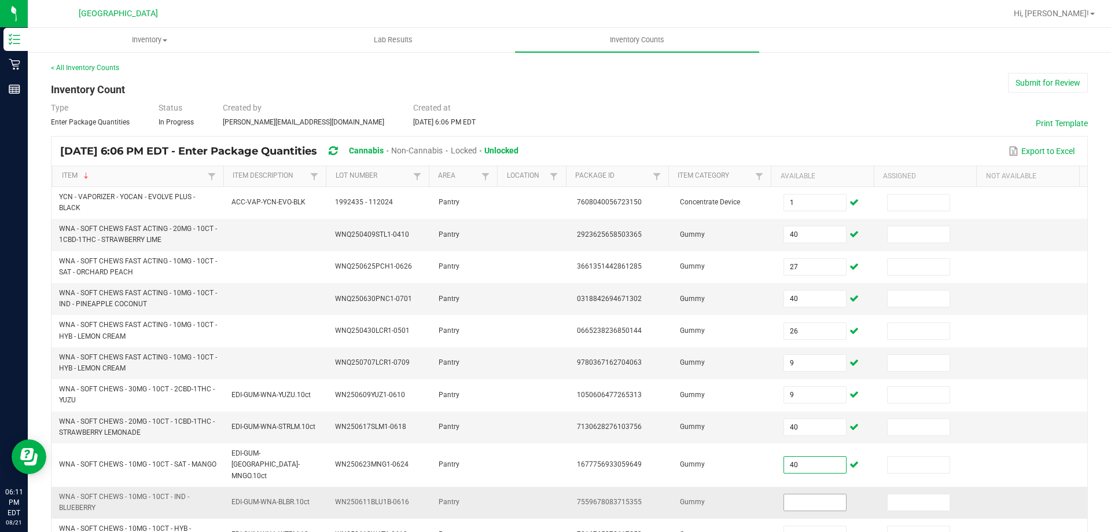
type input "40"
click at [817, 494] on input at bounding box center [814, 502] width 61 height 16
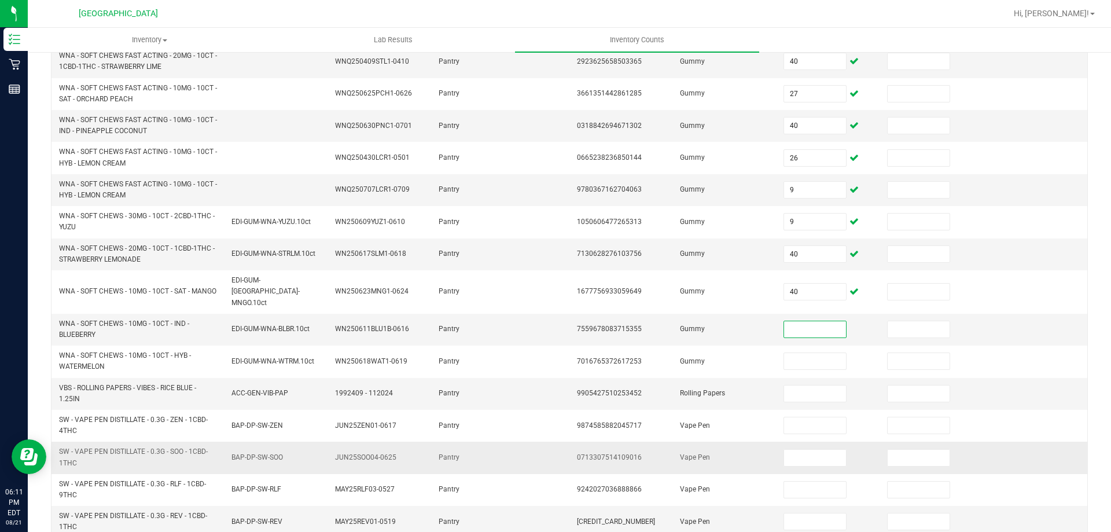
scroll to position [174, 0]
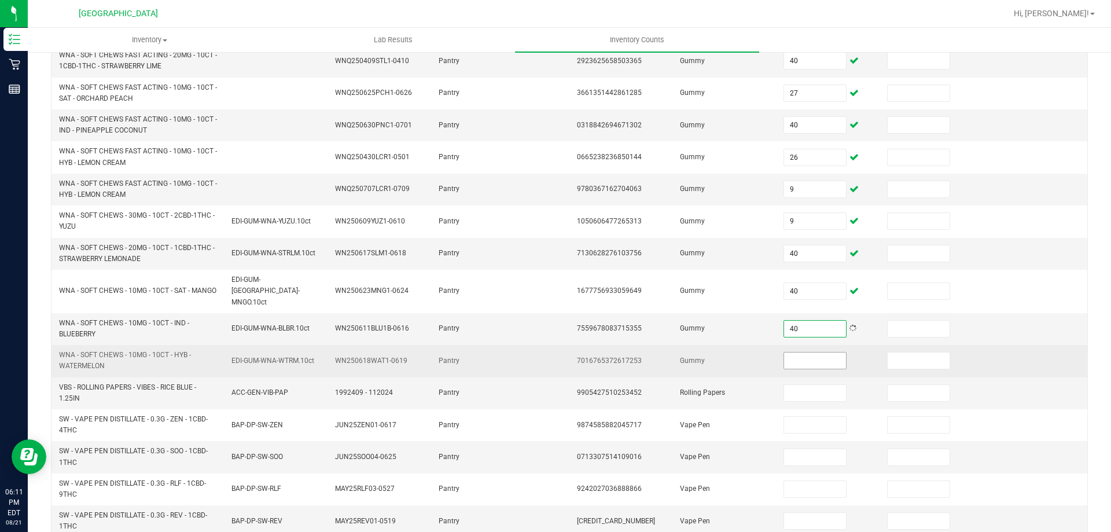
type input "40"
click at [797, 352] on input at bounding box center [814, 360] width 61 height 16
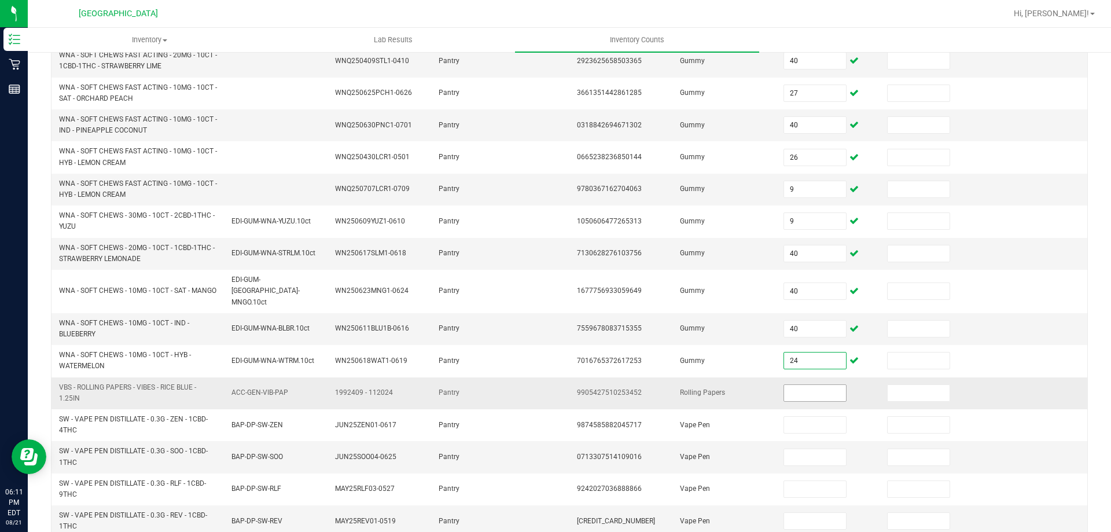
type input "24"
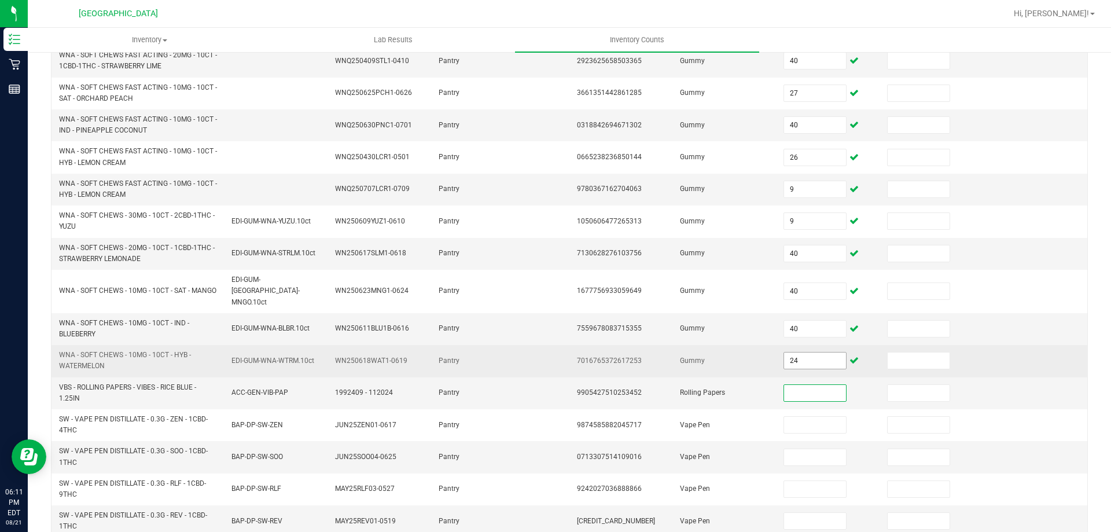
drag, startPoint x: 801, startPoint y: 382, endPoint x: 831, endPoint y: 355, distance: 40.9
click at [813, 385] on input at bounding box center [814, 393] width 61 height 16
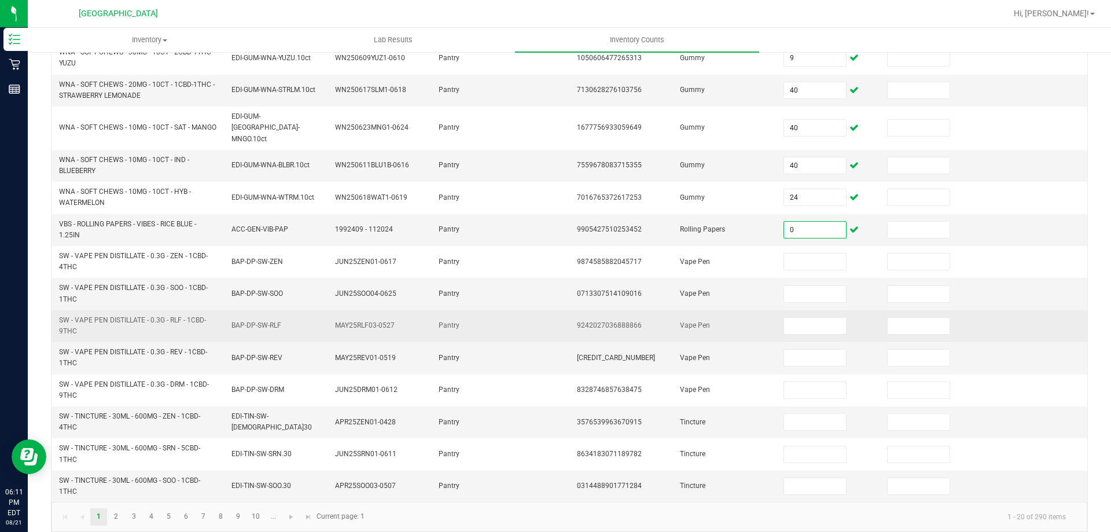
scroll to position [337, 0]
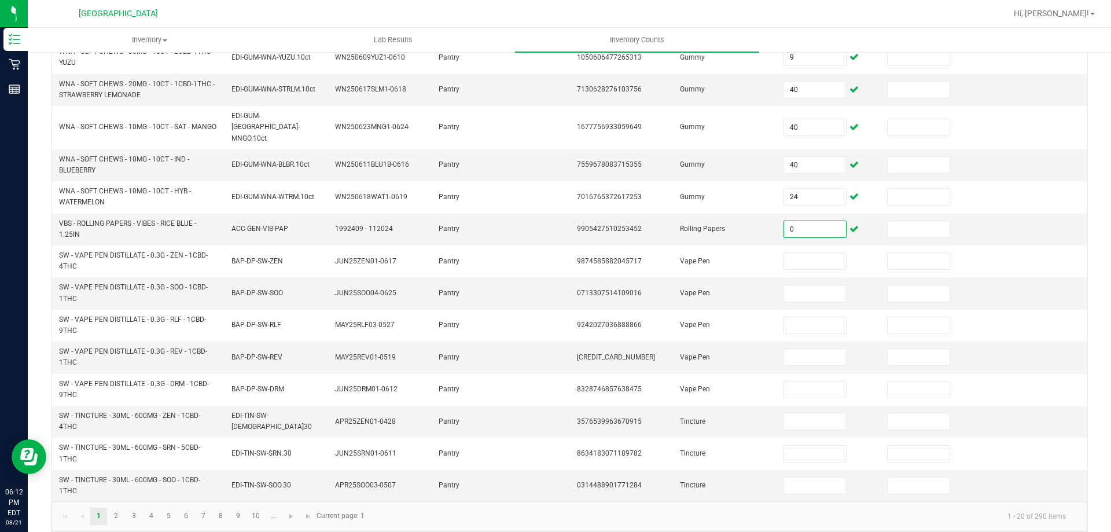
type input "0"
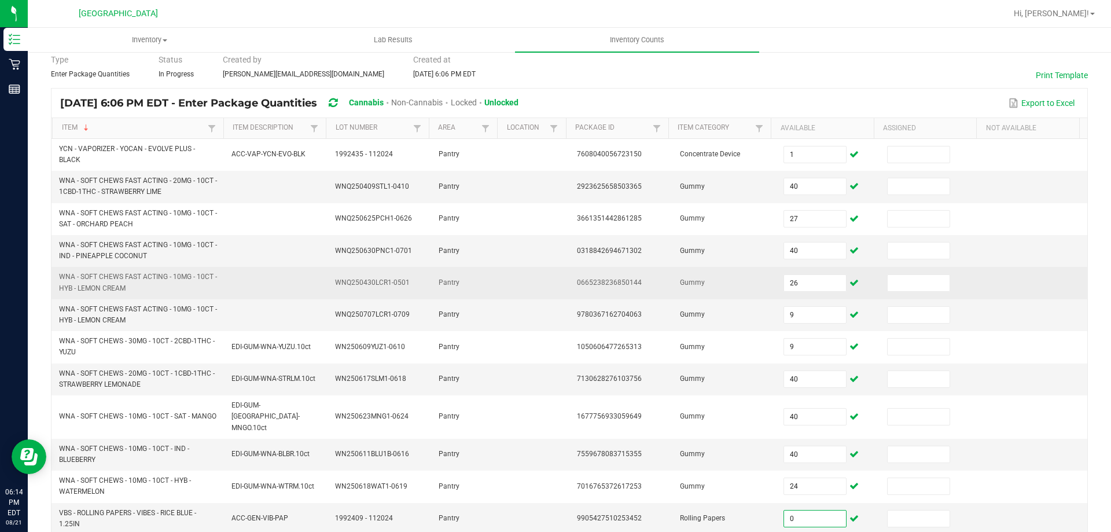
scroll to position [0, 0]
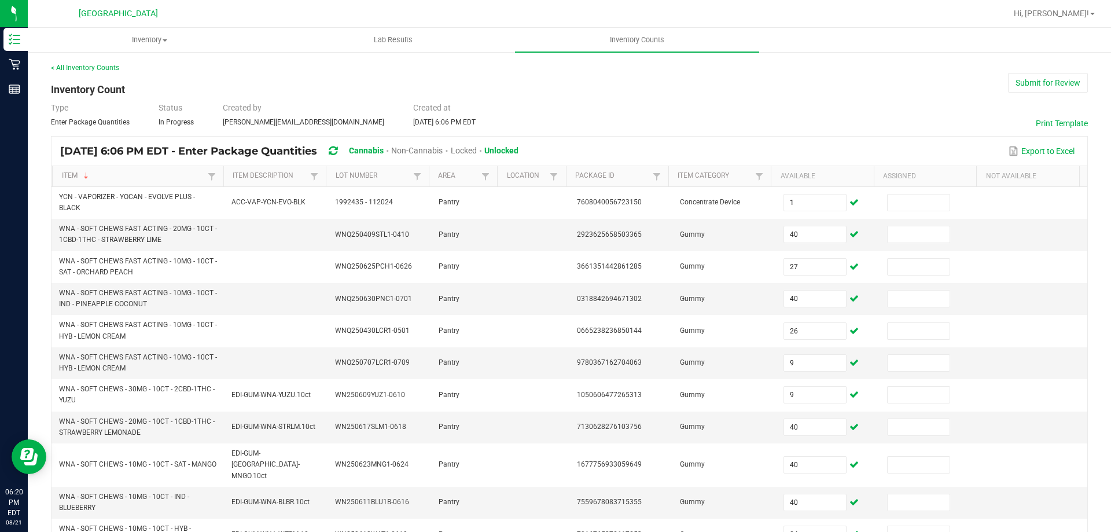
click at [523, 100] on div "< All Inventory Counts Inventory Count Submit for Review Type Enter Package Qua…" at bounding box center [569, 465] width 1037 height 806
drag, startPoint x: 504, startPoint y: 76, endPoint x: 460, endPoint y: 83, distance: 44.6
click at [480, 75] on div "< All Inventory Counts Inventory Count Submit for Review Type Enter Package Qua…" at bounding box center [569, 465] width 1037 height 806
